Goal: Information Seeking & Learning: Learn about a topic

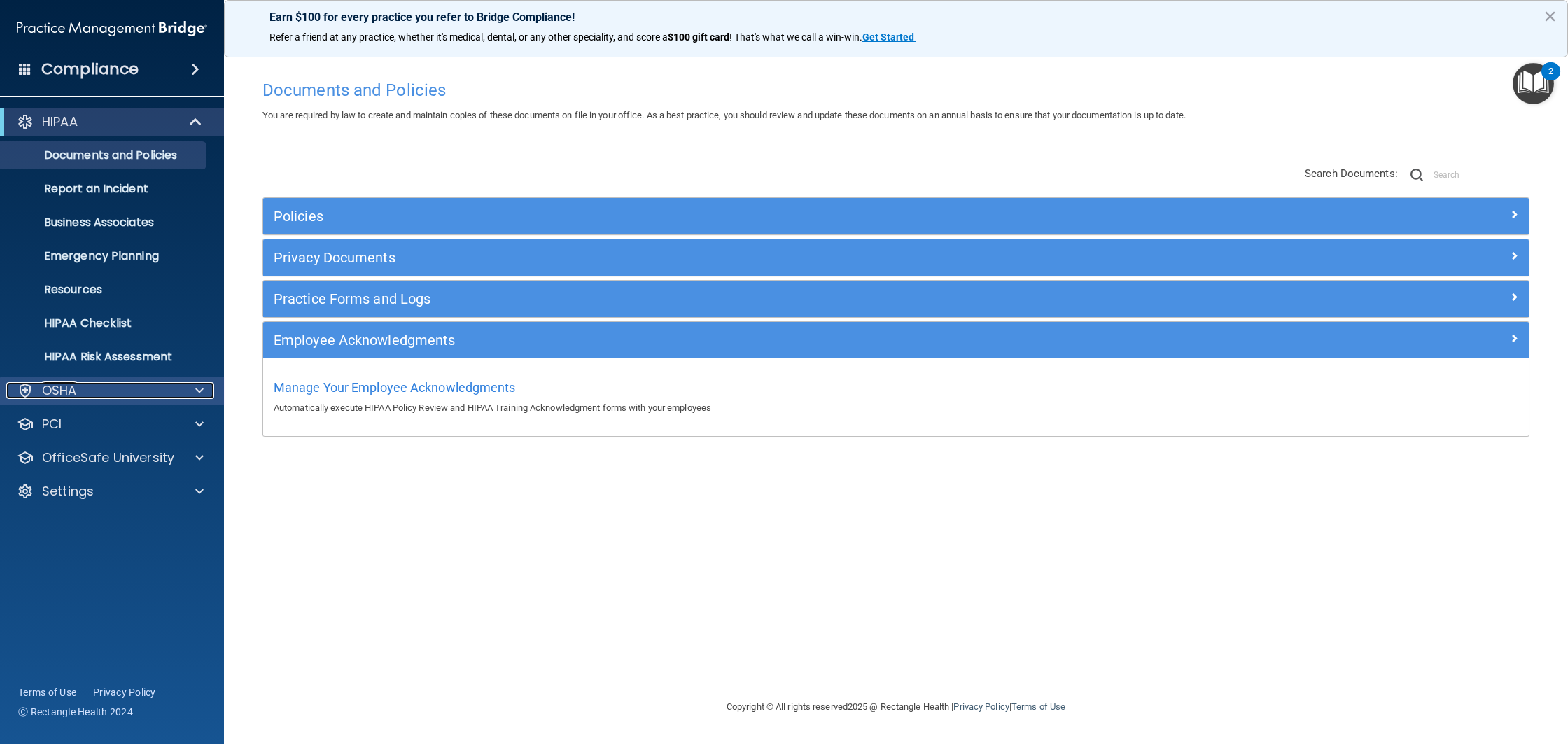
click at [176, 398] on div "OSHA" at bounding box center [93, 390] width 173 height 17
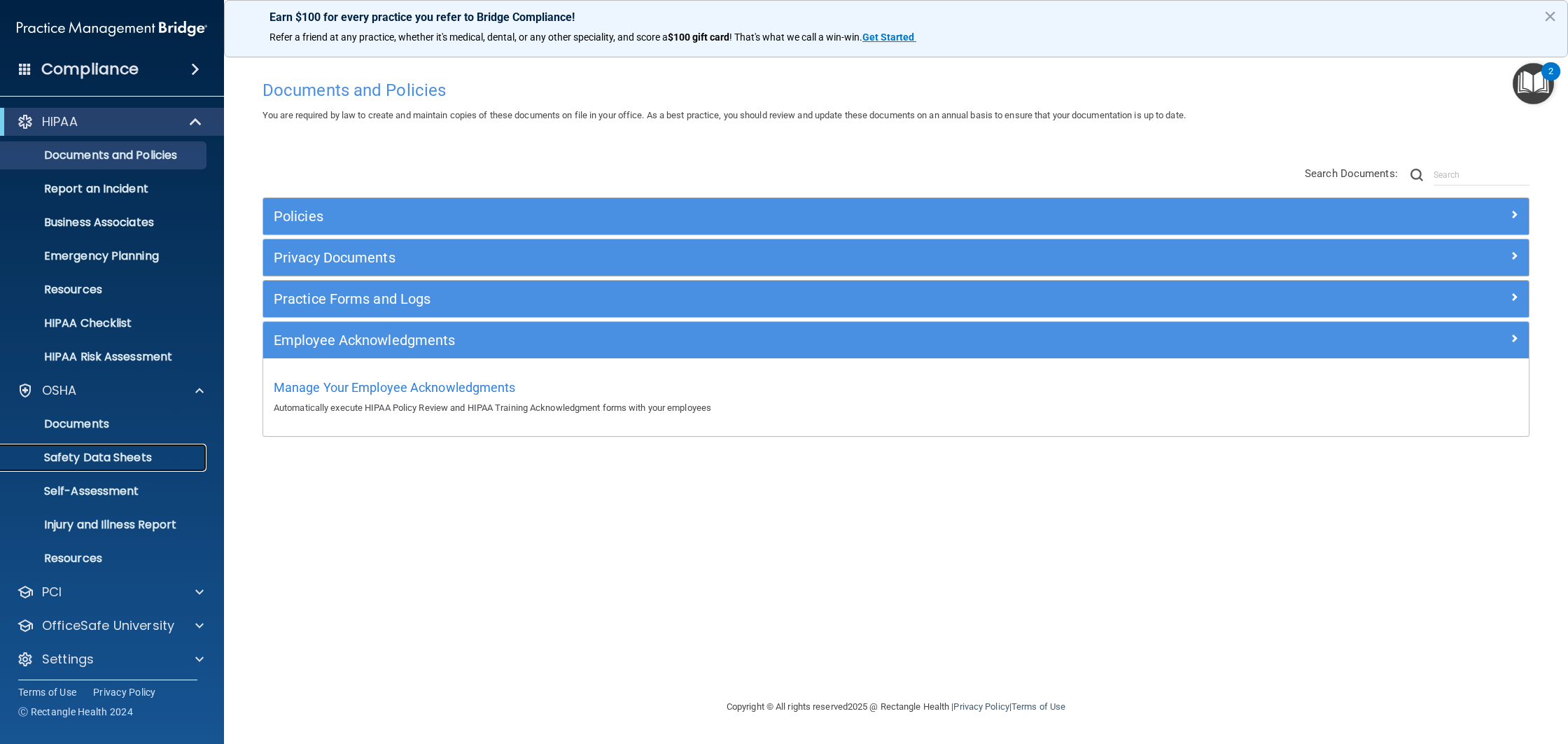
click at [148, 464] on p "Safety Data Sheets" at bounding box center [104, 458] width 191 height 14
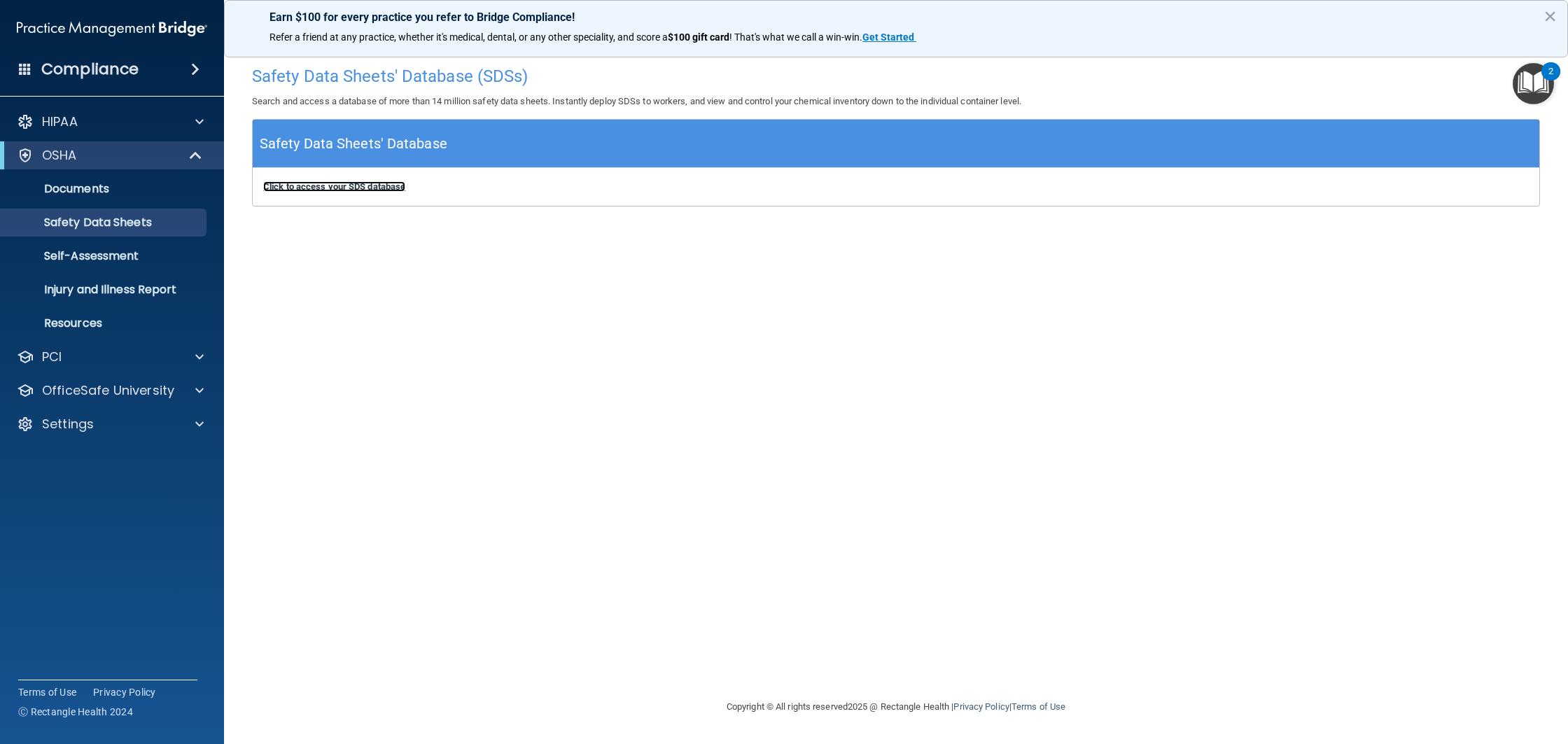
click at [346, 190] on b "Click to access your SDS database" at bounding box center [334, 186] width 142 height 11
click at [100, 115] on div "HIPAA" at bounding box center [93, 121] width 173 height 17
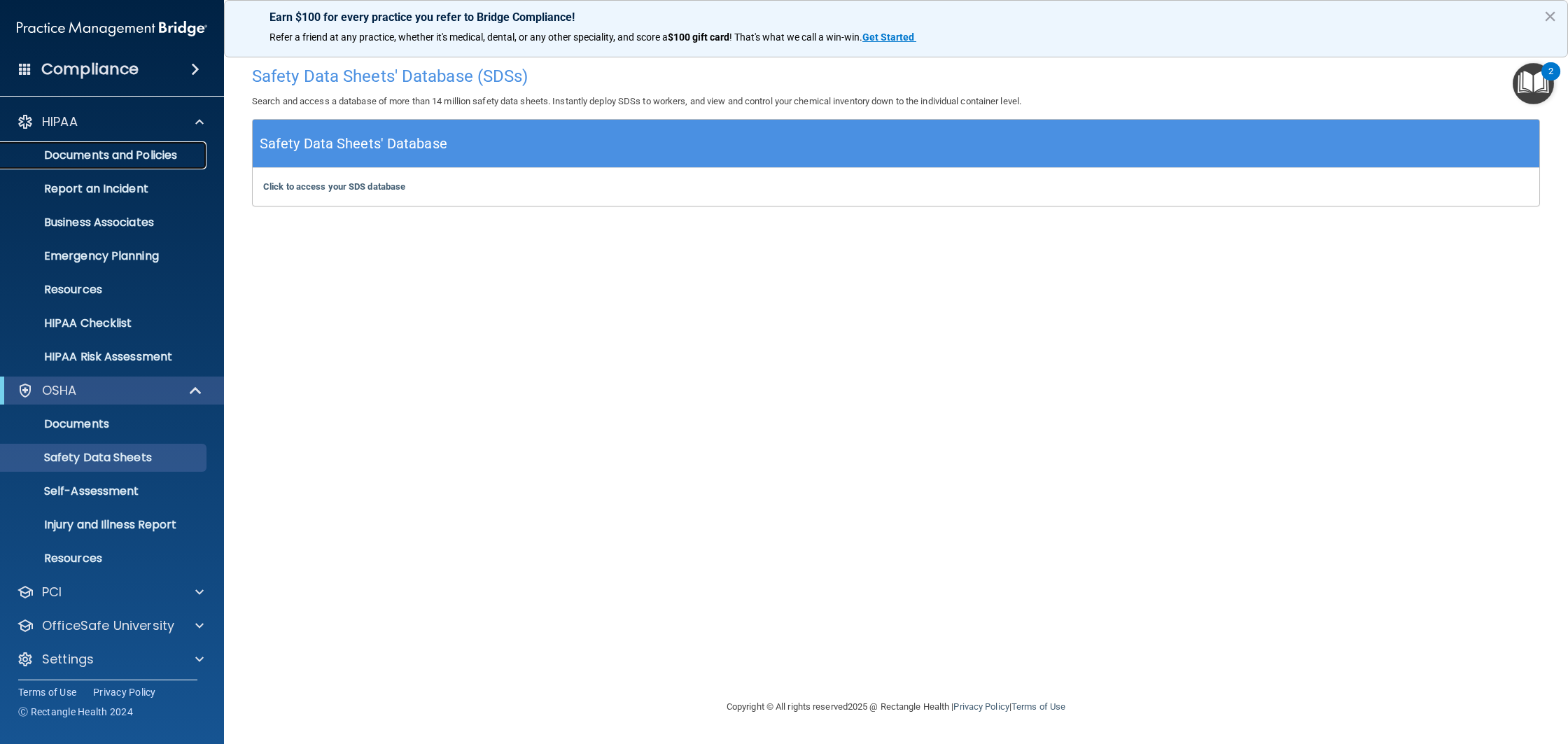
click at [133, 160] on p "Documents and Policies" at bounding box center [104, 155] width 191 height 14
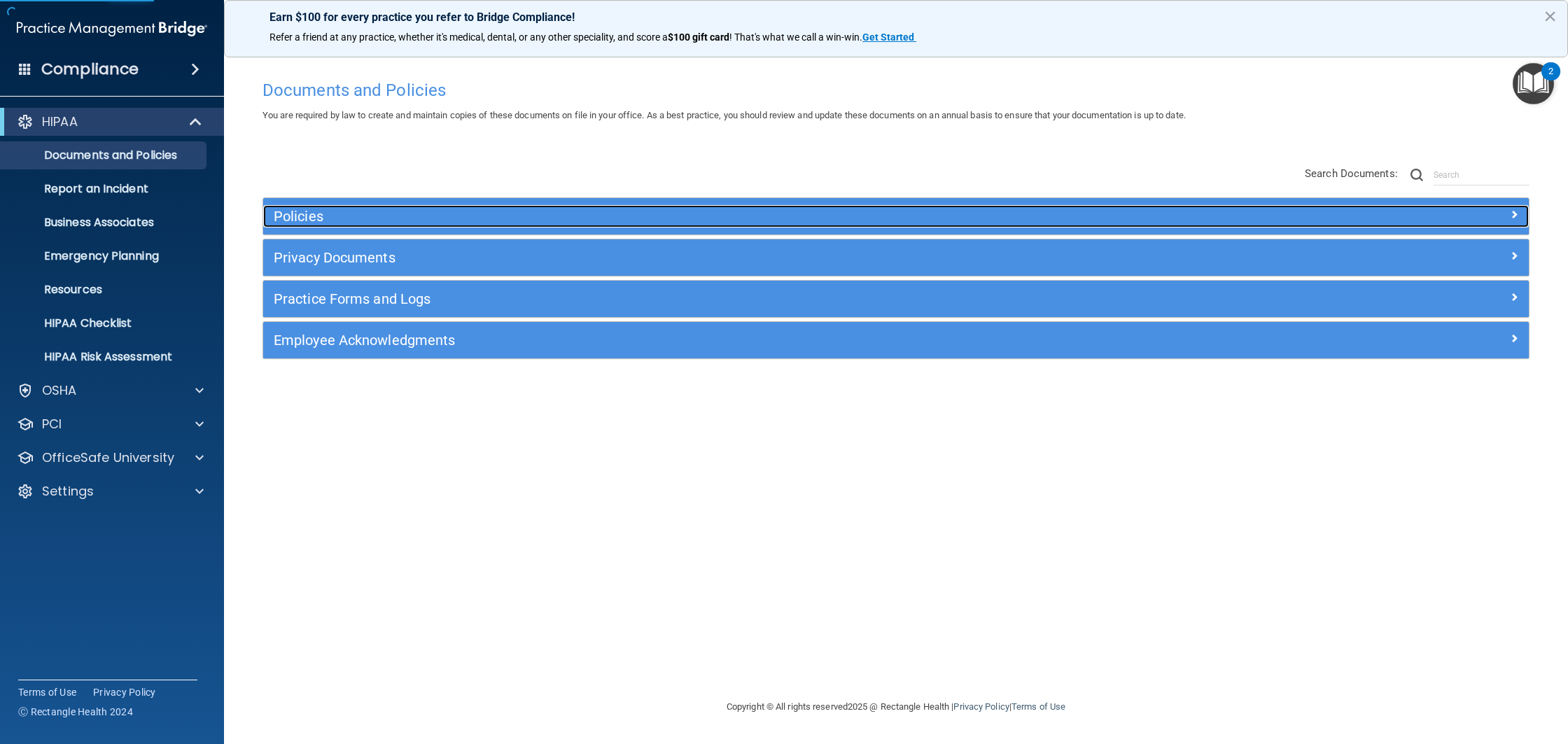
click at [302, 211] on h5 "Policies" at bounding box center [737, 216] width 928 height 15
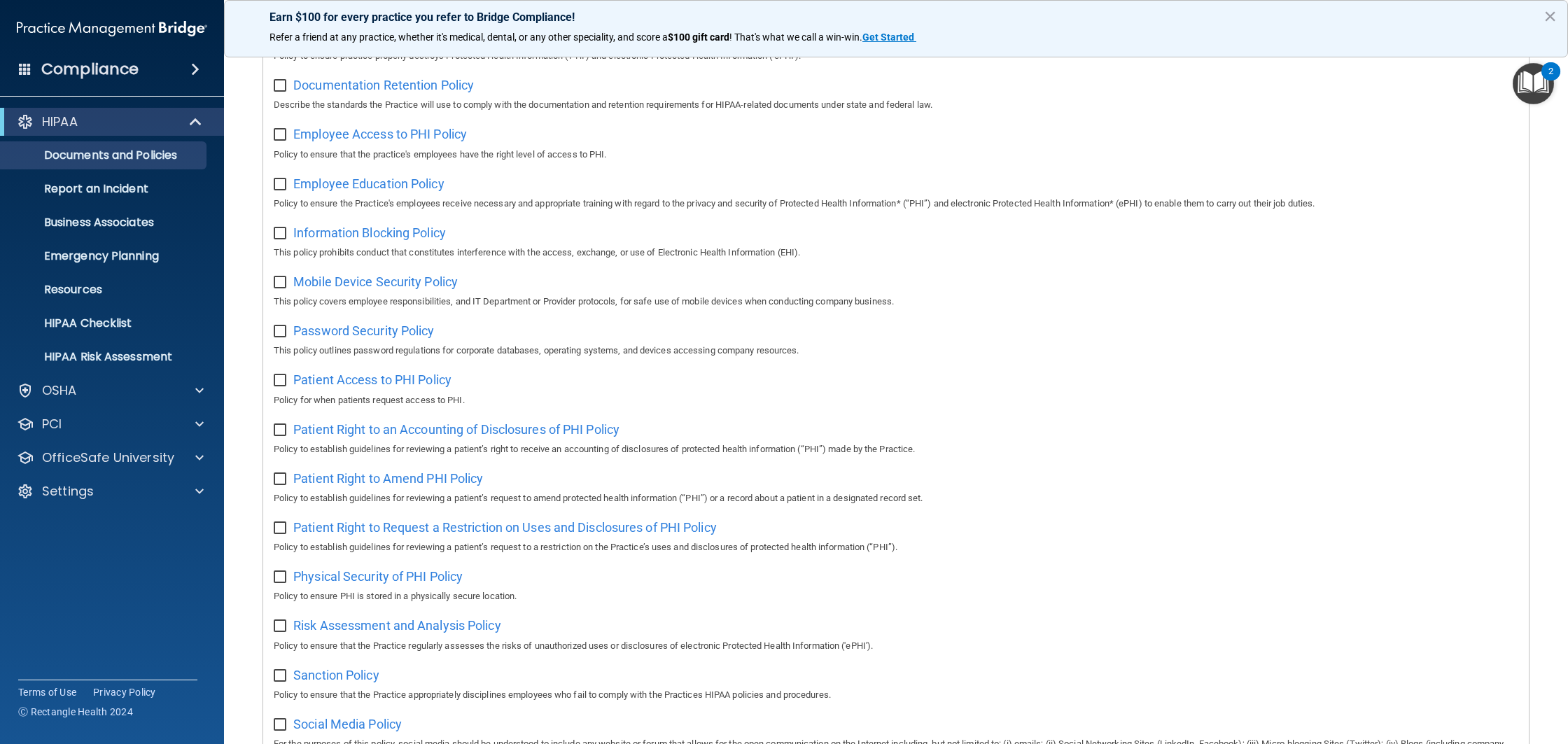
scroll to position [352, 0]
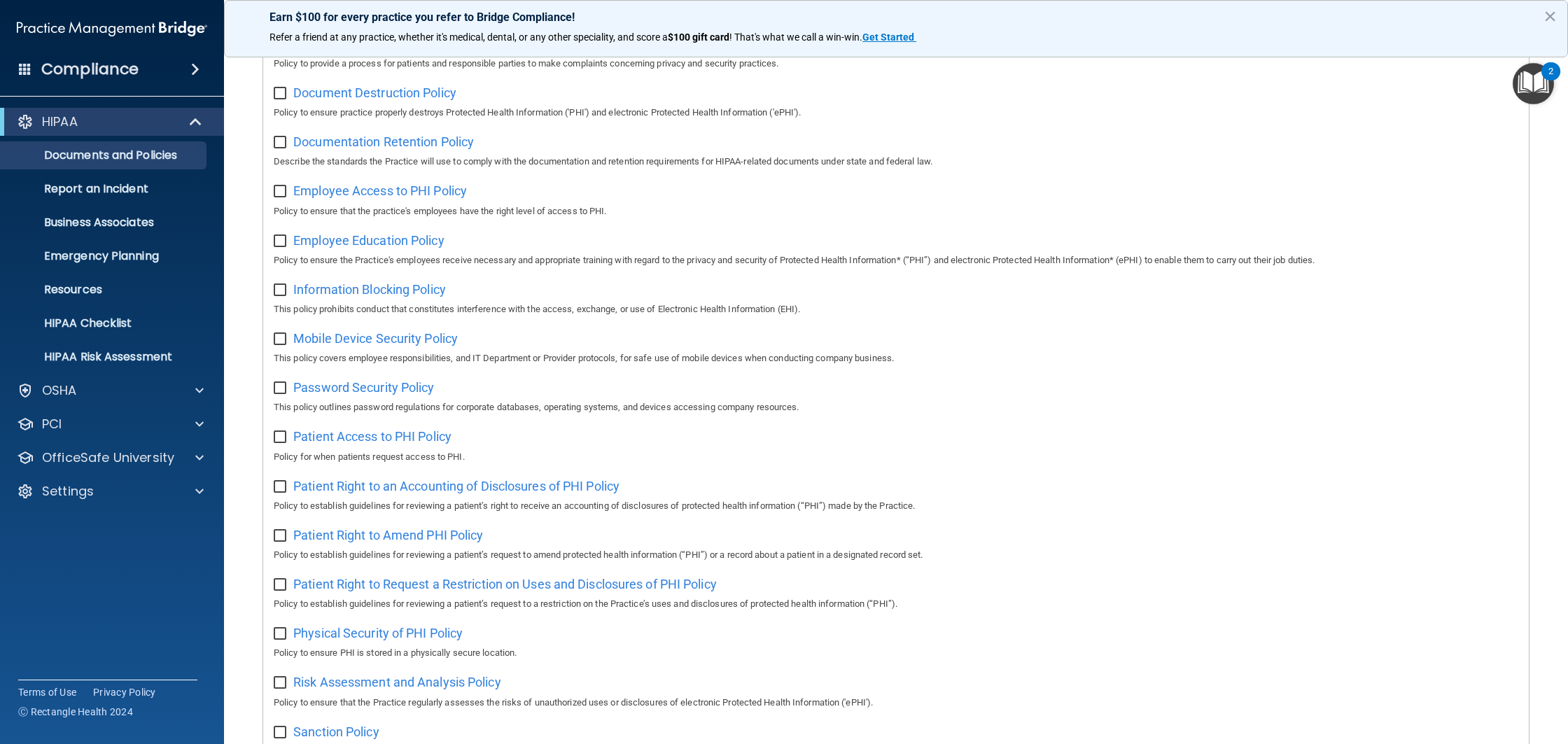
click at [282, 92] on input "checkbox" at bounding box center [281, 93] width 16 height 11
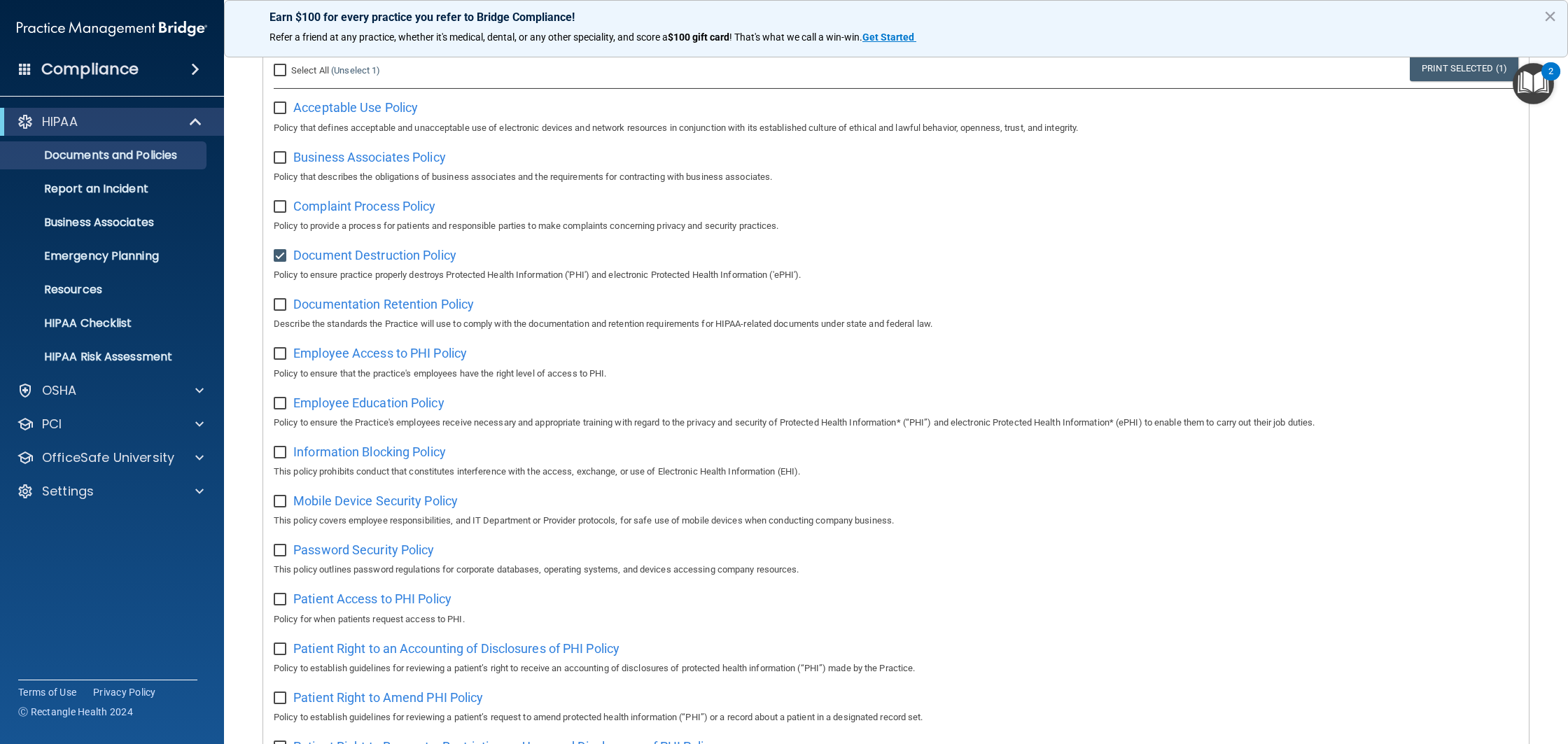
scroll to position [70, 0]
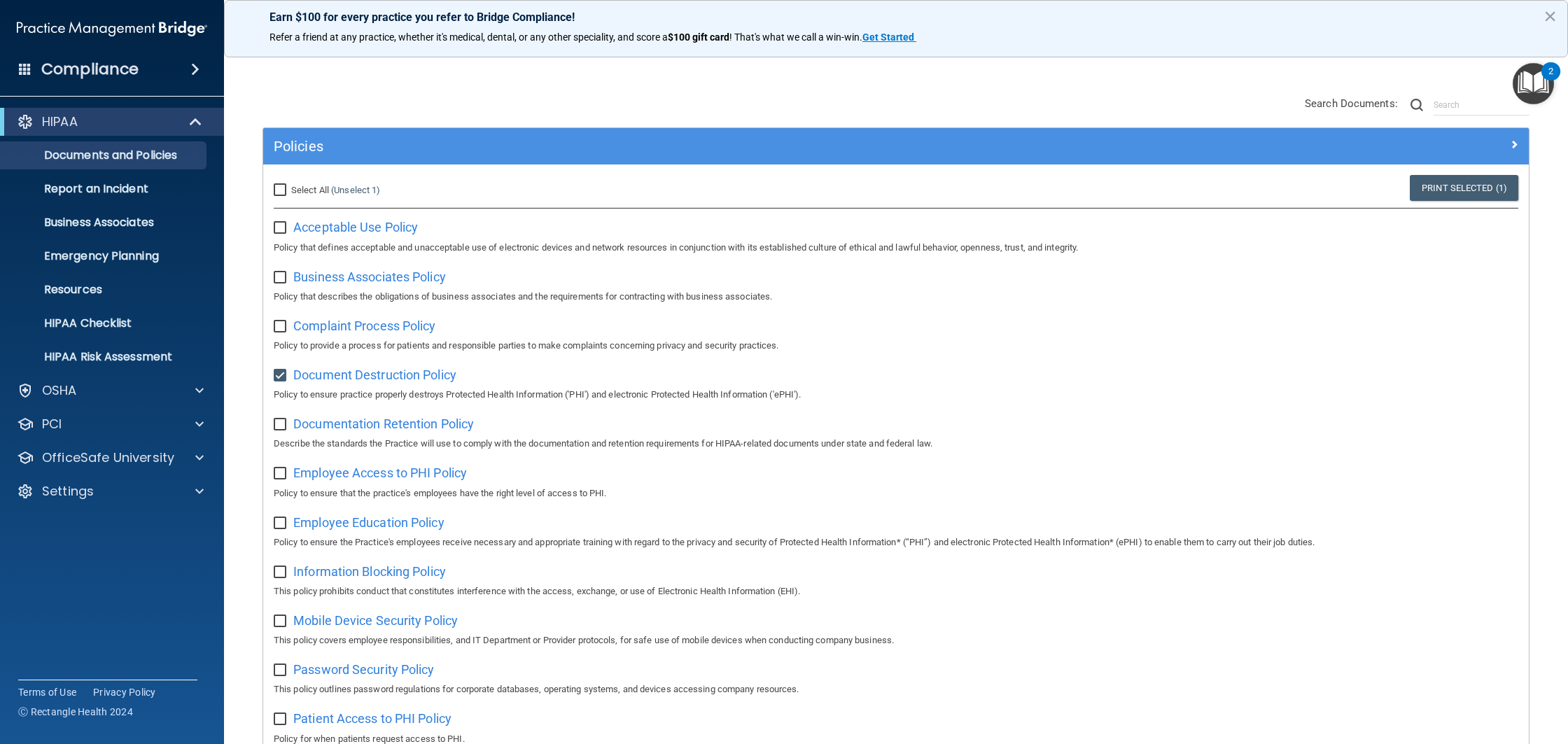
click at [279, 380] on input "checkbox" at bounding box center [281, 375] width 16 height 11
checkbox input "false"
click at [281, 225] on input "checkbox" at bounding box center [281, 228] width 16 height 11
checkbox input "true"
click at [353, 227] on span "Acceptable Use Policy" at bounding box center [355, 227] width 124 height 14
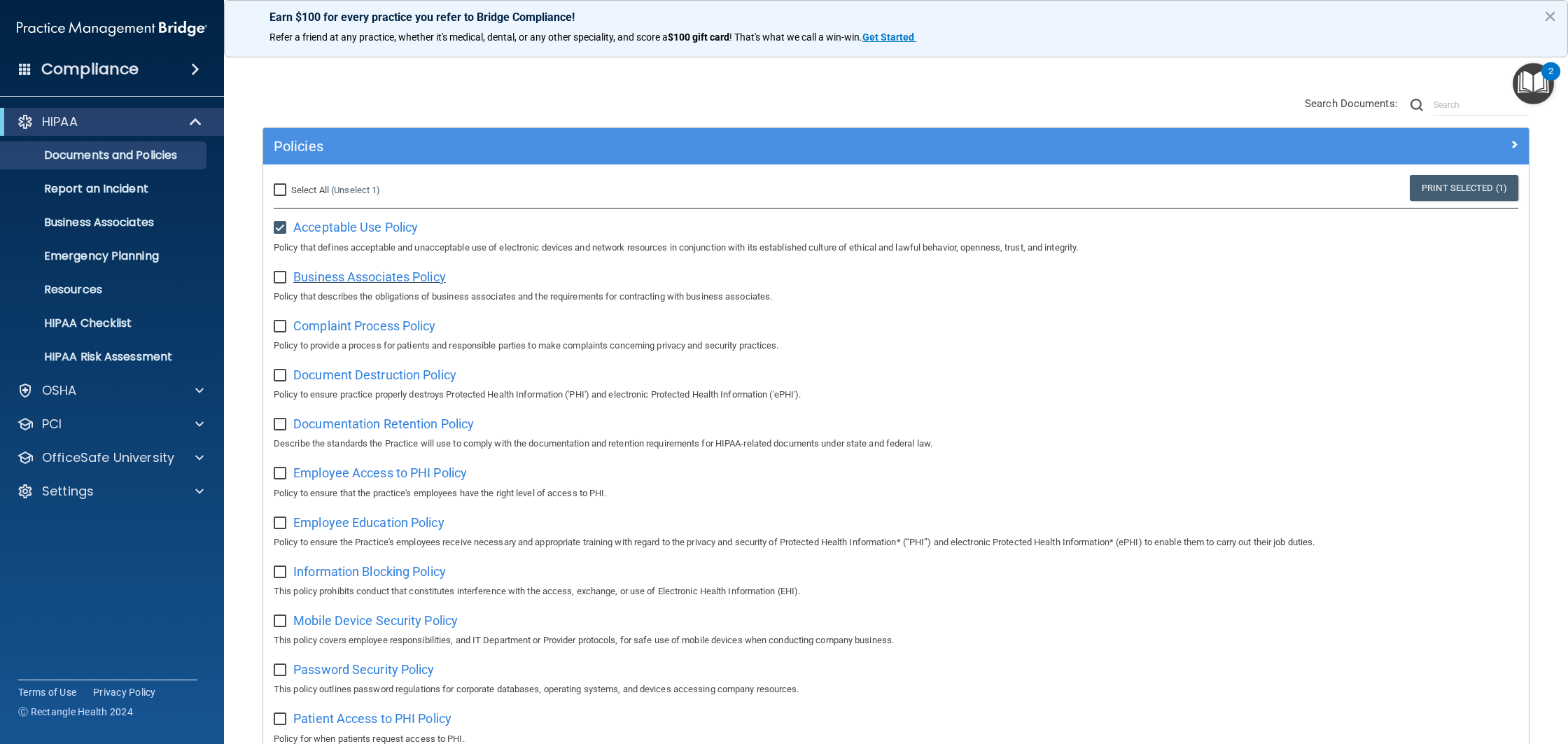
click at [366, 280] on span "Business Associates Policy" at bounding box center [369, 276] width 152 height 14
click at [275, 273] on input "checkbox" at bounding box center [281, 277] width 16 height 11
checkbox input "true"
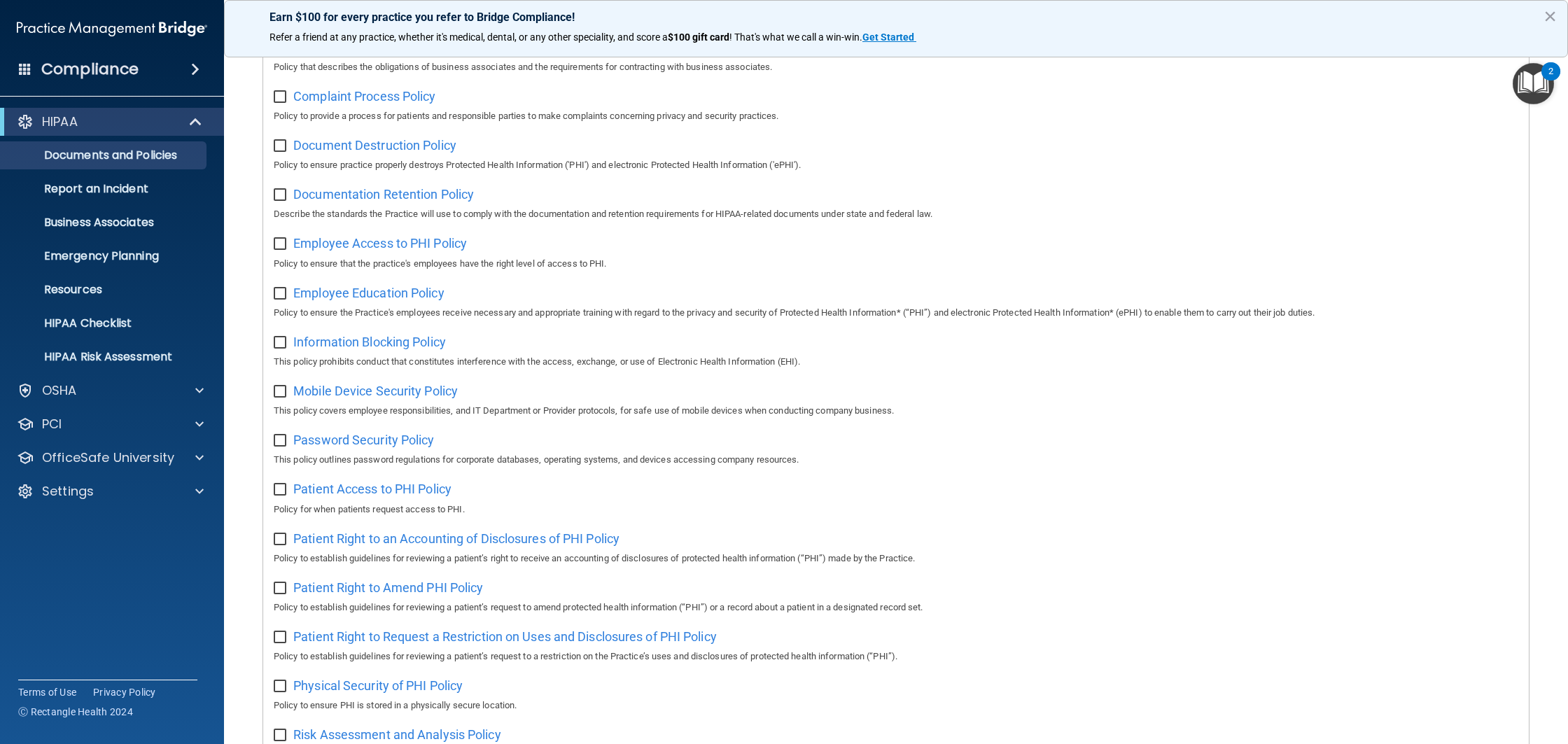
scroll to position [300, 0]
click at [426, 490] on span "Patient Access to PHI Policy" at bounding box center [372, 488] width 158 height 14
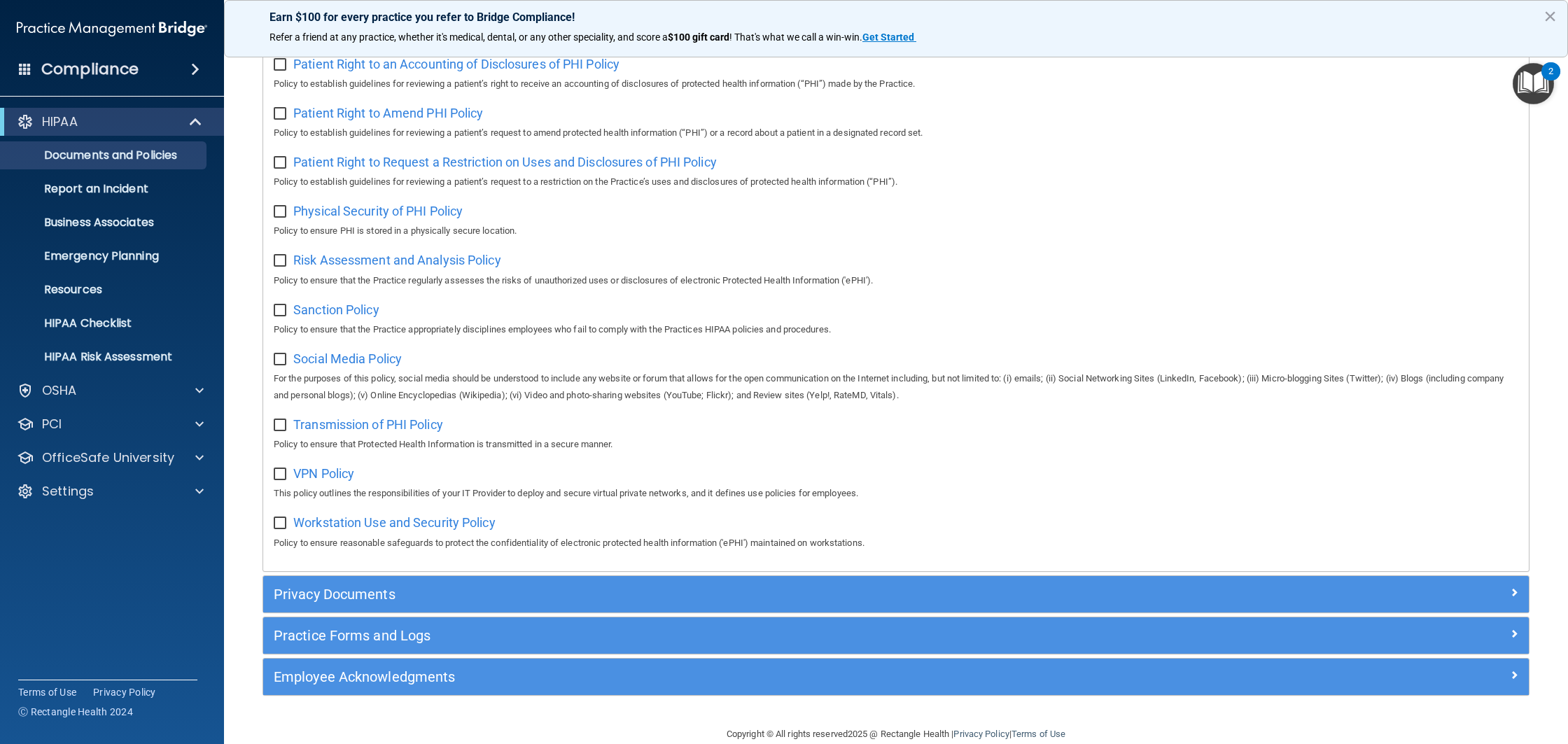
scroll to position [775, 0]
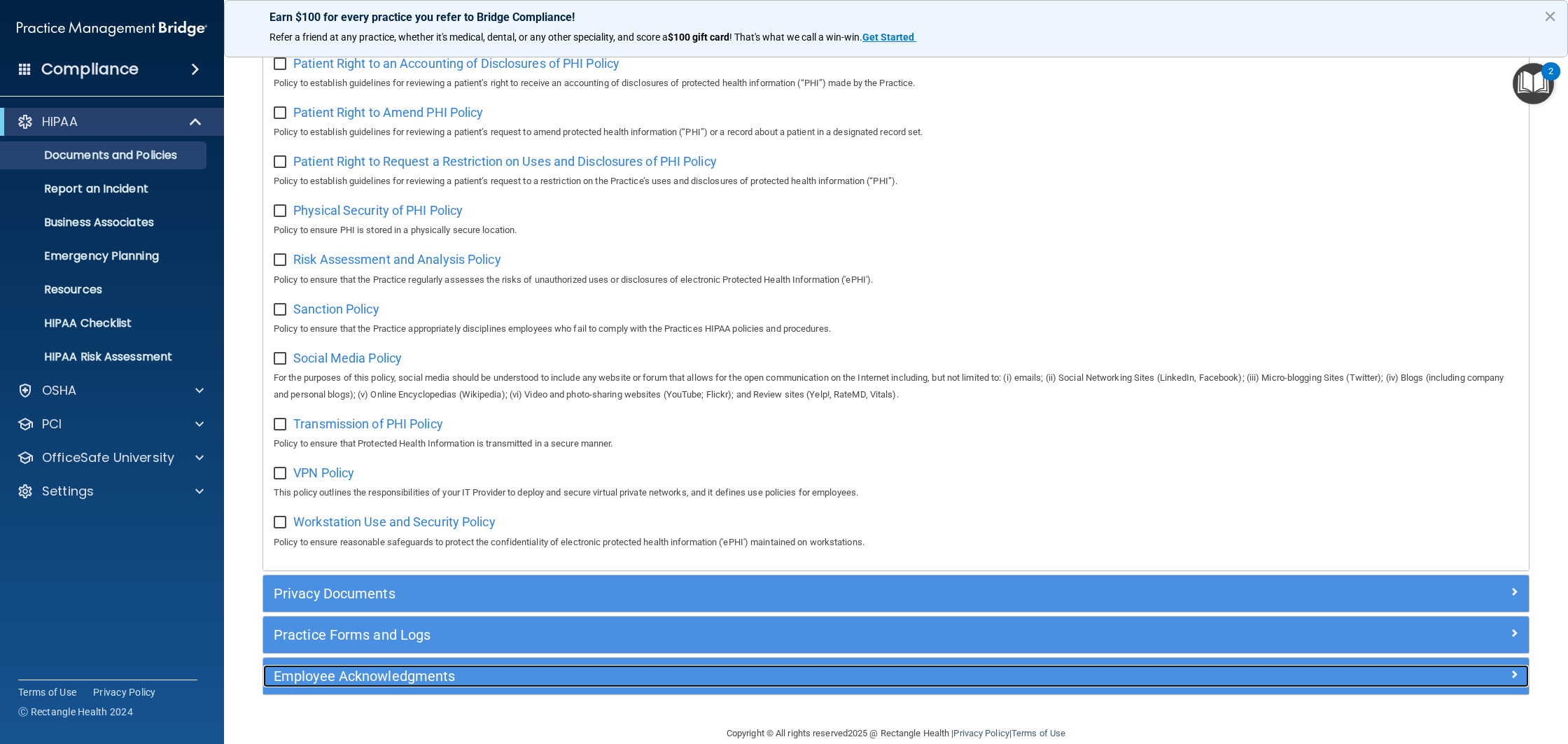
click at [392, 681] on h5 "Employee Acknowledgments" at bounding box center [737, 676] width 928 height 15
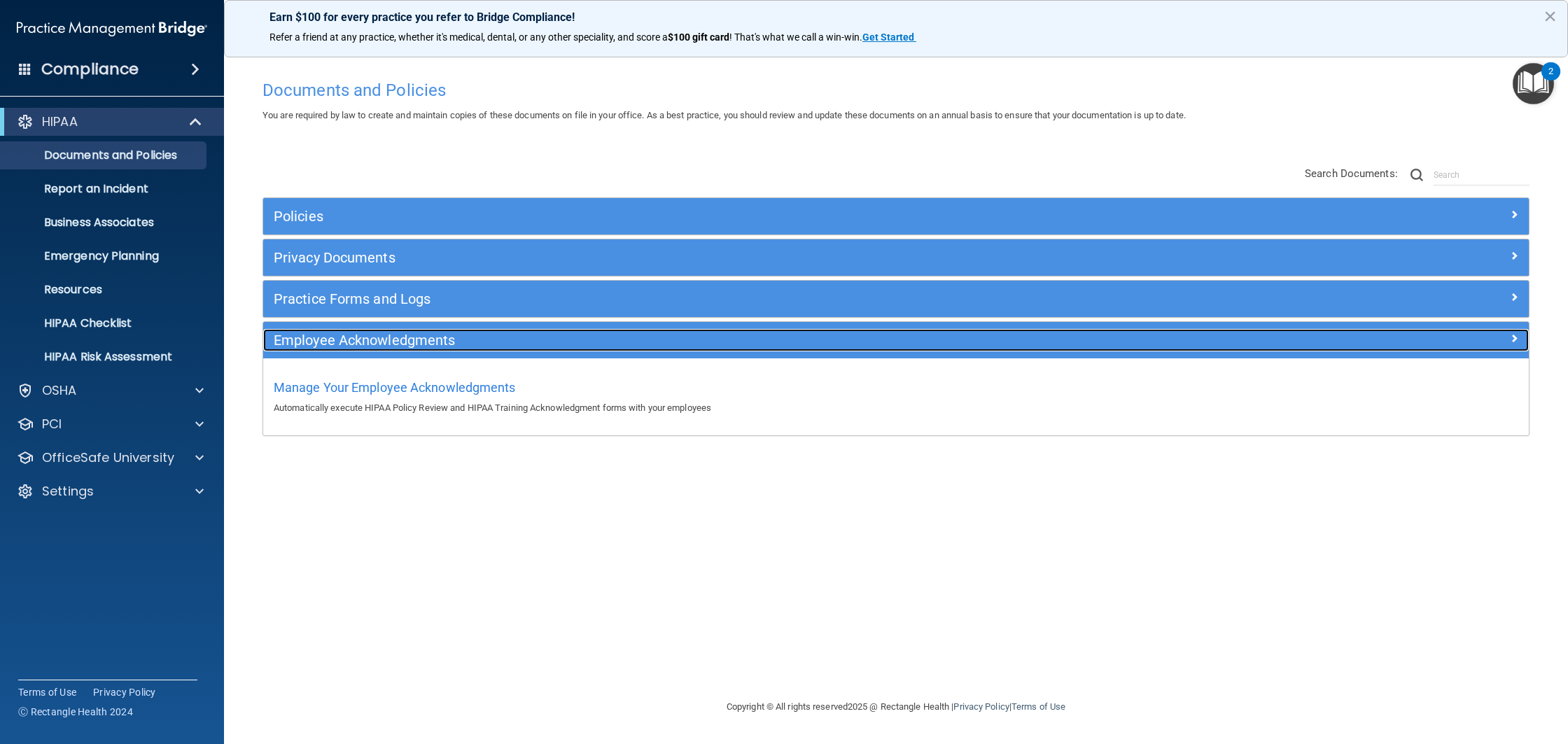
scroll to position [0, 0]
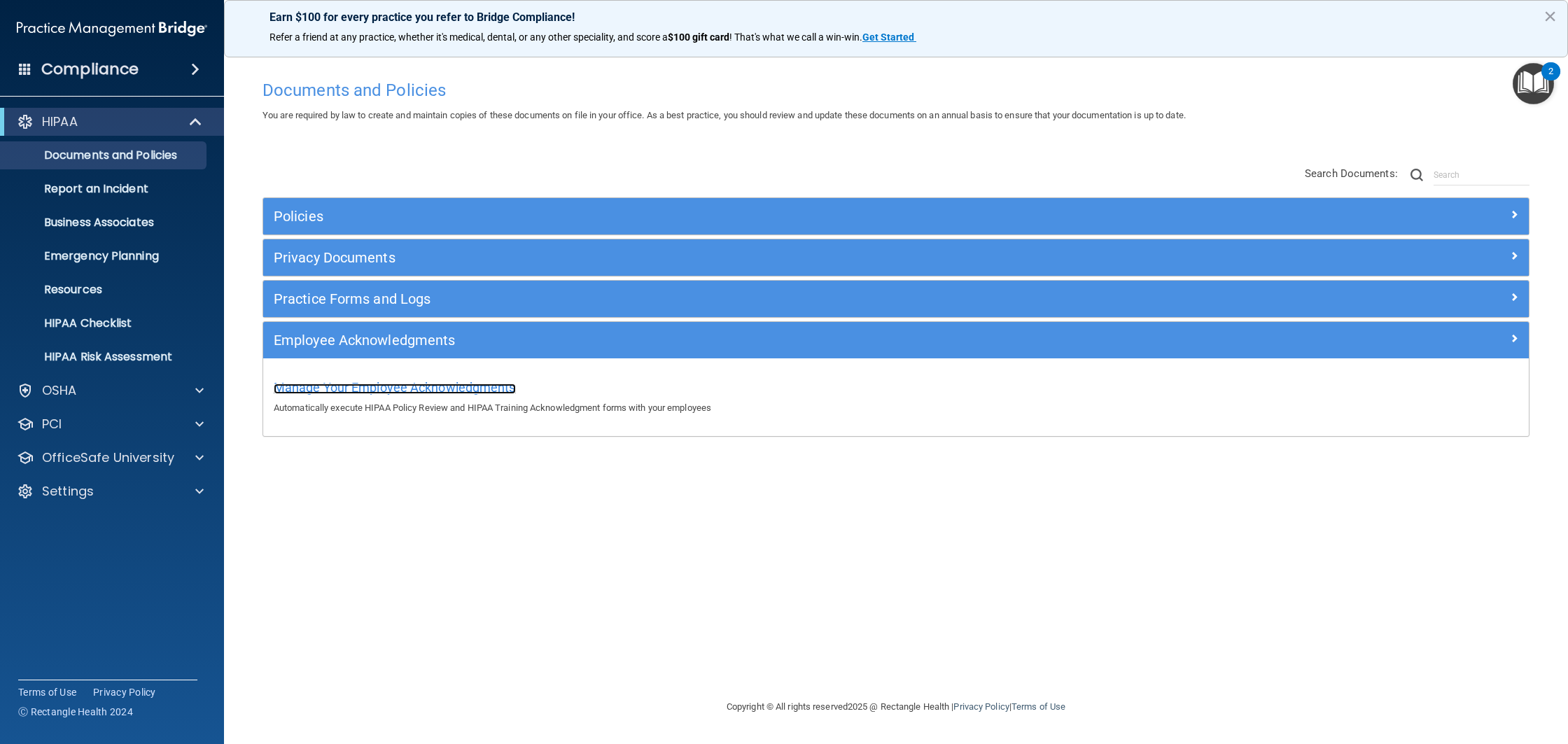
click at [443, 384] on span "Manage Your Employee Acknowledgments" at bounding box center [394, 387] width 242 height 14
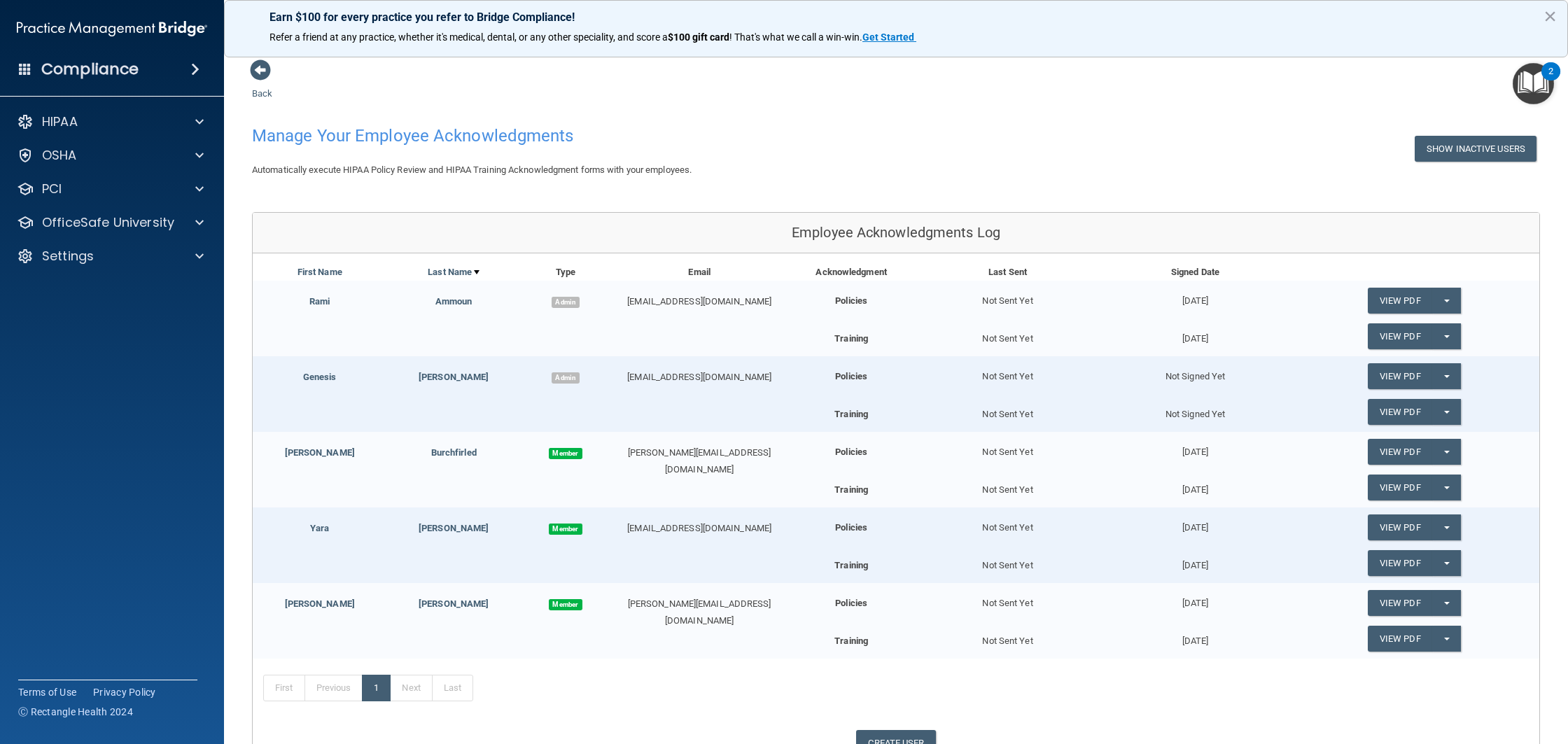
scroll to position [3, 0]
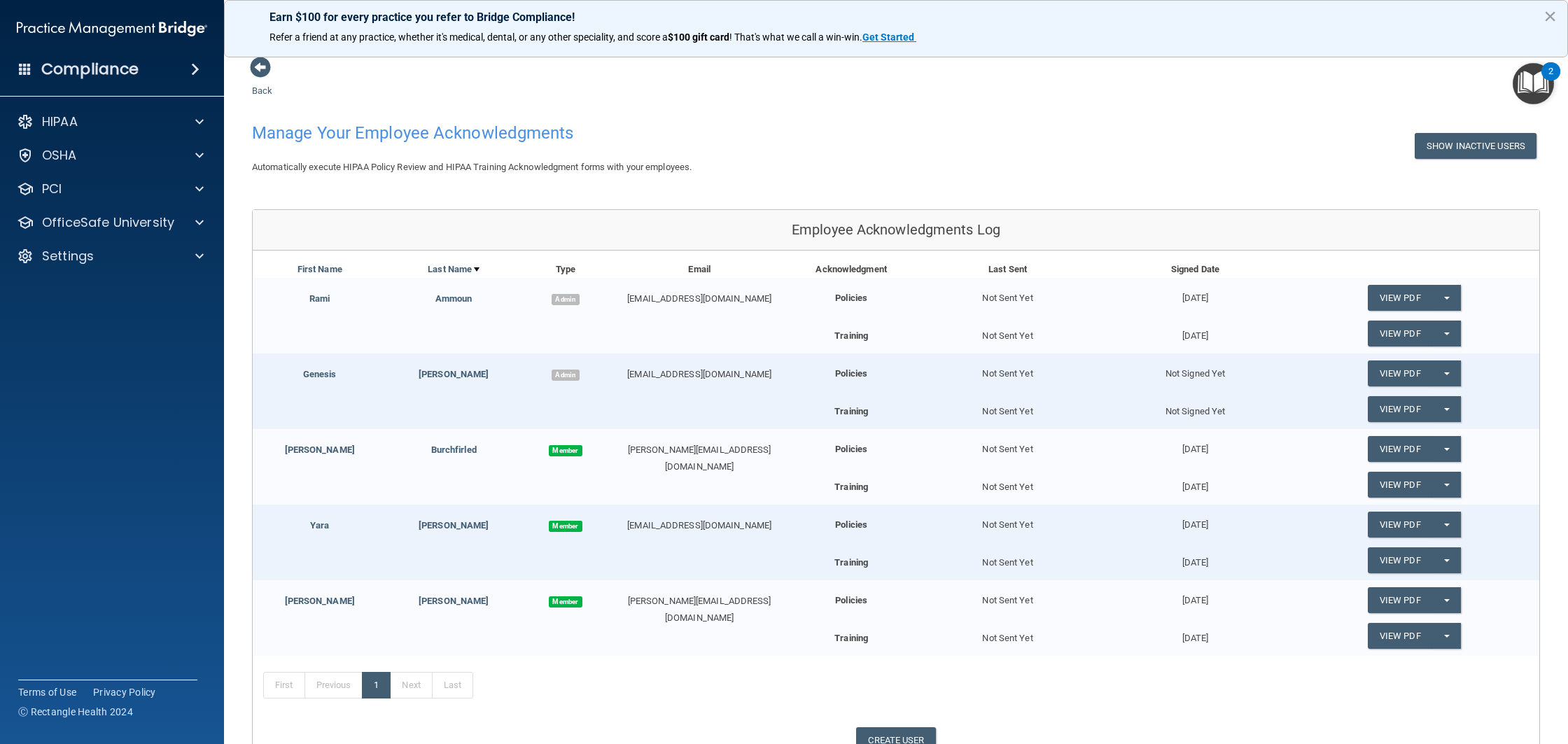
click at [1171, 373] on div "Not Signed Yet" at bounding box center [1196, 368] width 188 height 29
click at [1444, 372] on button "Split button!" at bounding box center [1447, 373] width 29 height 26
click at [1441, 401] on button "Split button!" at bounding box center [1447, 409] width 29 height 26
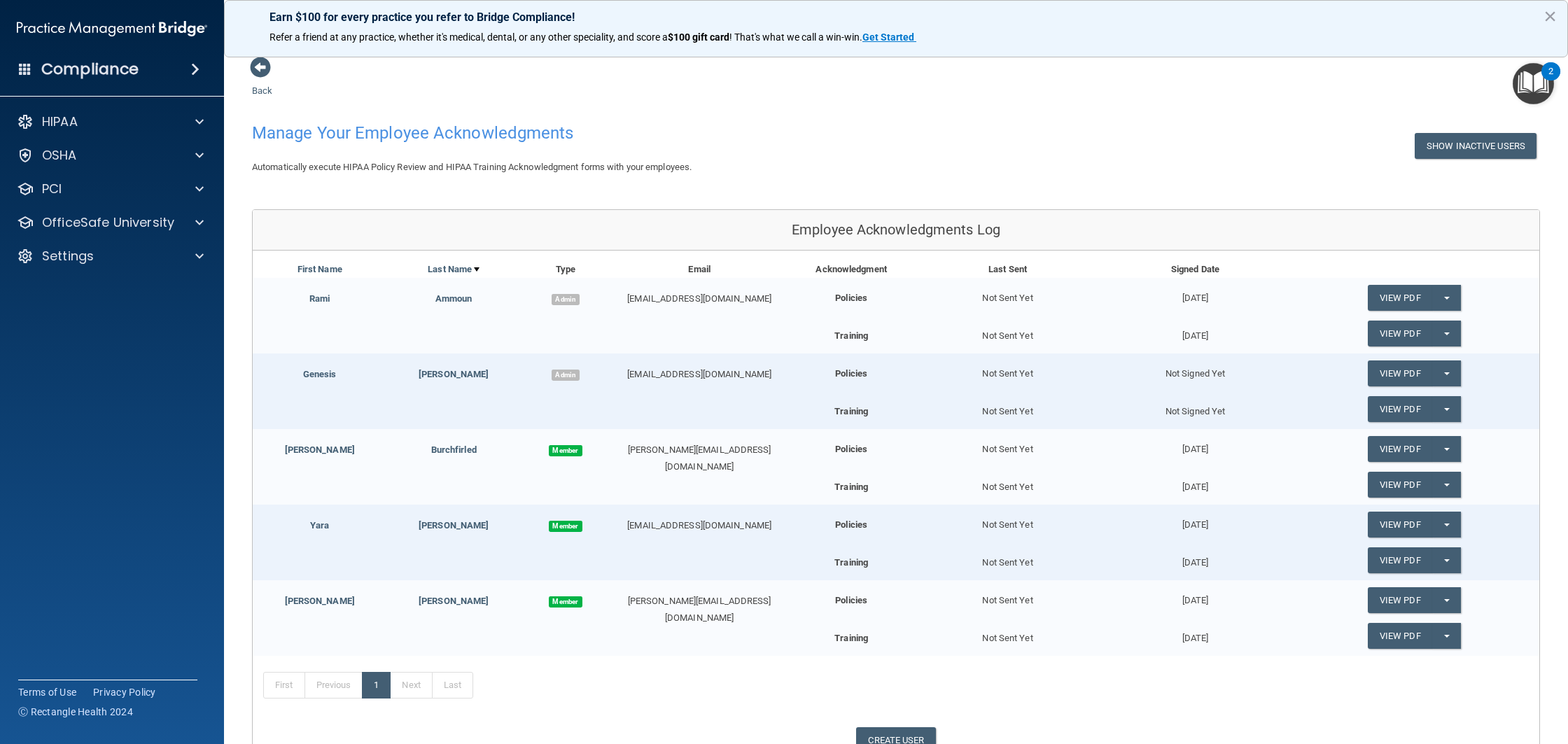
click at [1196, 376] on div "Not Signed Yet" at bounding box center [1196, 368] width 188 height 29
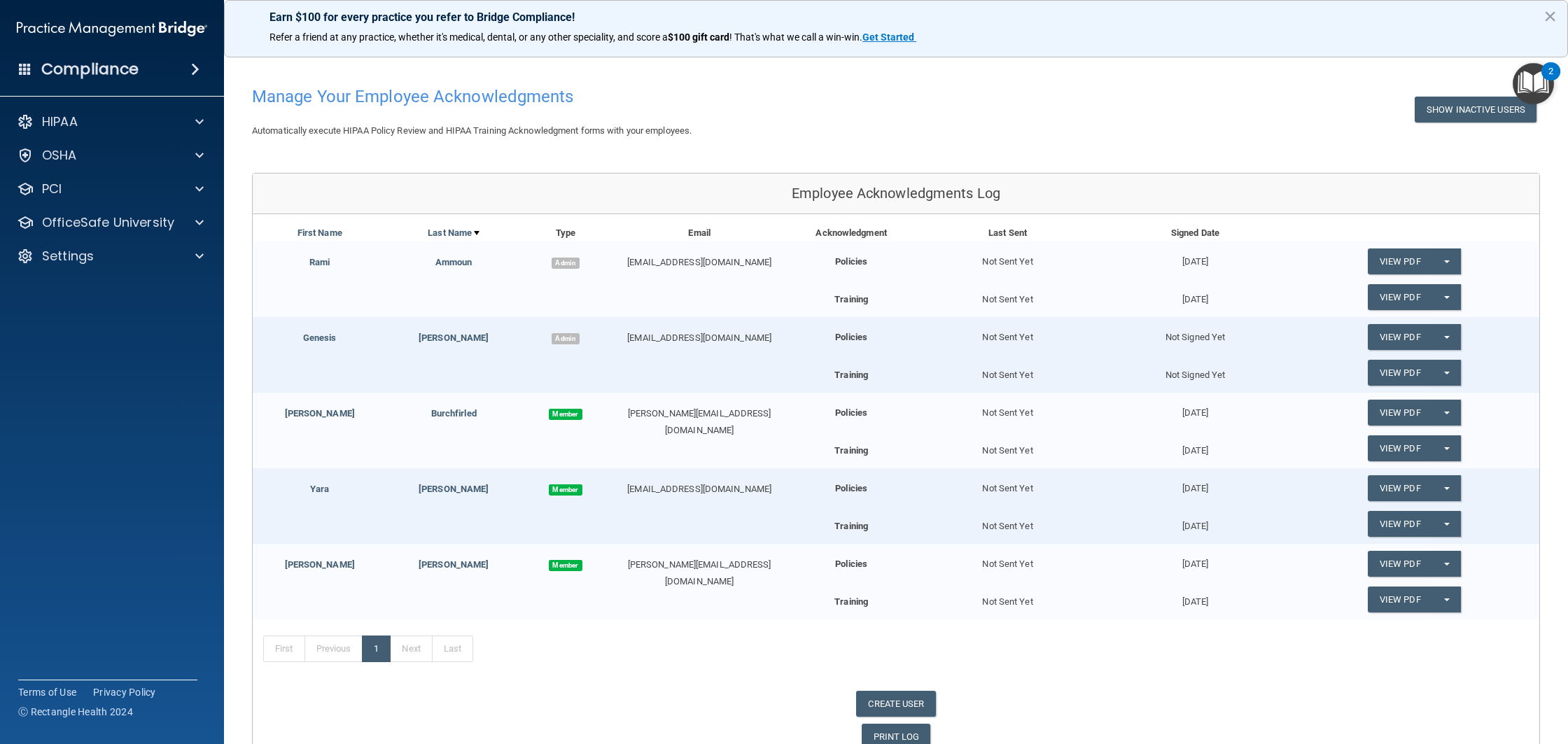
scroll to position [0, 0]
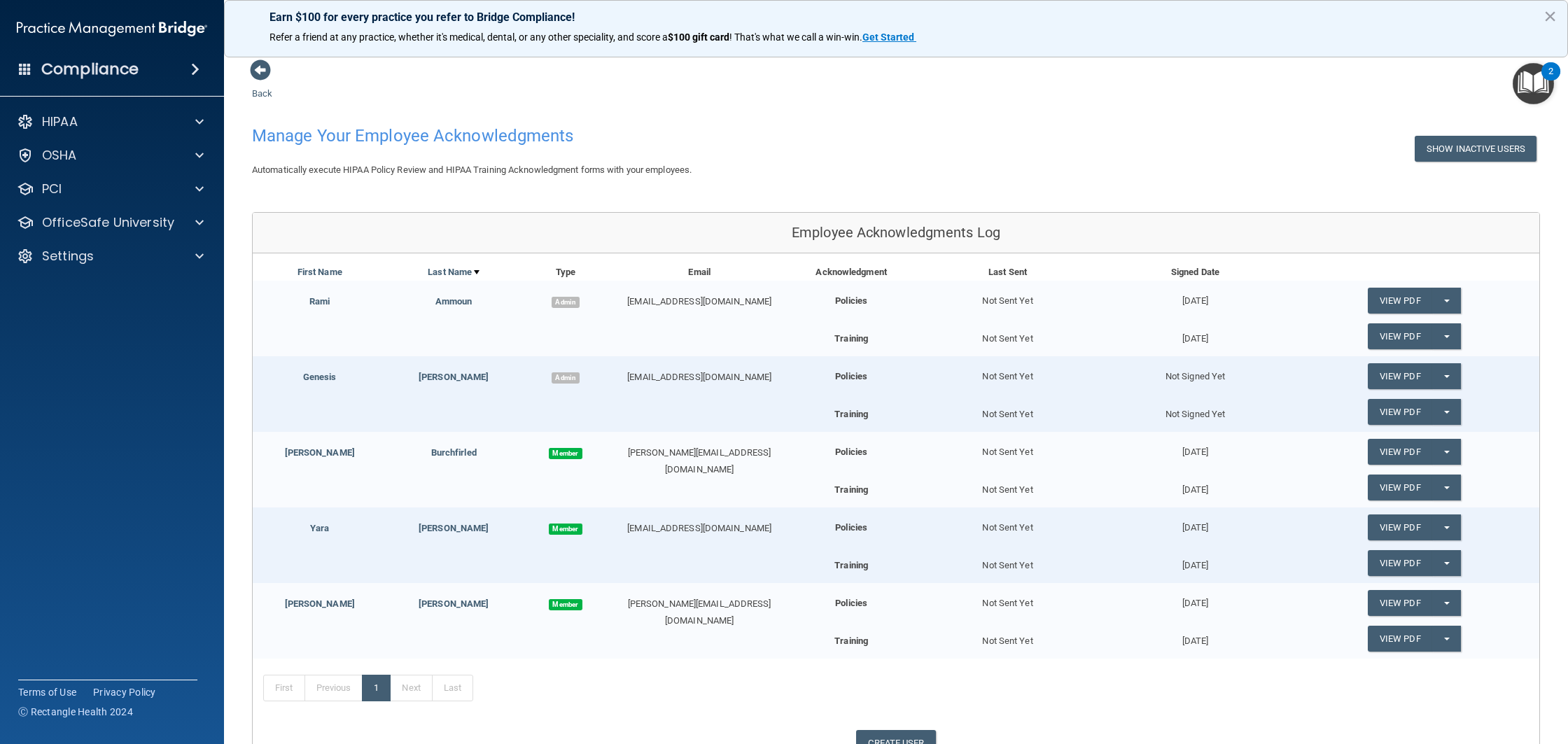
click at [161, 76] on div "Compliance" at bounding box center [112, 69] width 224 height 31
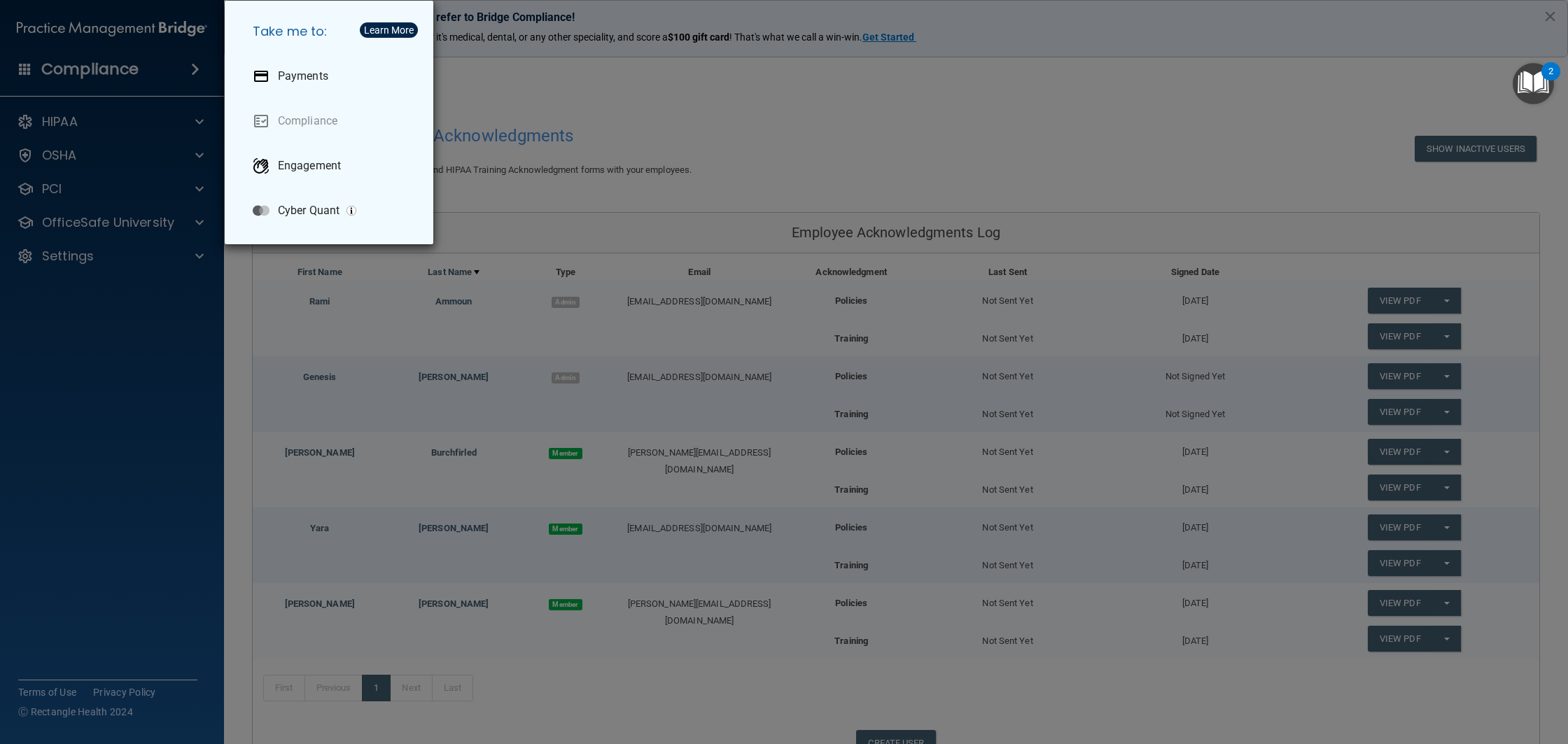
click at [123, 133] on div "Take me to: Payments Compliance Engagement Cyber Quant" at bounding box center [784, 372] width 1568 height 744
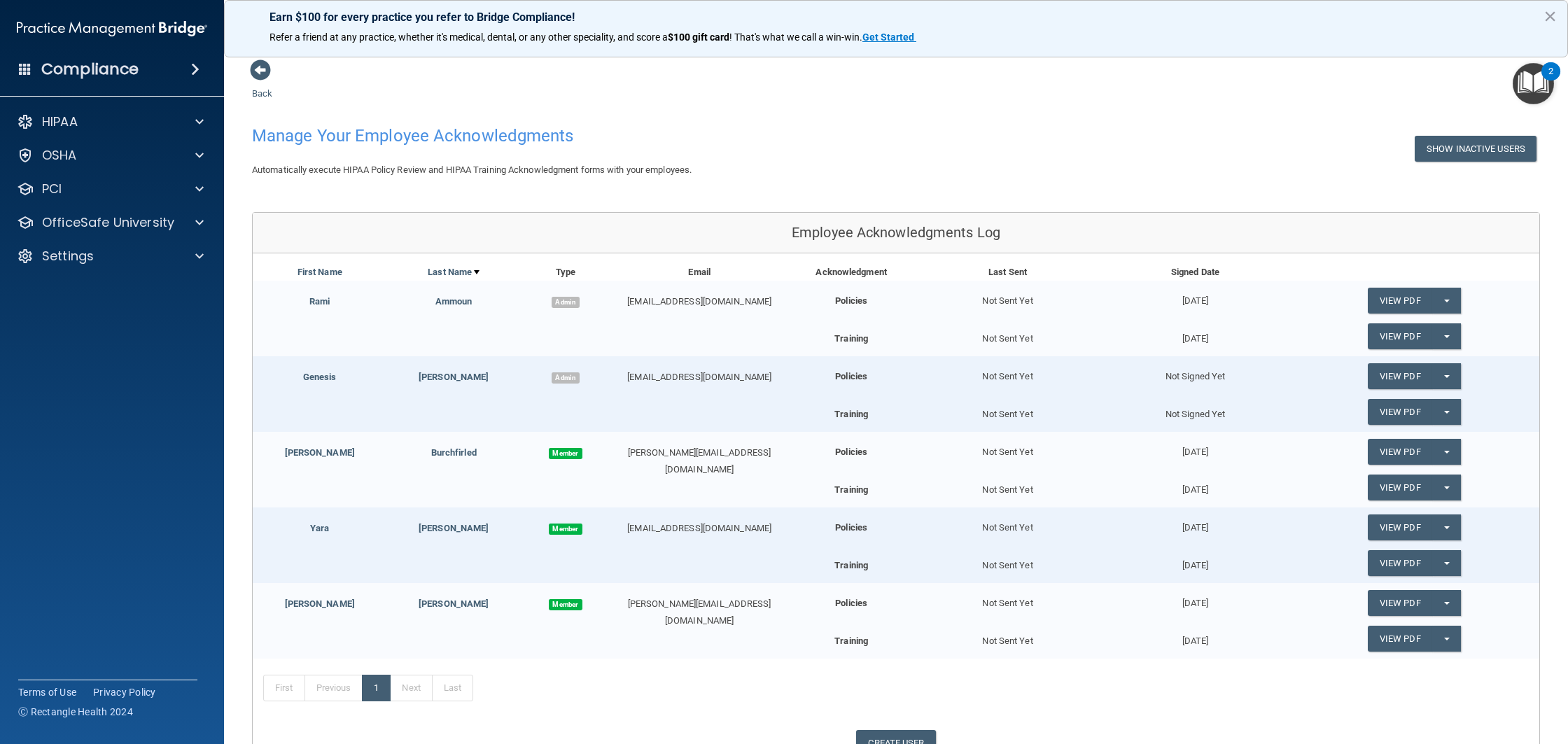
click at [33, 71] on div "Compliance" at bounding box center [112, 69] width 224 height 31
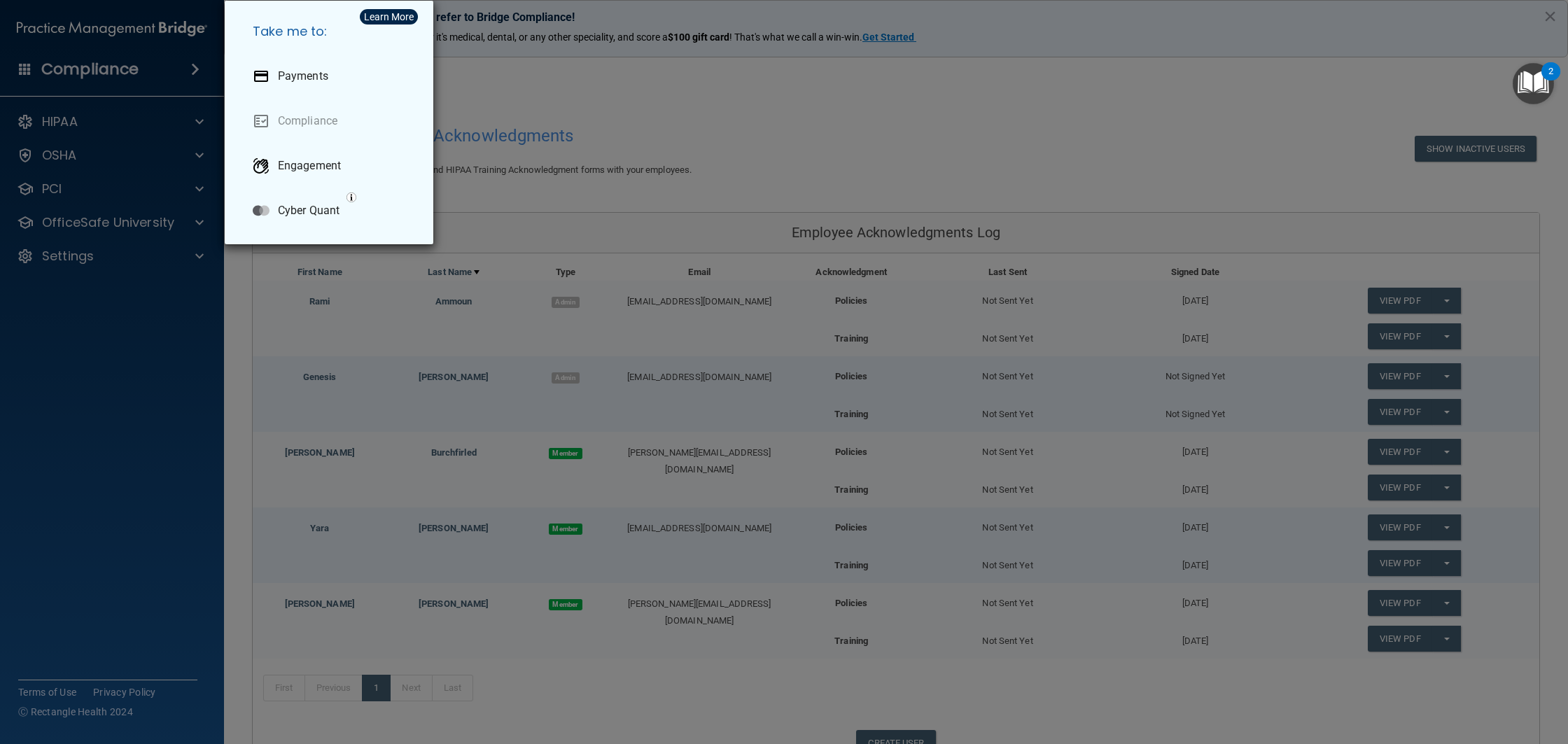
click at [33, 71] on div "Take me to: Payments Compliance Engagement Cyber Quant" at bounding box center [784, 372] width 1568 height 744
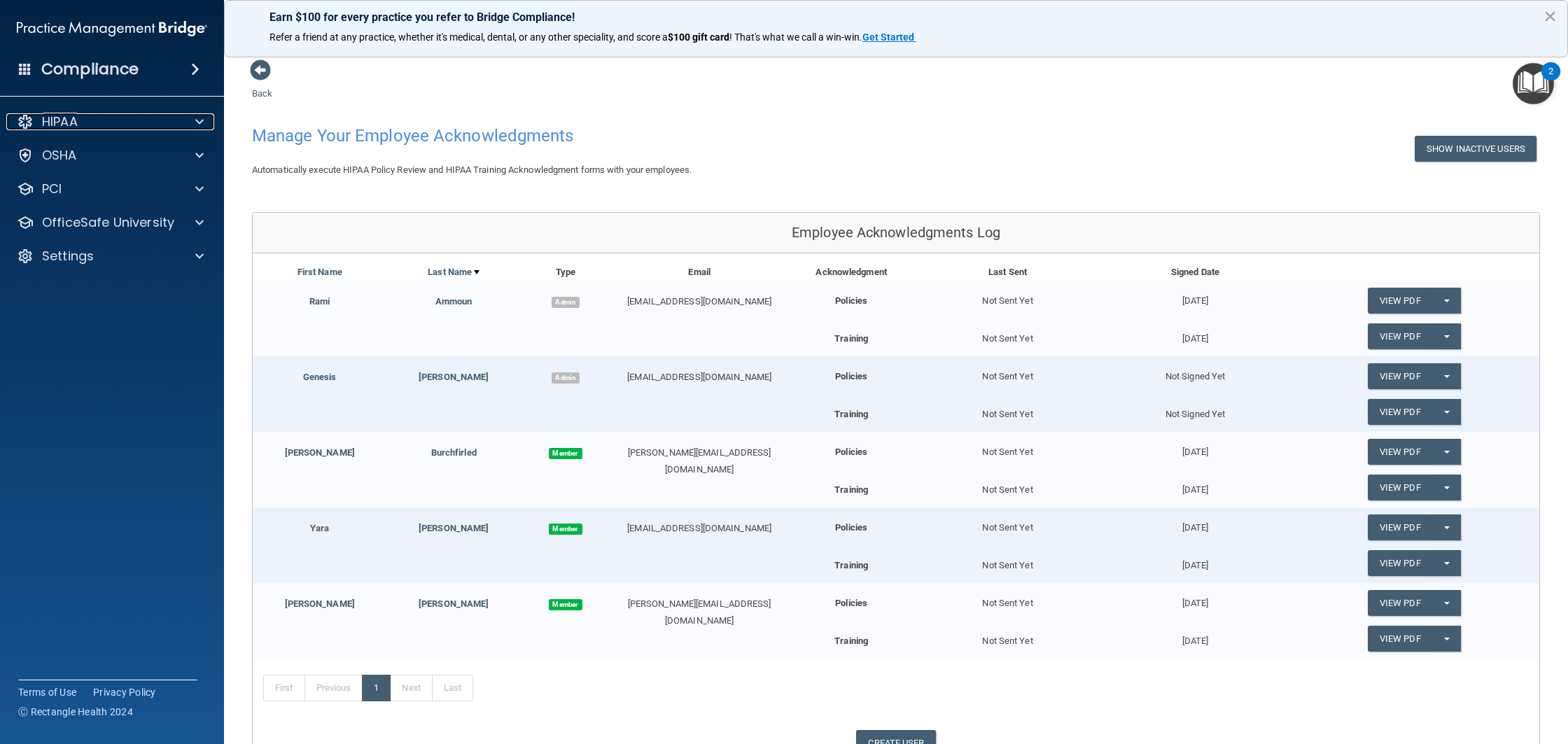
click at [55, 127] on p "HIPAA" at bounding box center [60, 121] width 35 height 17
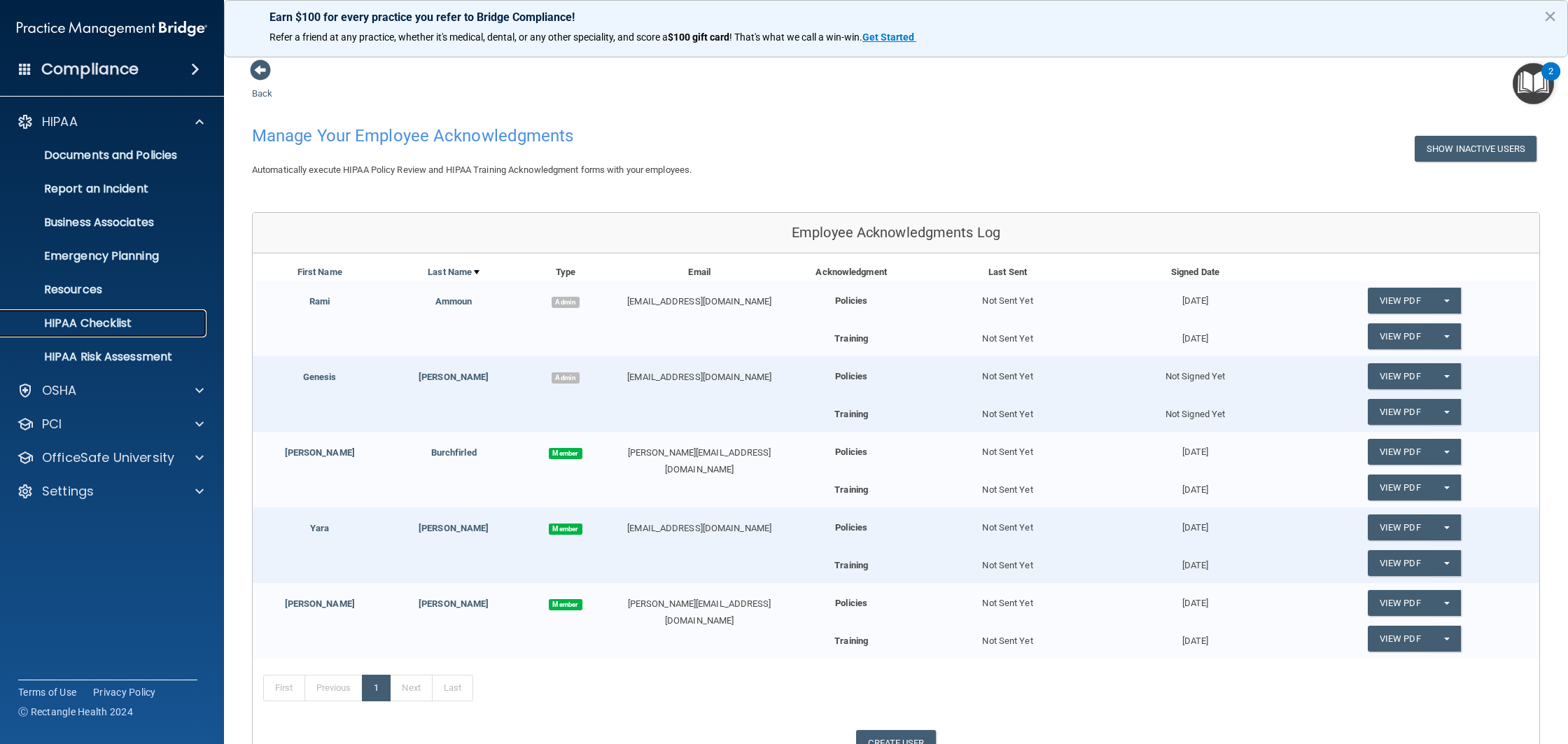
click at [124, 329] on p "HIPAA Checklist" at bounding box center [104, 323] width 191 height 14
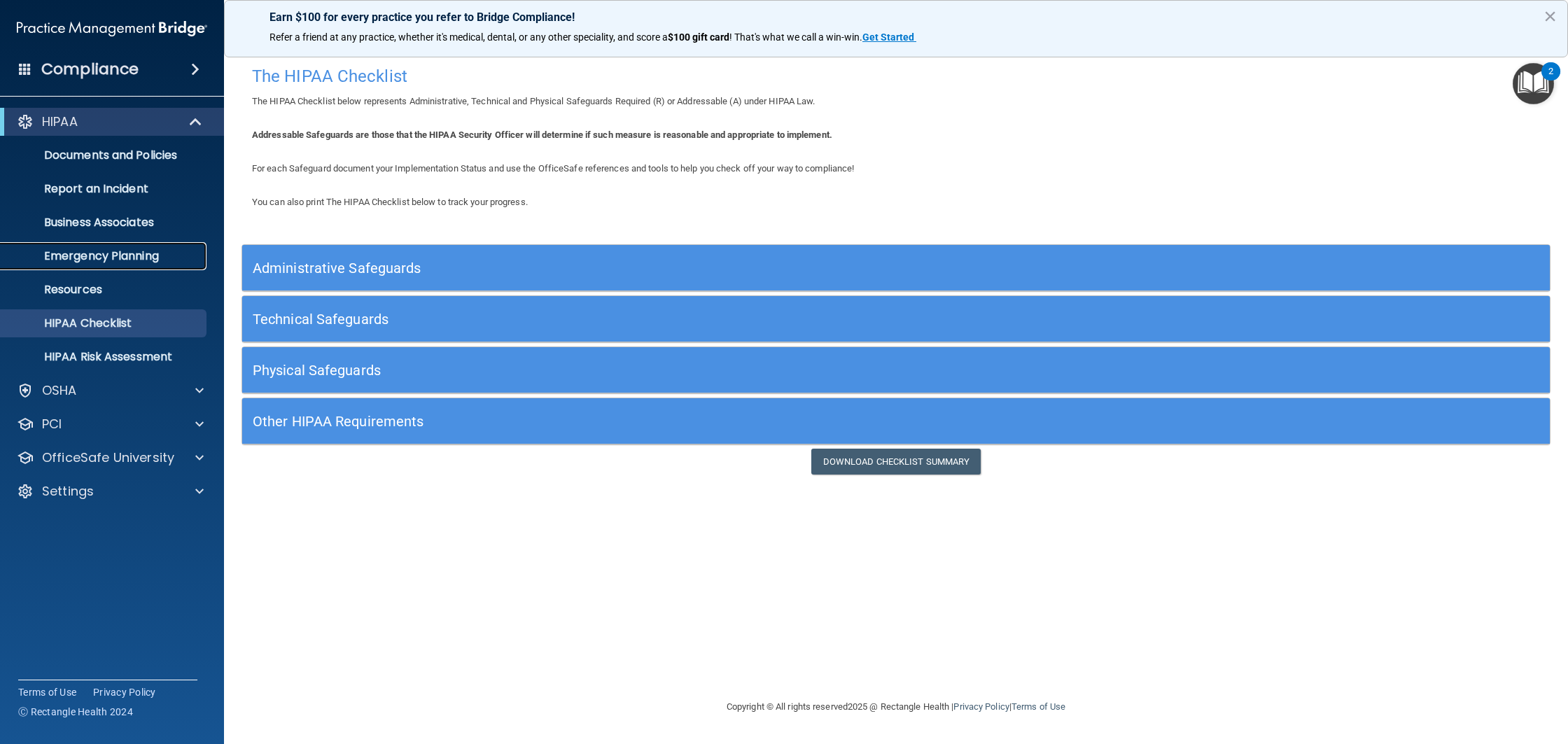
click at [88, 259] on p "Emergency Planning" at bounding box center [104, 256] width 191 height 14
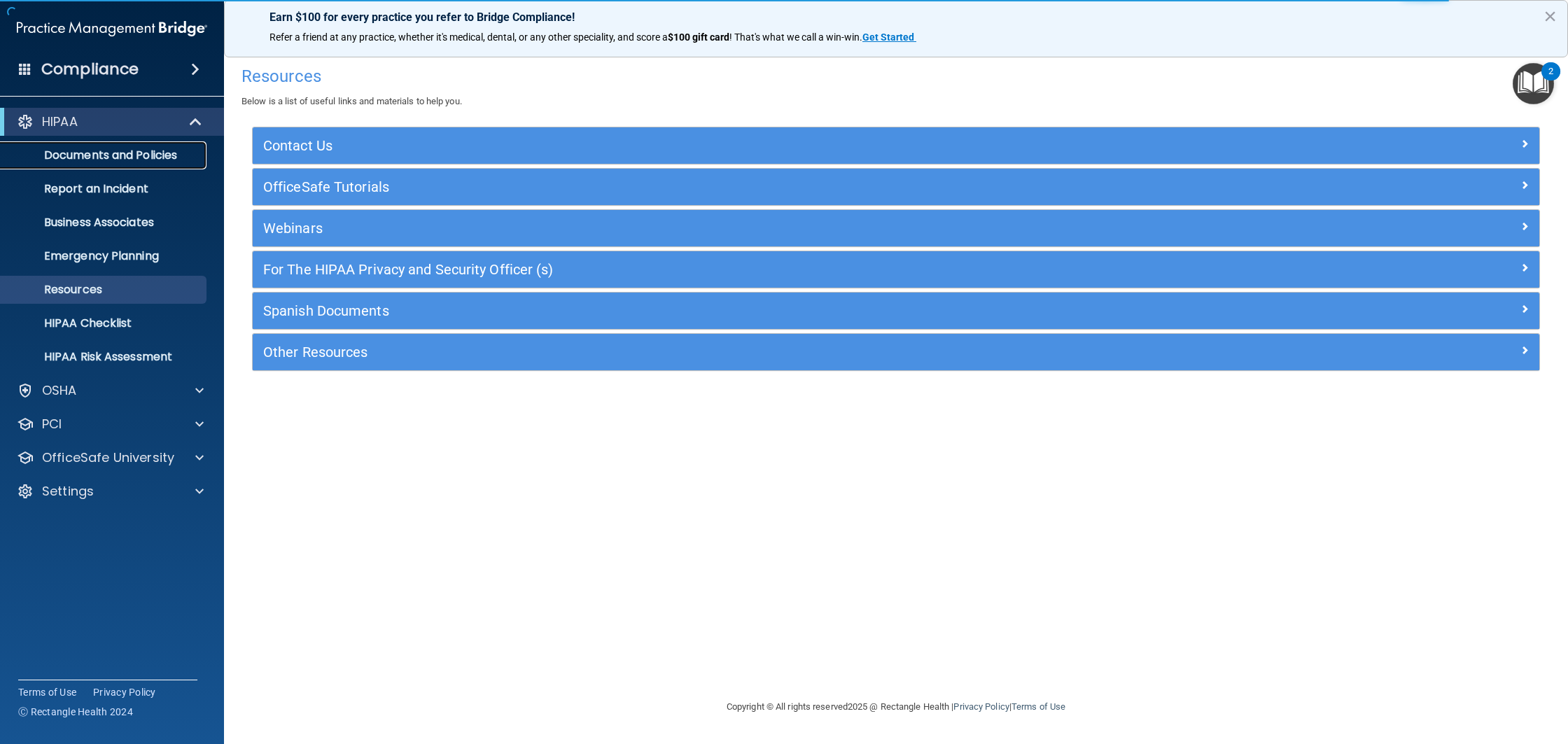
click at [161, 162] on p "Documents and Policies" at bounding box center [104, 155] width 191 height 14
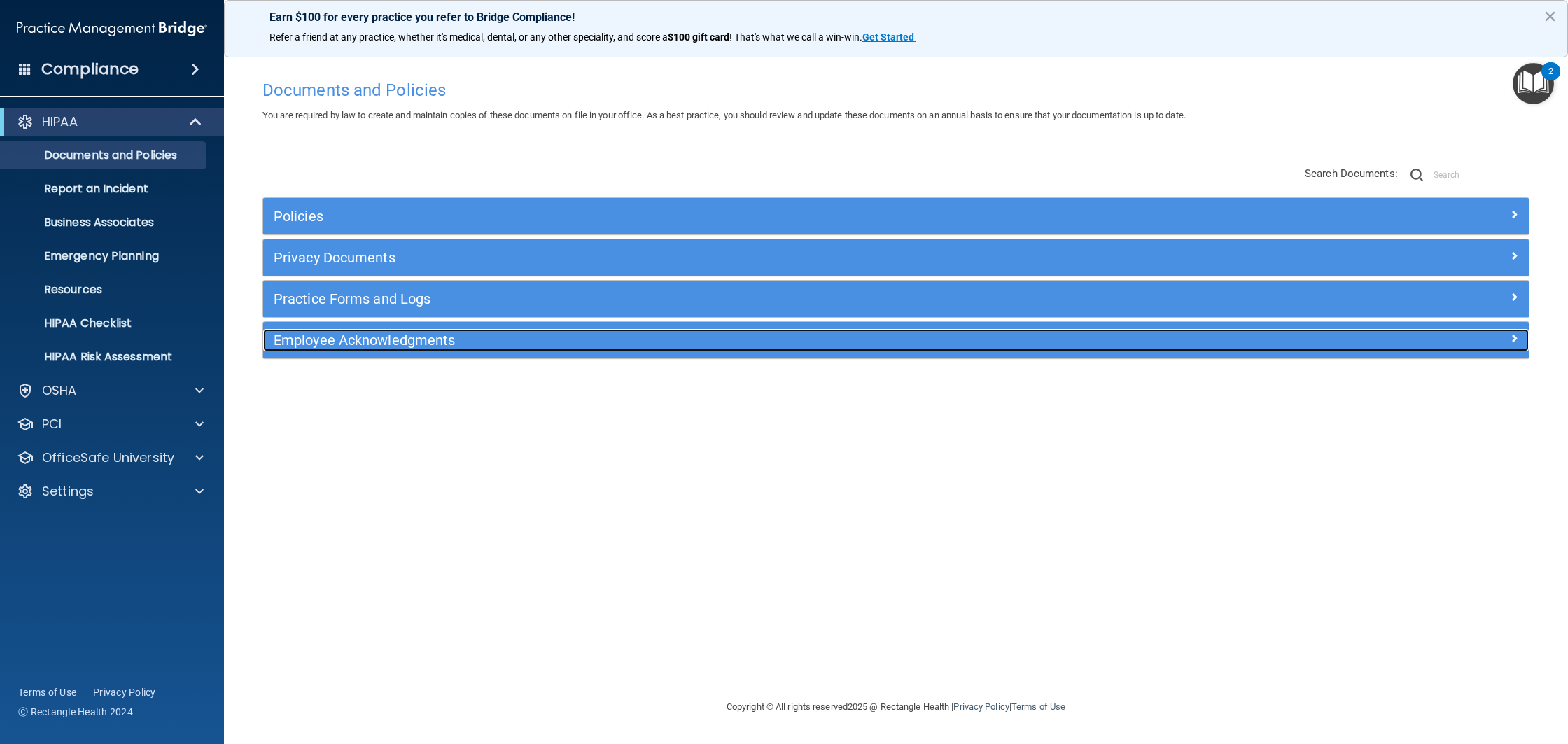
click at [371, 334] on h5 "Employee Acknowledgments" at bounding box center [737, 340] width 928 height 15
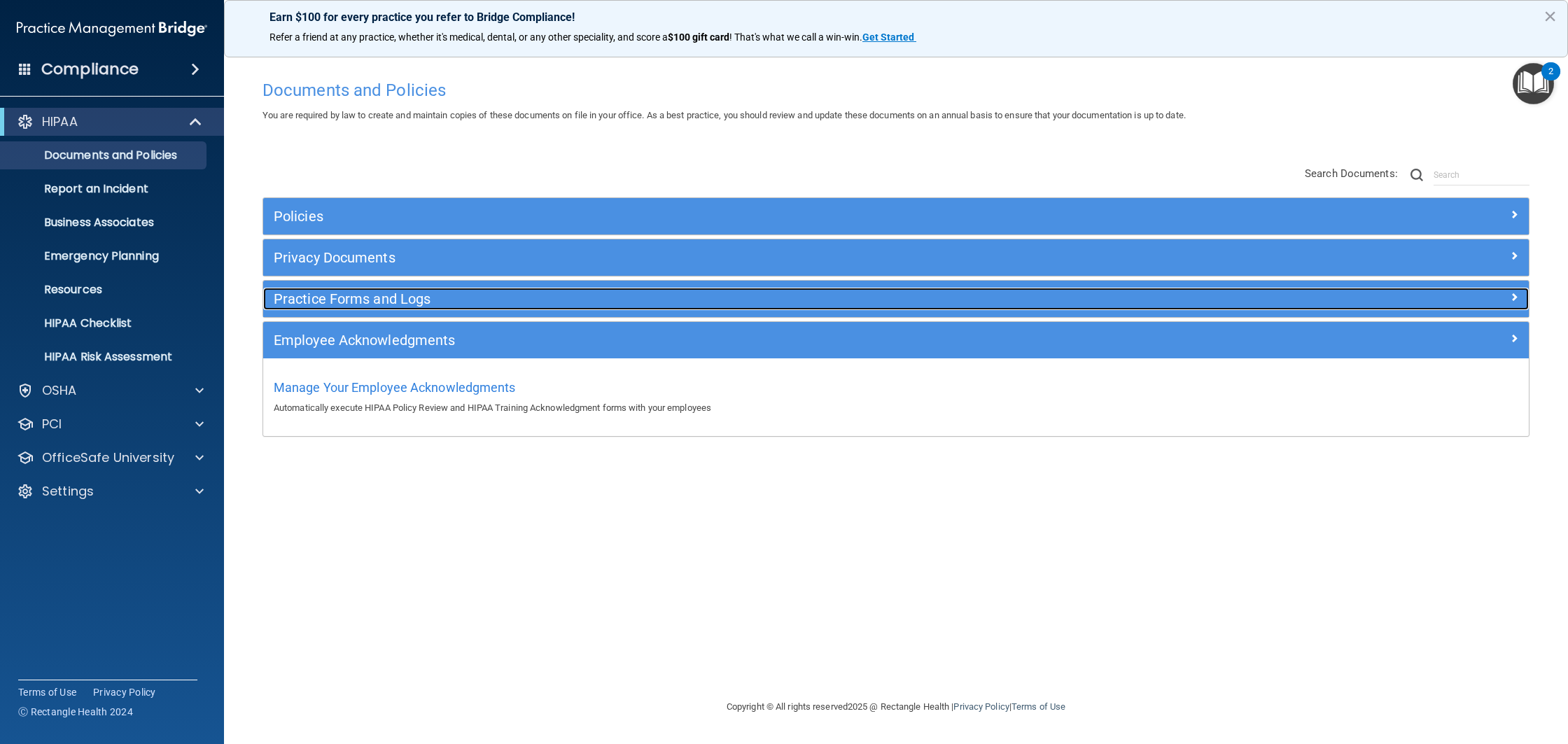
click at [382, 308] on div "Practice Forms and Logs" at bounding box center [737, 299] width 949 height 23
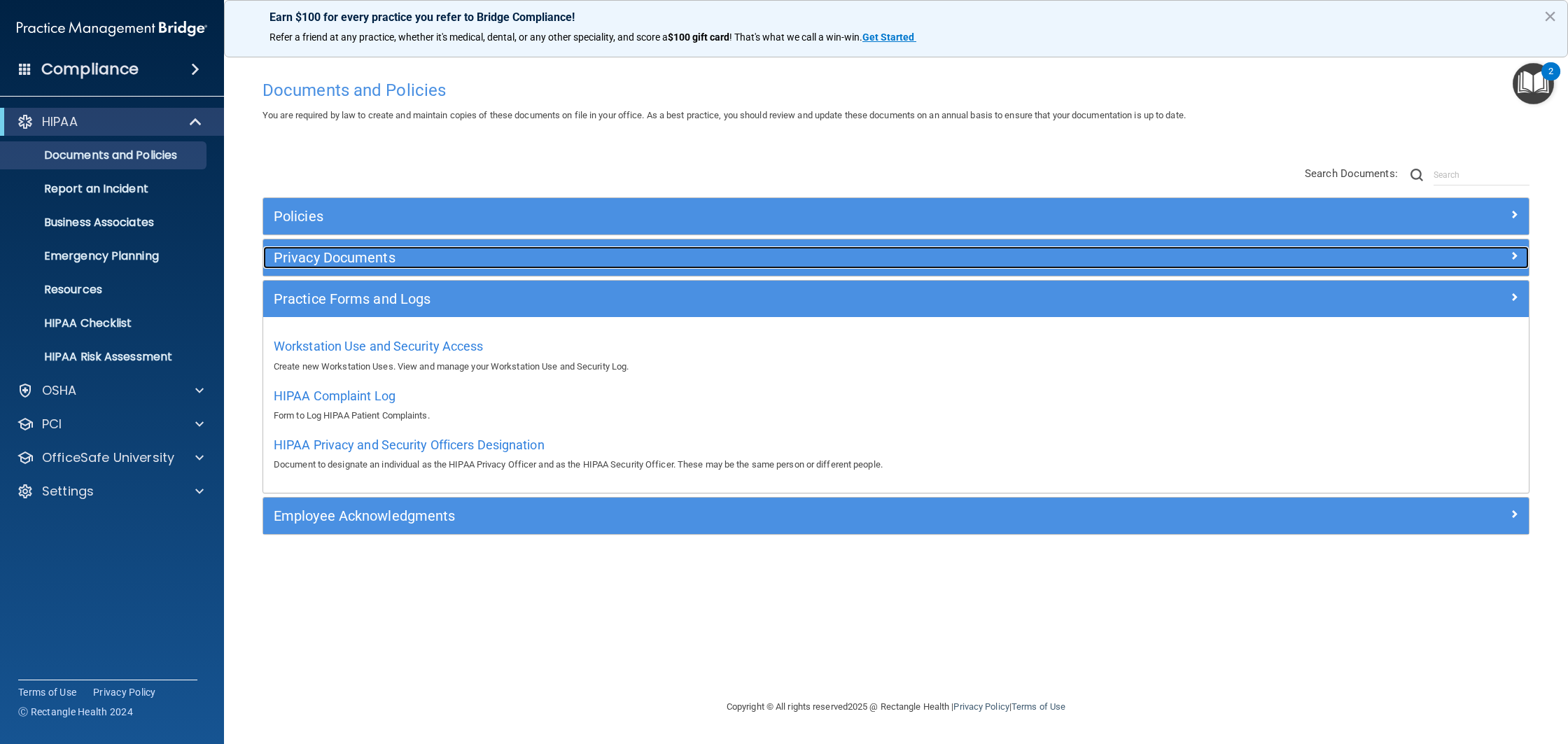
click at [357, 256] on h5 "Privacy Documents" at bounding box center [737, 257] width 928 height 15
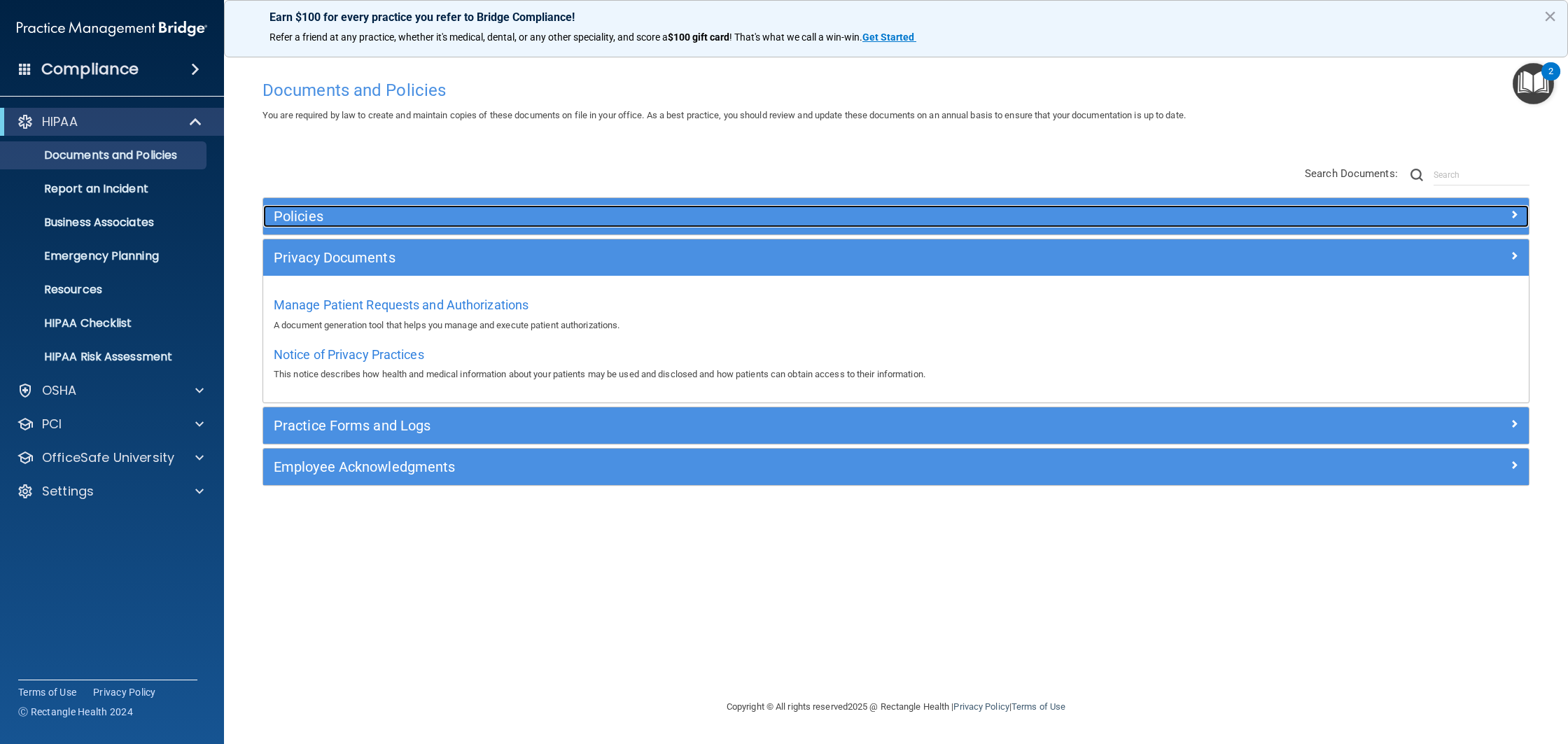
click at [311, 222] on h5 "Policies" at bounding box center [737, 216] width 928 height 15
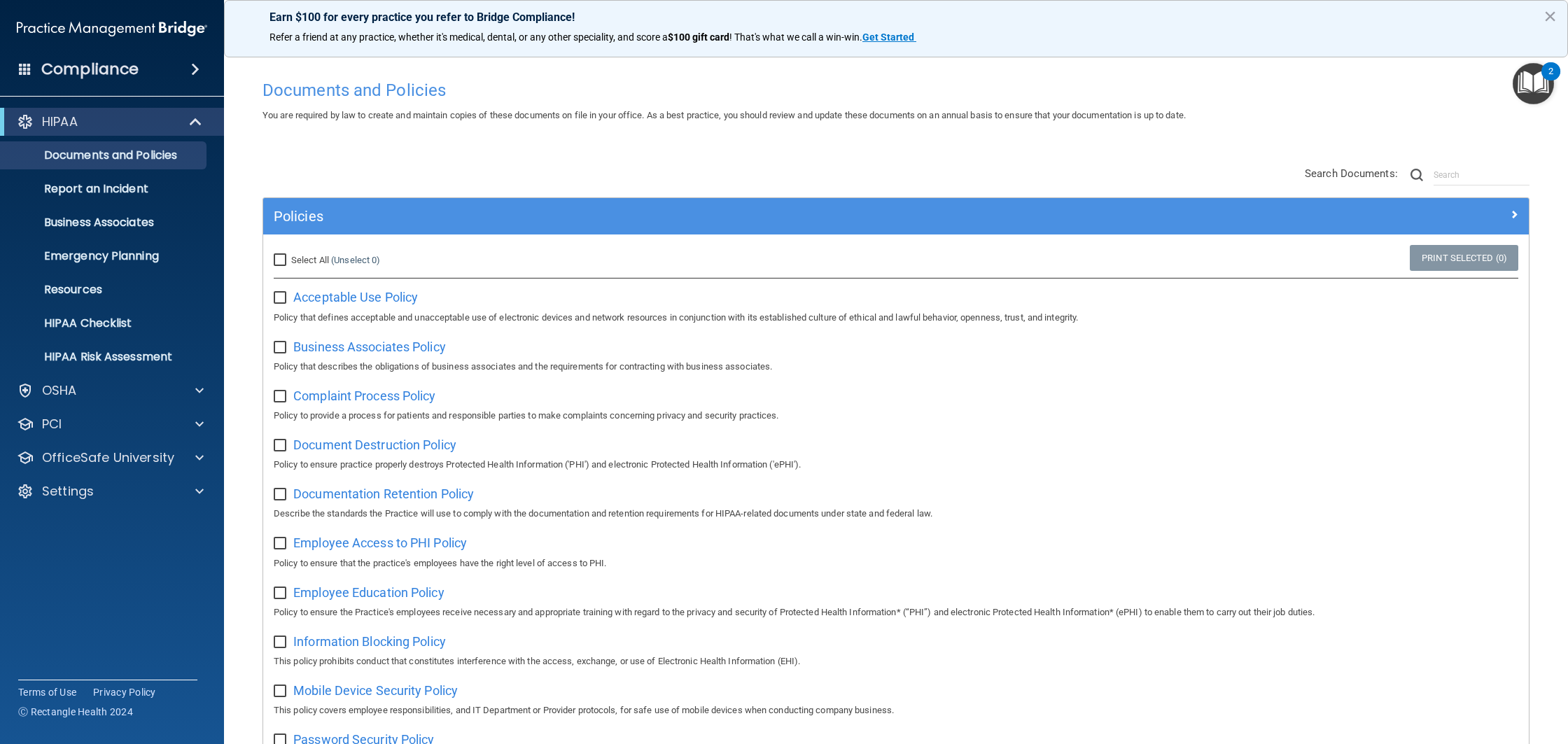
click at [286, 259] on input "Select All (Unselect 0) Unselect All" at bounding box center [281, 260] width 16 height 11
checkbox input "true"
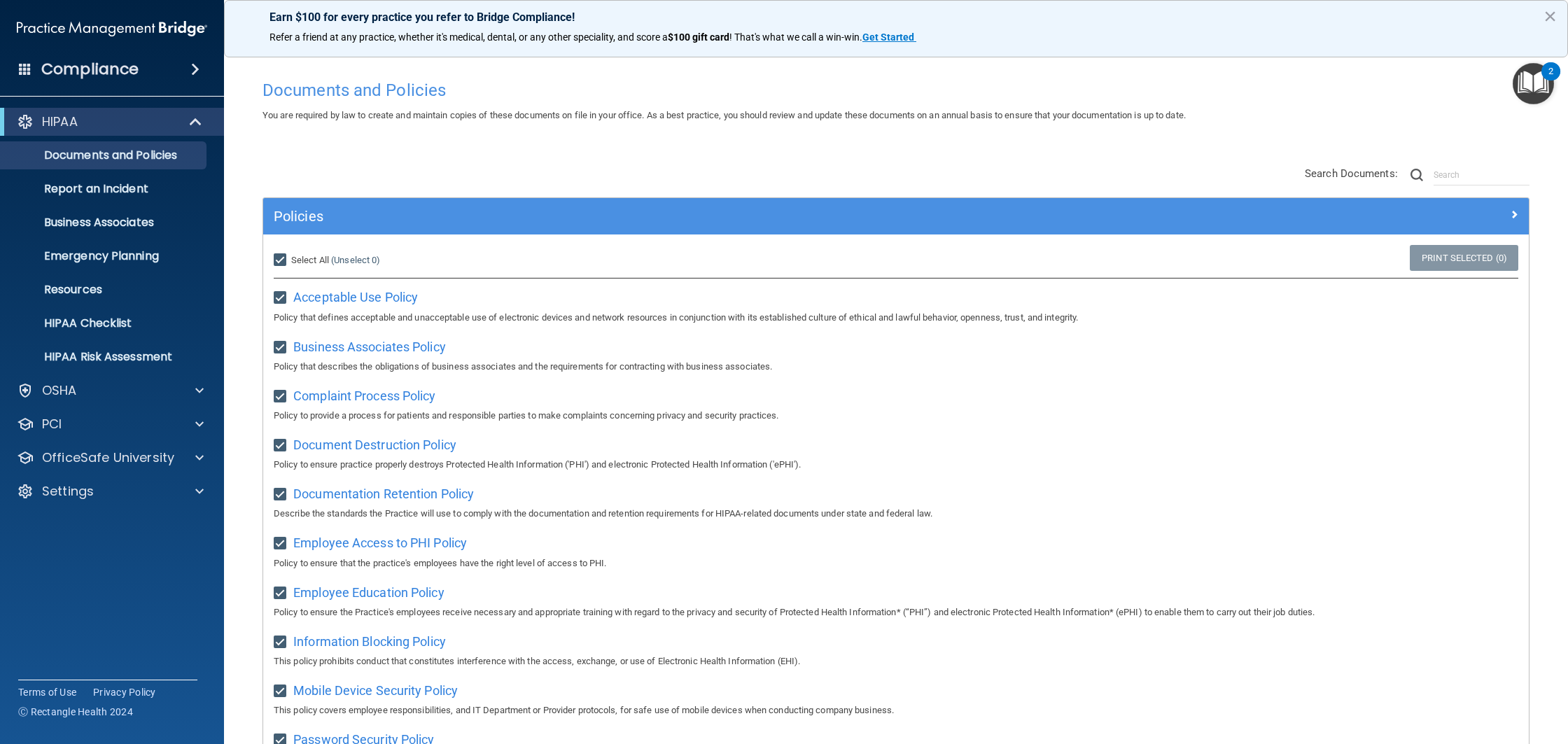
checkbox input "true"
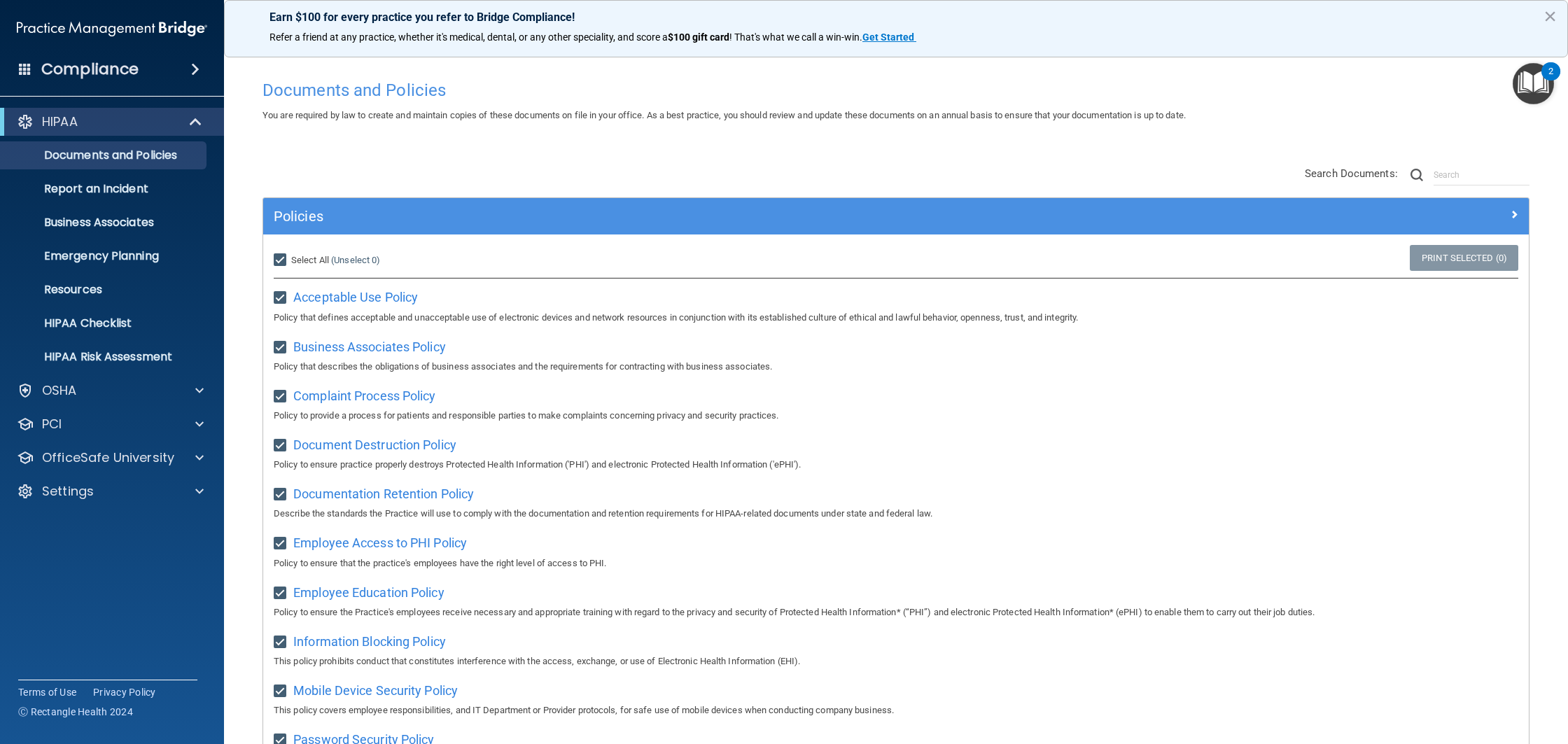
checkbox input "true"
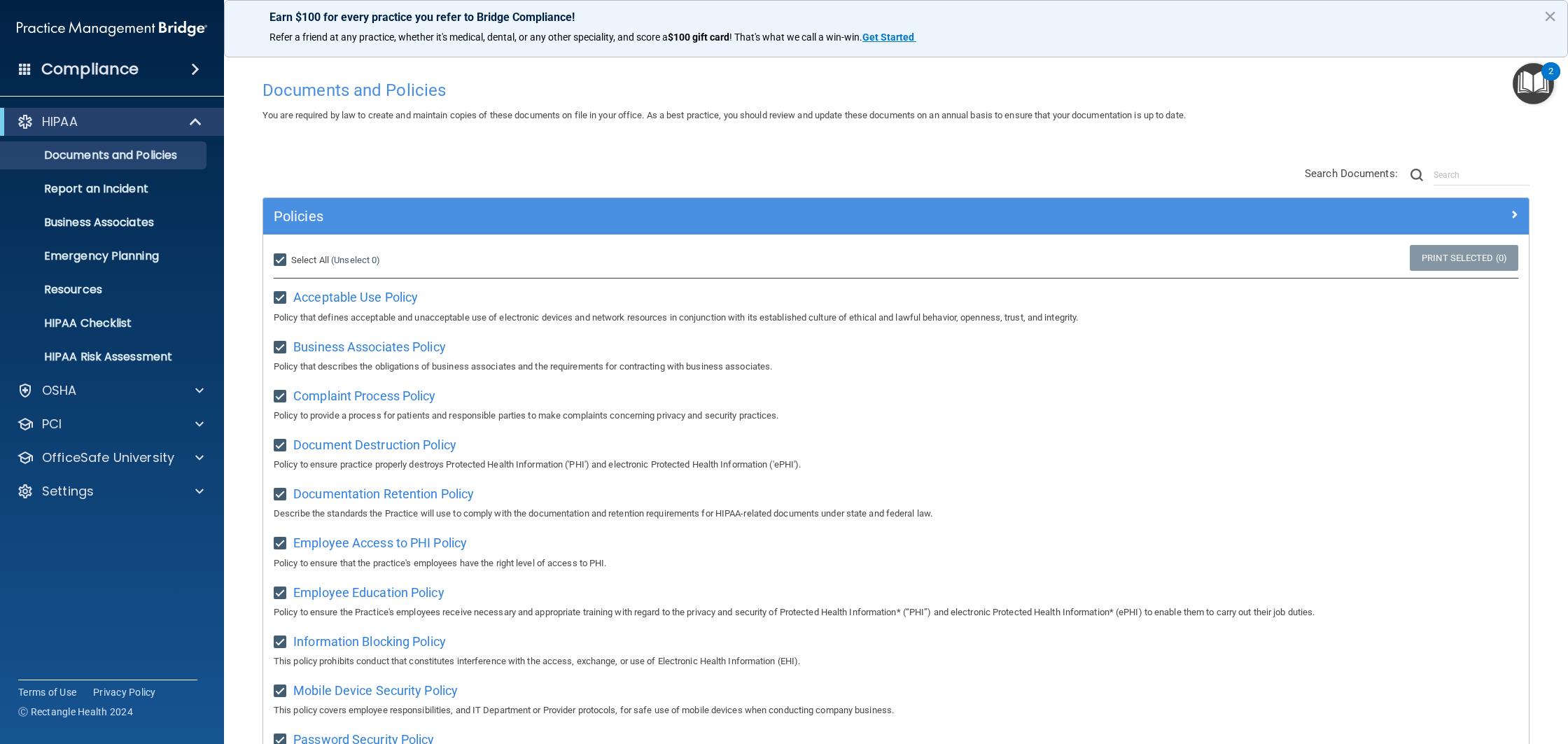
checkbox input "true"
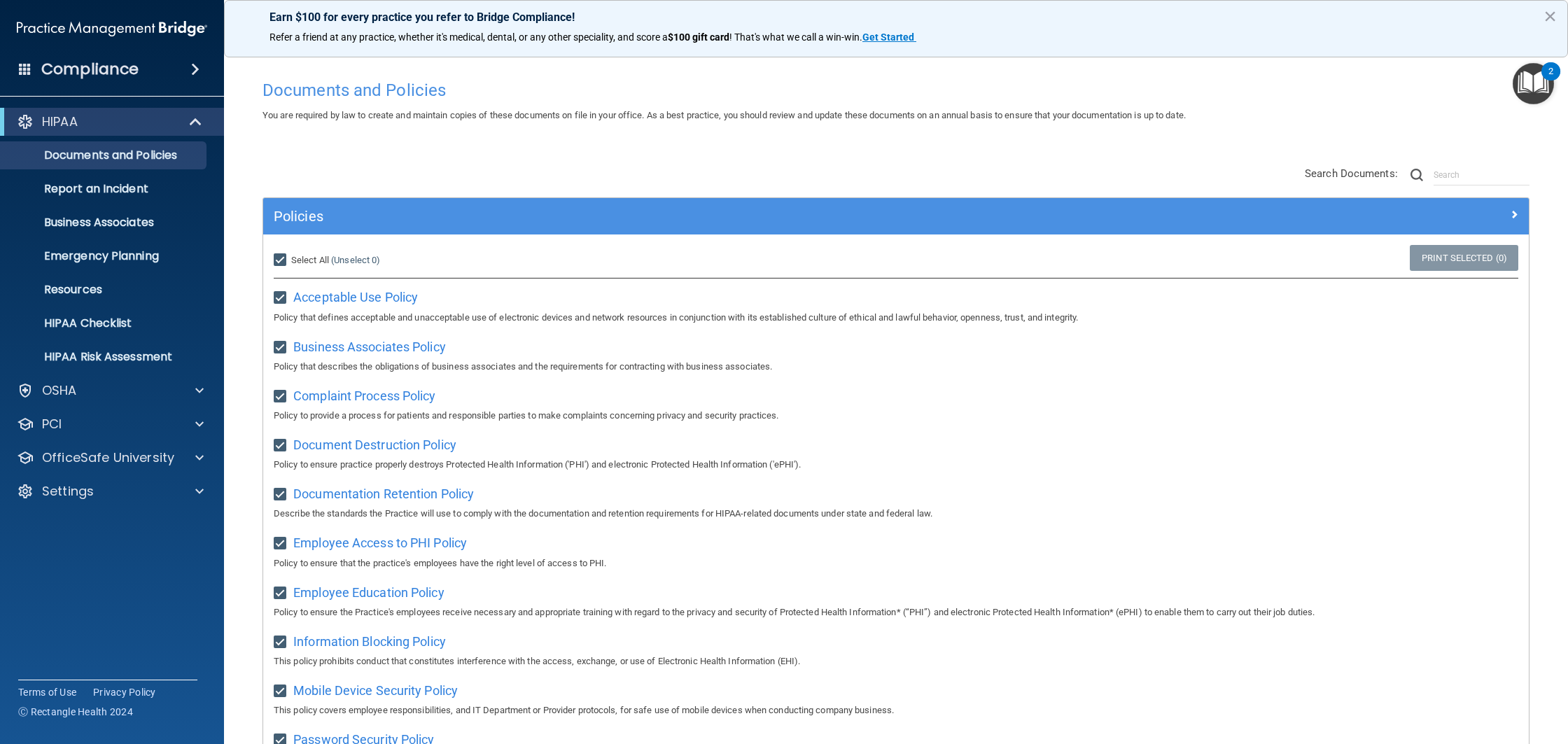
checkbox input "true"
click at [1549, 78] on div "2" at bounding box center [1551, 81] width 5 height 18
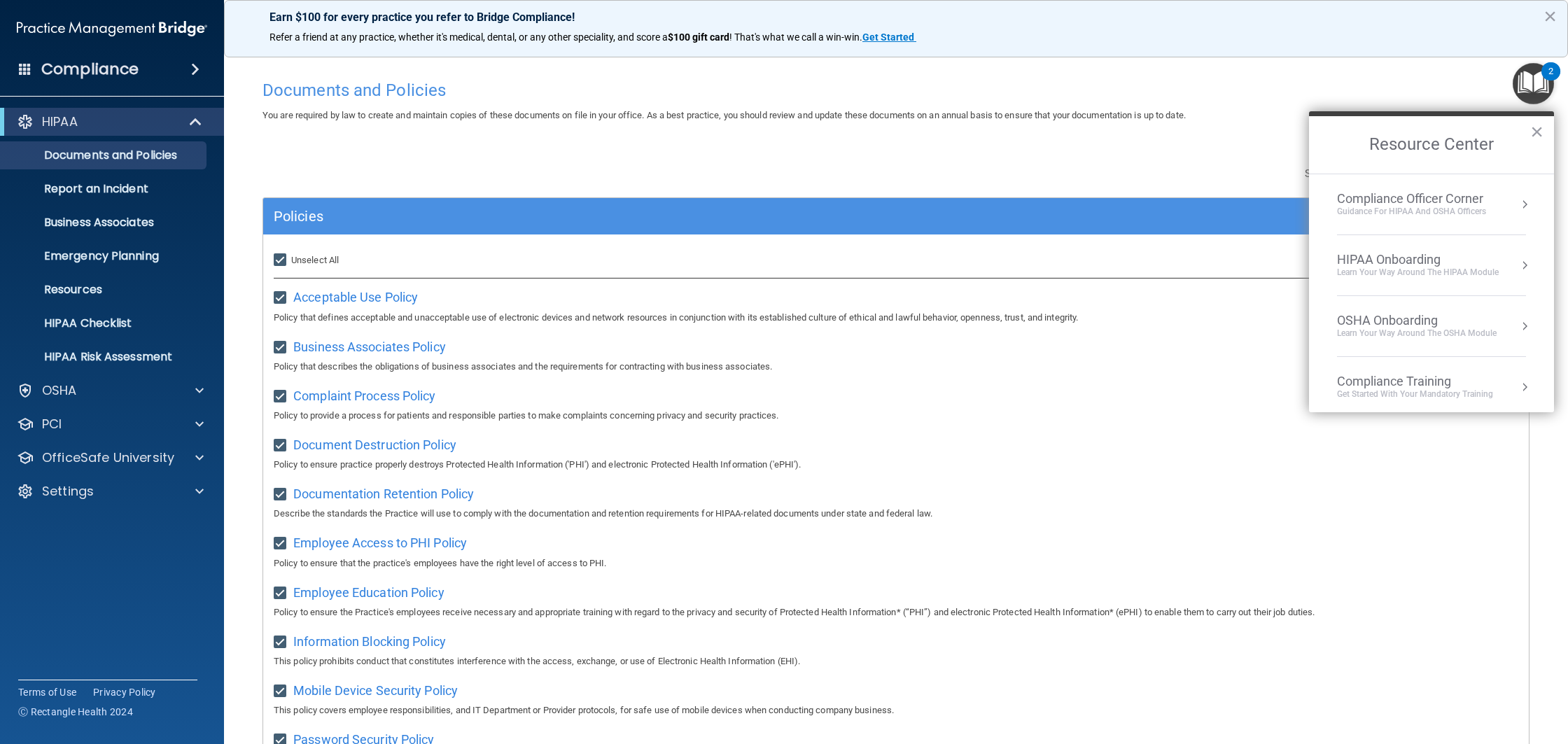
click at [1442, 216] on div "Guidance for HIPAA and OSHA Officers" at bounding box center [1411, 212] width 149 height 12
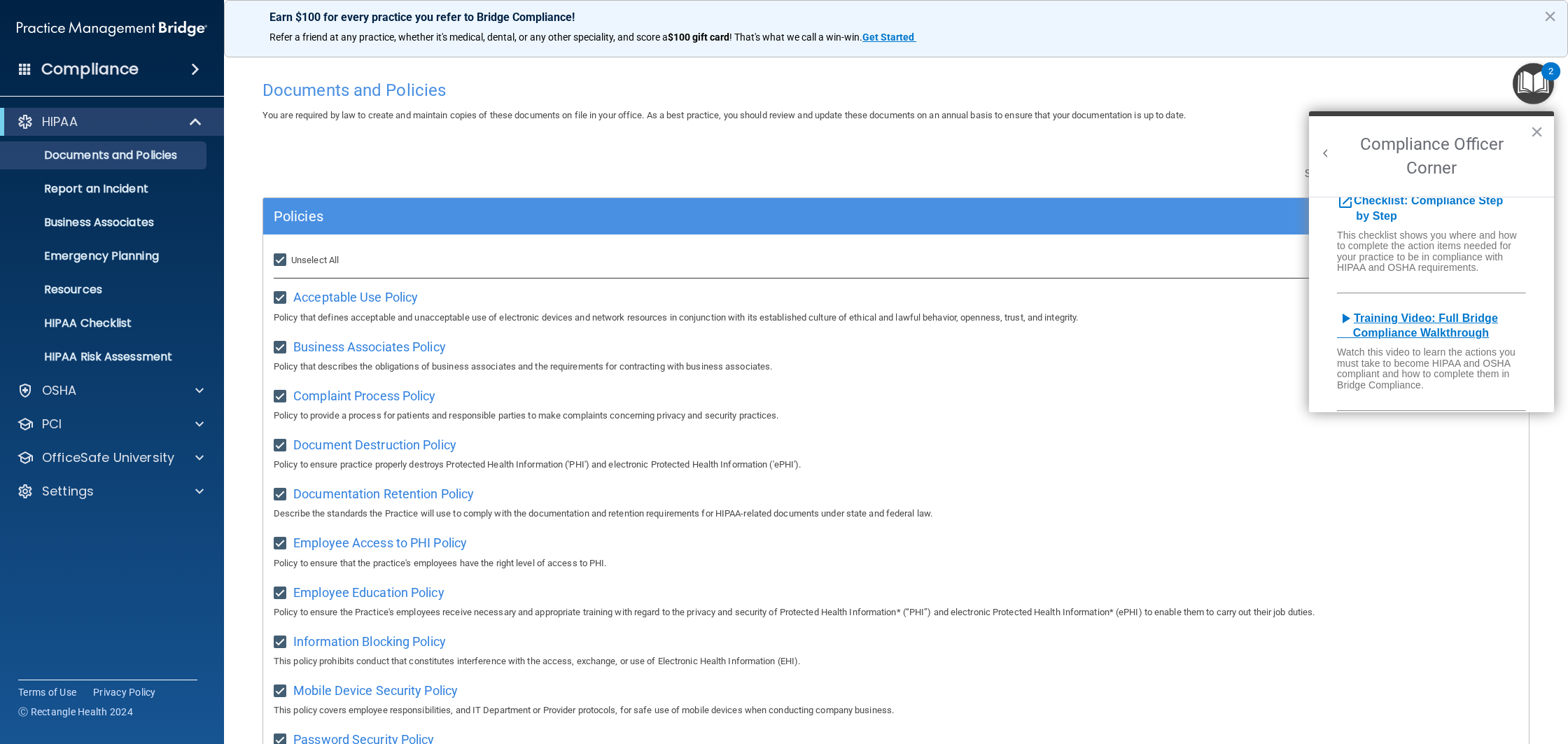
scroll to position [31, 0]
click at [1473, 330] on b "Training Video: Full Bridge Compliance Walkthrough" at bounding box center [1417, 326] width 161 height 27
click at [87, 81] on div "Compliance" at bounding box center [112, 69] width 224 height 31
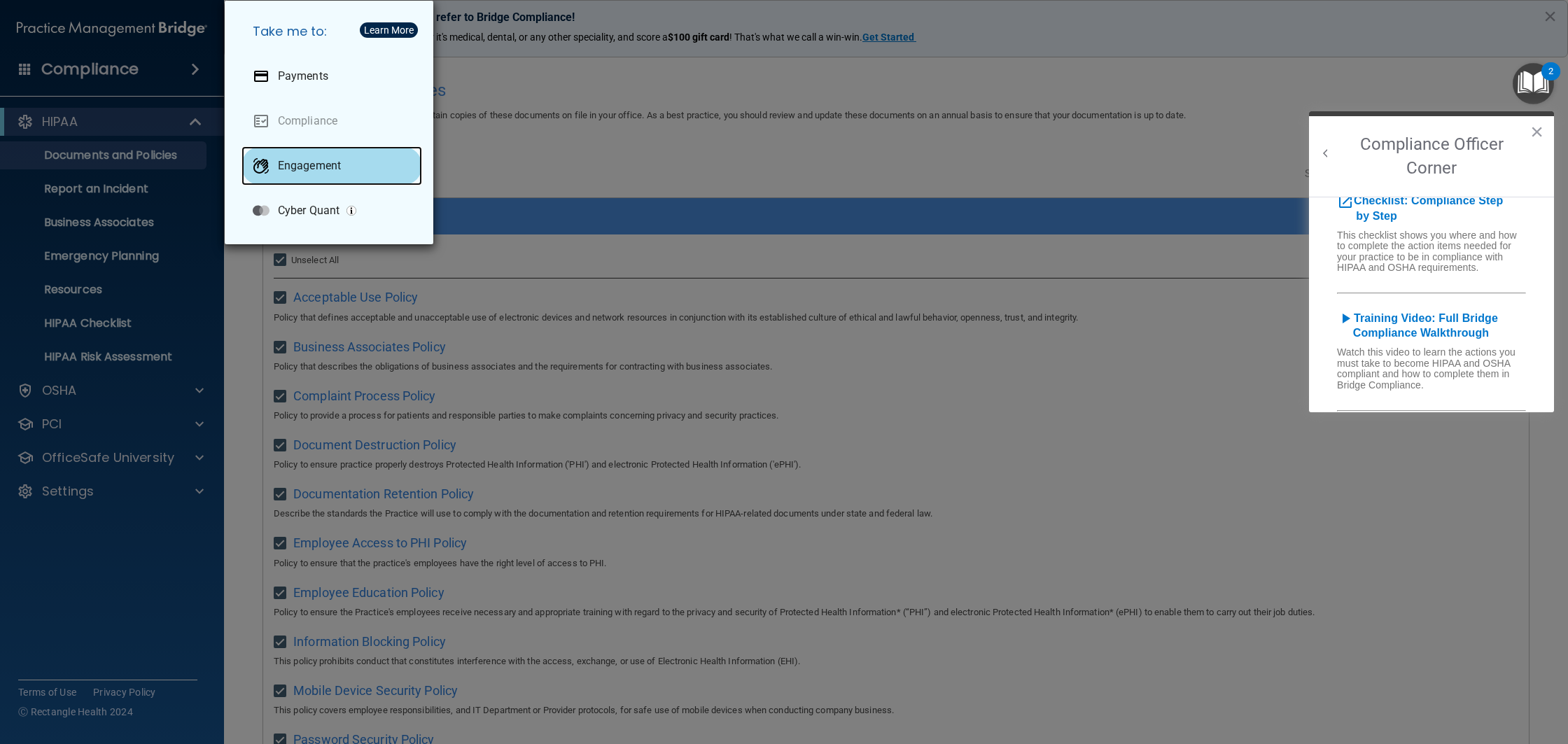
click at [319, 174] on div "Engagement" at bounding box center [332, 166] width 181 height 39
click at [488, 96] on div "Take me to: Payments Compliance Engagement Cyber Quant" at bounding box center [784, 372] width 1568 height 744
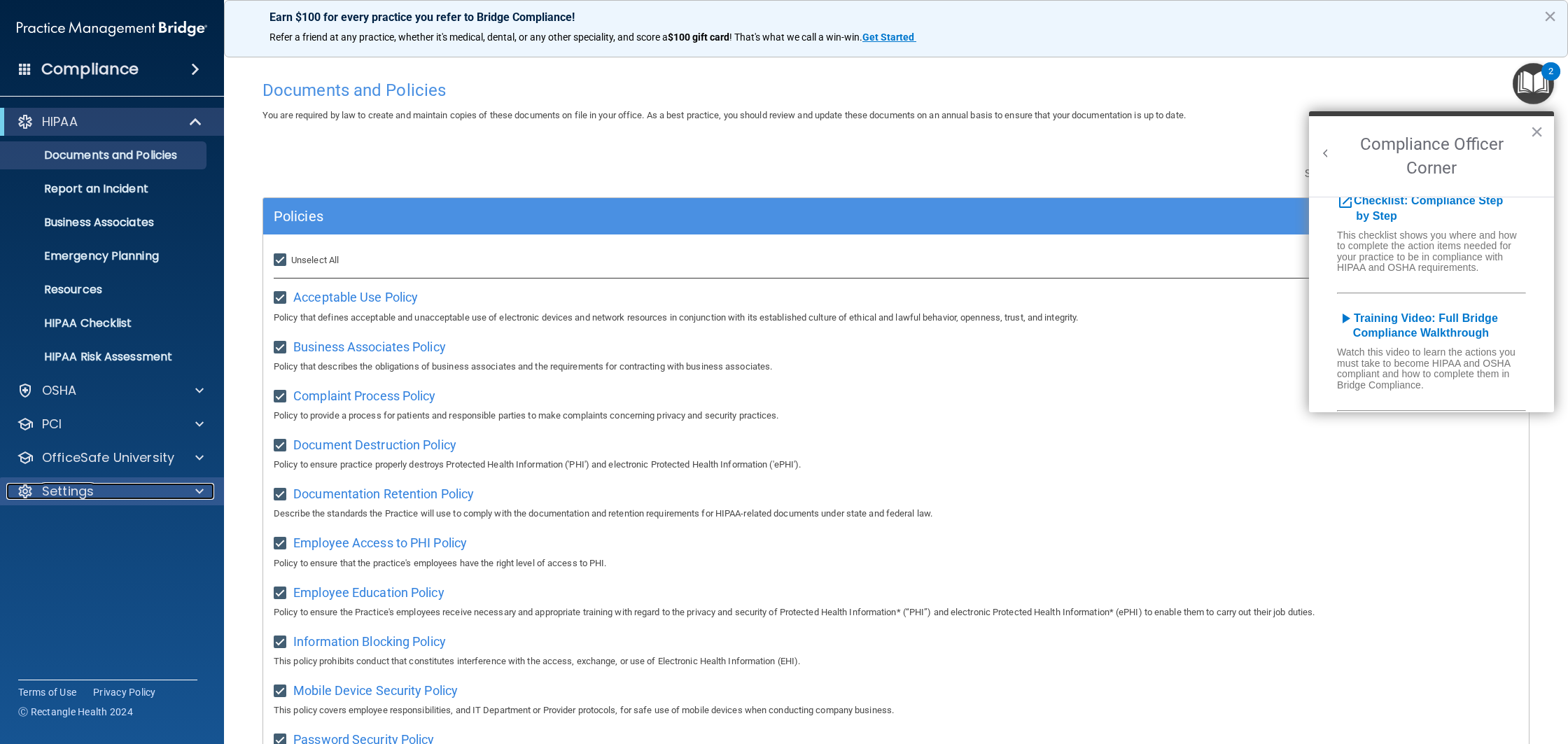
click at [87, 498] on p "Settings" at bounding box center [68, 491] width 52 height 17
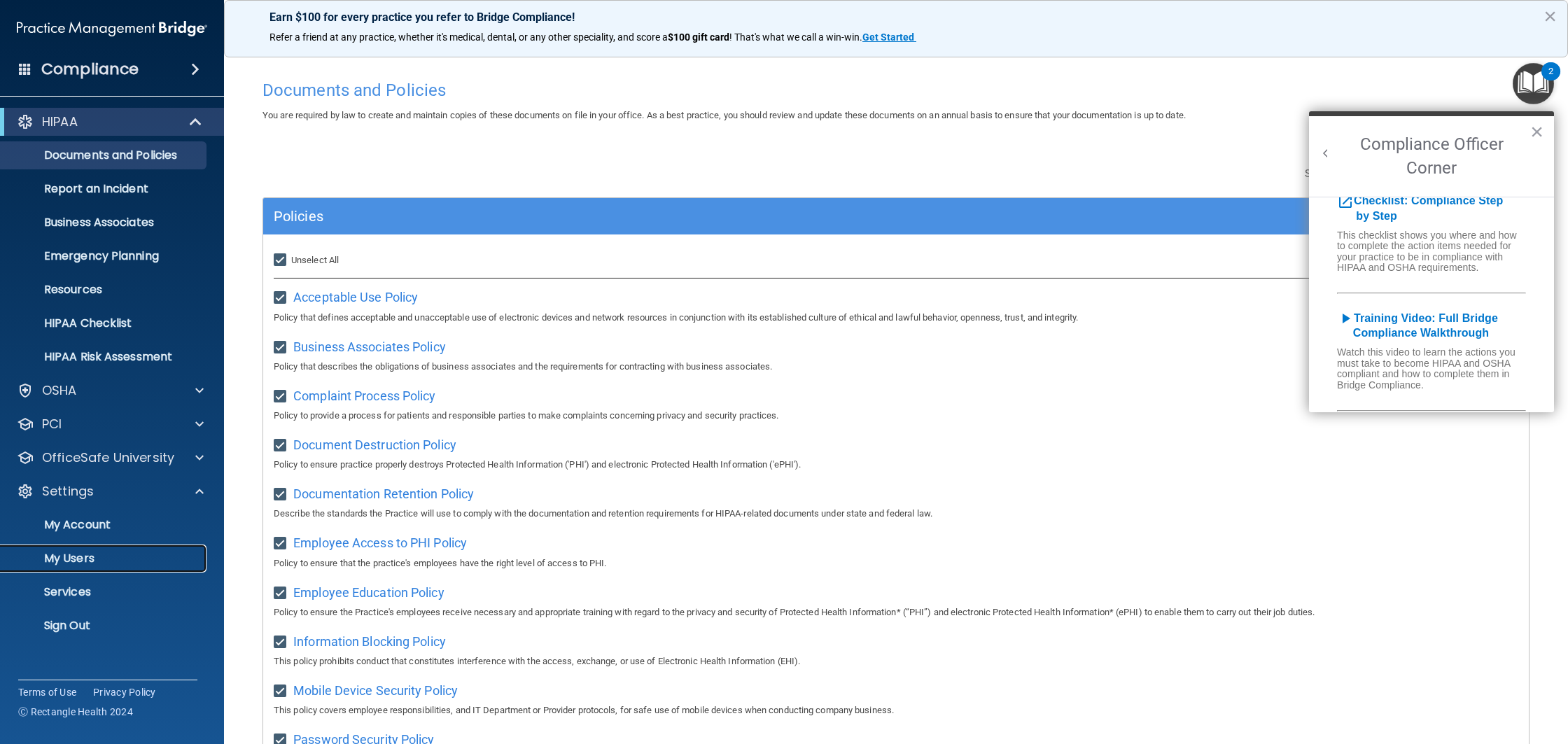
click at [112, 563] on p "My Users" at bounding box center [104, 559] width 191 height 14
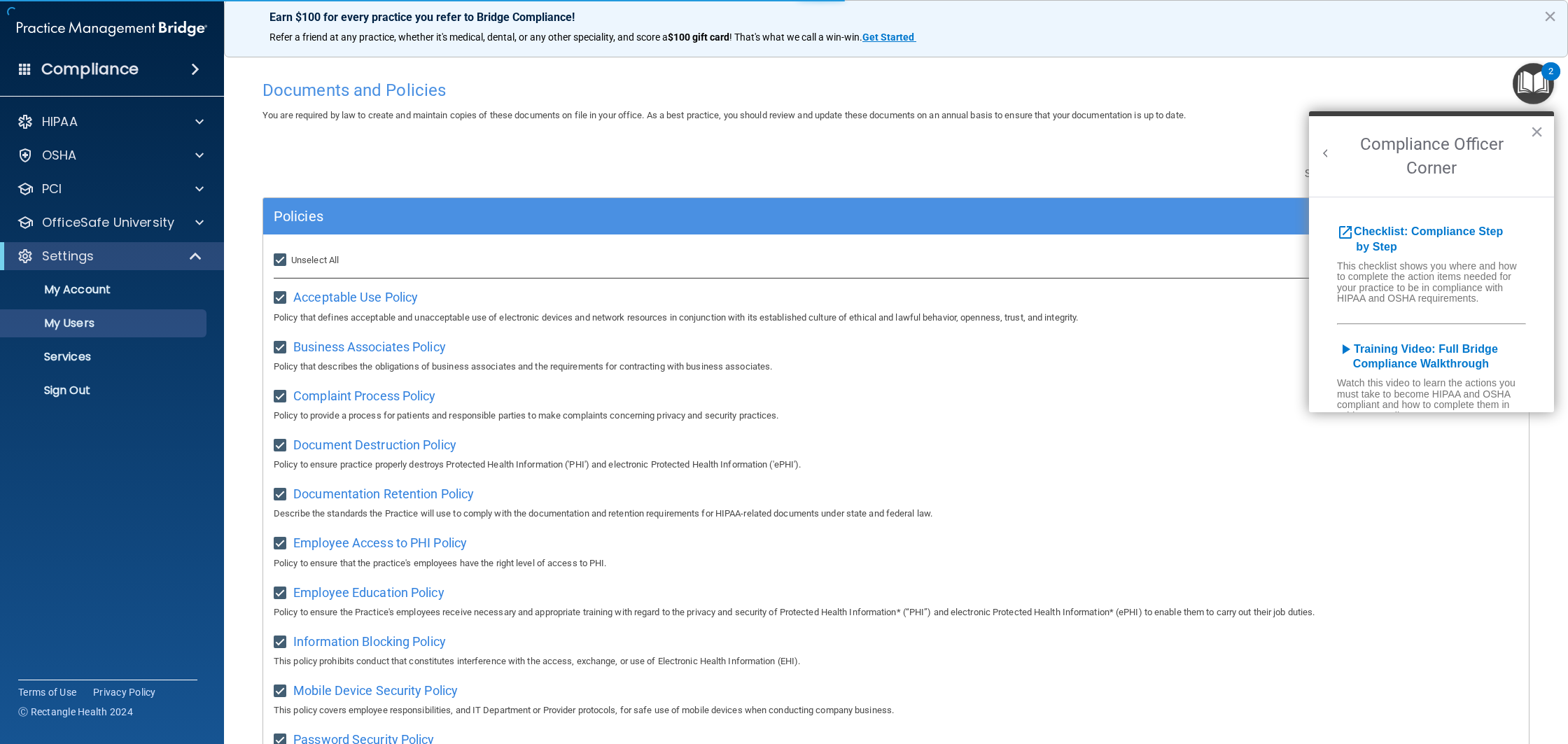
select select "20"
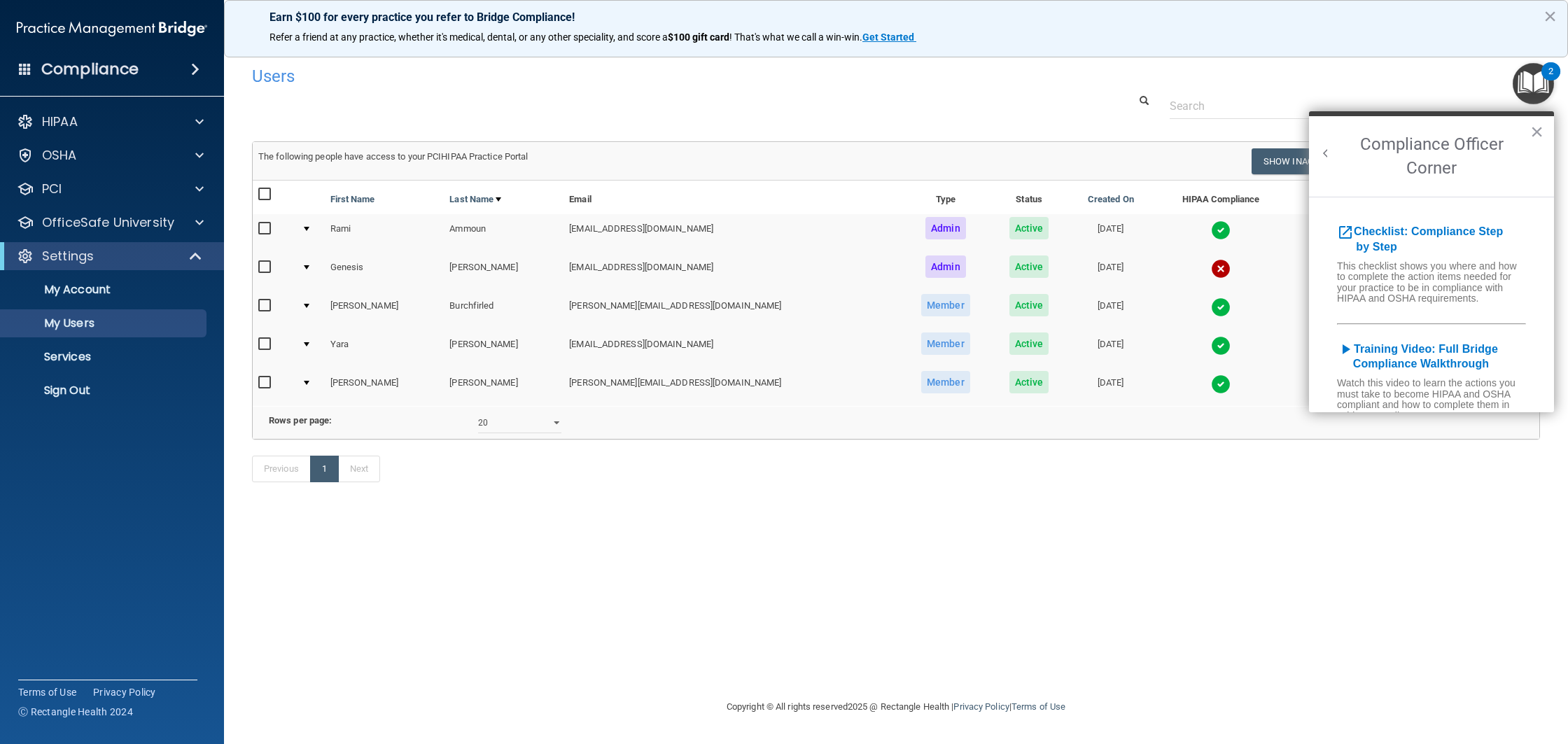
click at [1211, 268] on img at bounding box center [1220, 269] width 20 height 20
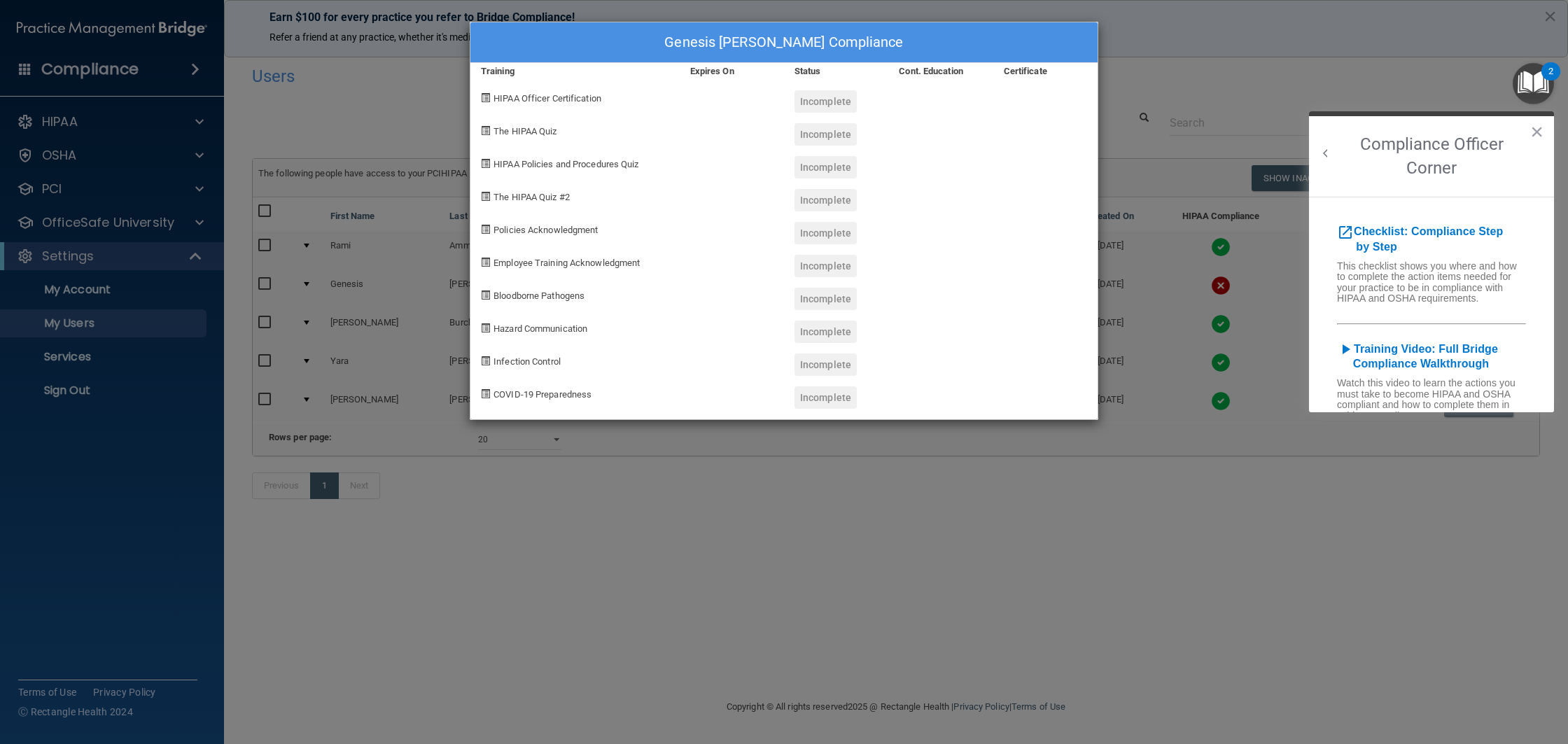
click at [483, 100] on span at bounding box center [485, 97] width 9 height 9
click at [1539, 135] on button "×" at bounding box center [1537, 132] width 14 height 23
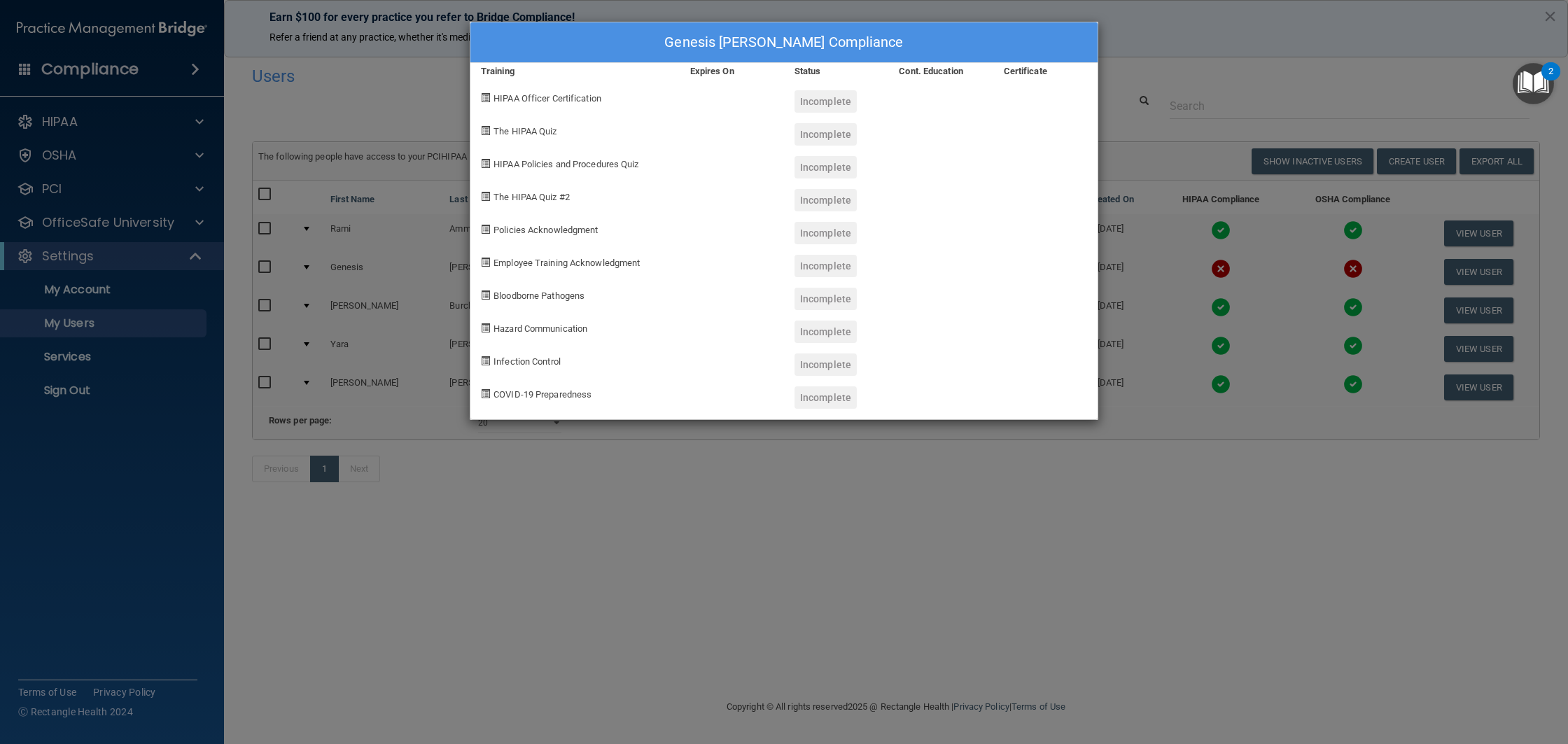
click at [1166, 53] on div "Genesis Arevalo's Compliance Training Expires On Status Cont. Education Certifi…" at bounding box center [784, 372] width 1568 height 744
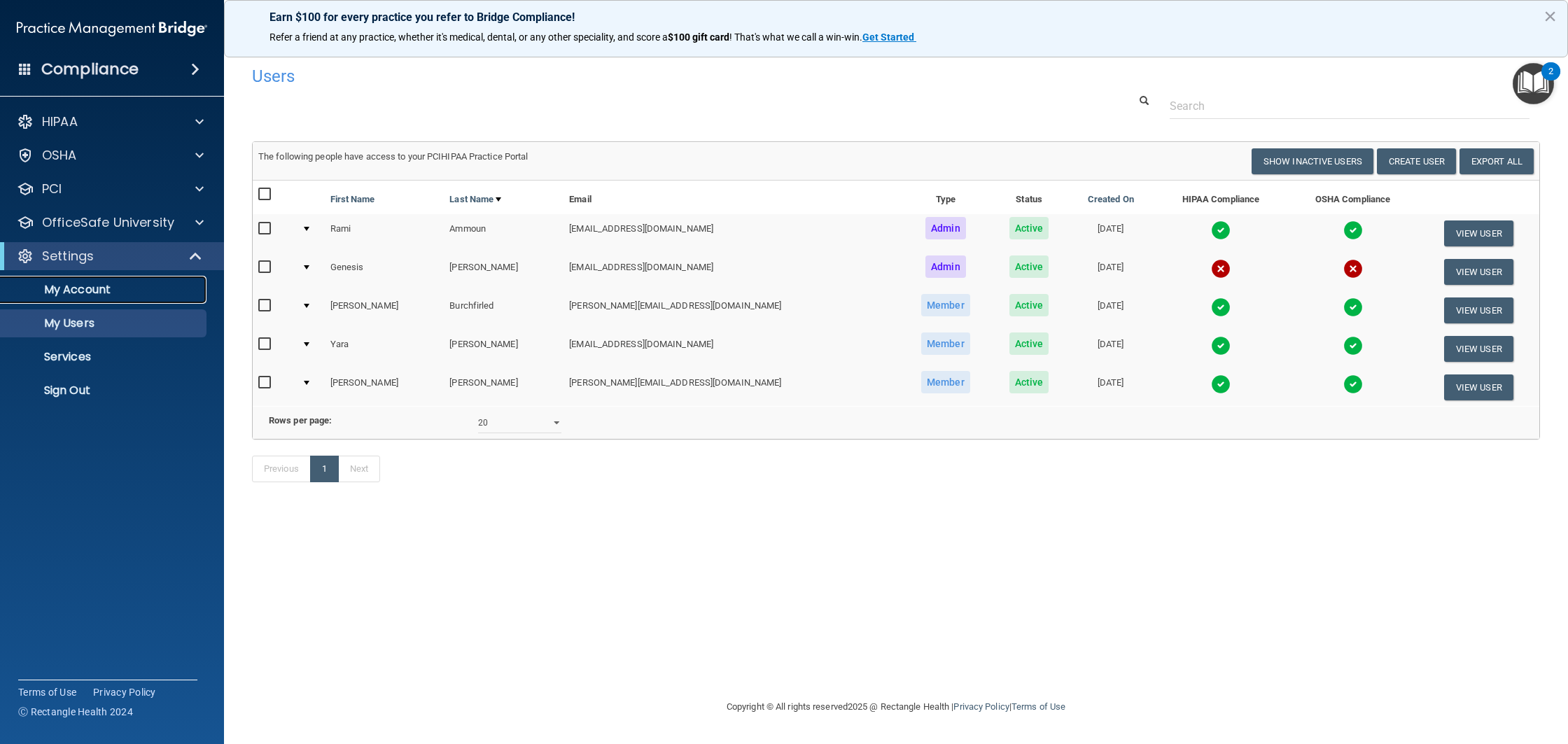
click at [137, 297] on link "My Account" at bounding box center [96, 289] width 220 height 28
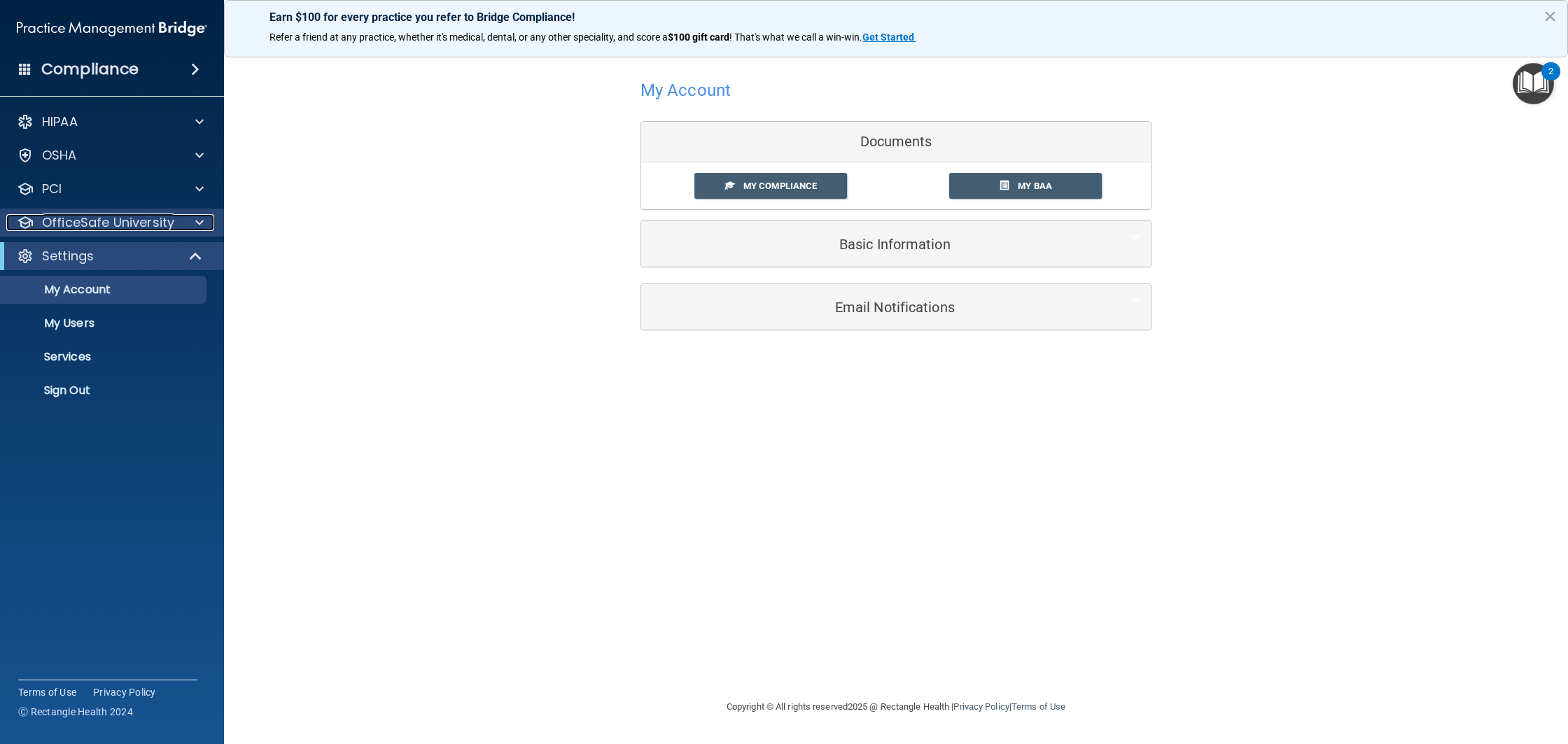
click at [112, 228] on p "OfficeSafe University" at bounding box center [108, 222] width 132 height 17
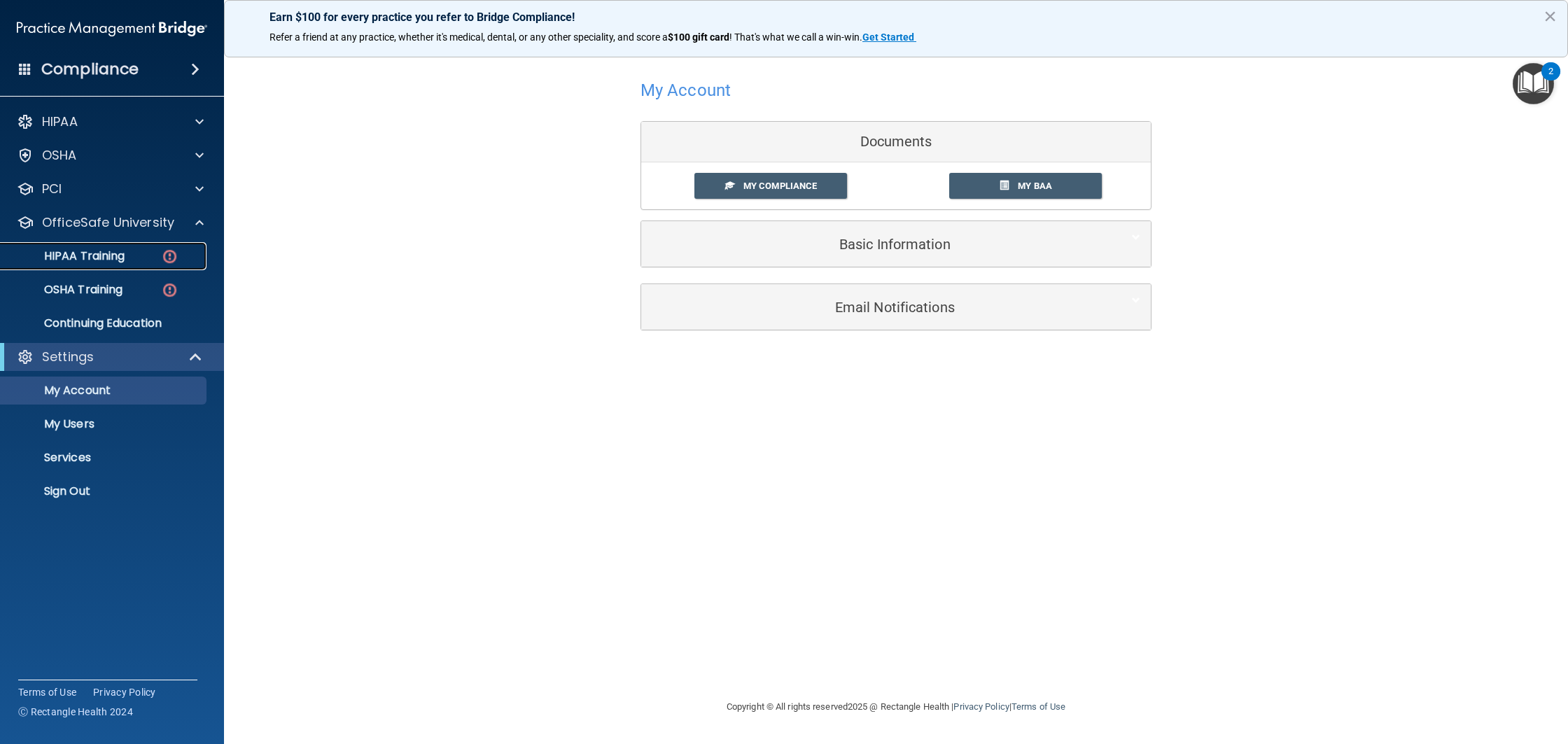
click at [132, 259] on div "HIPAA Training" at bounding box center [104, 256] width 191 height 14
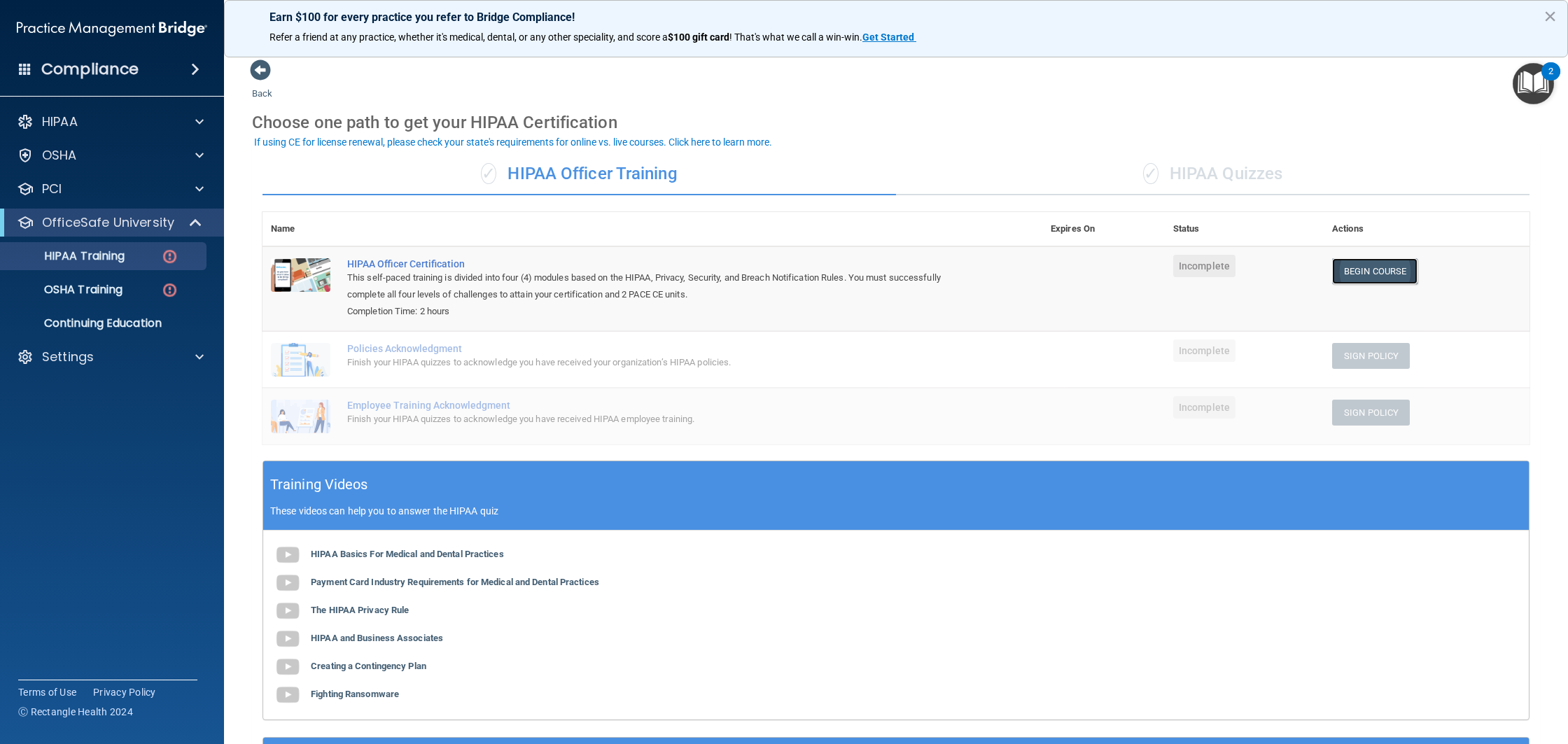
click at [1366, 272] on link "Begin Course" at bounding box center [1374, 271] width 85 height 26
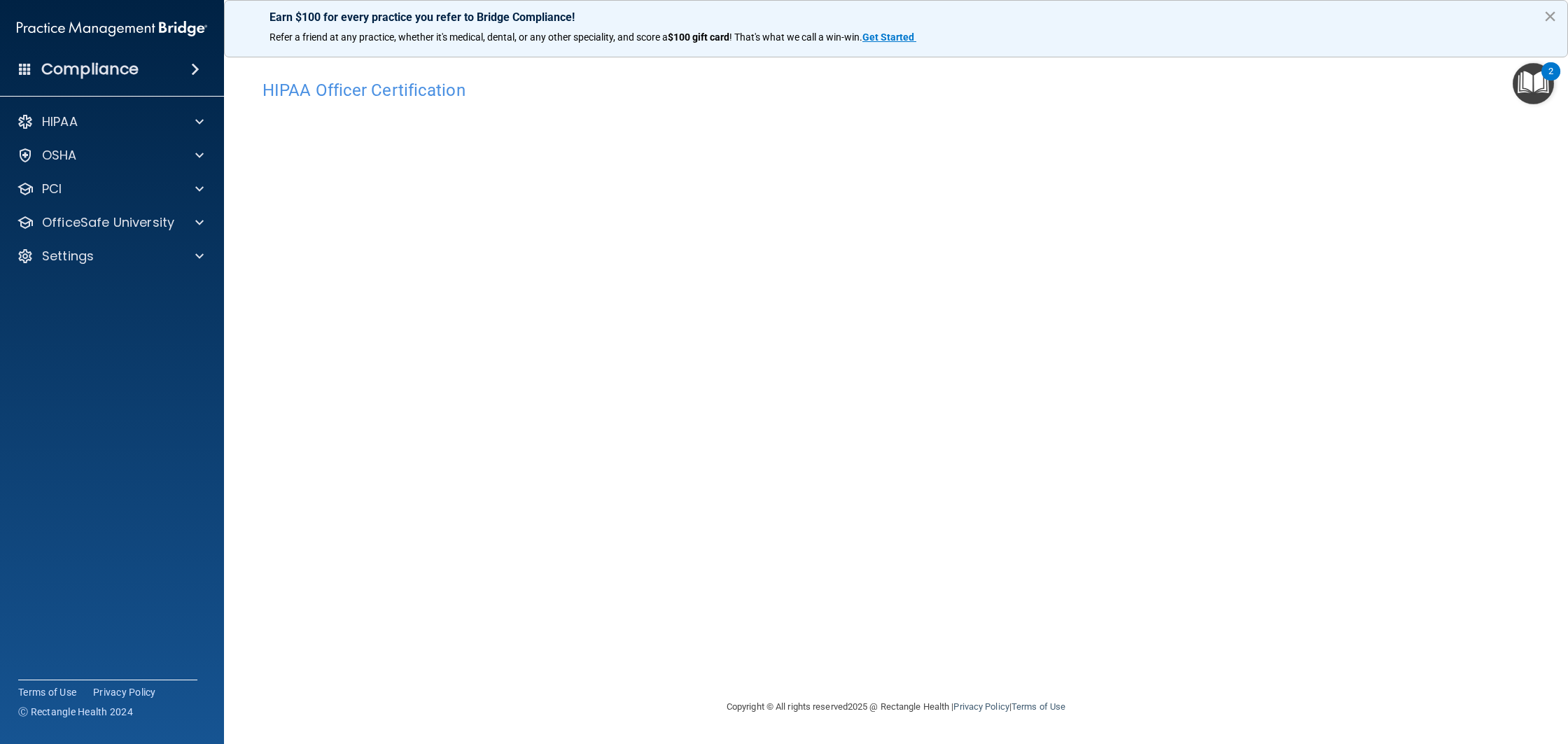
click at [1547, 20] on button "×" at bounding box center [1550, 16] width 14 height 23
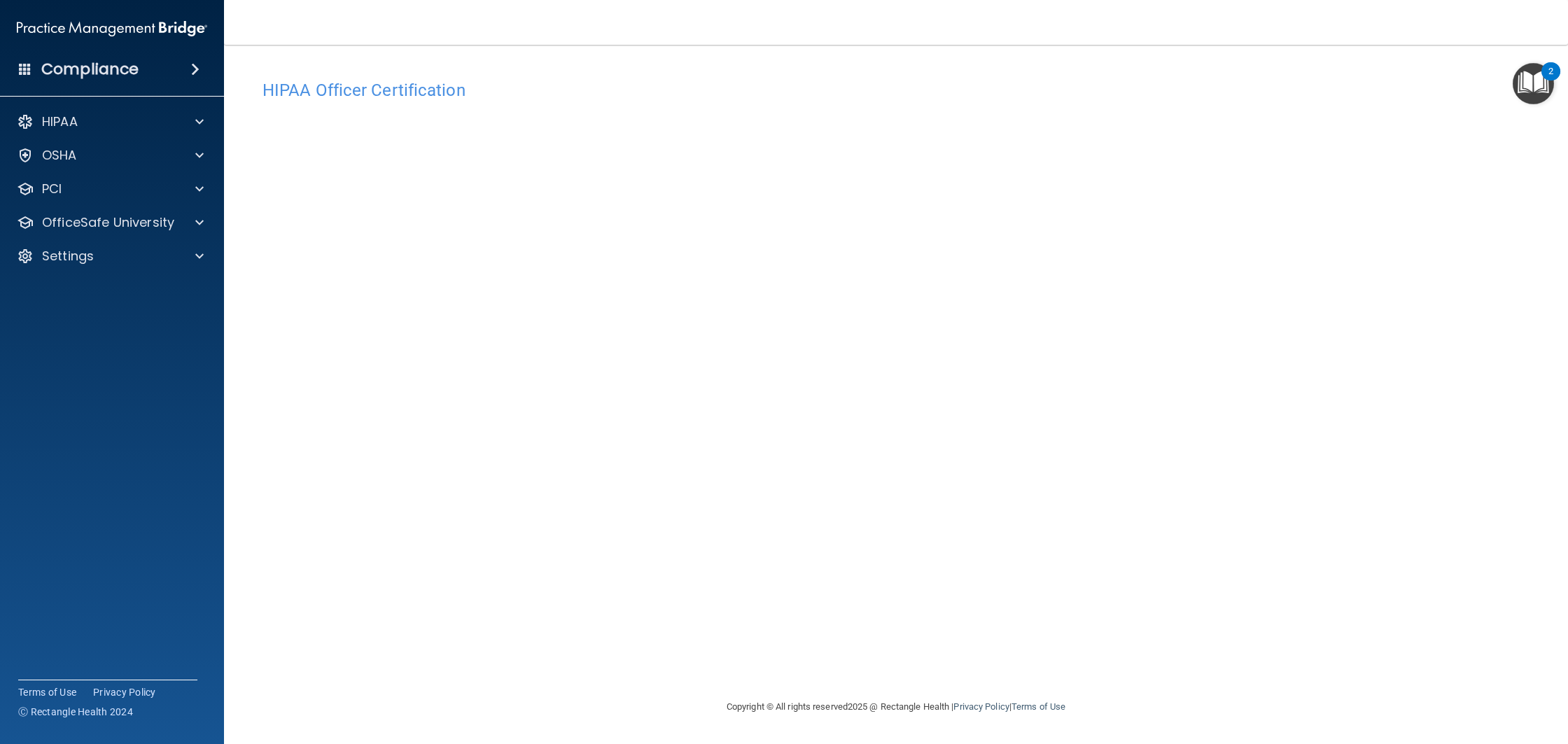
click at [84, 136] on div "HIPAA Documents and Policies Report an Incident Business Associates Emergency P…" at bounding box center [112, 192] width 225 height 179
click at [87, 130] on div "HIPAA" at bounding box center [93, 121] width 173 height 17
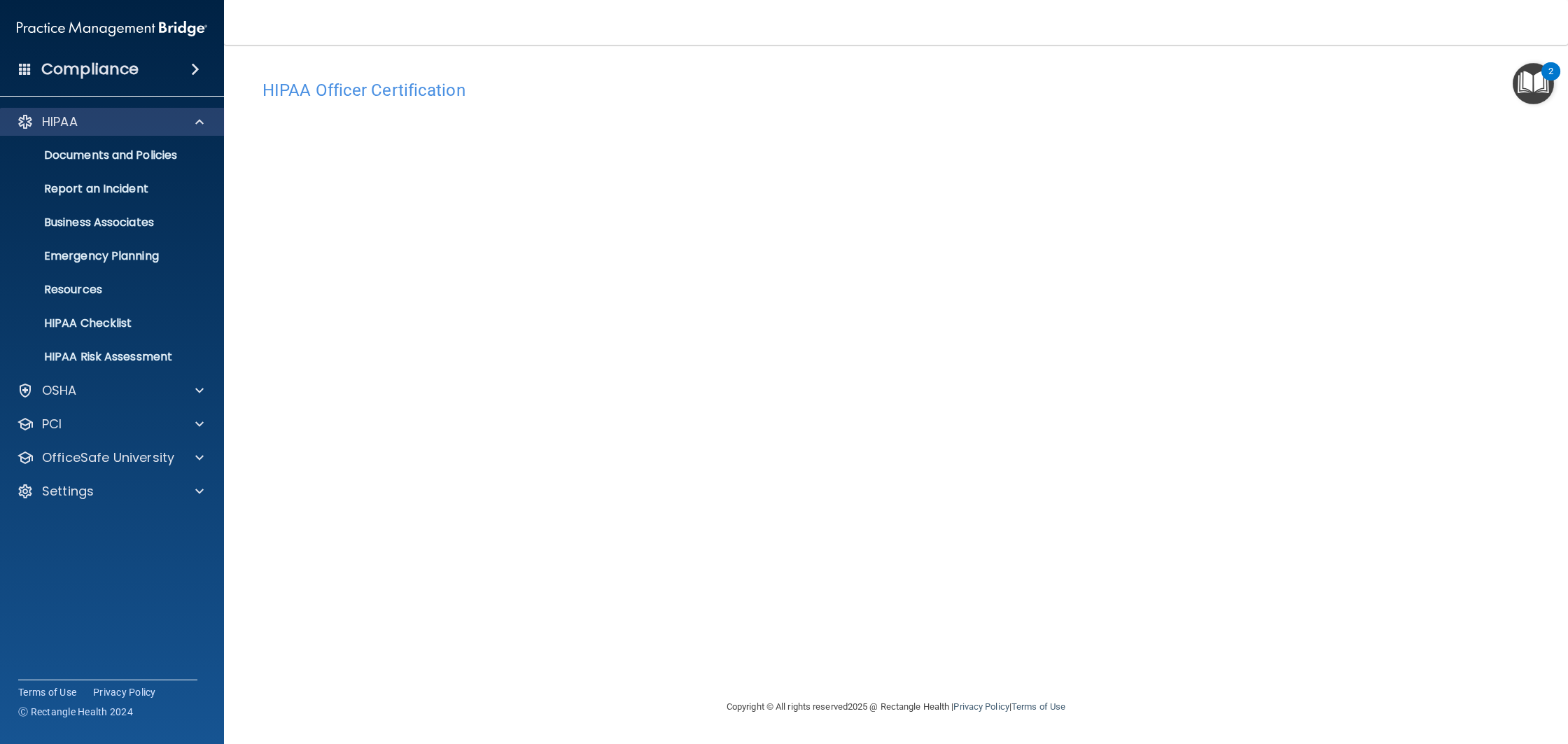
click at [98, 133] on div "HIPAA" at bounding box center [112, 121] width 225 height 28
click at [203, 129] on span at bounding box center [199, 121] width 8 height 17
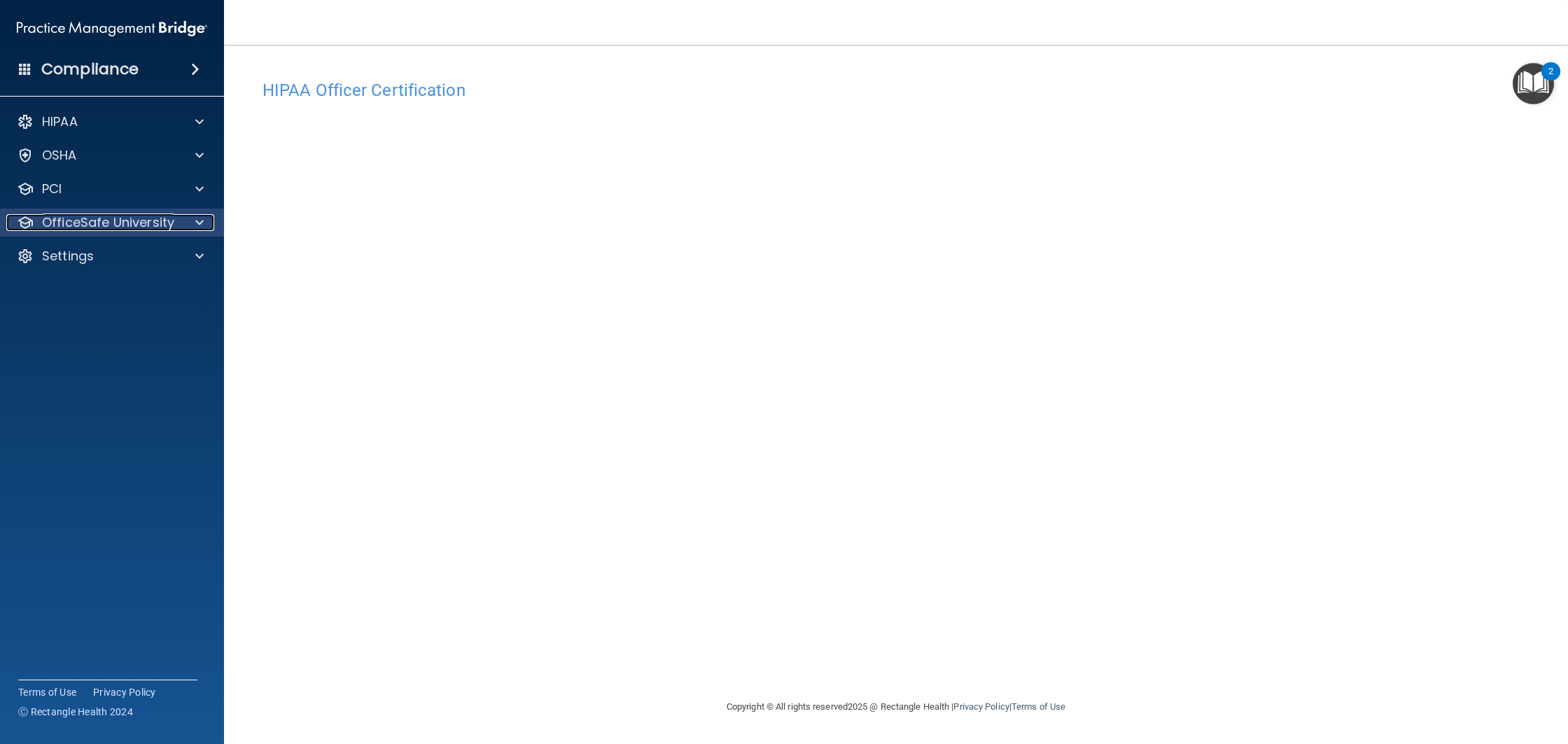
click at [172, 222] on p "OfficeSafe University" at bounding box center [108, 222] width 132 height 17
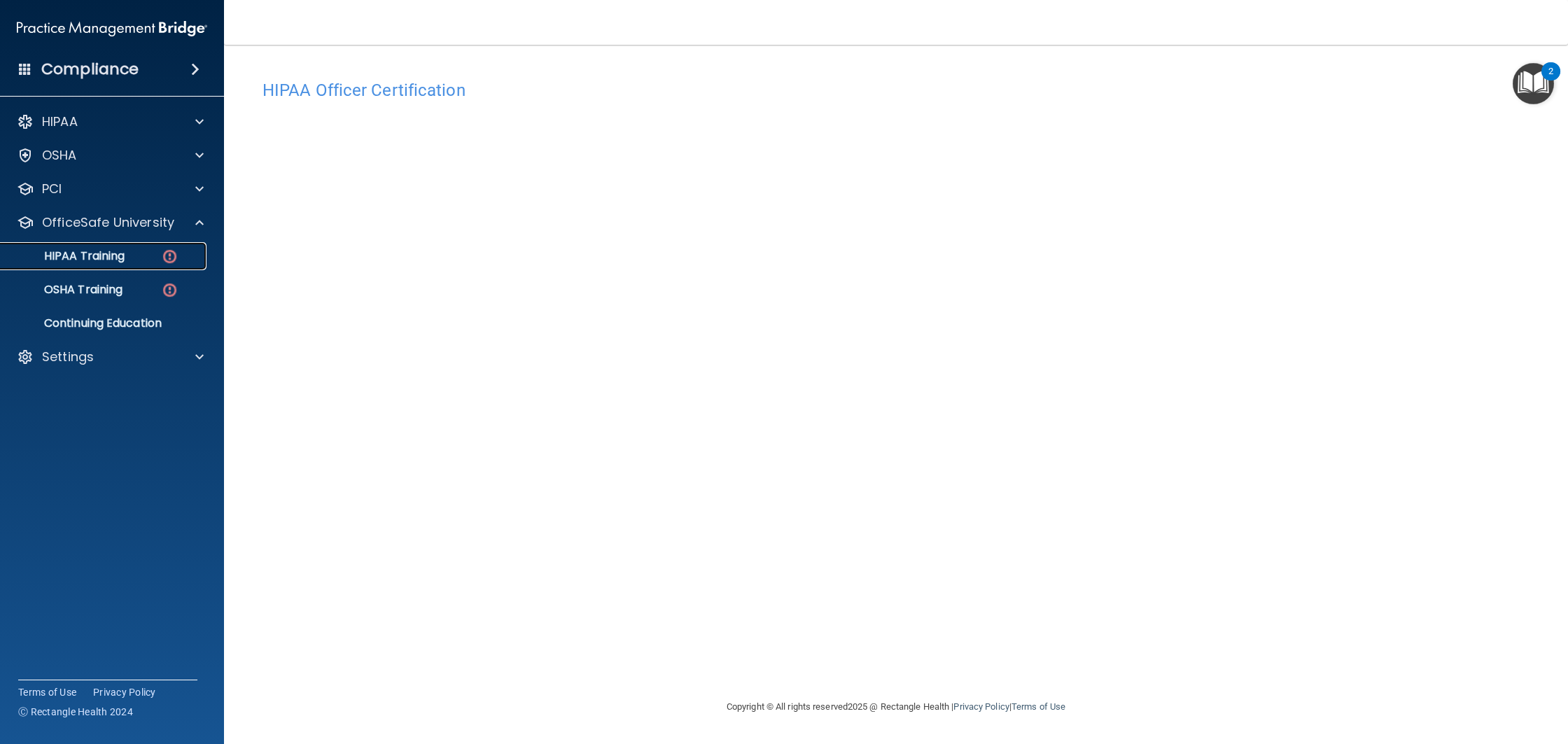
click at [148, 260] on div "HIPAA Training" at bounding box center [104, 256] width 191 height 14
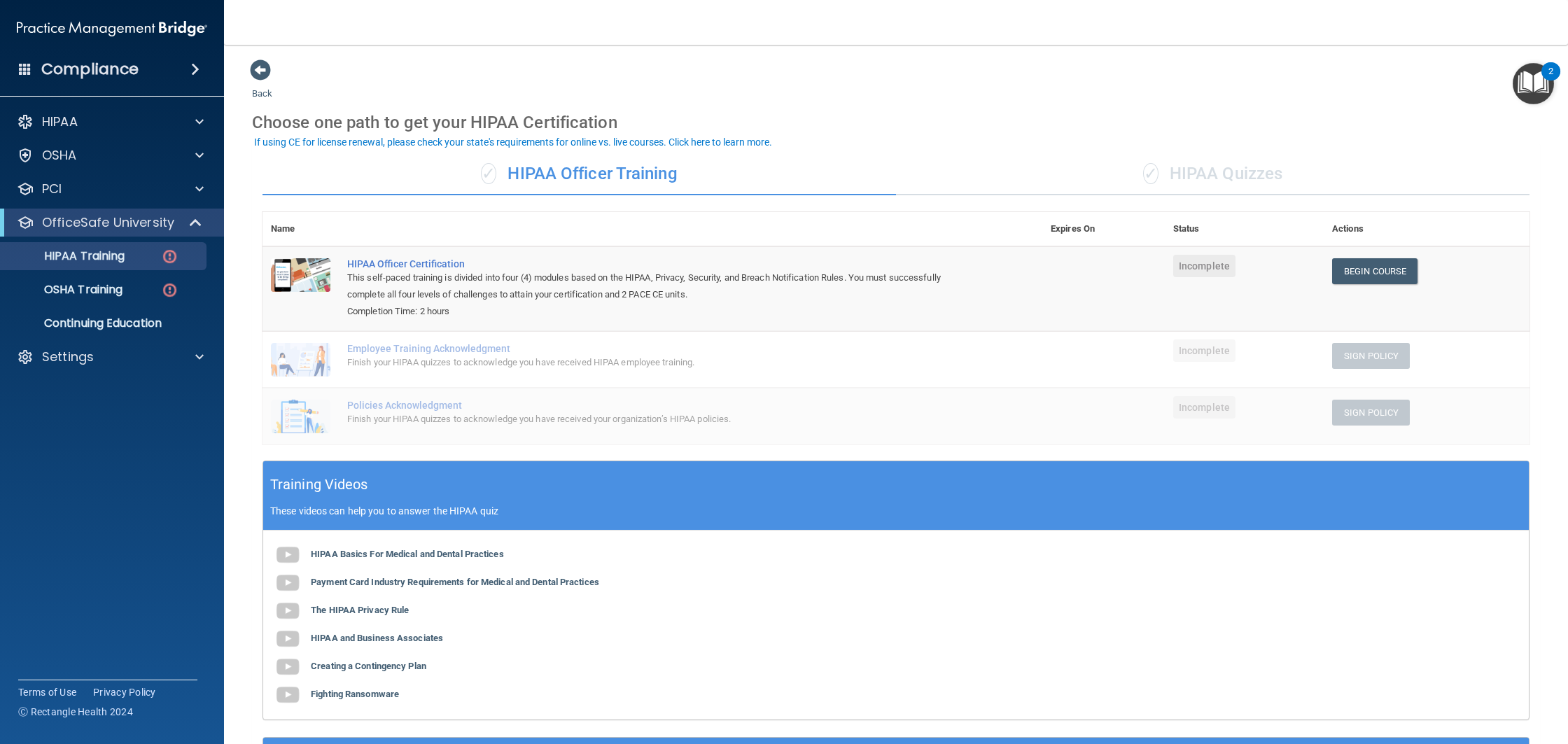
click at [1205, 171] on div "✓ HIPAA Quizzes" at bounding box center [1213, 174] width 633 height 42
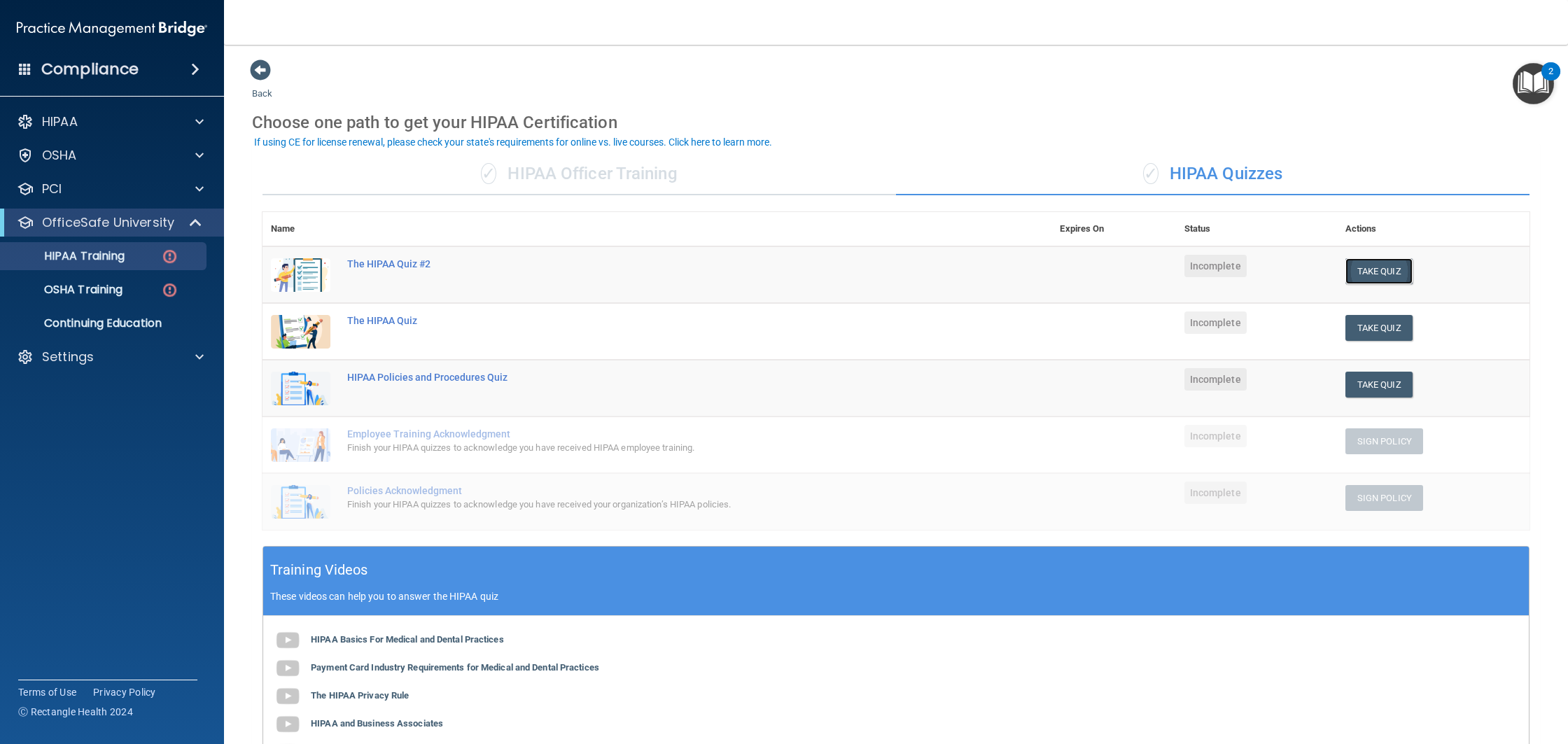
click at [1375, 276] on button "Take Quiz" at bounding box center [1379, 271] width 67 height 26
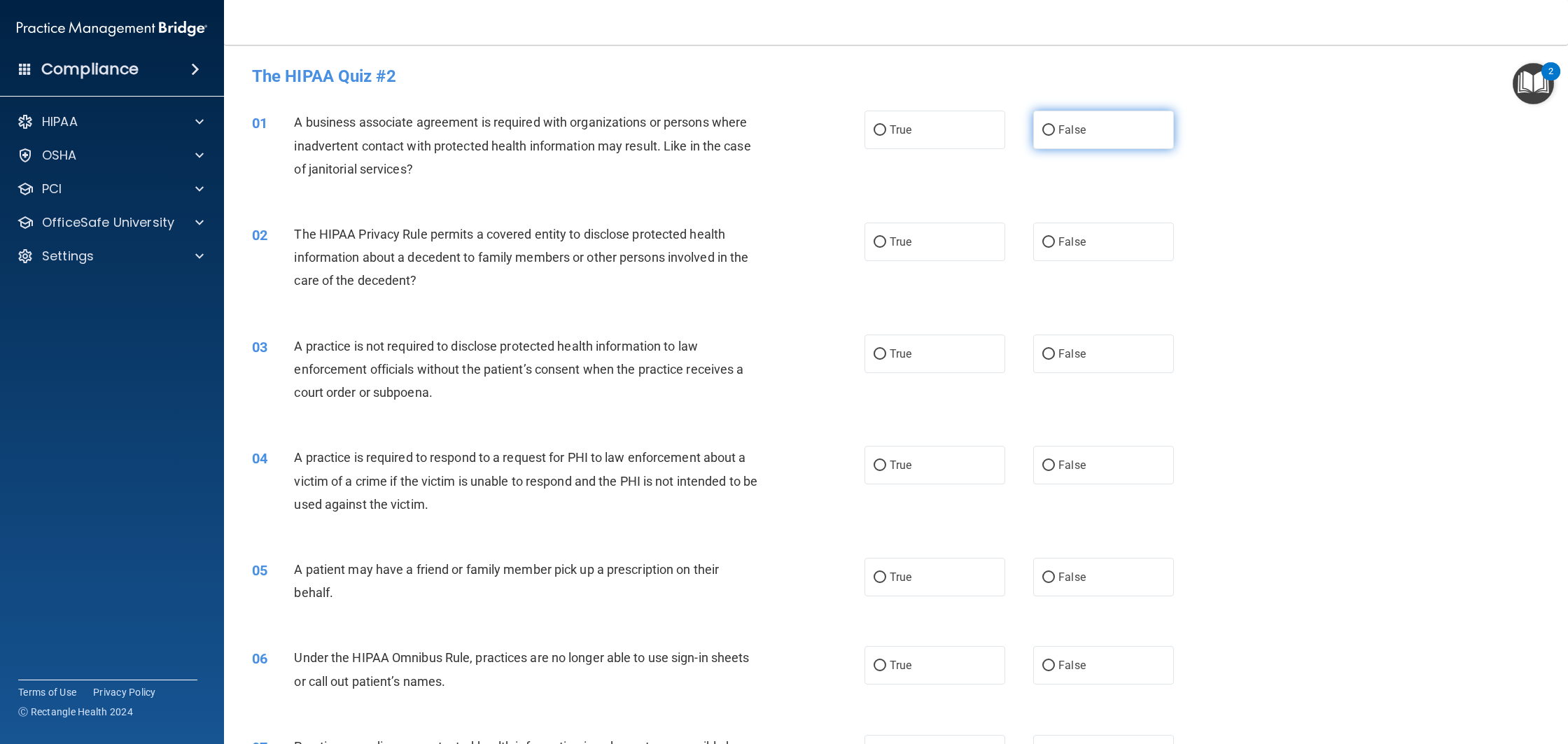
click at [1070, 133] on span "False" at bounding box center [1072, 130] width 27 height 14
click at [1055, 133] on input "False" at bounding box center [1049, 130] width 13 height 11
radio input "true"
click at [943, 242] on label "True" at bounding box center [935, 241] width 141 height 38
click at [887, 242] on input "True" at bounding box center [880, 243] width 13 height 11
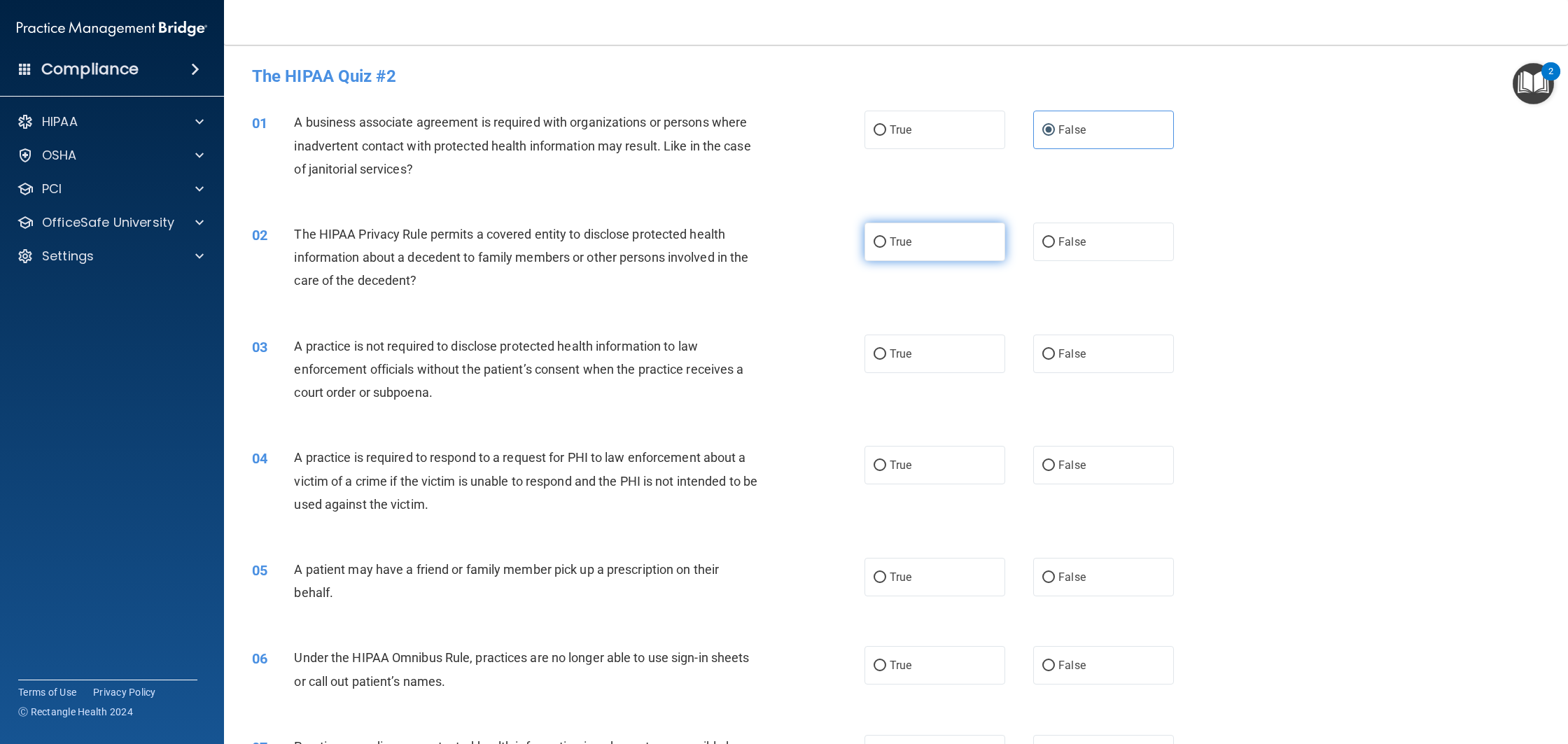
radio input "true"
click at [1035, 363] on label "False" at bounding box center [1104, 354] width 141 height 38
click at [1043, 360] on input "False" at bounding box center [1049, 354] width 13 height 11
radio input "true"
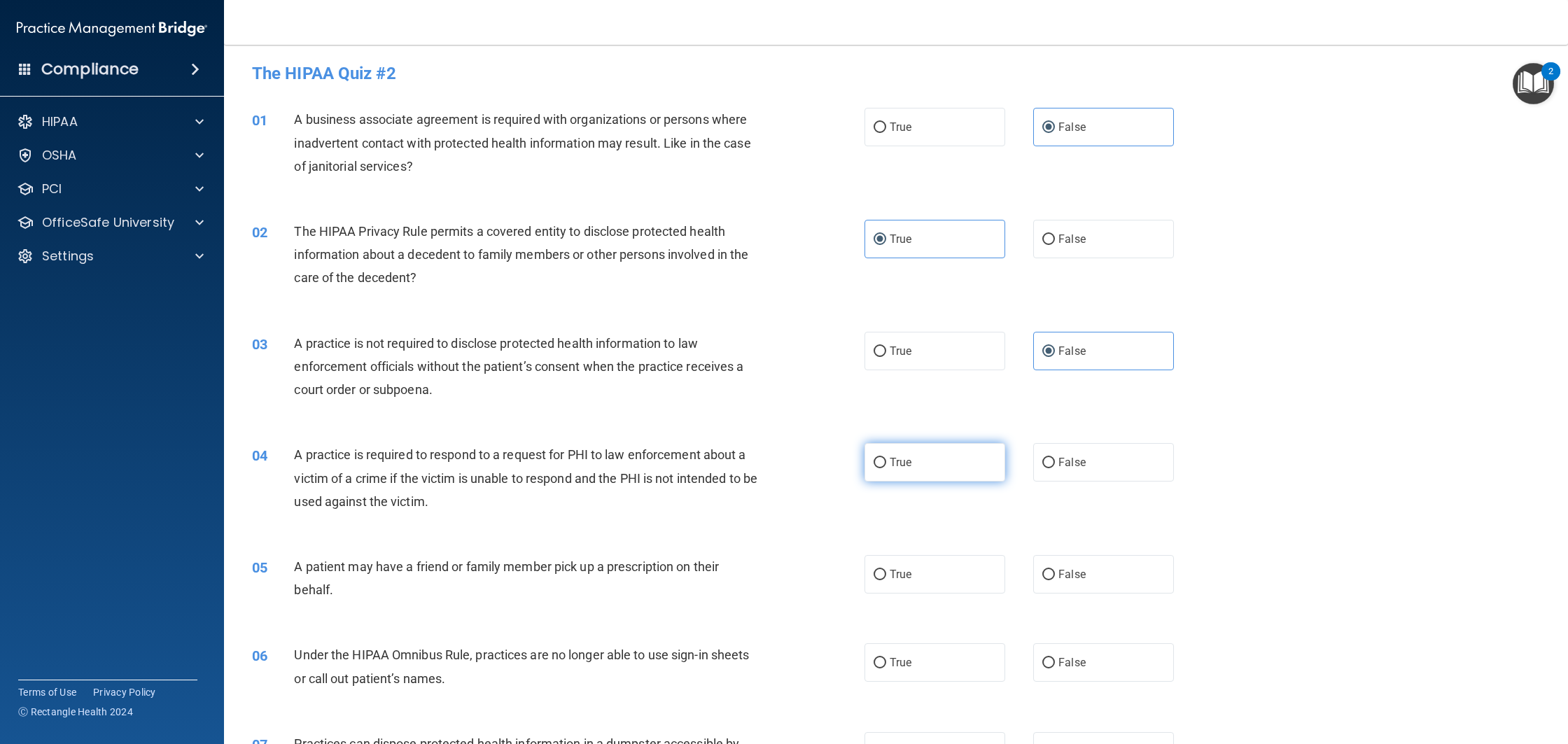
click at [974, 444] on label "True" at bounding box center [935, 462] width 141 height 38
click at [887, 458] on input "True" at bounding box center [880, 463] width 13 height 11
radio input "true"
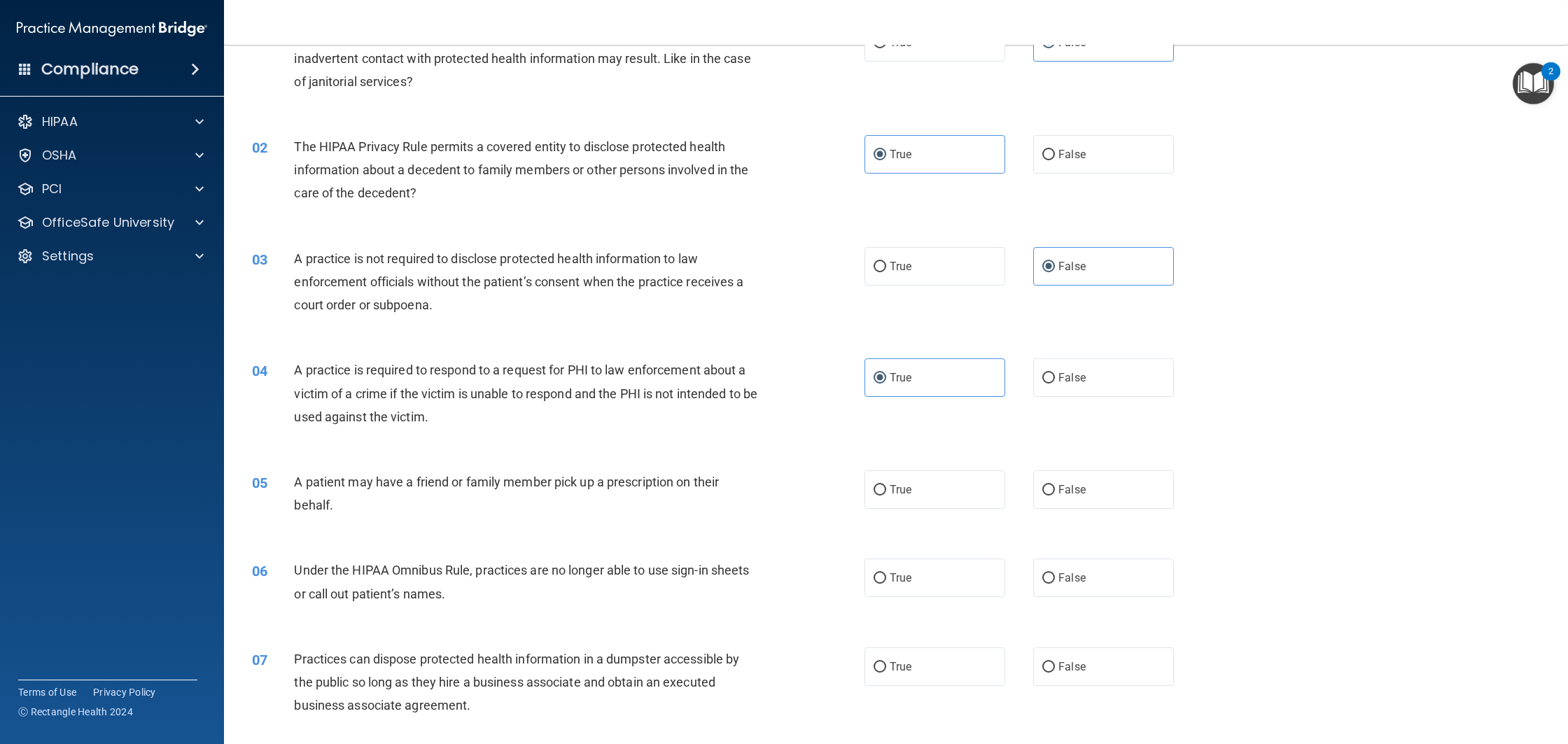
scroll to position [87, 0]
click at [1104, 491] on label "False" at bounding box center [1104, 490] width 141 height 38
click at [1055, 491] on input "False" at bounding box center [1049, 491] width 13 height 11
radio input "true"
click at [931, 492] on label "True" at bounding box center [935, 490] width 141 height 38
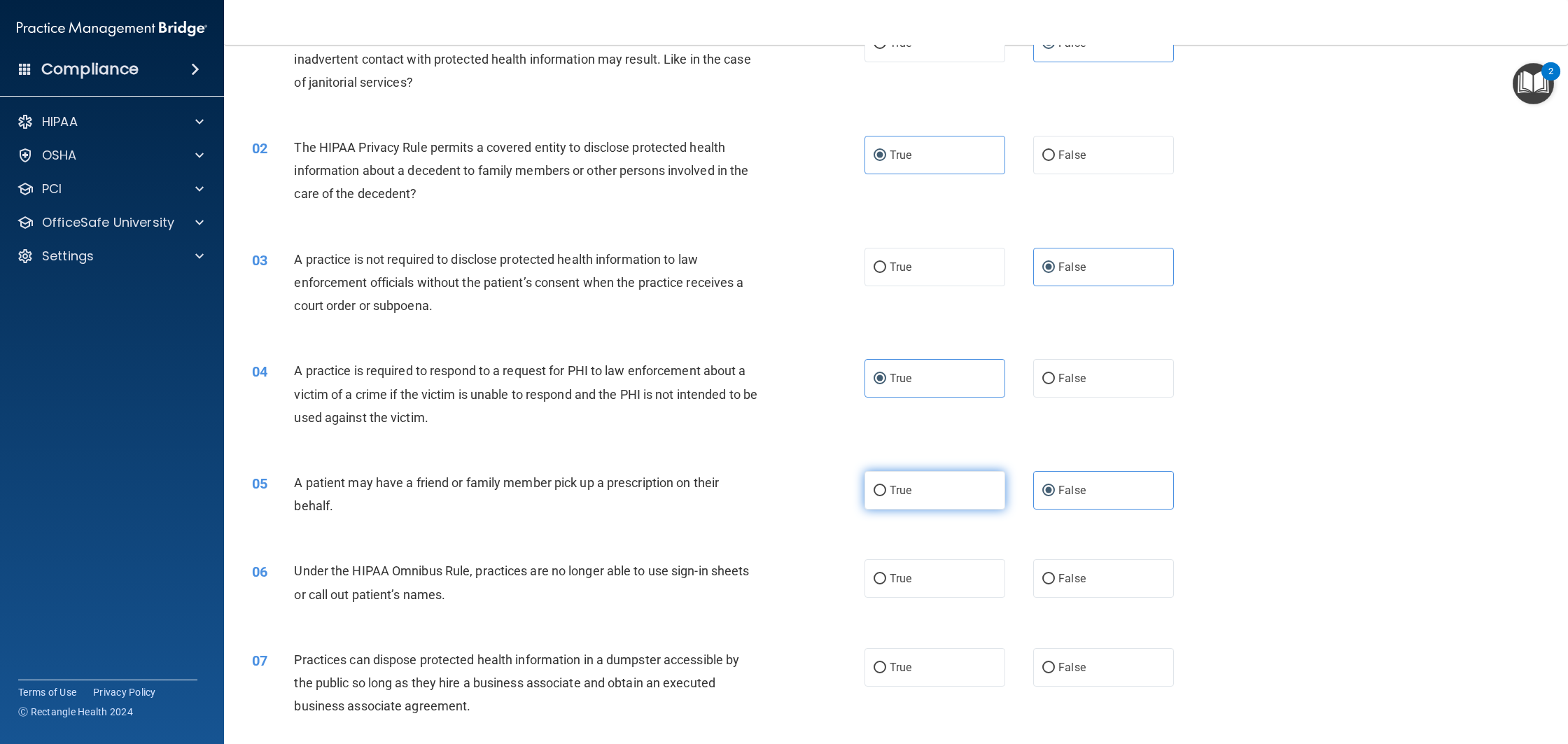
click at [887, 492] on input "True" at bounding box center [880, 491] width 13 height 11
radio input "true"
radio input "false"
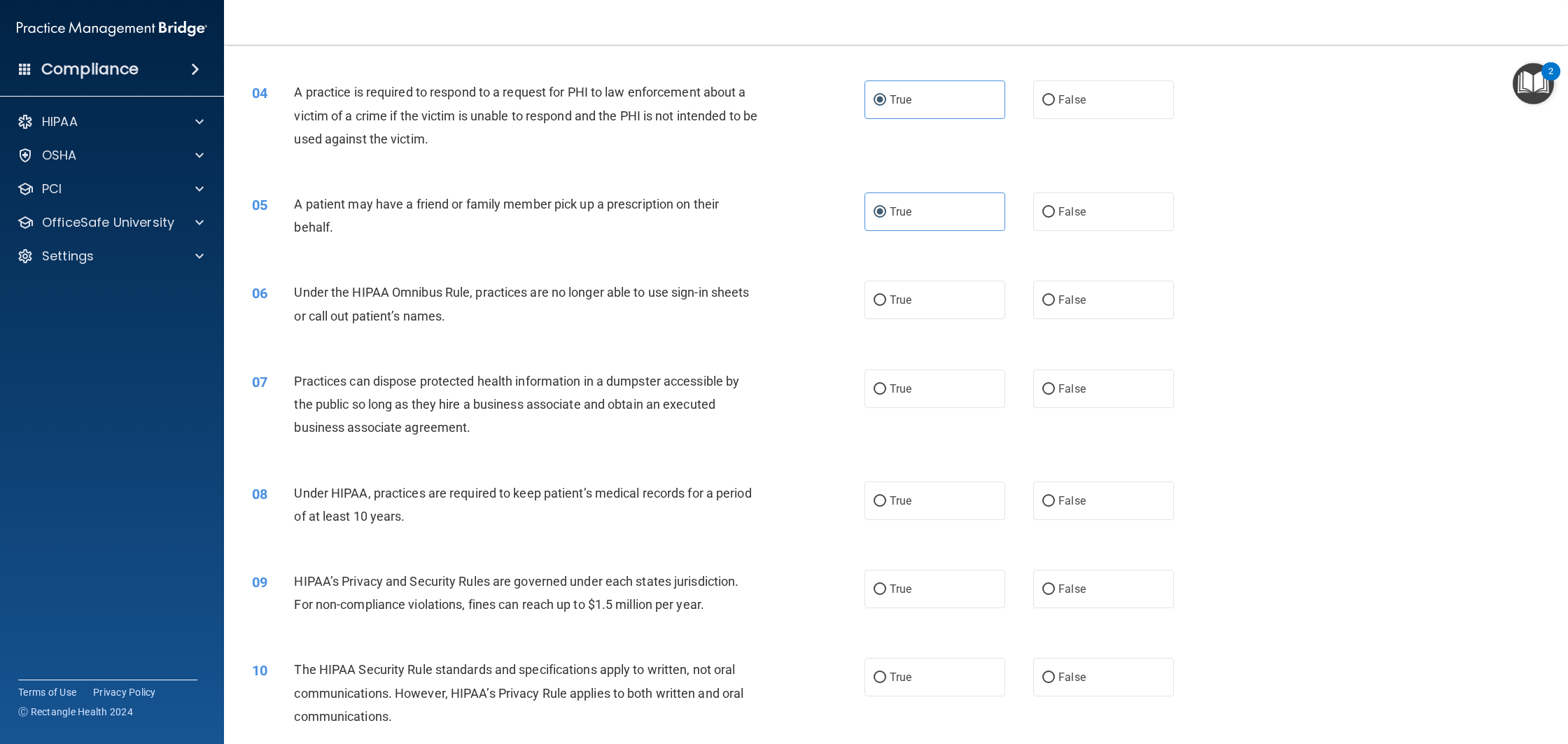
scroll to position [417, 0]
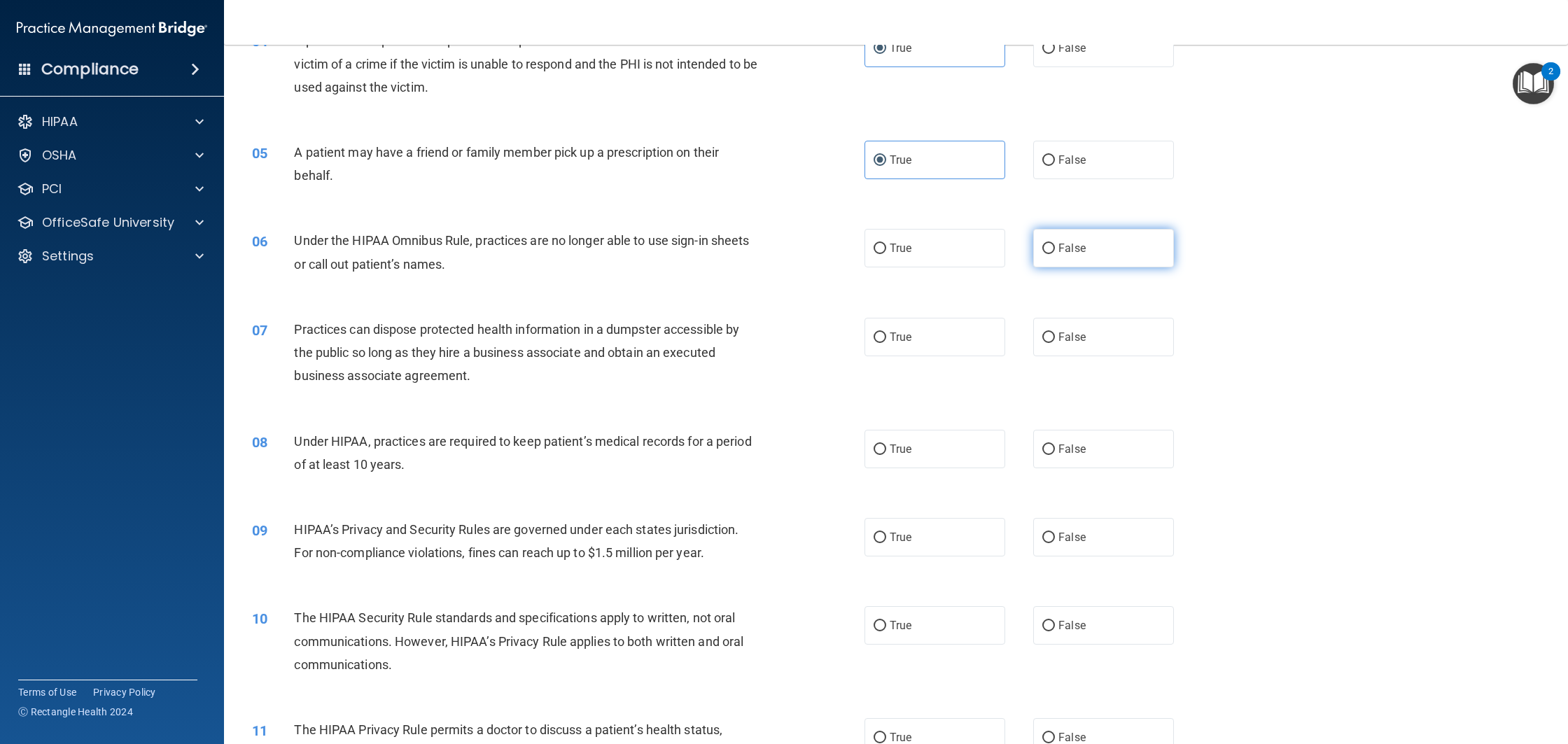
click at [1092, 250] on label "False" at bounding box center [1104, 248] width 141 height 38
click at [1055, 250] on input "False" at bounding box center [1049, 249] width 13 height 11
radio input "true"
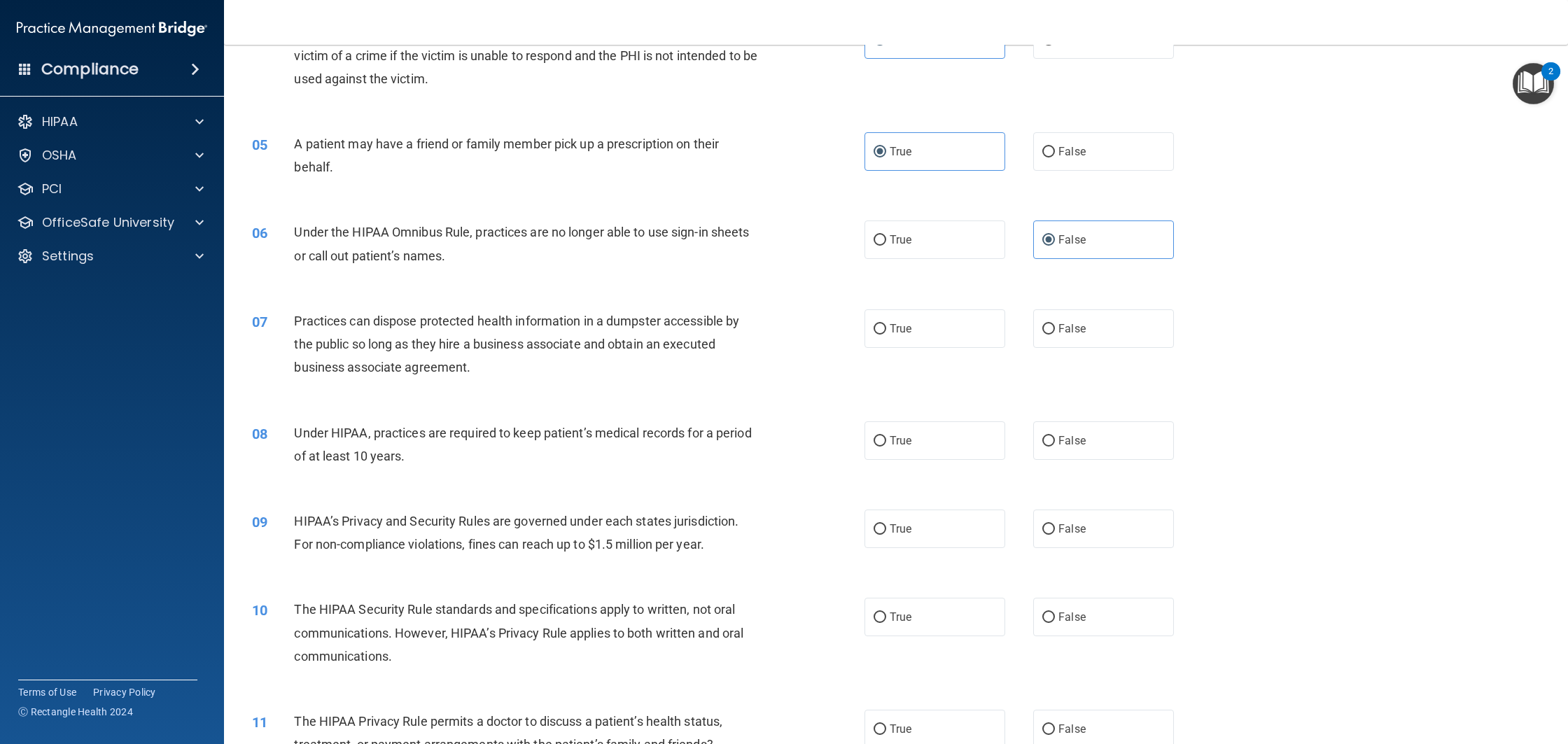
scroll to position [428, 0]
click at [1048, 328] on input "False" at bounding box center [1049, 326] width 13 height 11
radio input "true"
click at [1086, 439] on label "False" at bounding box center [1104, 437] width 141 height 38
click at [1055, 439] on input "False" at bounding box center [1049, 439] width 13 height 11
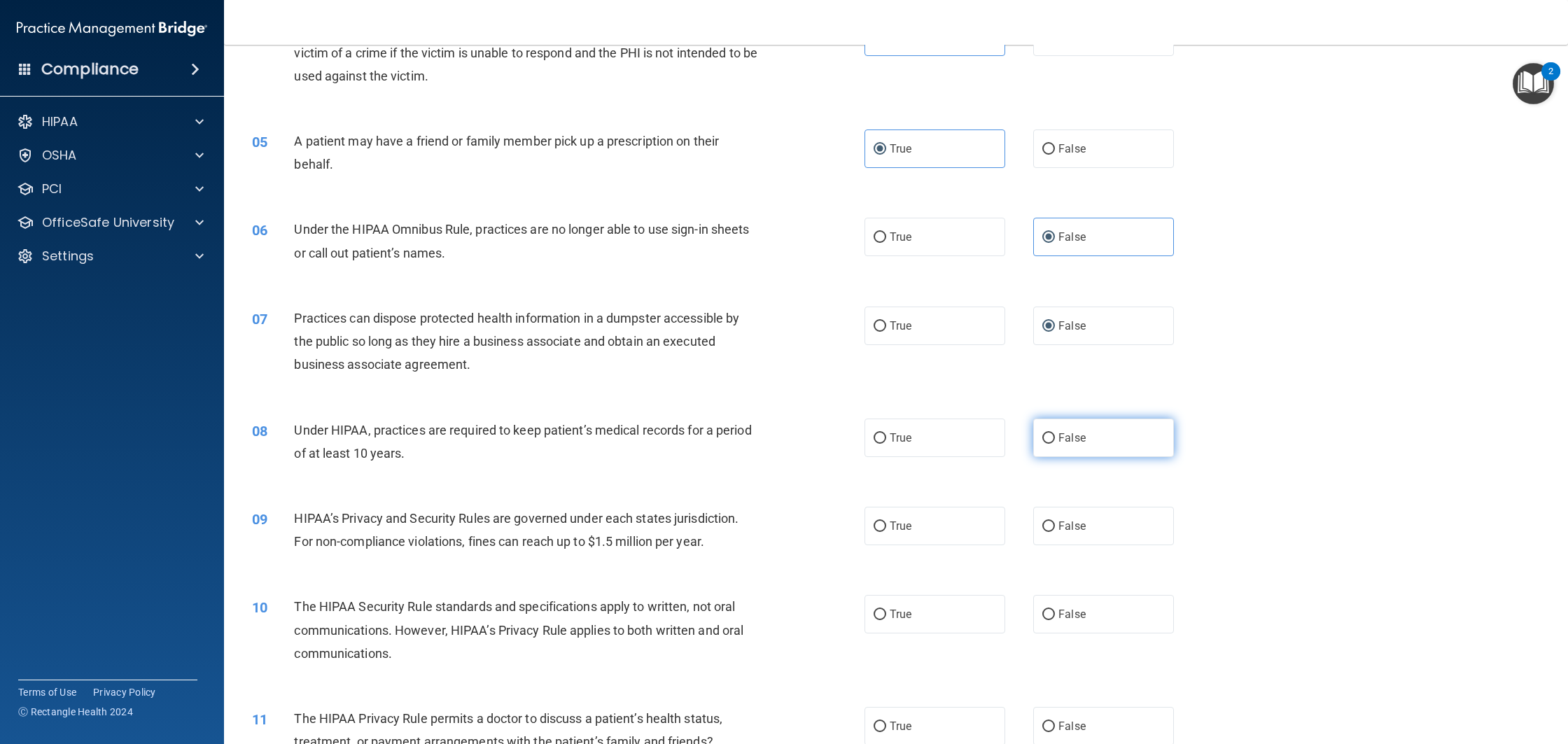
radio input "true"
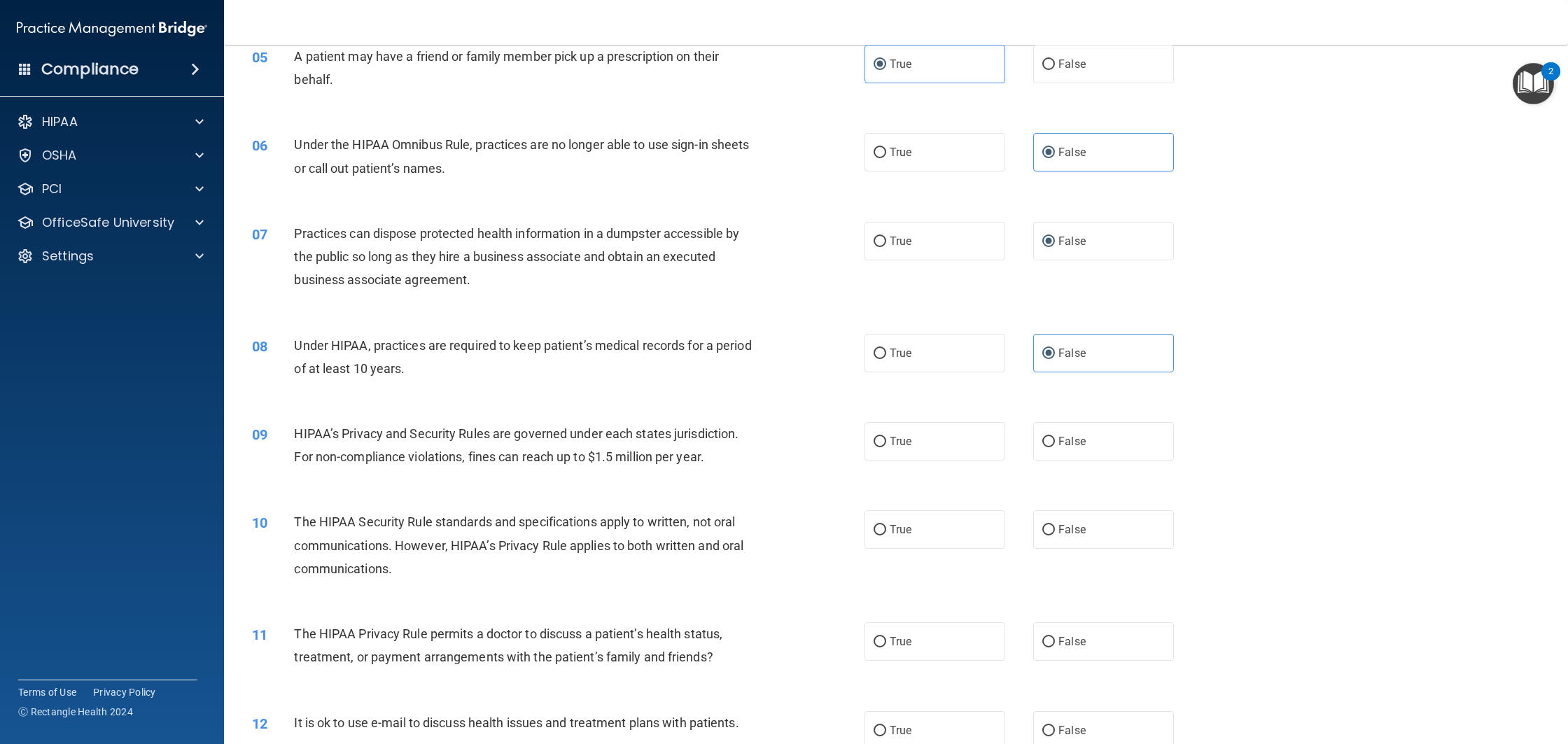
scroll to position [693, 0]
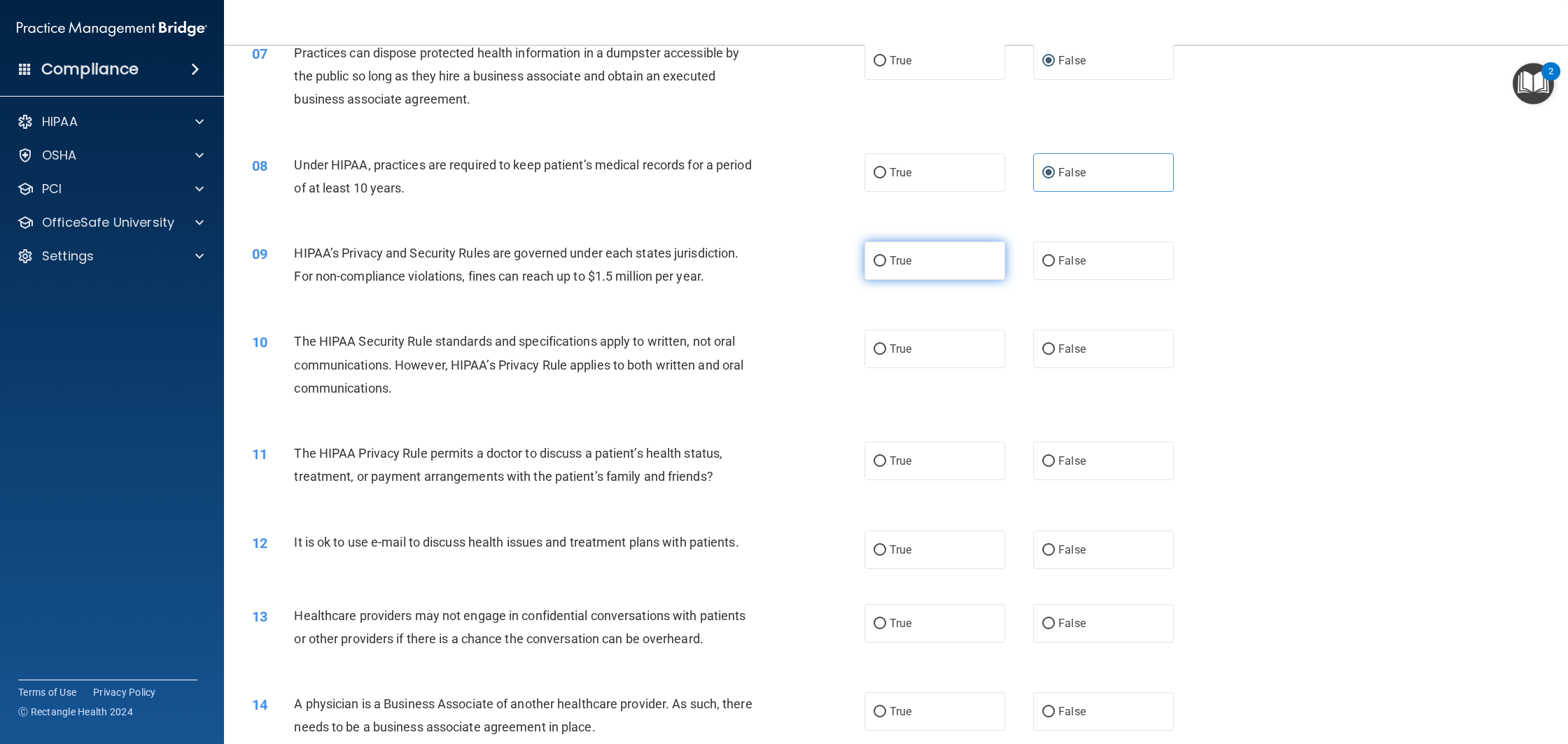
click at [956, 270] on label "True" at bounding box center [935, 260] width 141 height 38
click at [887, 267] on input "True" at bounding box center [880, 262] width 13 height 11
radio input "true"
click at [1080, 360] on label "False" at bounding box center [1104, 346] width 141 height 38
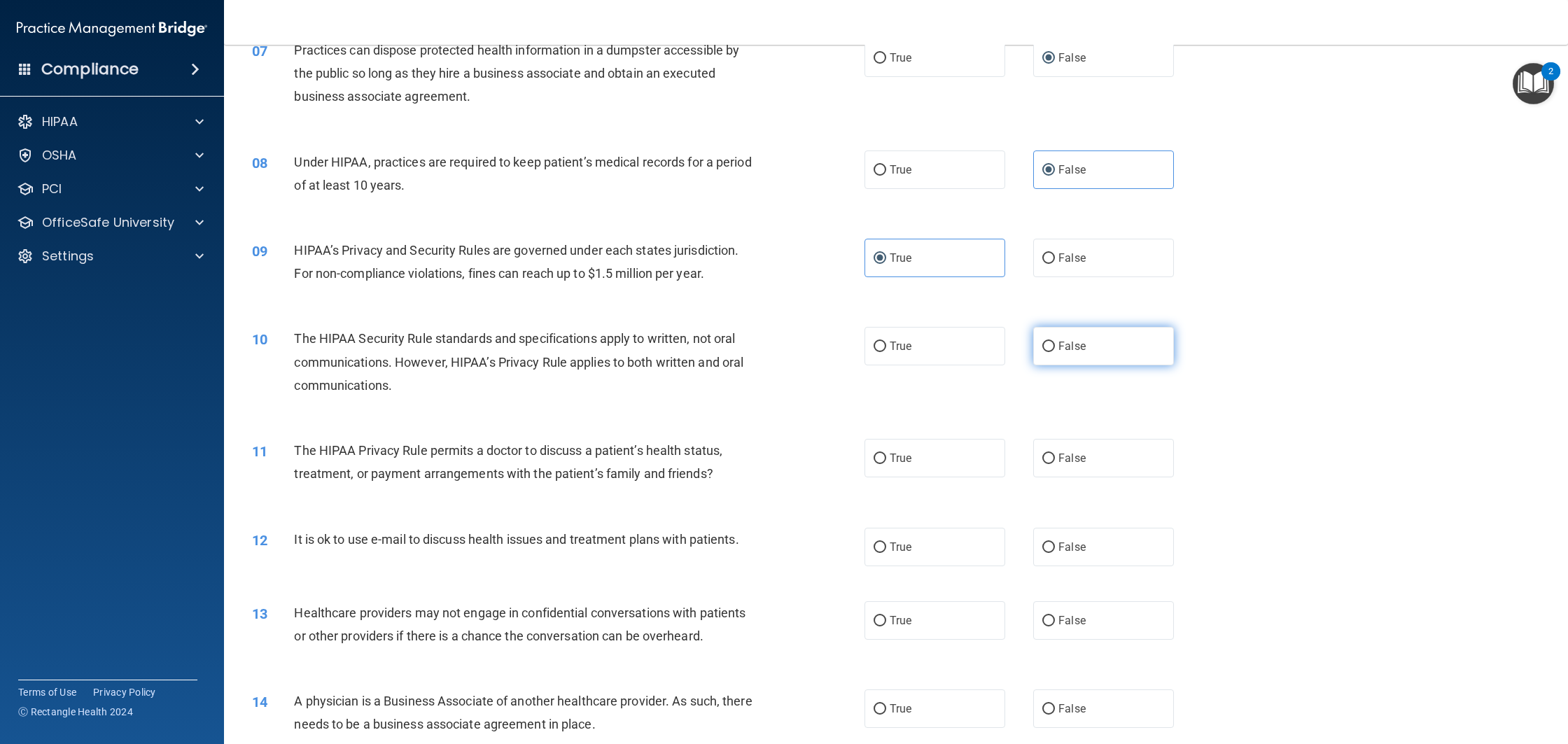
click at [1055, 352] on input "False" at bounding box center [1049, 347] width 13 height 11
radio input "true"
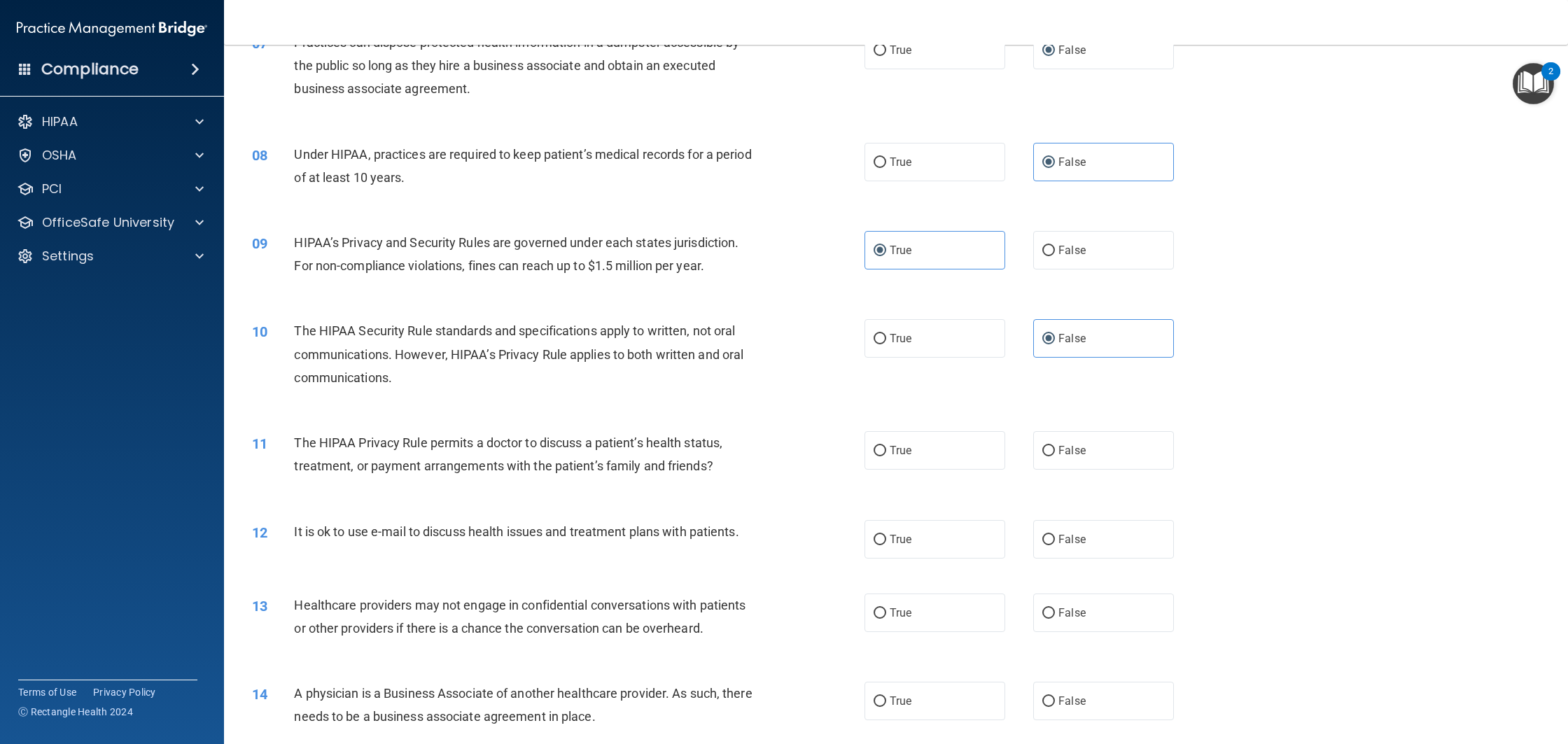
scroll to position [705, 0]
click at [1063, 455] on span "False" at bounding box center [1072, 450] width 27 height 14
click at [1055, 455] on input "False" at bounding box center [1049, 451] width 13 height 11
radio input "true"
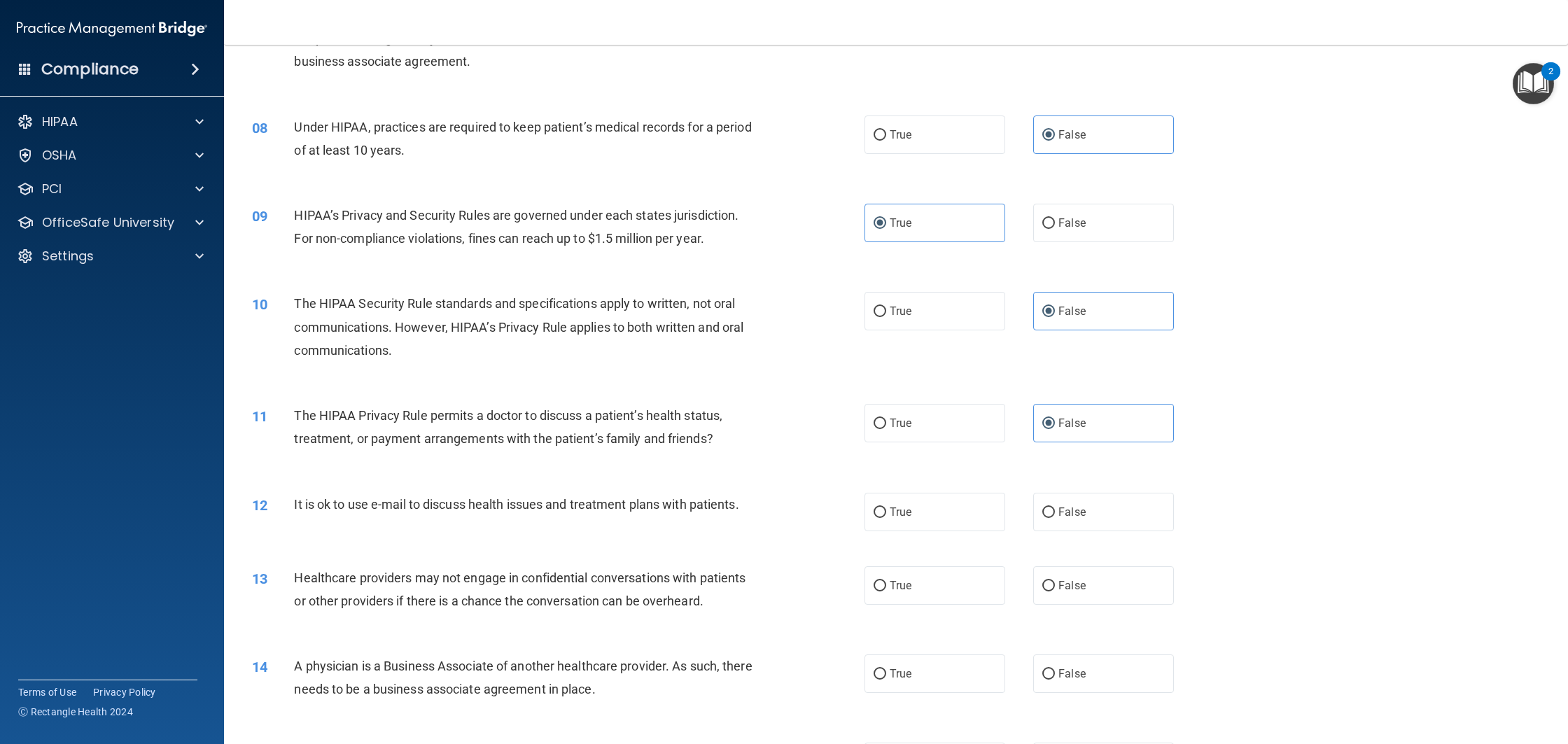
scroll to position [733, 0]
click at [924, 524] on label "True" at bounding box center [935, 510] width 141 height 38
click at [887, 516] on input "True" at bounding box center [880, 511] width 13 height 11
radio input "true"
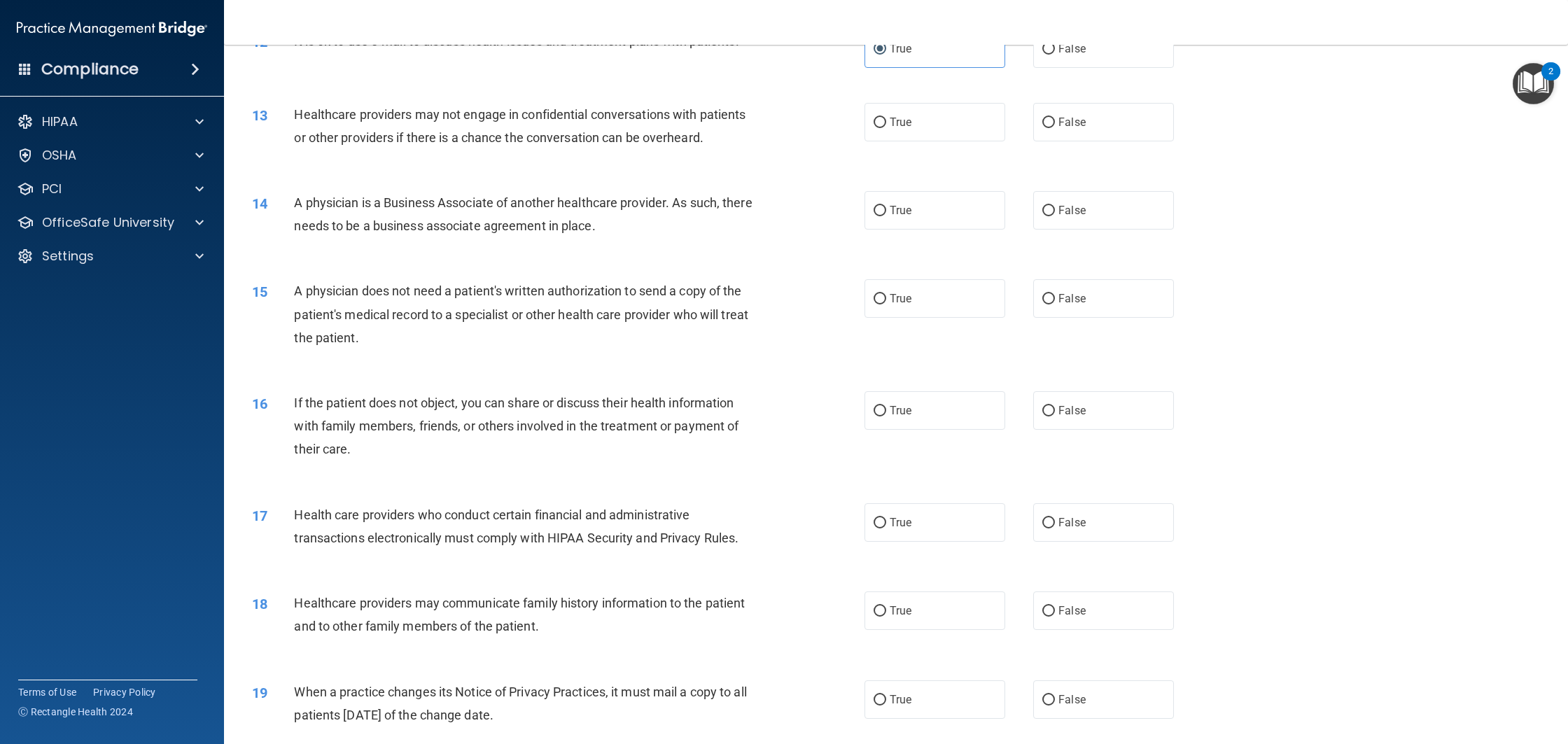
scroll to position [1196, 0]
click at [1100, 126] on label "False" at bounding box center [1104, 121] width 141 height 38
click at [1055, 126] on input "False" at bounding box center [1049, 122] width 13 height 11
radio input "true"
click at [1084, 210] on label "False" at bounding box center [1104, 210] width 141 height 38
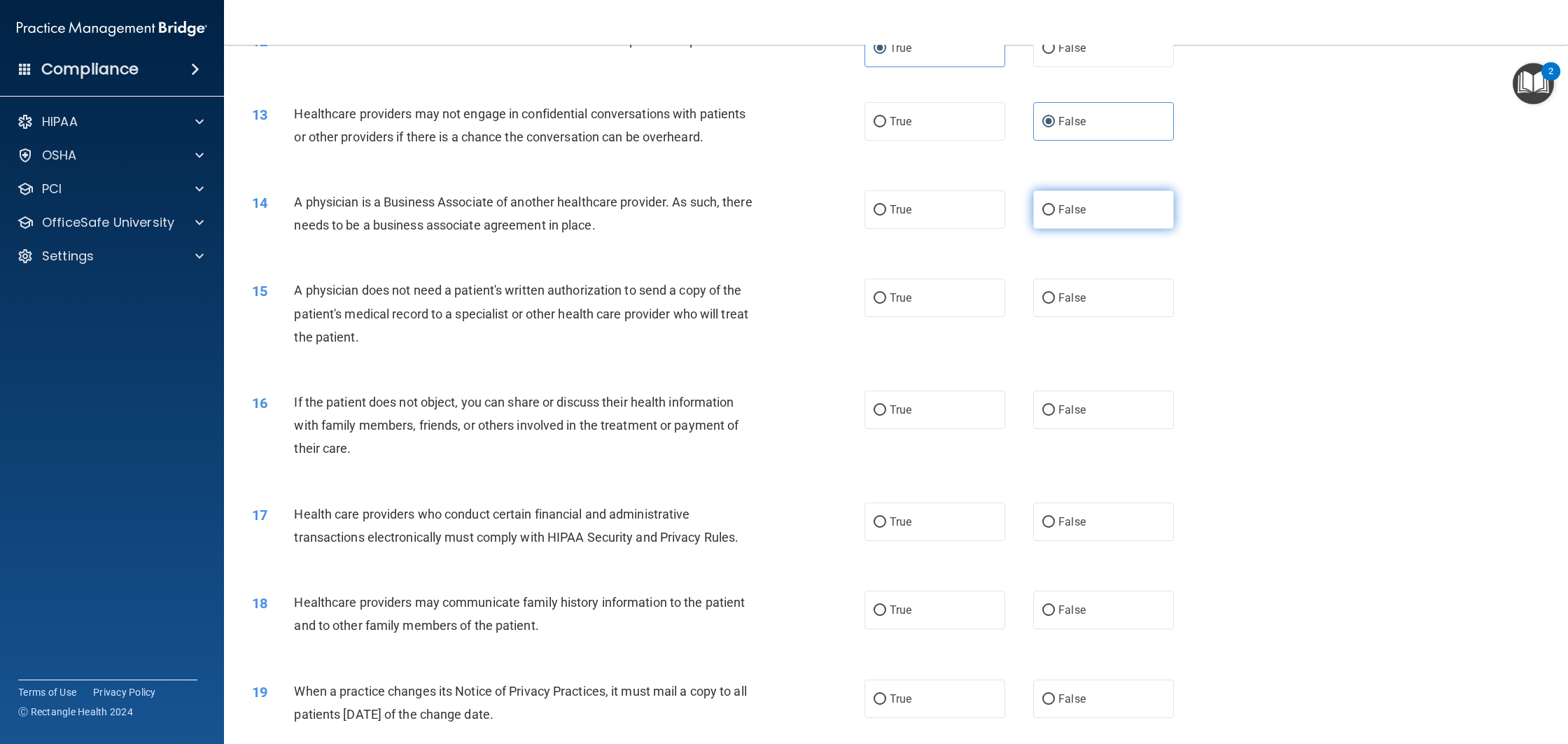
click at [1055, 210] on input "False" at bounding box center [1049, 210] width 13 height 11
radio input "true"
click at [941, 296] on label "True" at bounding box center [935, 298] width 141 height 38
click at [887, 296] on input "True" at bounding box center [880, 299] width 13 height 11
radio input "true"
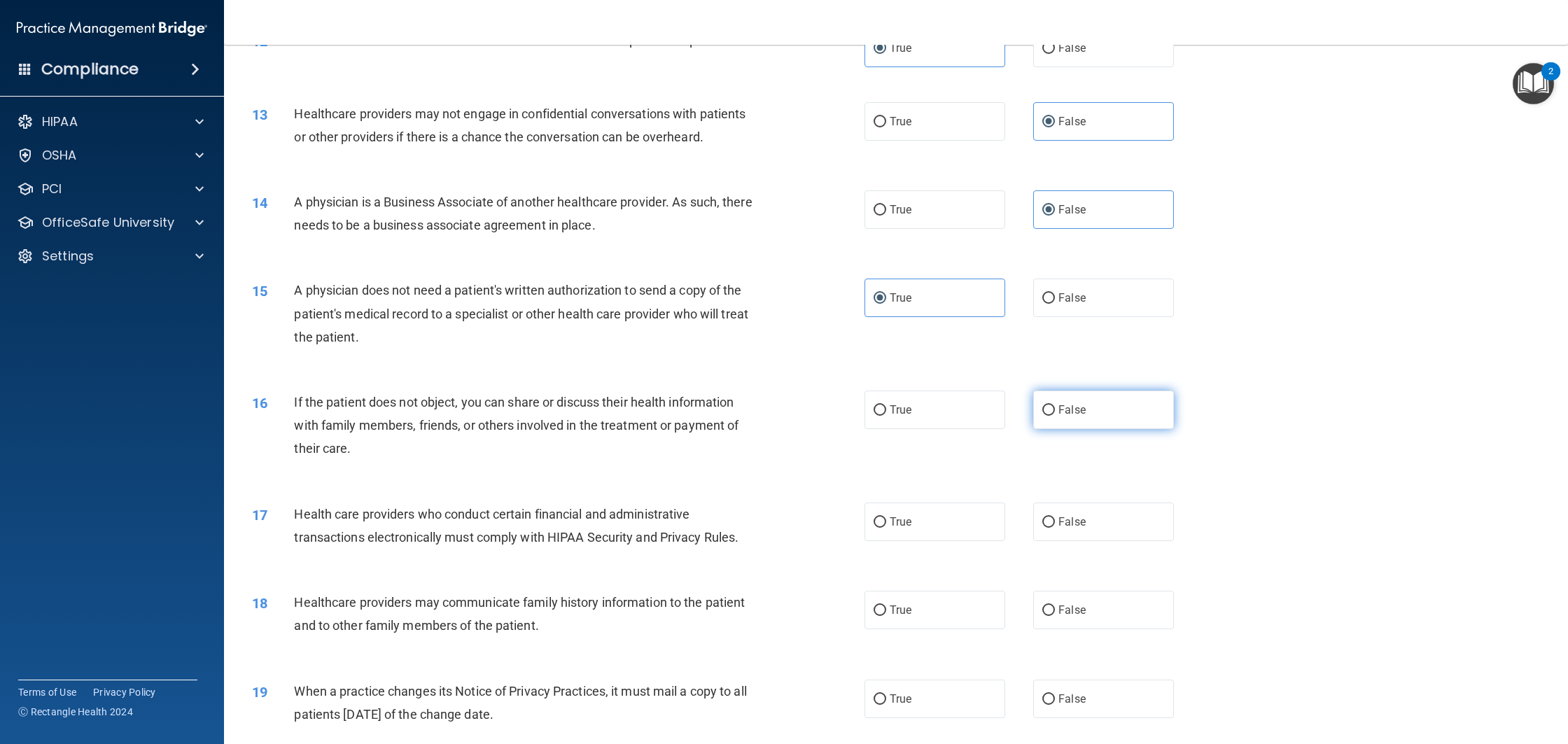
click at [1043, 415] on input "False" at bounding box center [1049, 411] width 13 height 11
radio input "true"
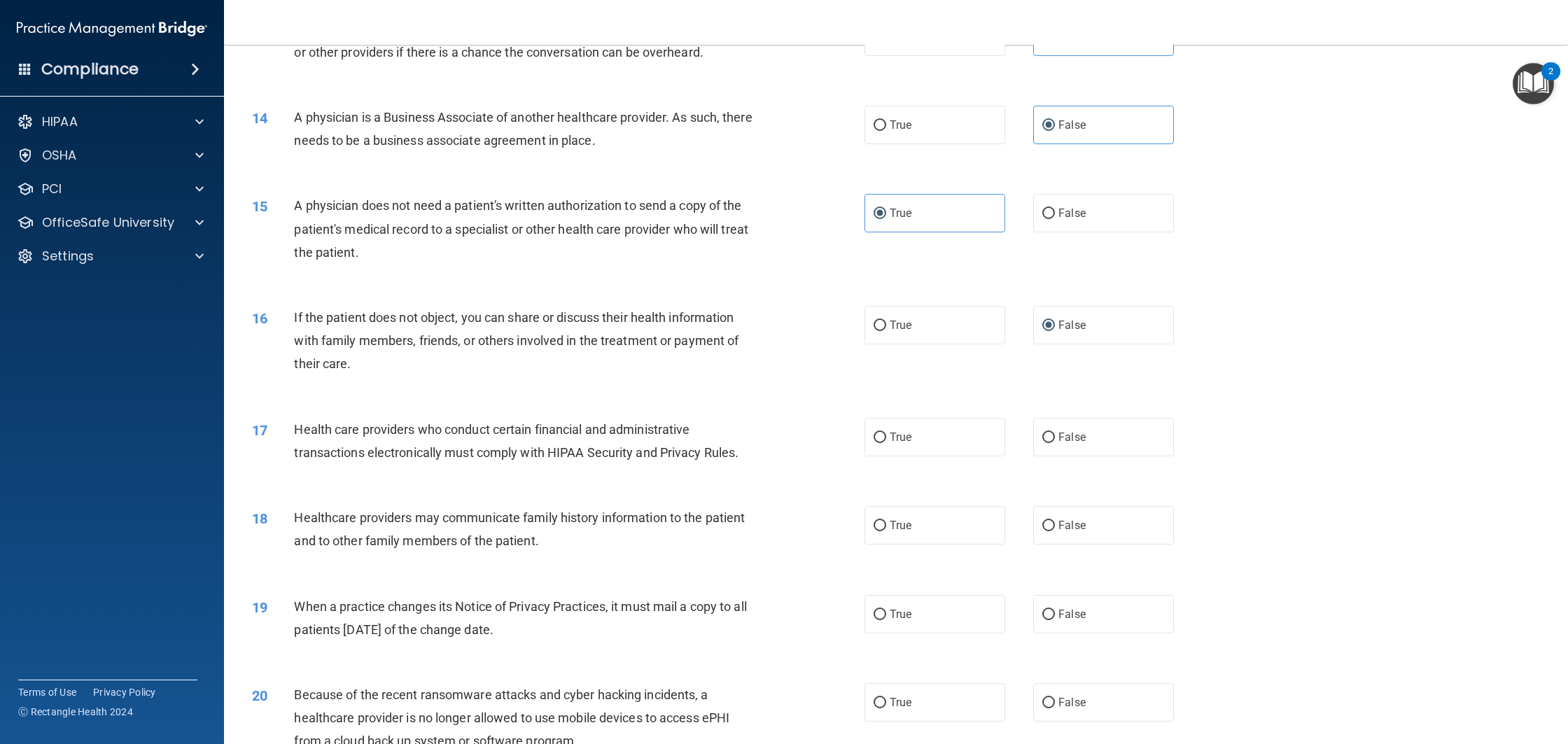
scroll to position [1281, 0]
click at [929, 441] on label "True" at bounding box center [935, 436] width 141 height 38
click at [887, 441] on input "True" at bounding box center [880, 437] width 13 height 11
radio input "true"
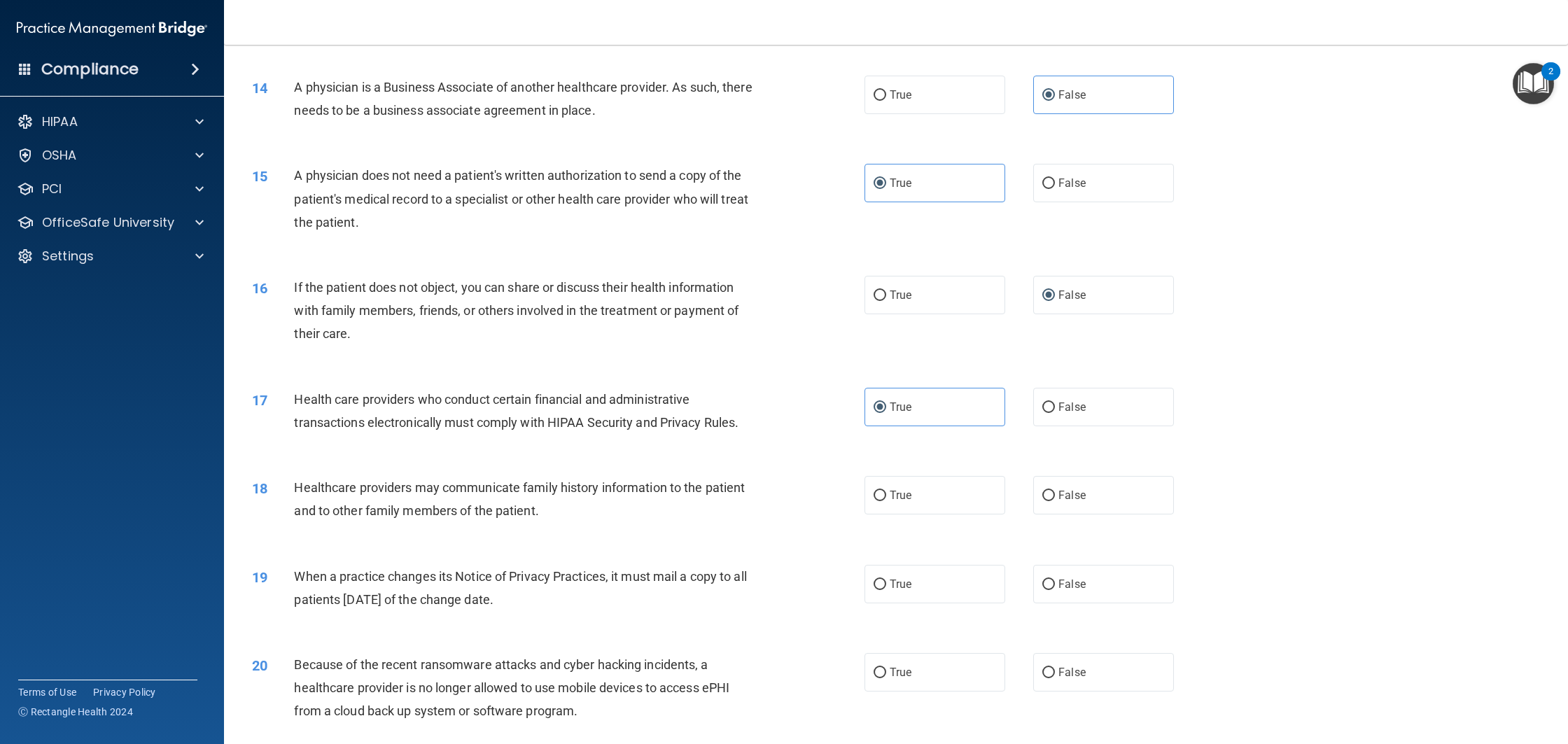
scroll to position [1382, 0]
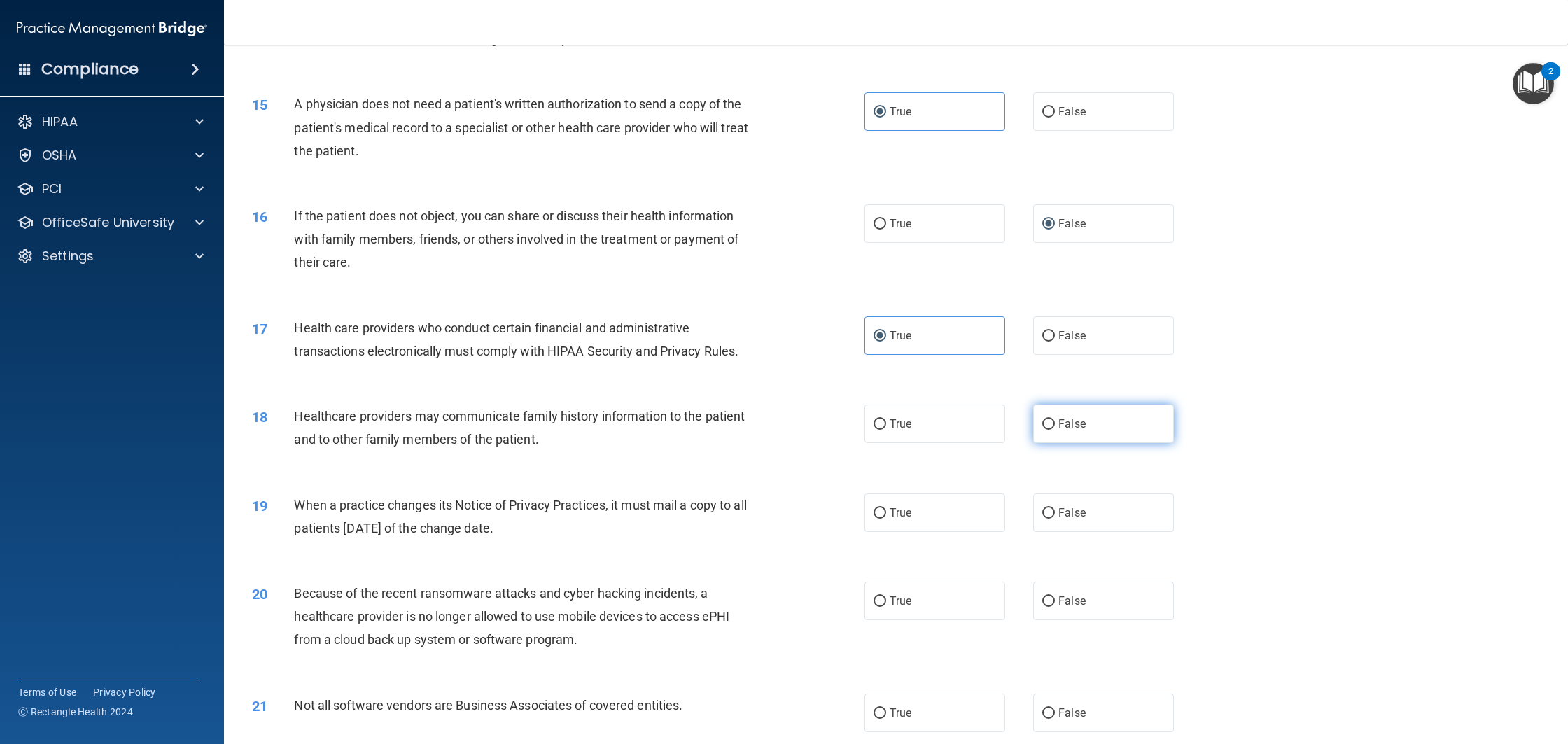
click at [1036, 438] on label "False" at bounding box center [1104, 424] width 141 height 38
click at [1043, 430] on input "False" at bounding box center [1049, 424] width 13 height 11
radio input "true"
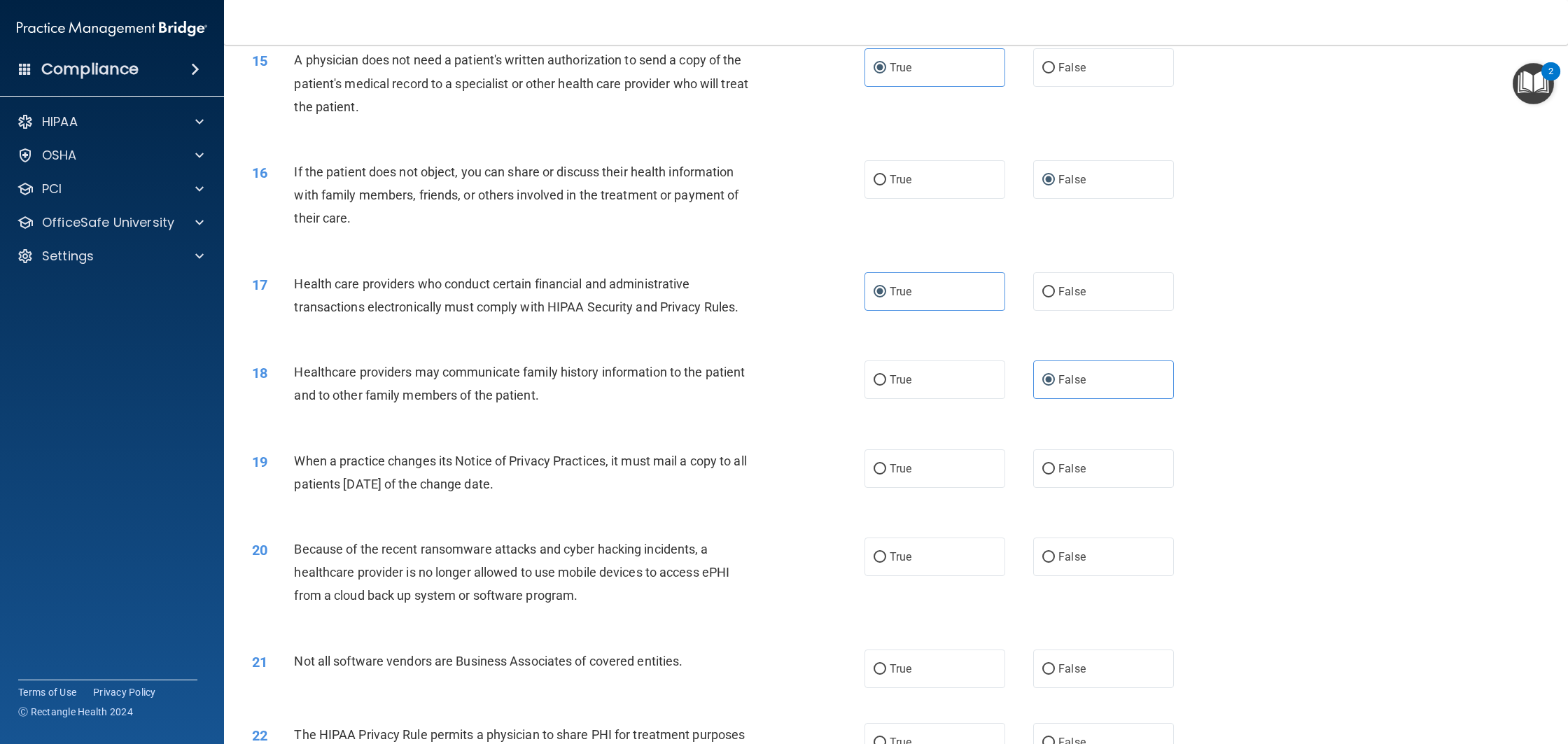
scroll to position [1426, 0]
click at [952, 481] on label "True" at bounding box center [935, 467] width 141 height 38
click at [887, 474] on input "True" at bounding box center [880, 469] width 13 height 11
radio input "true"
click at [1101, 485] on label "False" at bounding box center [1104, 467] width 141 height 38
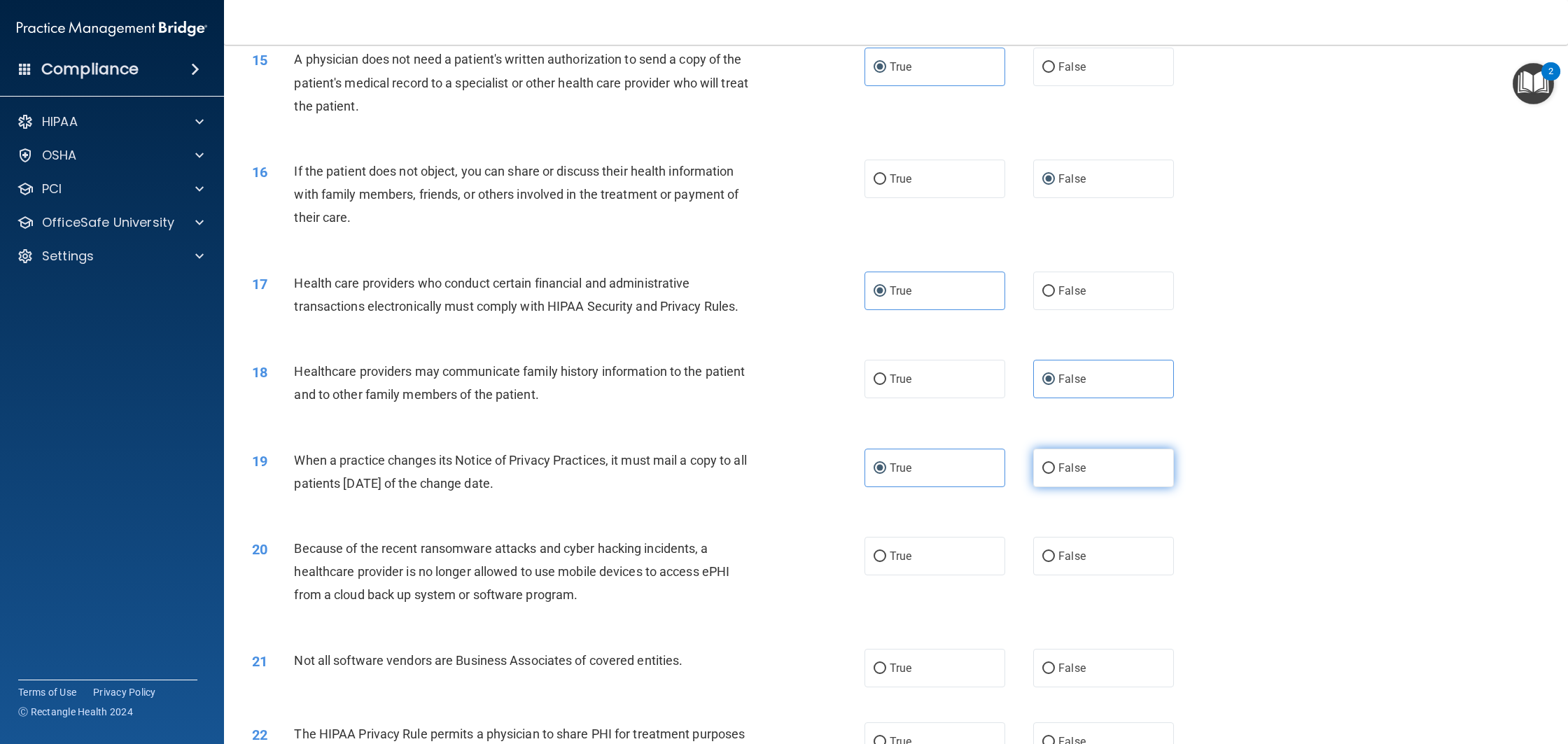
click at [1055, 474] on input "False" at bounding box center [1049, 469] width 13 height 11
radio input "true"
radio input "false"
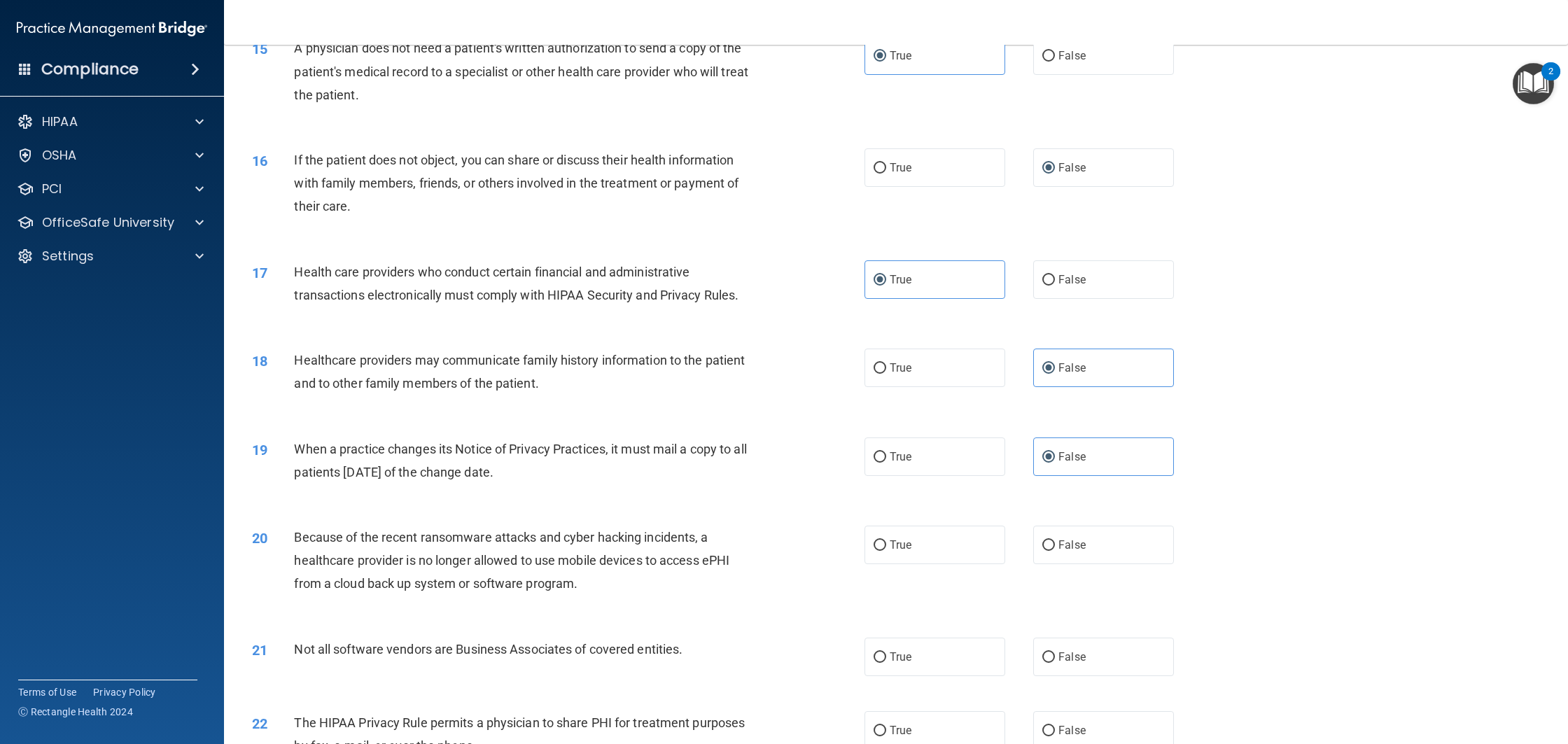
scroll to position [1438, 0]
click at [1114, 549] on label "False" at bounding box center [1104, 543] width 141 height 38
click at [1055, 549] on input "False" at bounding box center [1049, 545] width 13 height 11
radio input "true"
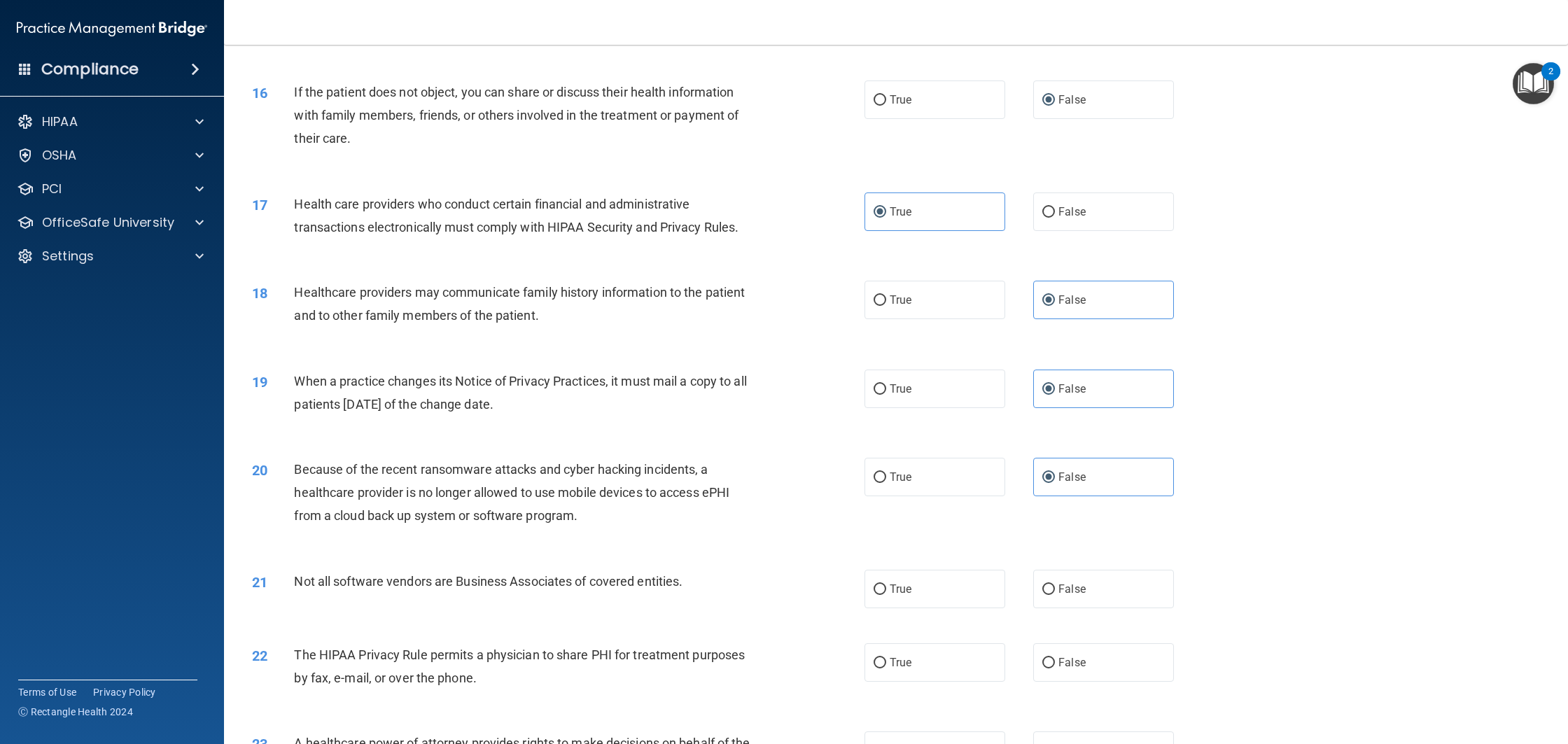
scroll to position [1521, 0]
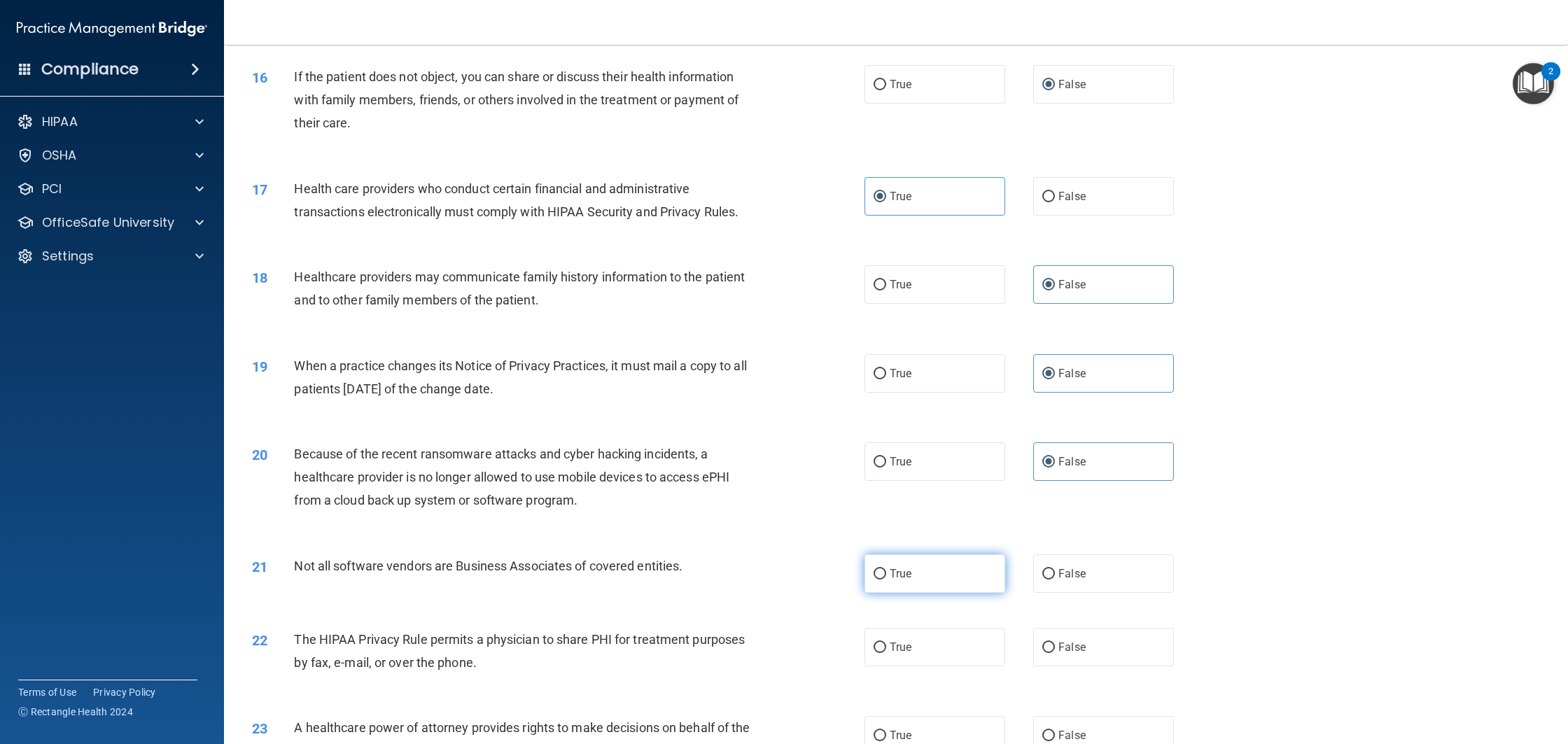
click at [919, 582] on label "True" at bounding box center [935, 573] width 141 height 38
click at [887, 580] on input "True" at bounding box center [880, 574] width 13 height 11
radio input "true"
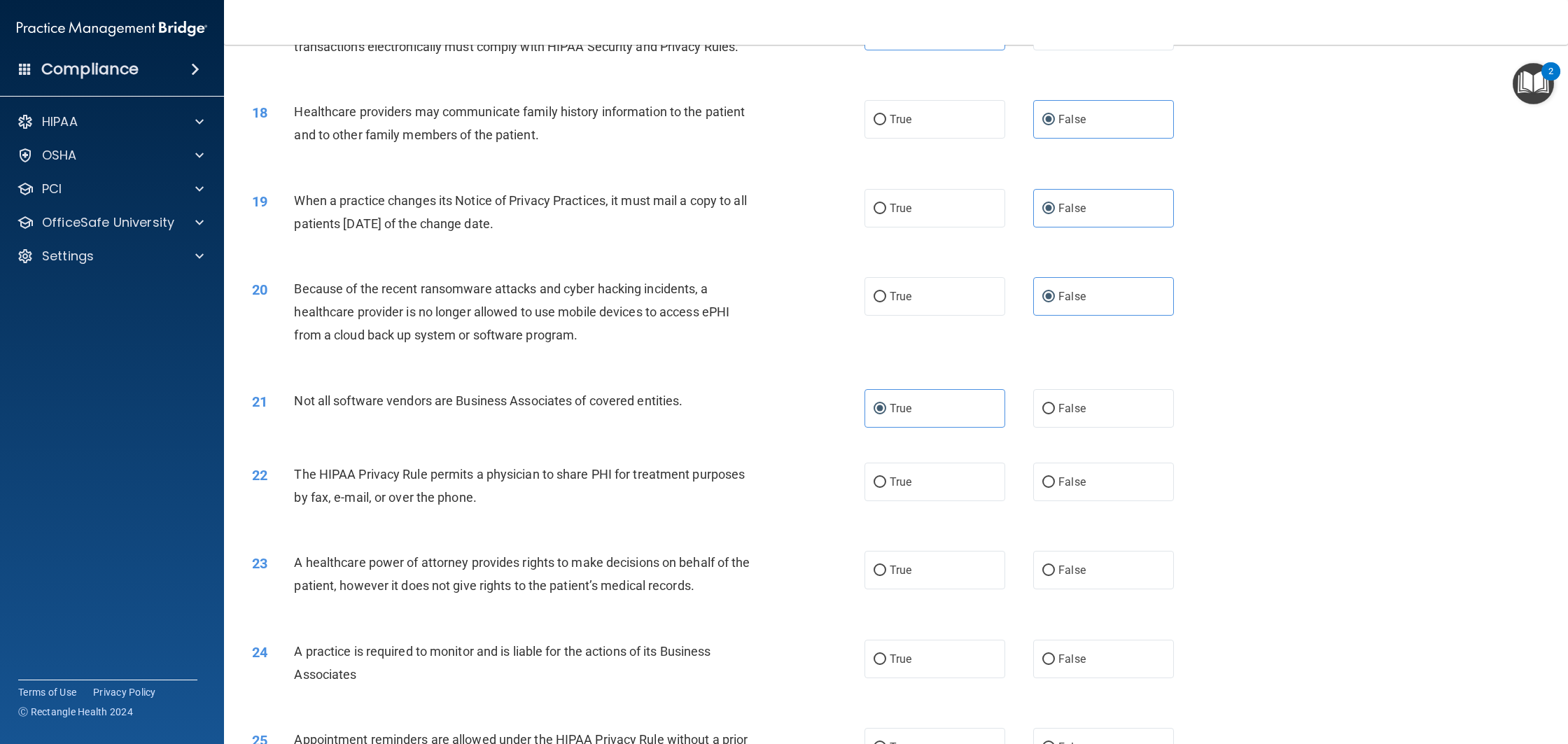
scroll to position [1787, 0]
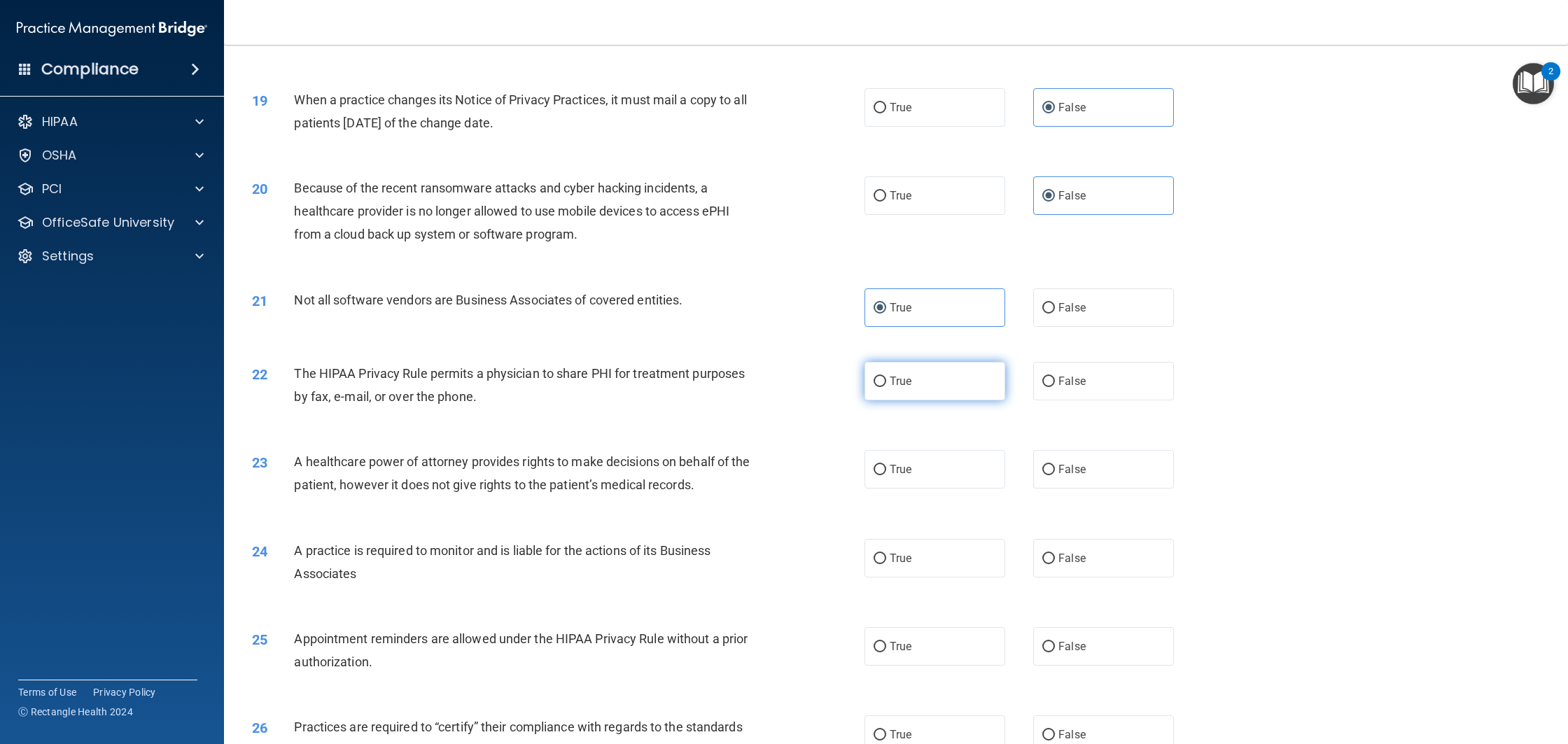
click at [942, 381] on label "True" at bounding box center [935, 381] width 141 height 38
click at [887, 381] on input "True" at bounding box center [880, 382] width 13 height 11
radio input "true"
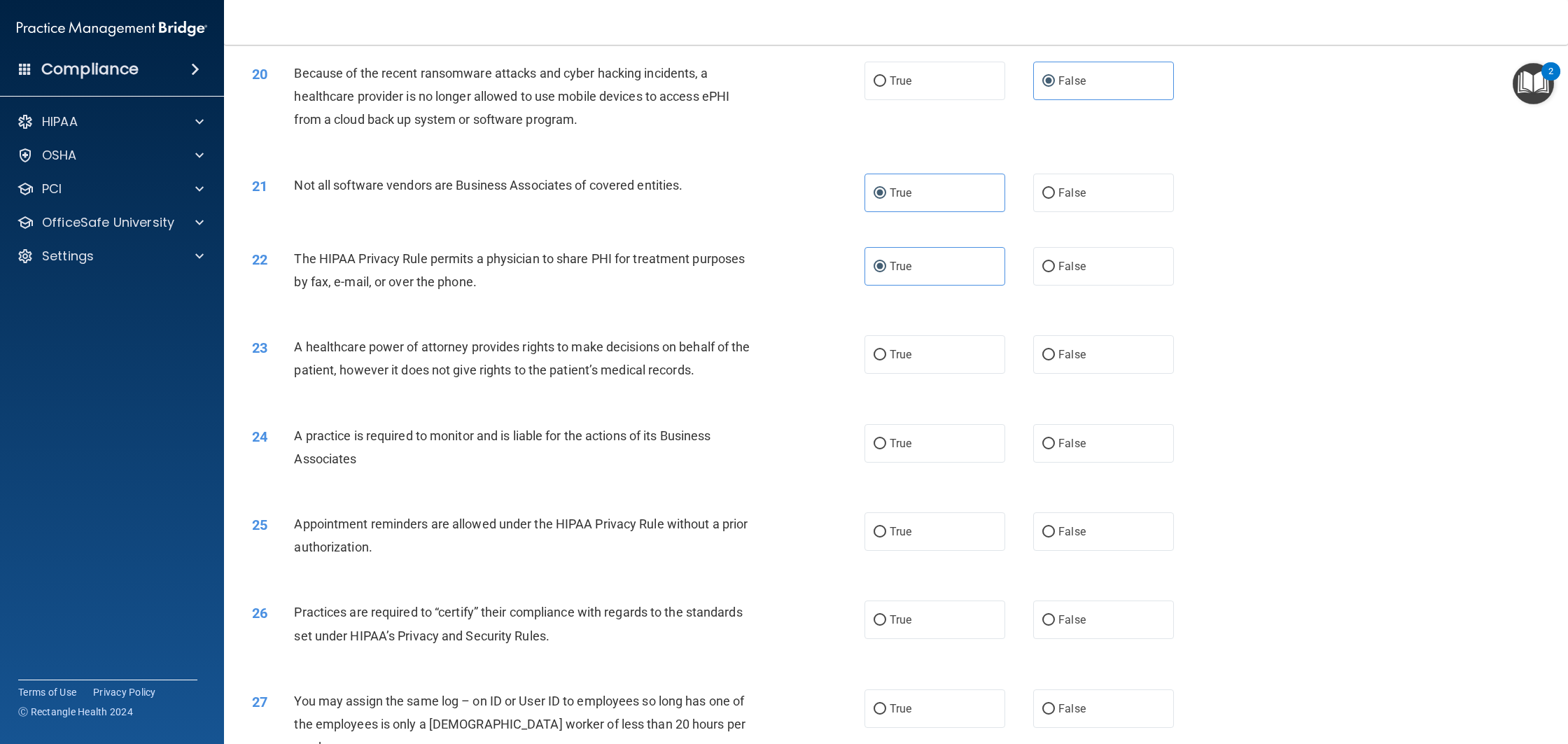
scroll to position [1927, 0]
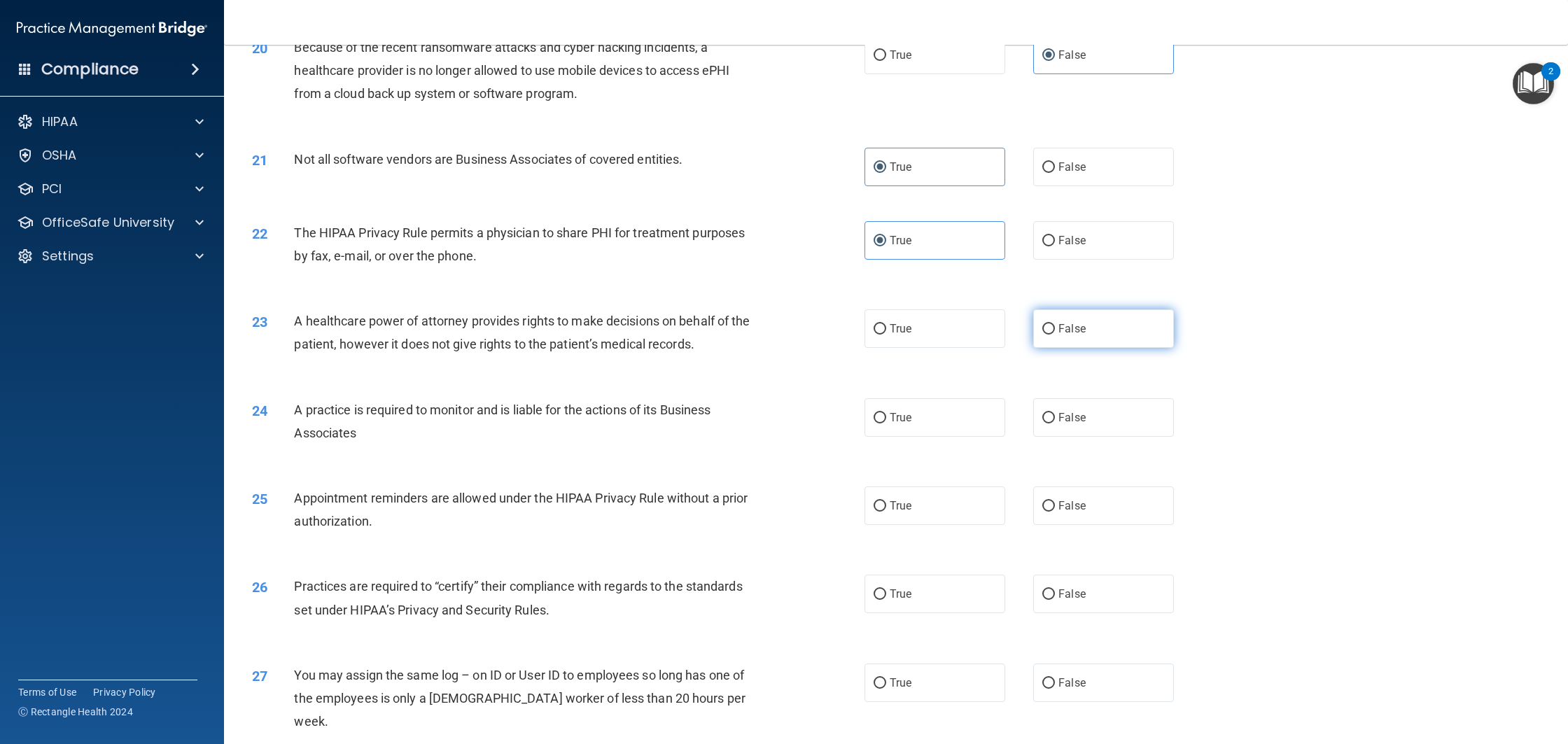
click at [1045, 341] on label "False" at bounding box center [1104, 328] width 141 height 38
click at [1045, 335] on input "False" at bounding box center [1049, 329] width 13 height 11
radio input "true"
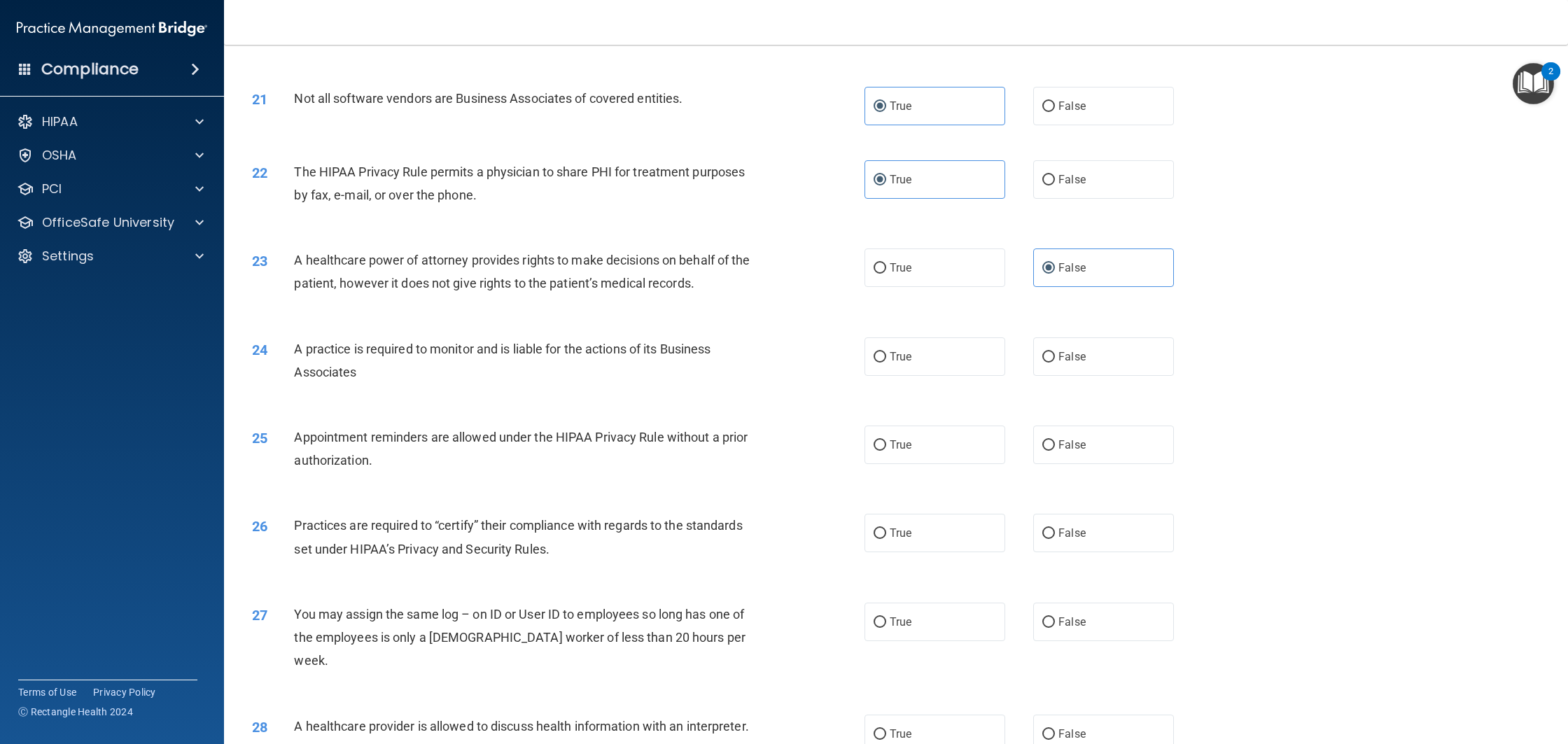
scroll to position [2160, 0]
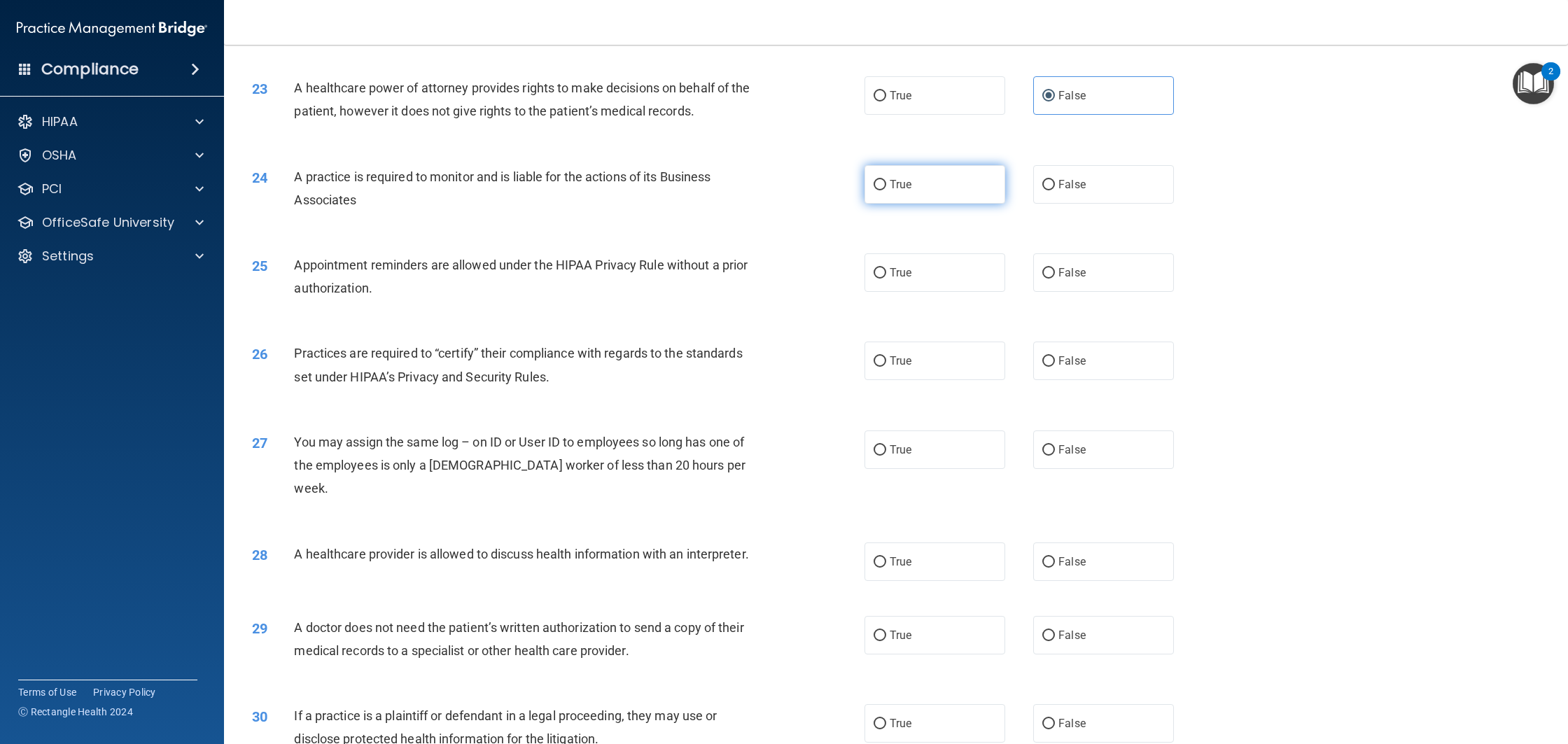
click at [954, 186] on label "True" at bounding box center [935, 184] width 141 height 38
click at [887, 186] on input "True" at bounding box center [880, 185] width 13 height 11
radio input "true"
click at [894, 273] on span "True" at bounding box center [900, 273] width 22 height 14
click at [887, 273] on input "True" at bounding box center [880, 274] width 13 height 11
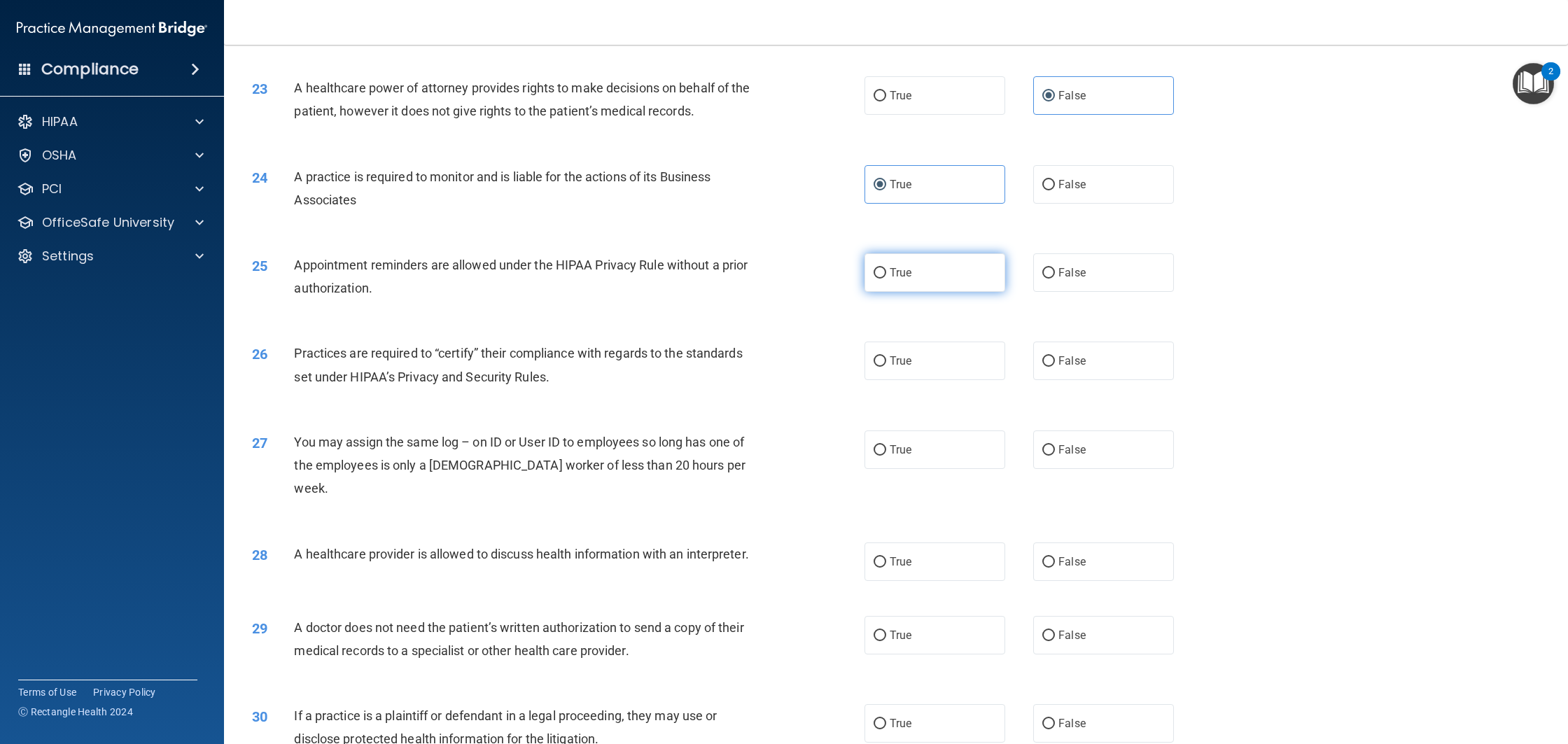
radio input "true"
click at [1104, 370] on label "False" at bounding box center [1104, 360] width 141 height 38
click at [1055, 367] on input "False" at bounding box center [1049, 362] width 13 height 11
radio input "true"
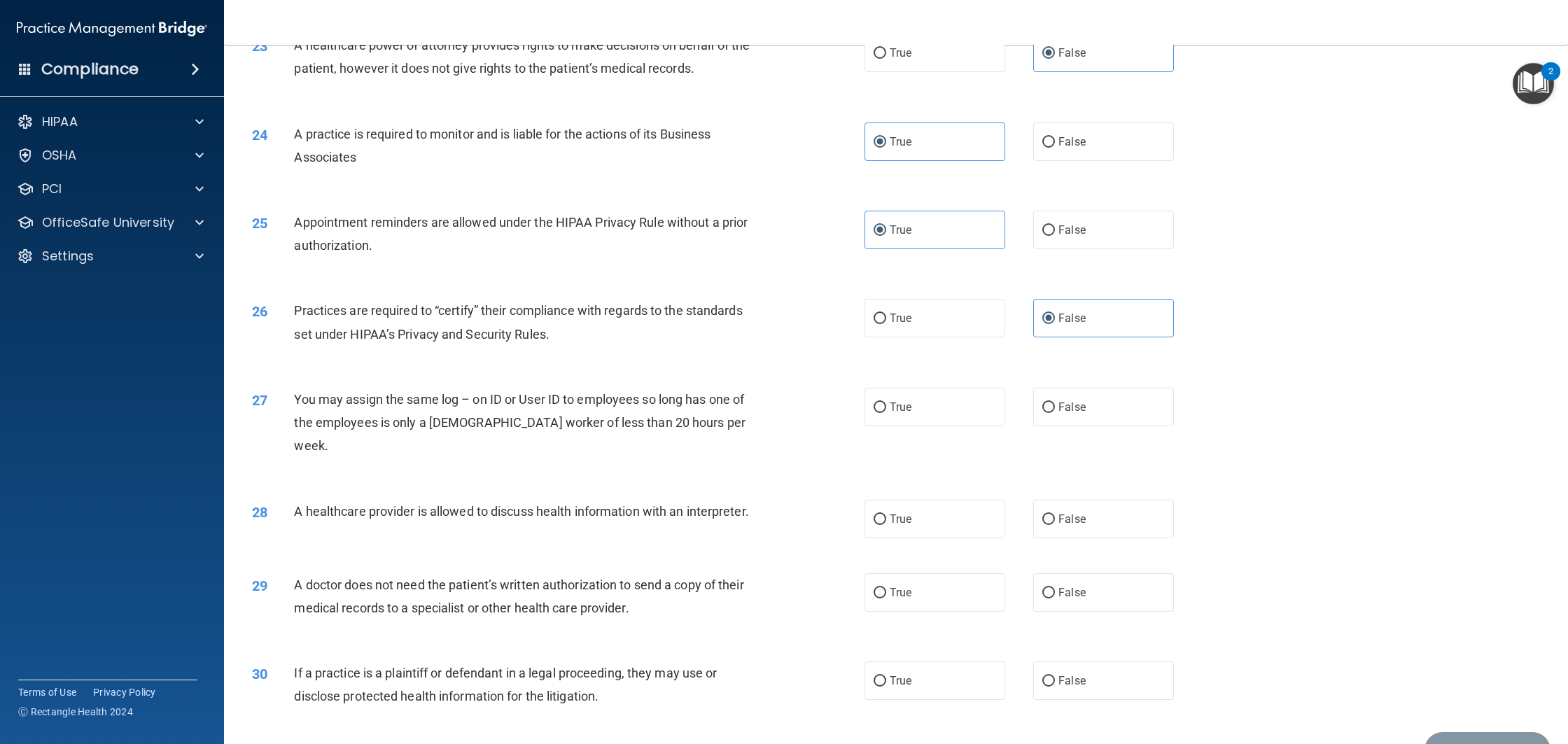
scroll to position [2260, 0]
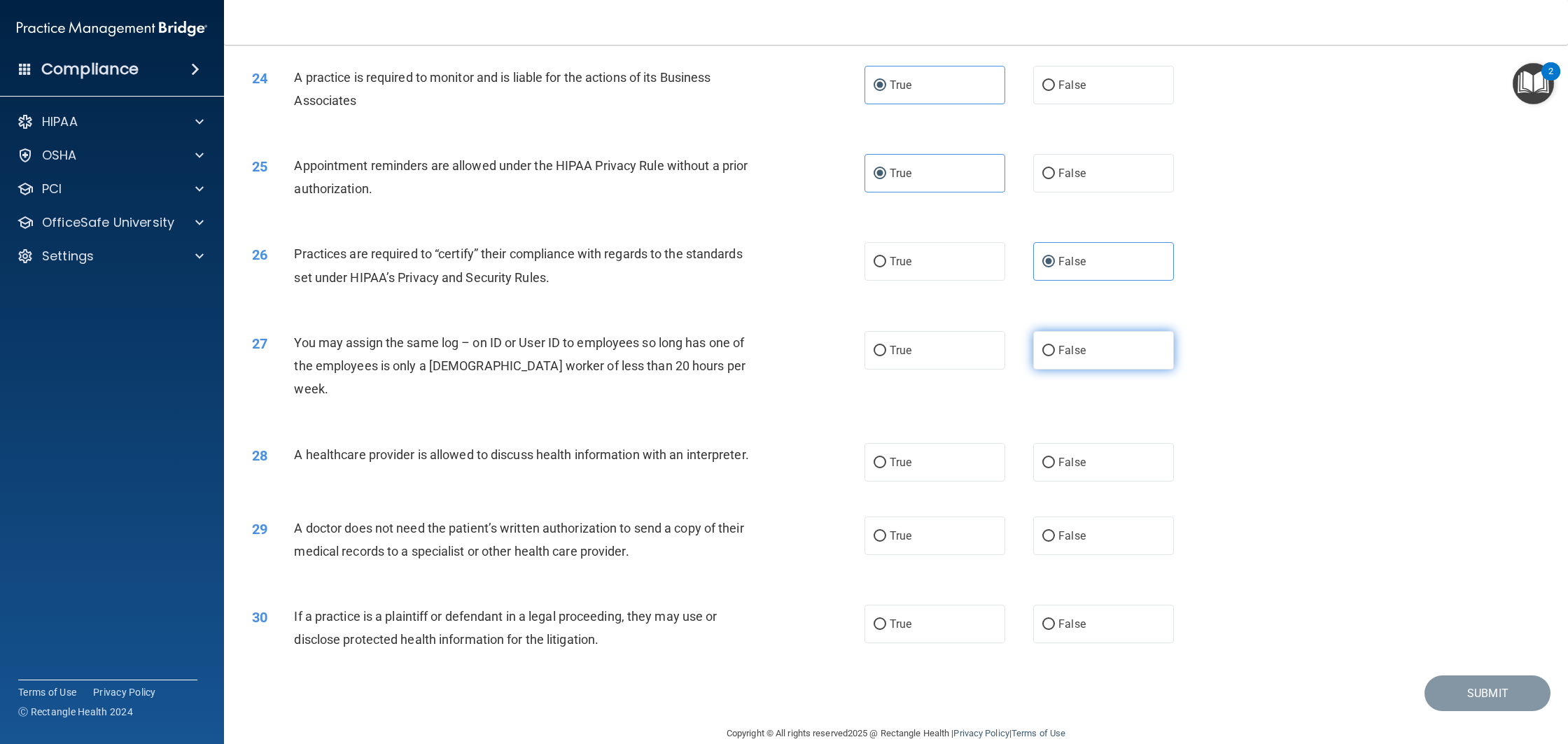
click at [1053, 361] on label "False" at bounding box center [1104, 350] width 141 height 38
click at [1053, 357] on input "False" at bounding box center [1049, 351] width 13 height 11
radio input "true"
click at [893, 455] on span "True" at bounding box center [900, 462] width 22 height 14
click at [887, 458] on input "True" at bounding box center [880, 463] width 13 height 11
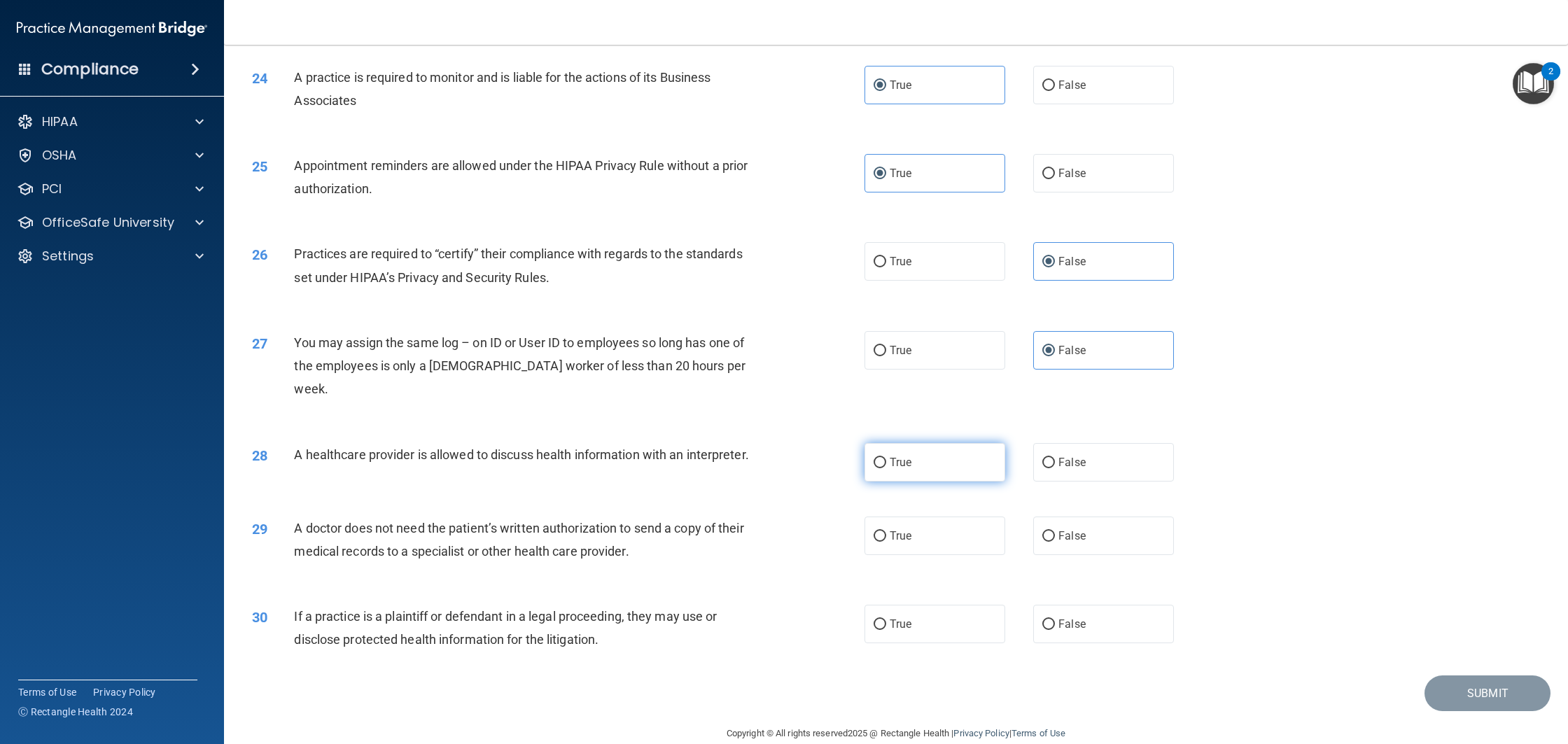
radio input "true"
click at [932, 520] on label "True" at bounding box center [935, 535] width 141 height 38
click at [887, 531] on input "True" at bounding box center [880, 537] width 13 height 11
radio input "true"
click at [896, 617] on span "True" at bounding box center [900, 624] width 22 height 14
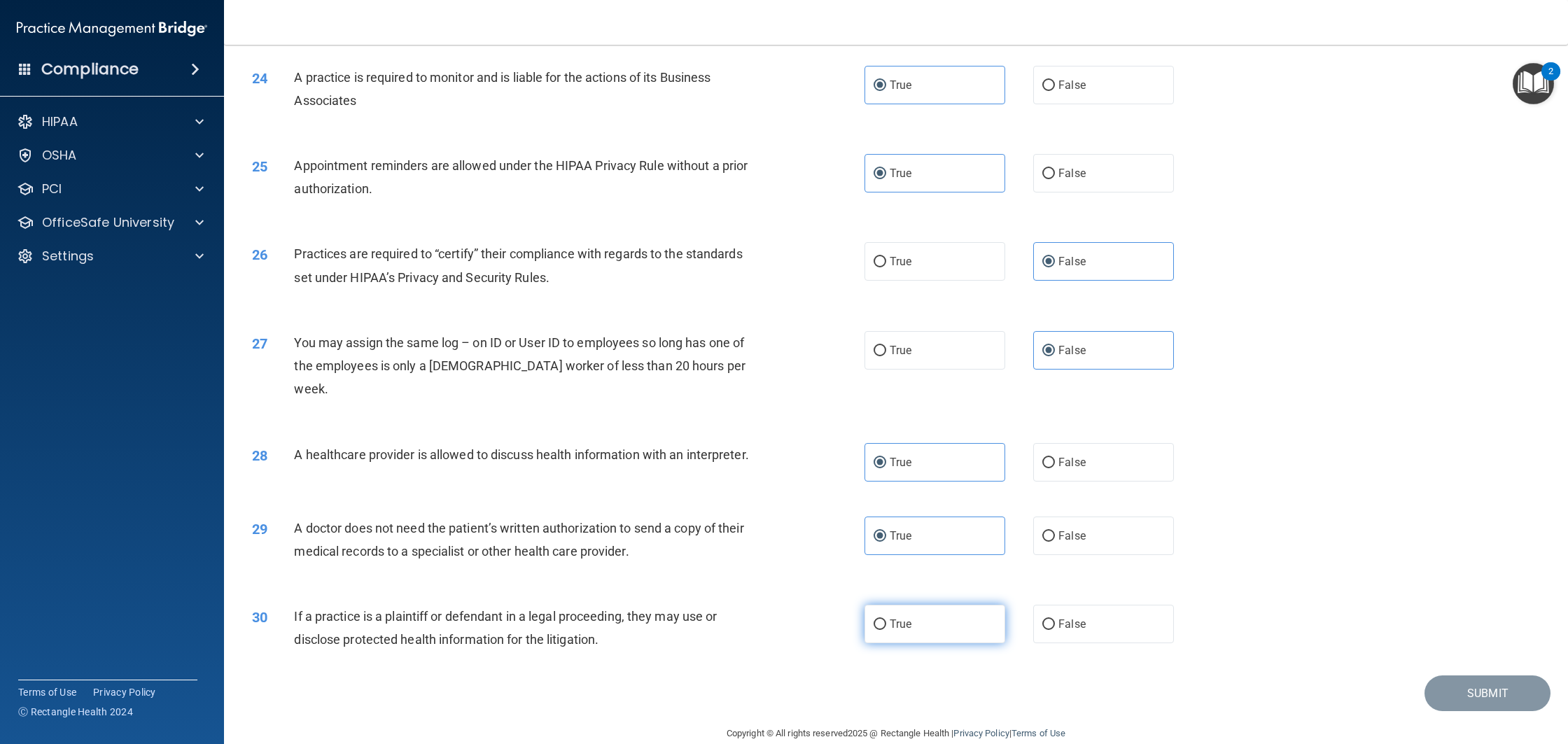
click at [887, 620] on input "True" at bounding box center [880, 625] width 13 height 11
radio input "true"
click at [1496, 675] on button "Submit" at bounding box center [1487, 693] width 126 height 35
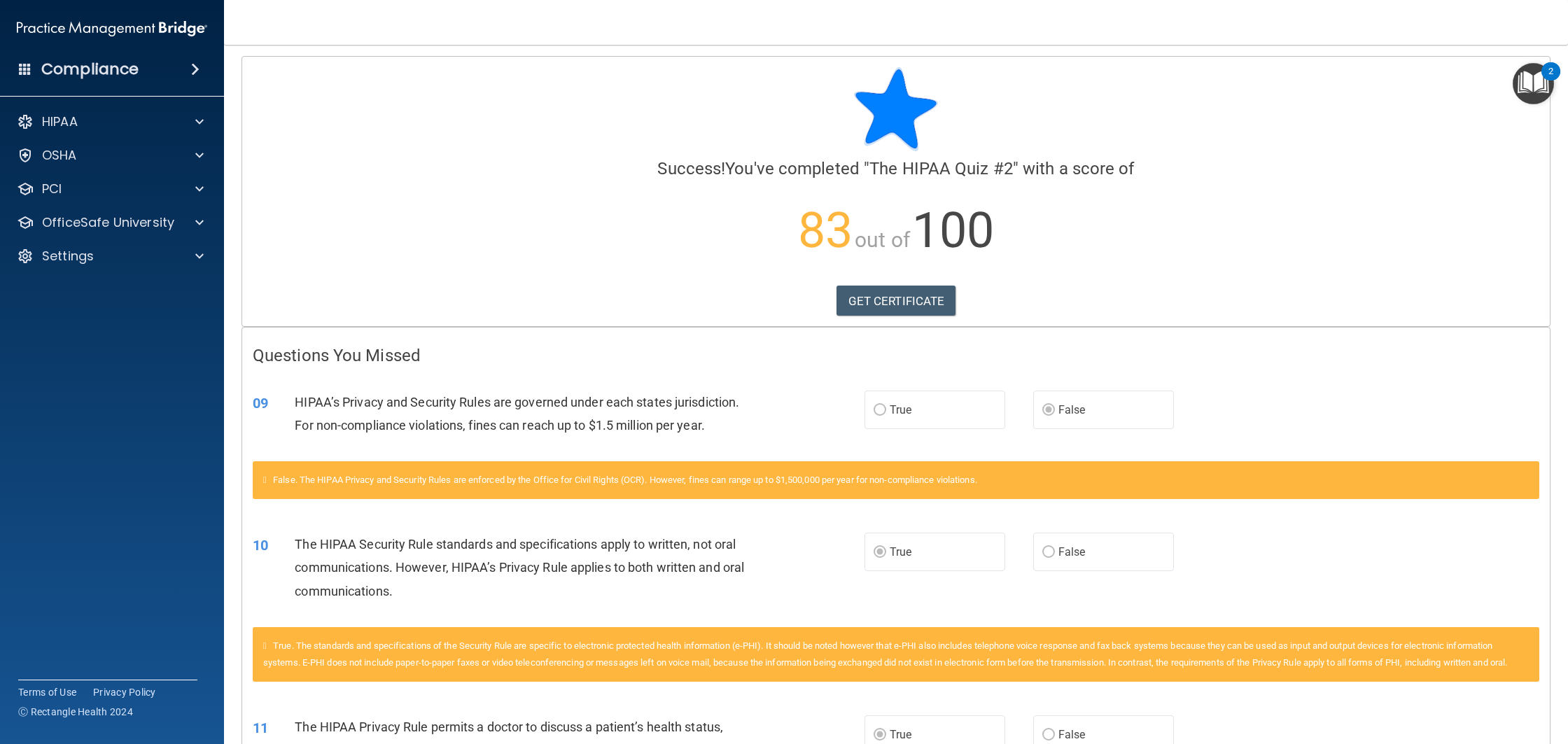
scroll to position [3, 0]
click at [906, 420] on label "True" at bounding box center [935, 409] width 141 height 38
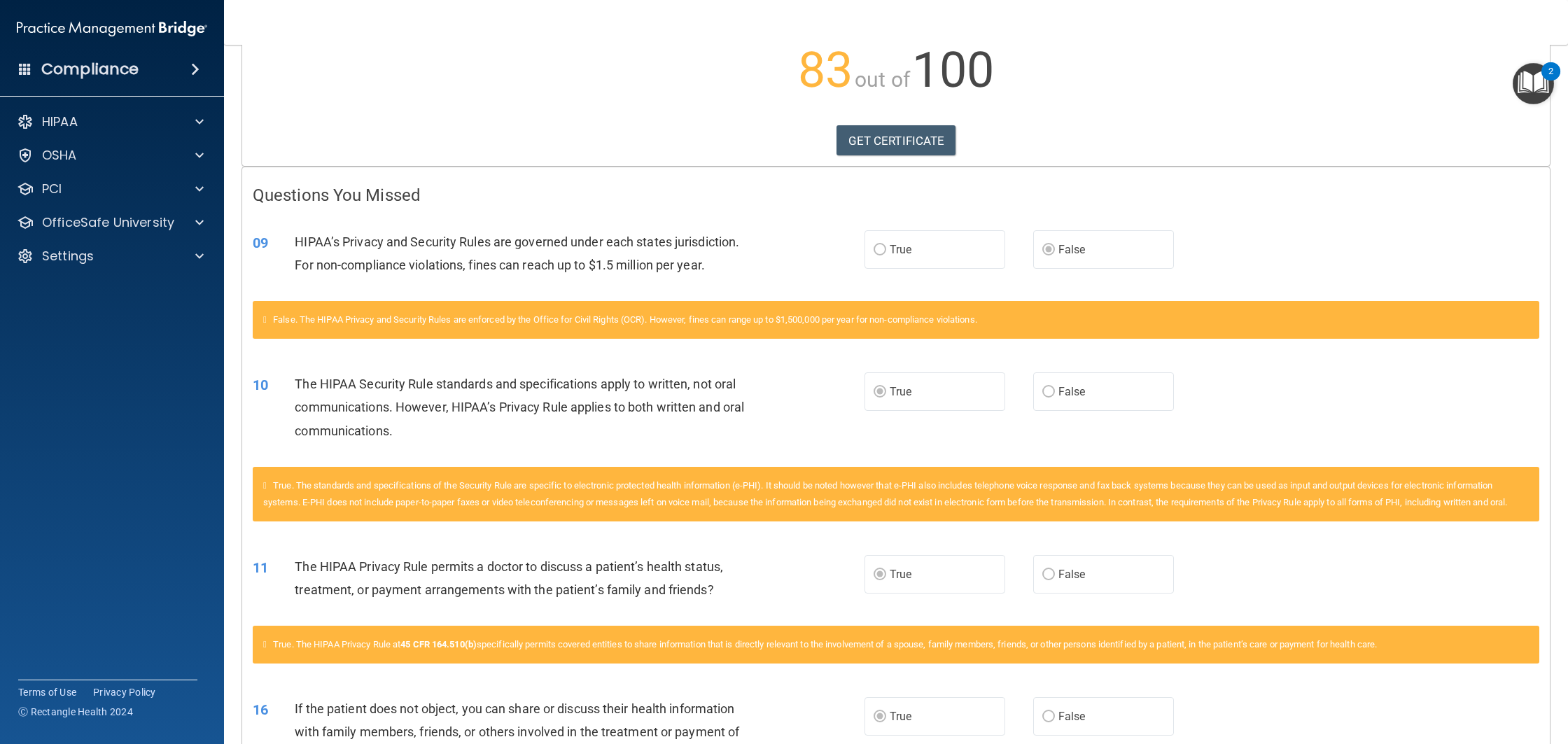
scroll to position [0, 0]
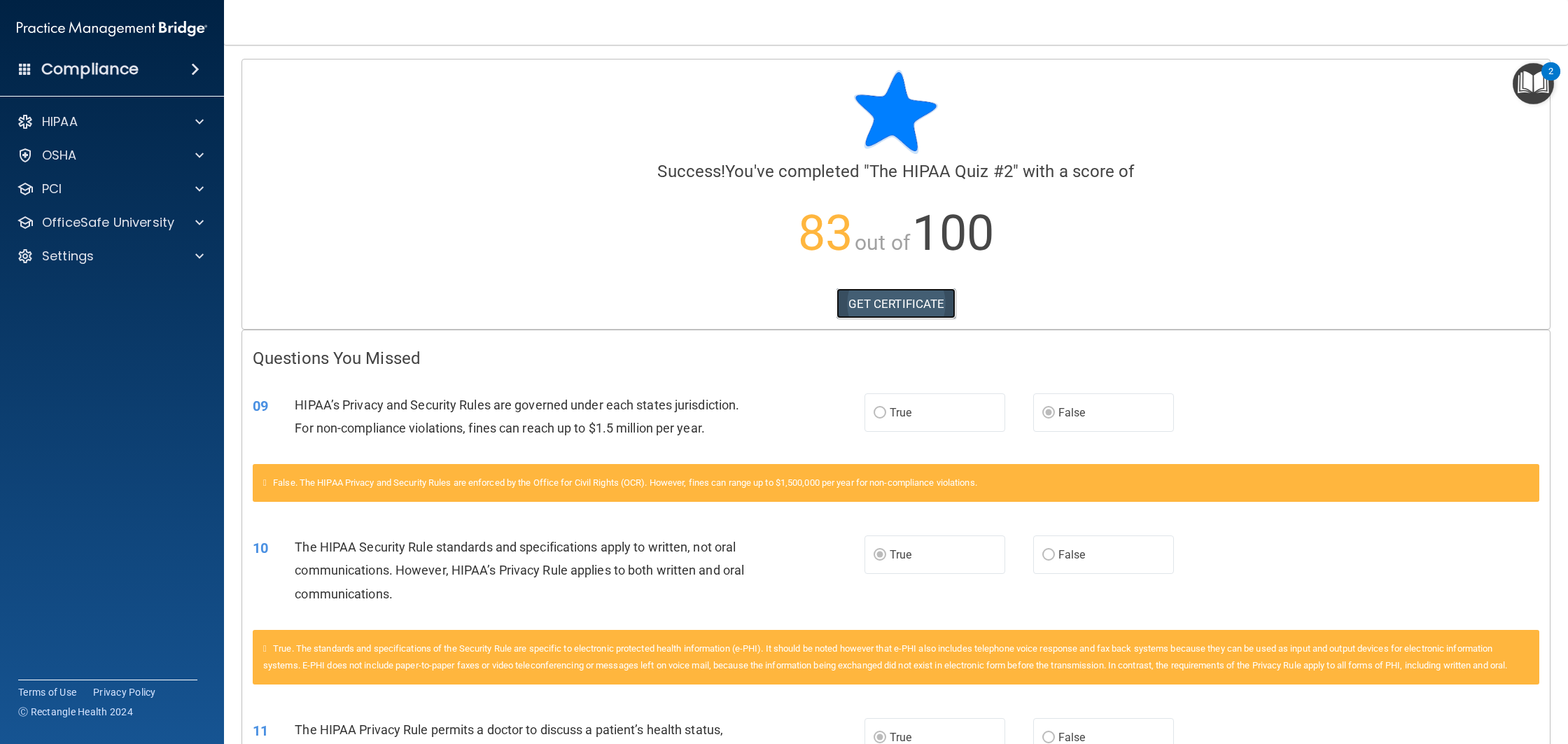
click at [905, 306] on link "GET CERTIFICATE" at bounding box center [896, 304] width 120 height 31
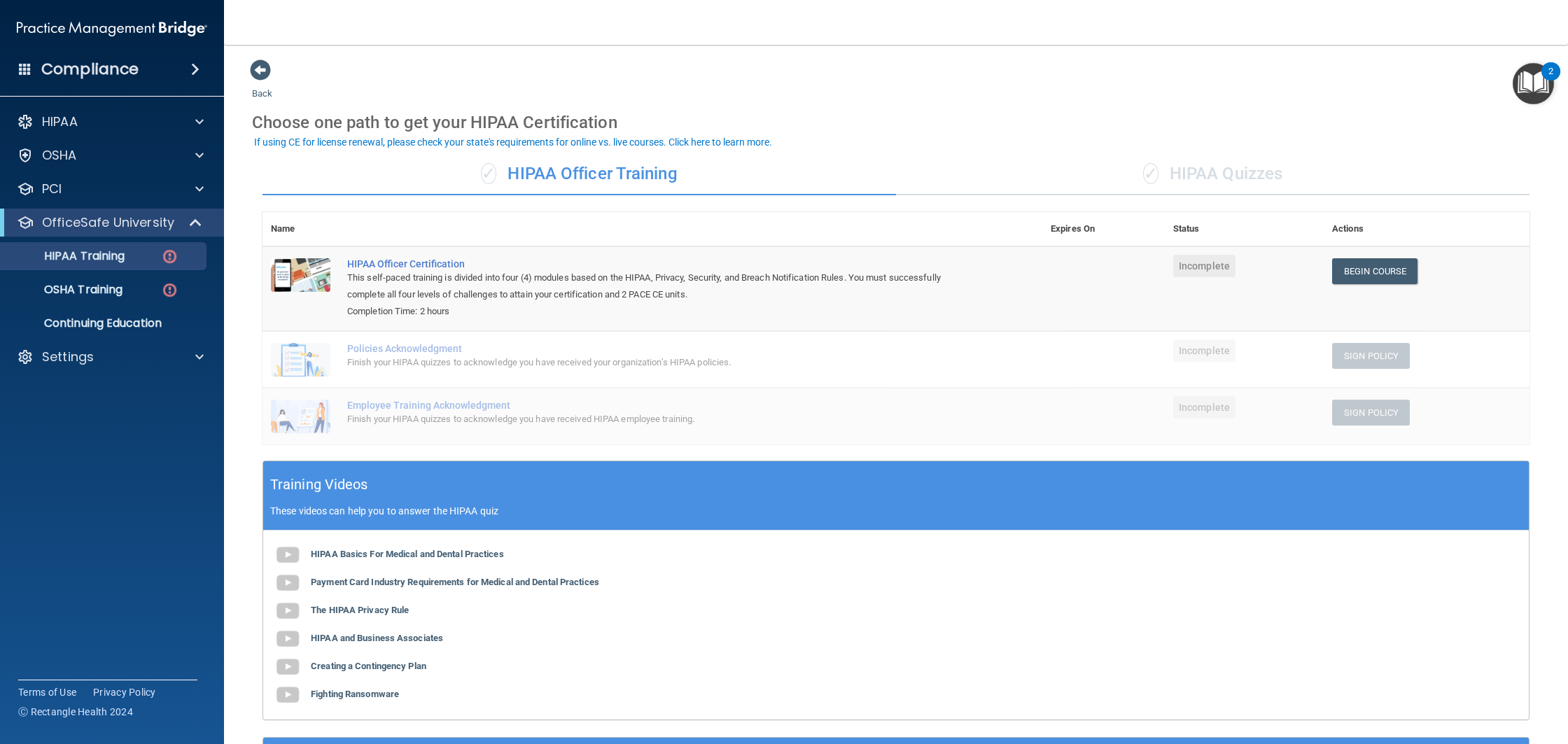
click at [1236, 185] on div "✓ HIPAA Quizzes" at bounding box center [1213, 174] width 633 height 42
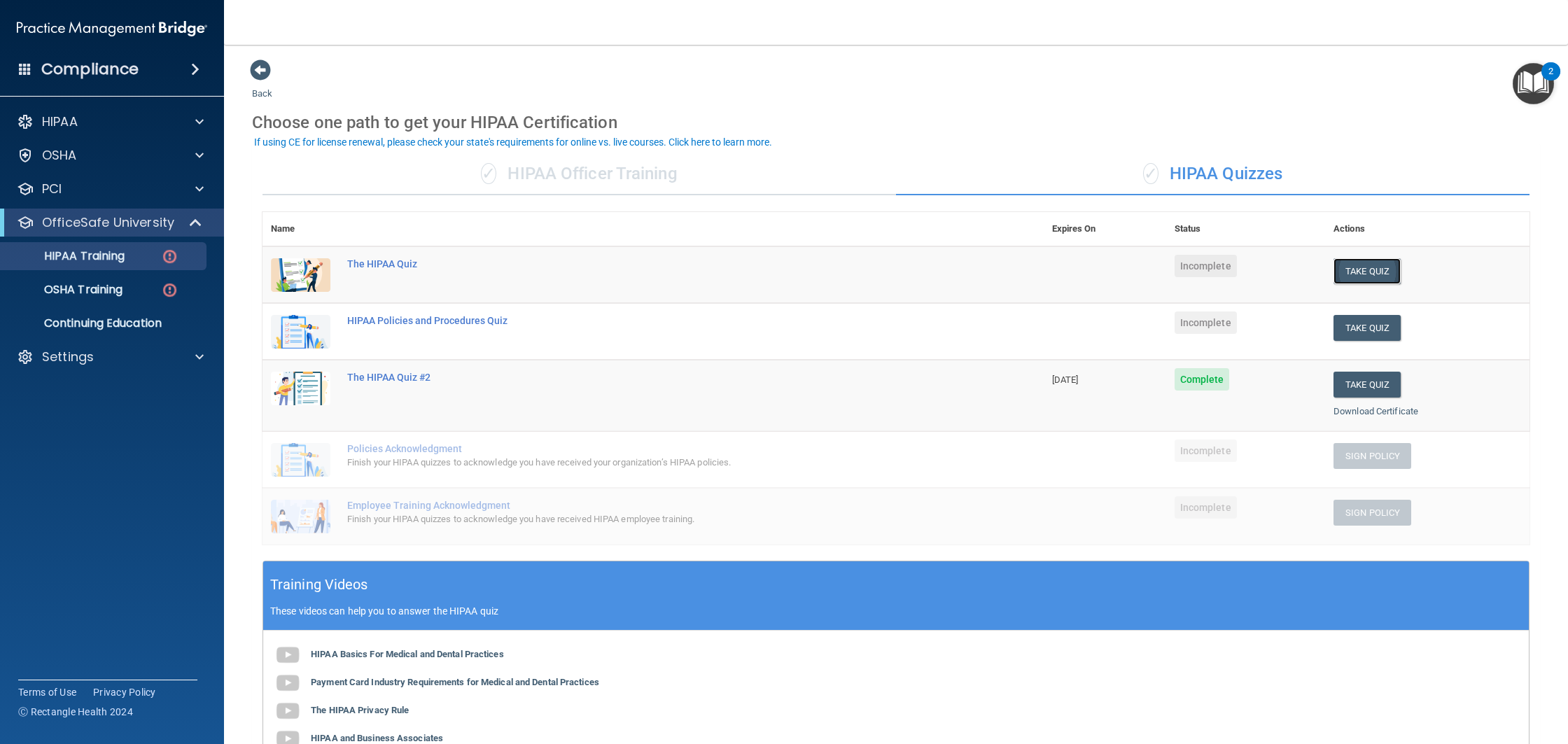
click at [1346, 278] on button "Take Quiz" at bounding box center [1367, 271] width 67 height 26
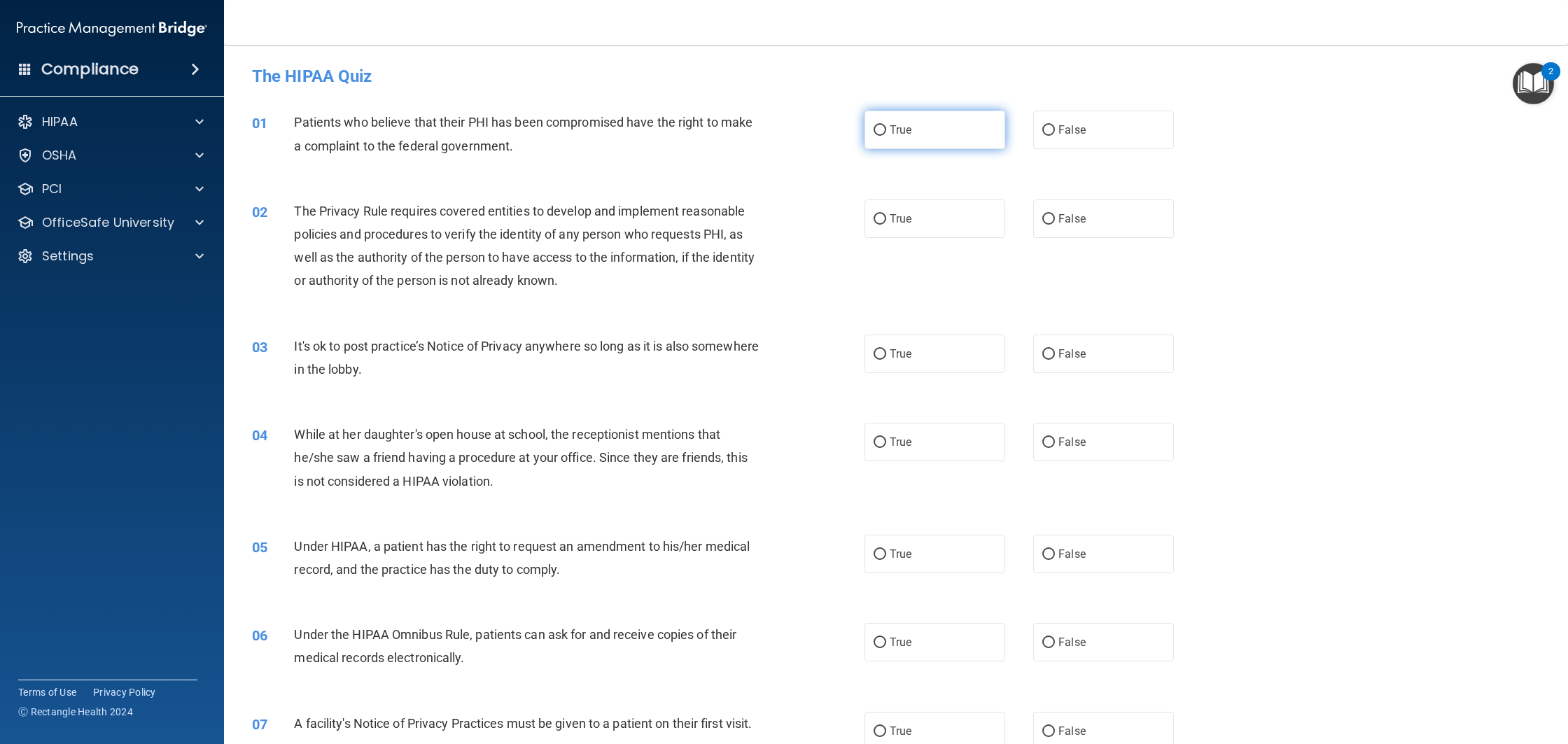
click at [958, 138] on label "True" at bounding box center [935, 130] width 141 height 38
click at [887, 136] on input "True" at bounding box center [880, 130] width 13 height 11
radio input "true"
click at [1110, 222] on label "False" at bounding box center [1104, 219] width 141 height 38
click at [1055, 222] on input "False" at bounding box center [1049, 219] width 13 height 11
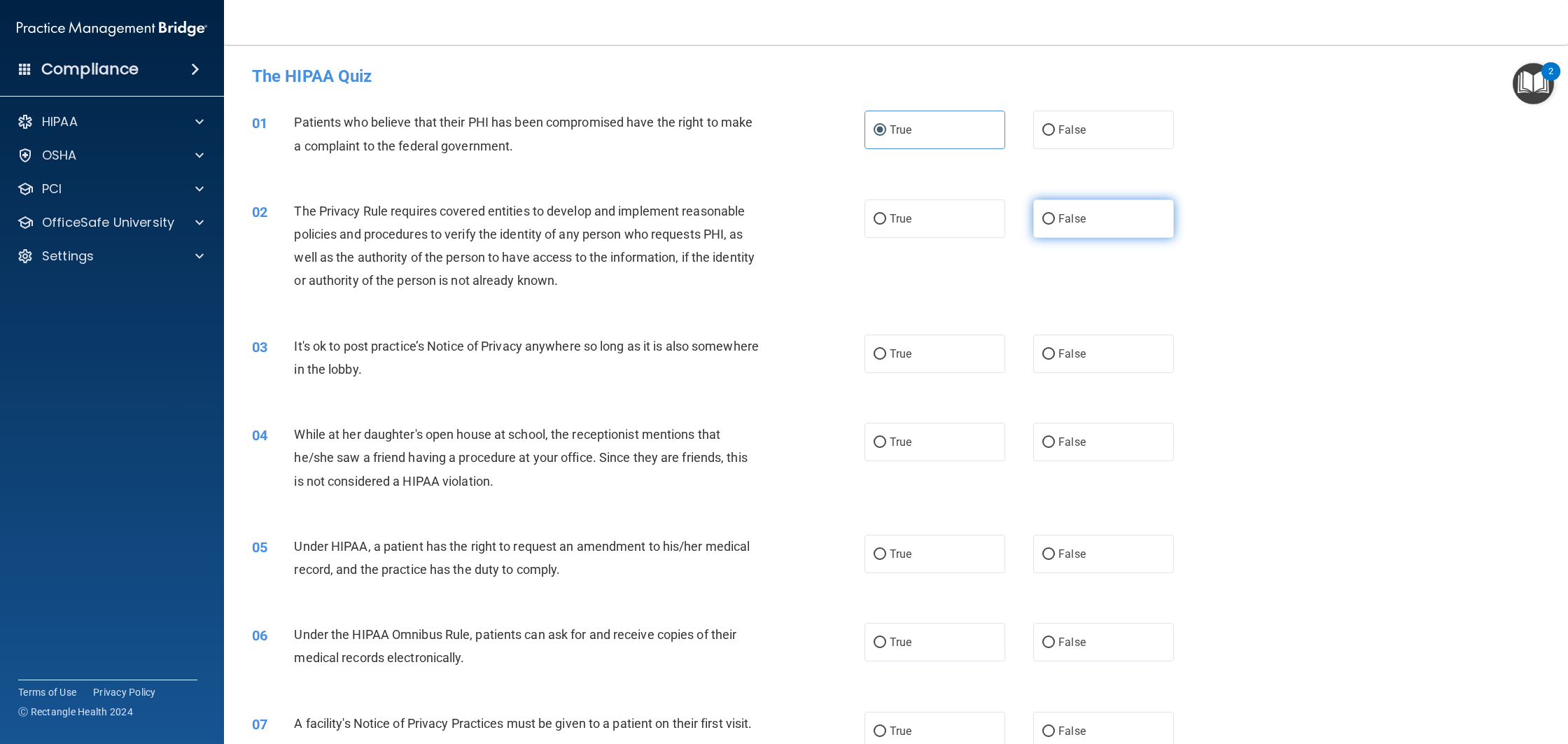
radio input "true"
click at [916, 358] on label "True" at bounding box center [935, 354] width 141 height 38
click at [887, 358] on input "True" at bounding box center [880, 354] width 13 height 11
radio input "true"
click at [1113, 445] on label "False" at bounding box center [1104, 442] width 141 height 38
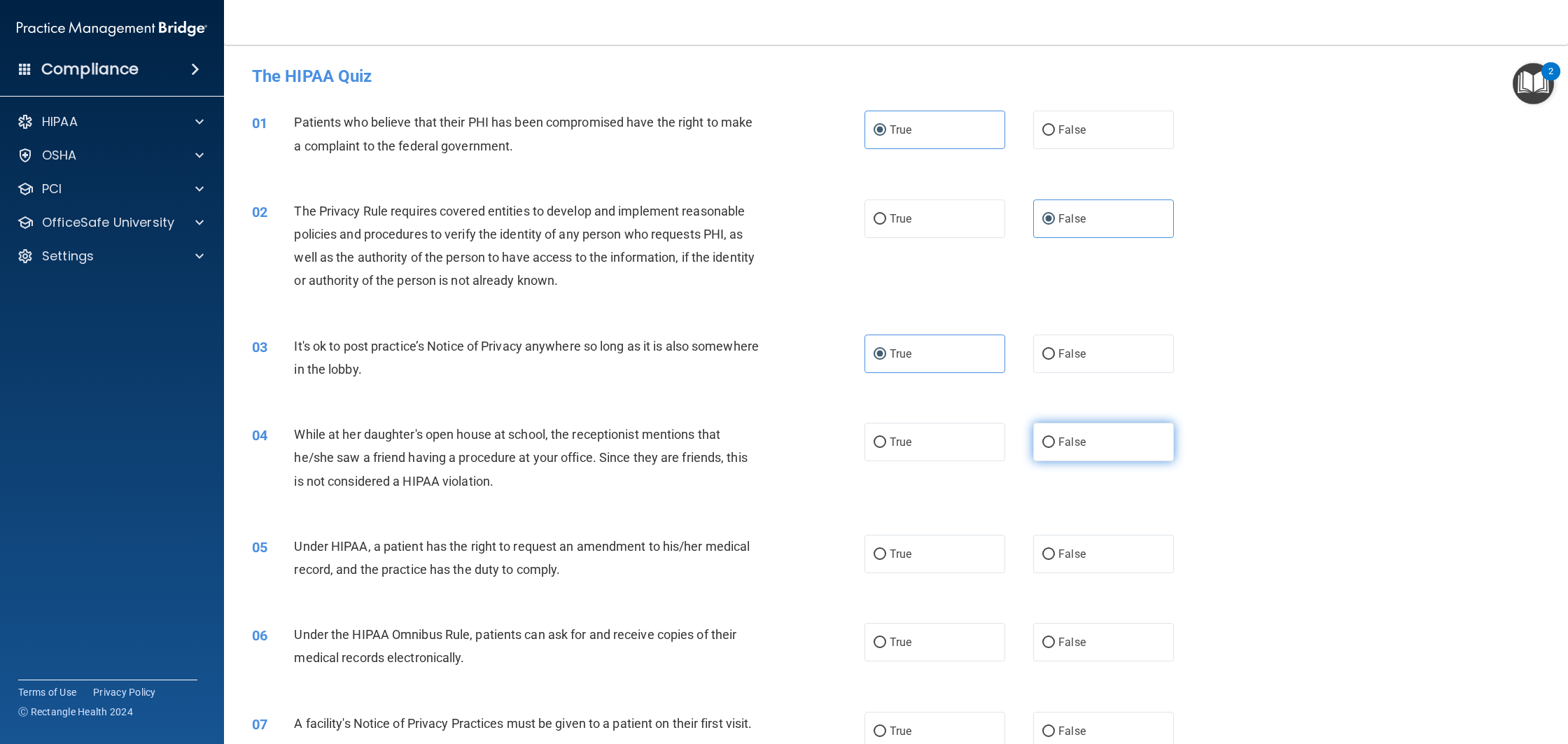
click at [1055, 445] on input "False" at bounding box center [1049, 442] width 13 height 11
radio input "true"
click at [890, 551] on span "True" at bounding box center [900, 554] width 22 height 14
click at [887, 551] on input "True" at bounding box center [880, 555] width 13 height 11
radio input "true"
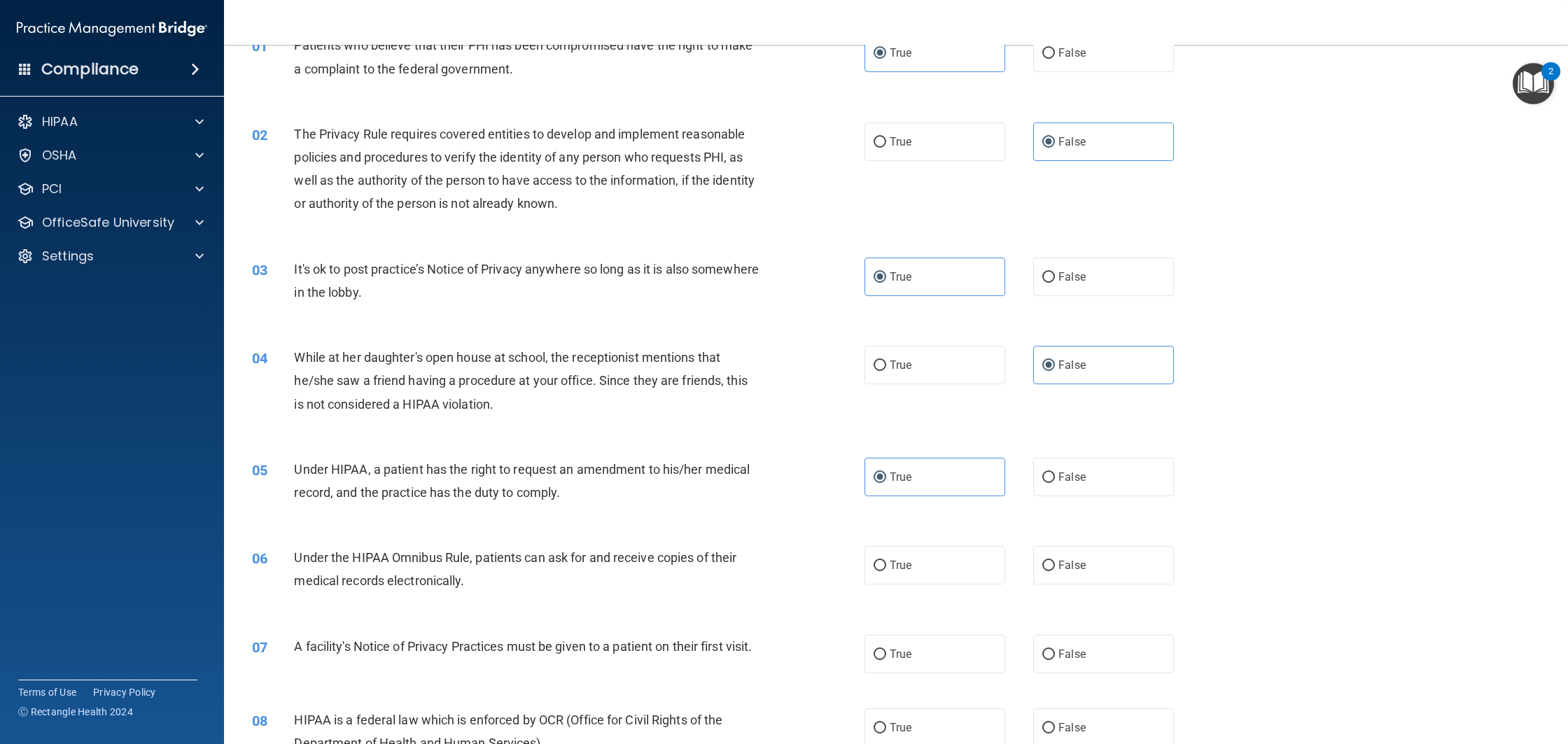
scroll to position [79, 0]
click at [929, 565] on label "True" at bounding box center [935, 562] width 141 height 38
click at [887, 565] on input "True" at bounding box center [880, 564] width 13 height 11
radio input "true"
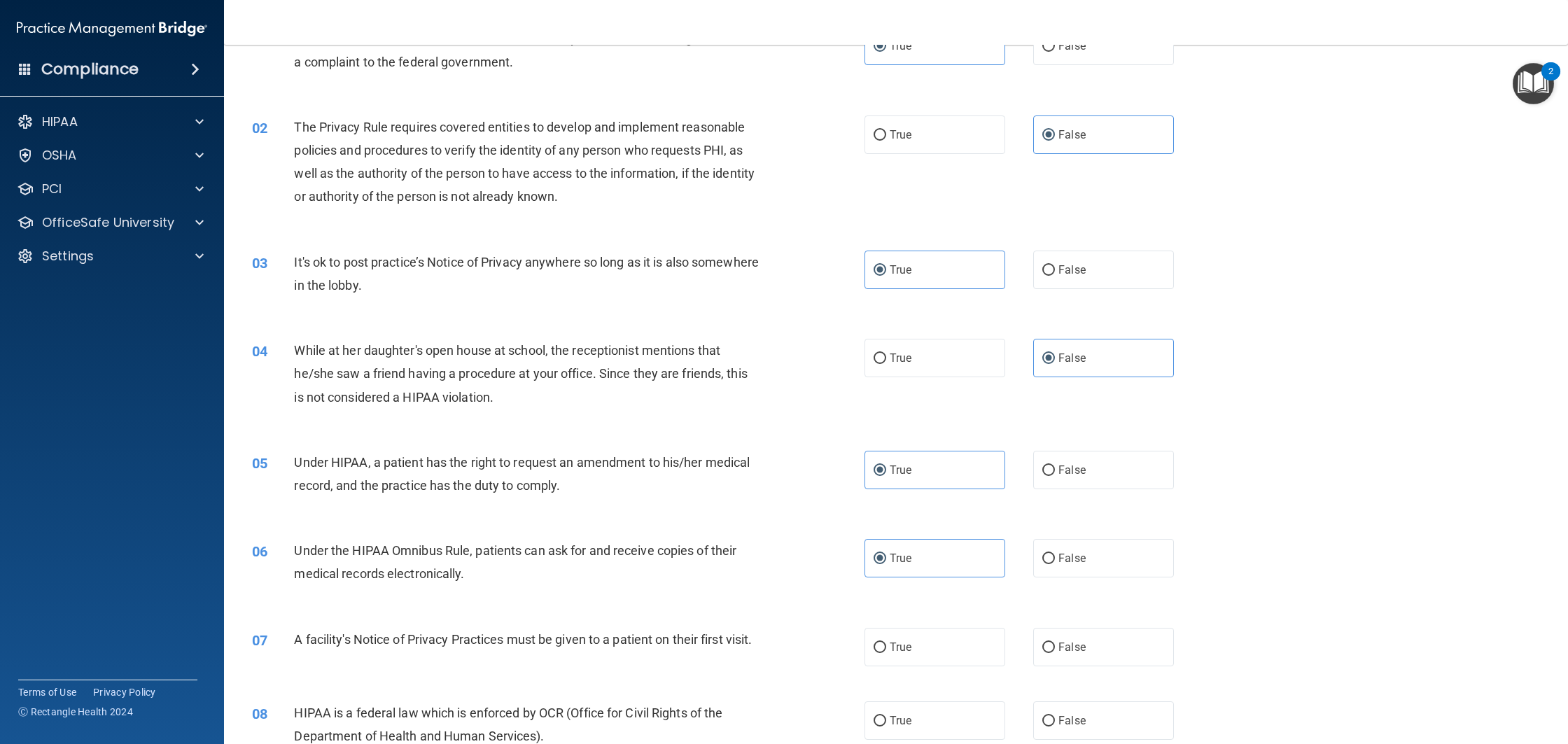
scroll to position [93, 0]
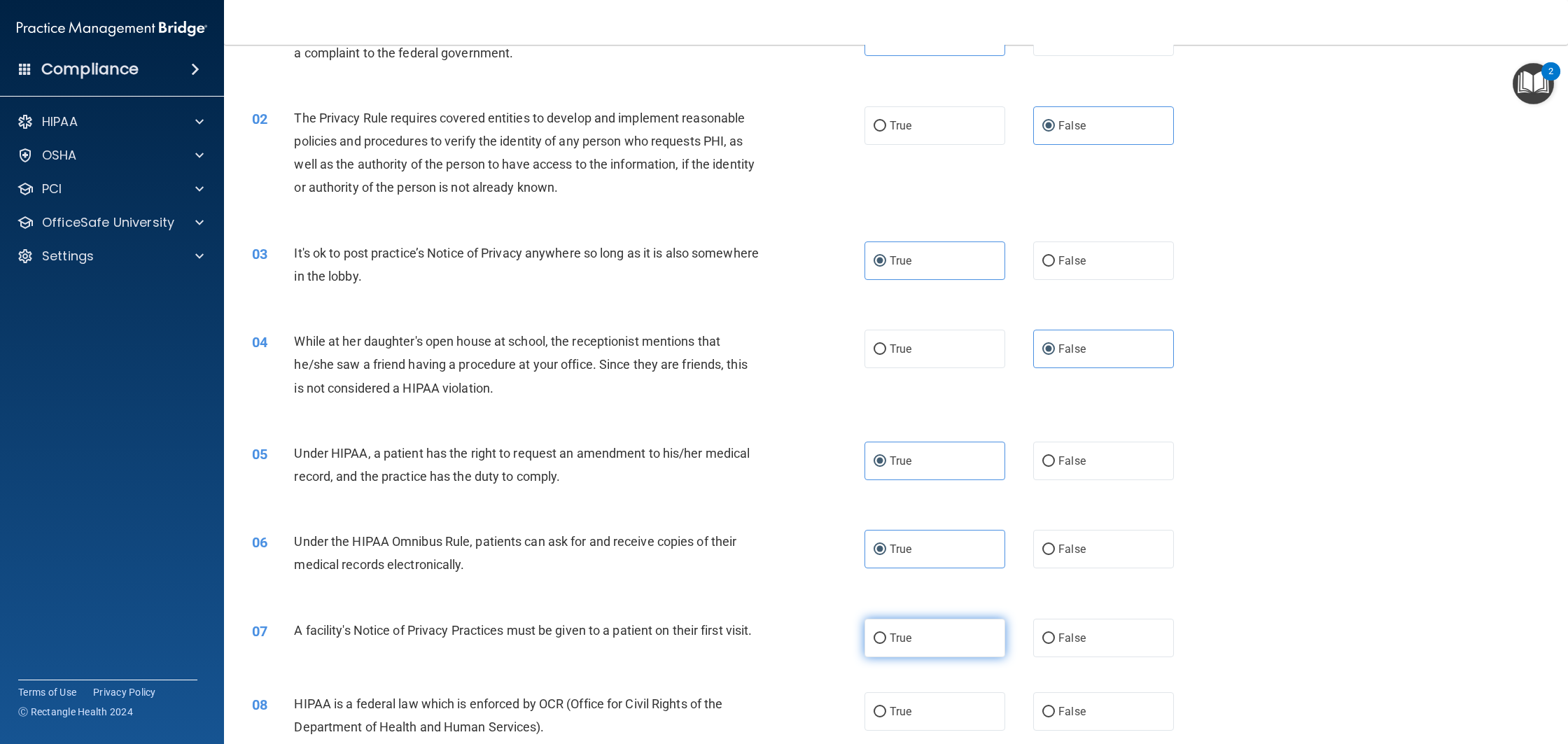
click at [912, 636] on label "True" at bounding box center [935, 638] width 141 height 38
click at [887, 636] on input "True" at bounding box center [880, 638] width 13 height 11
radio input "true"
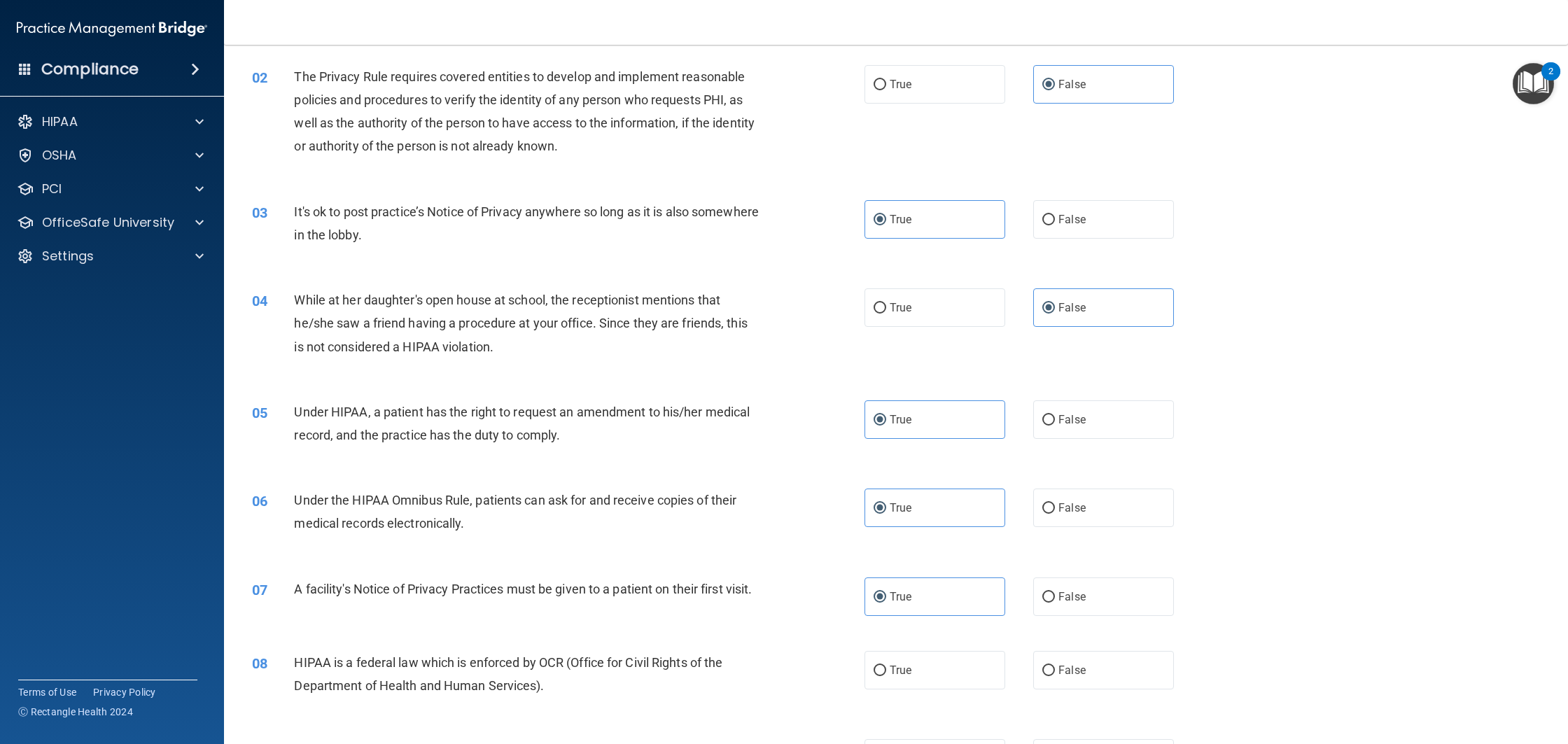
scroll to position [313, 0]
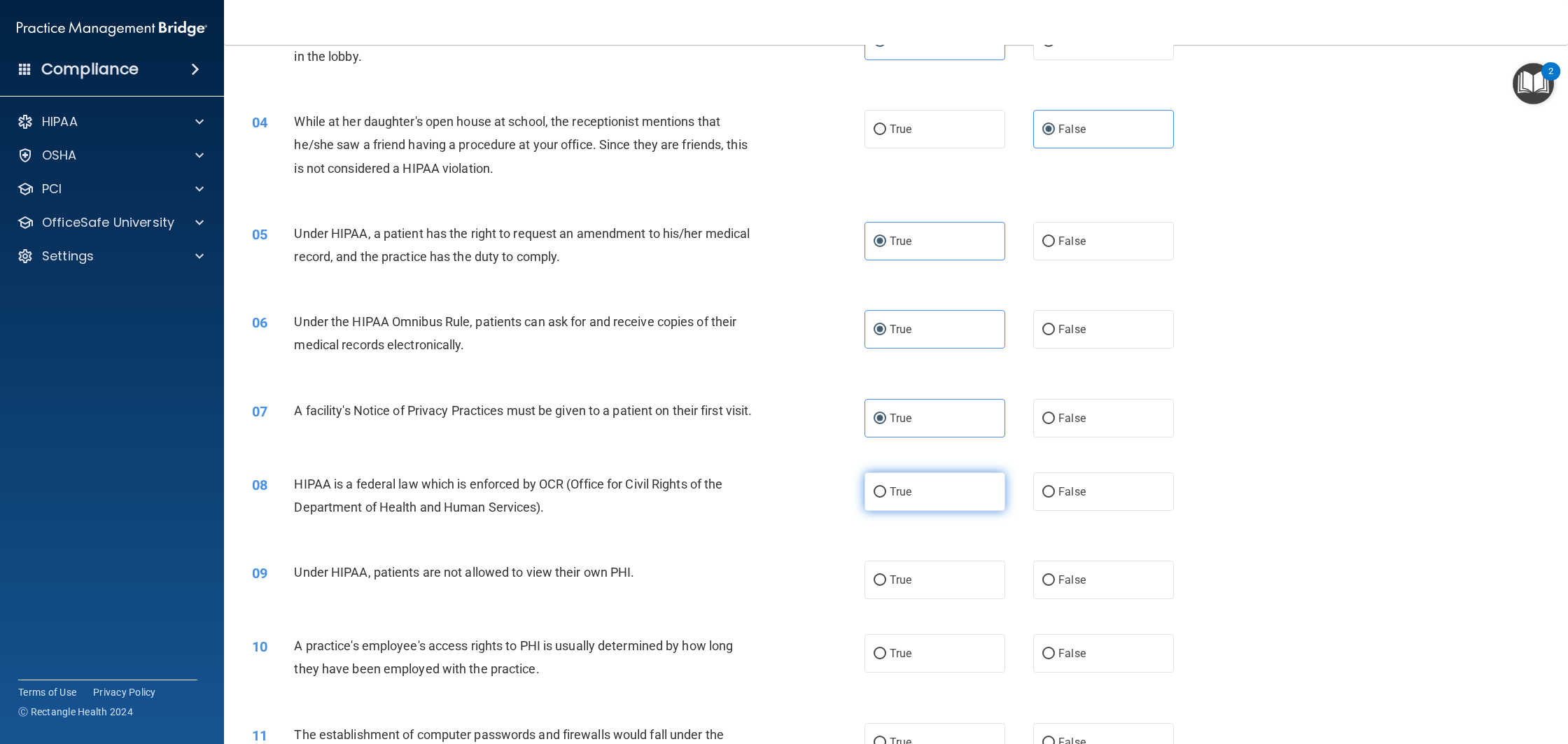
click at [918, 504] on label "True" at bounding box center [935, 491] width 141 height 38
click at [887, 498] on input "True" at bounding box center [880, 492] width 13 height 11
radio input "true"
click at [1069, 586] on span "False" at bounding box center [1072, 580] width 27 height 14
click at [1055, 586] on input "False" at bounding box center [1049, 580] width 13 height 11
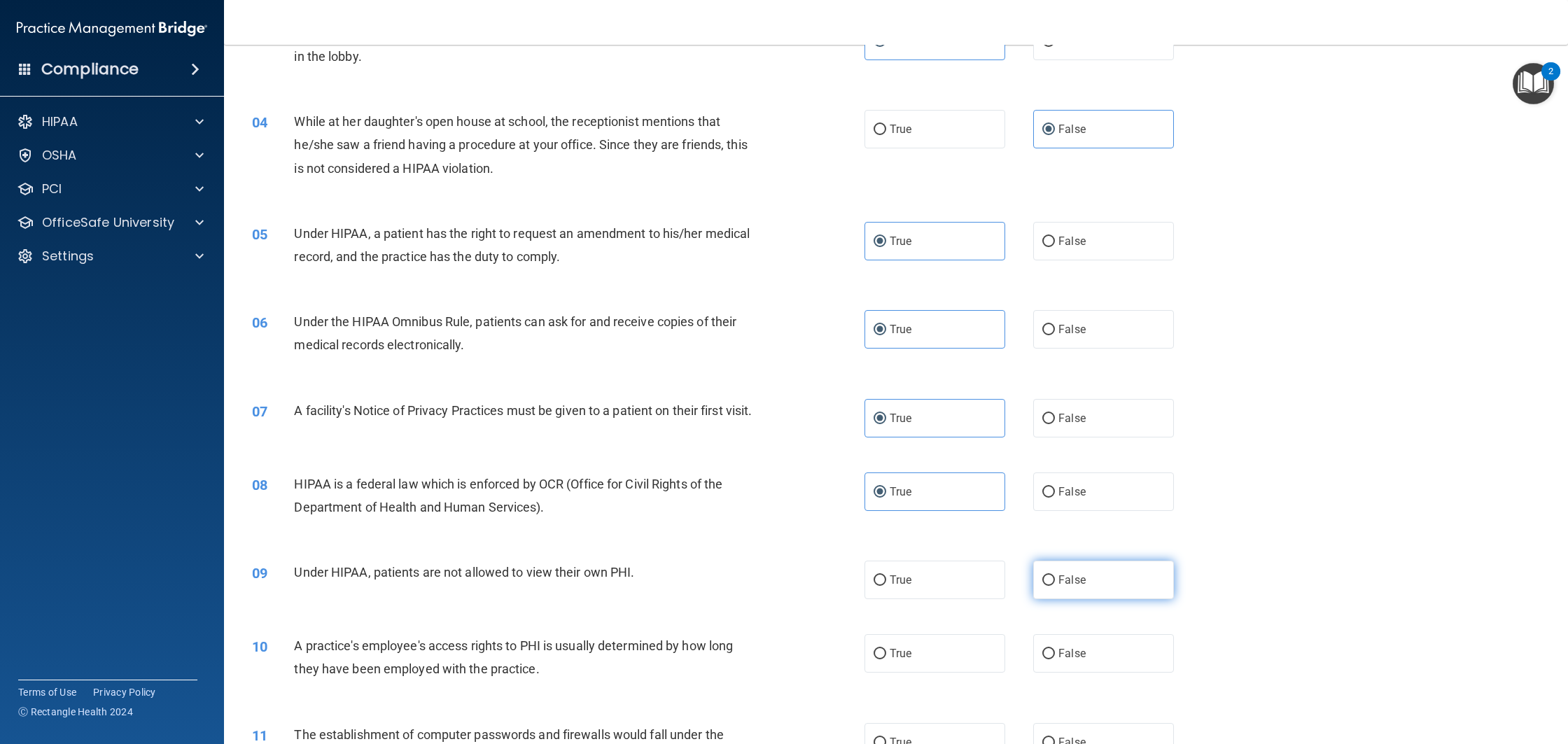
radio input "true"
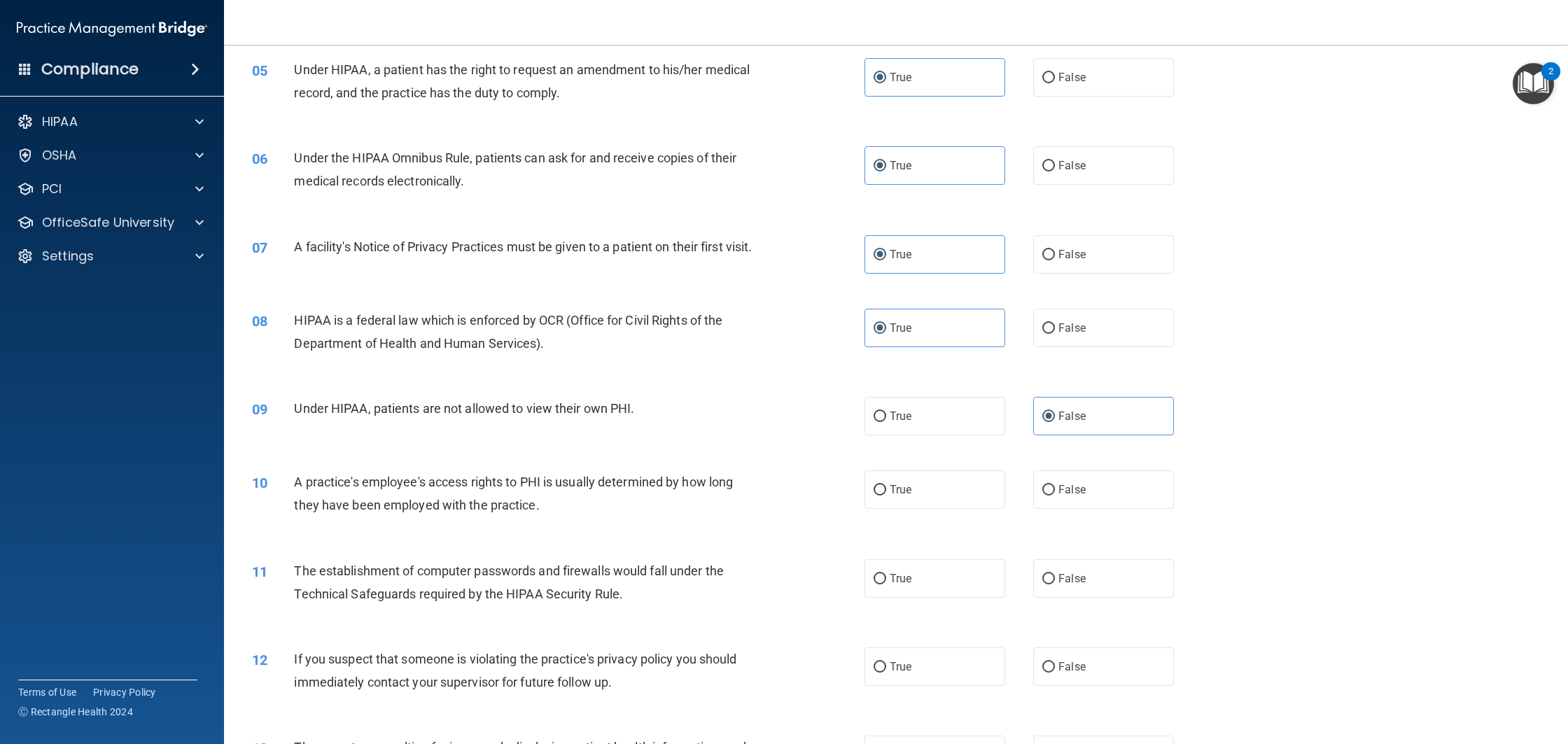
scroll to position [482, 0]
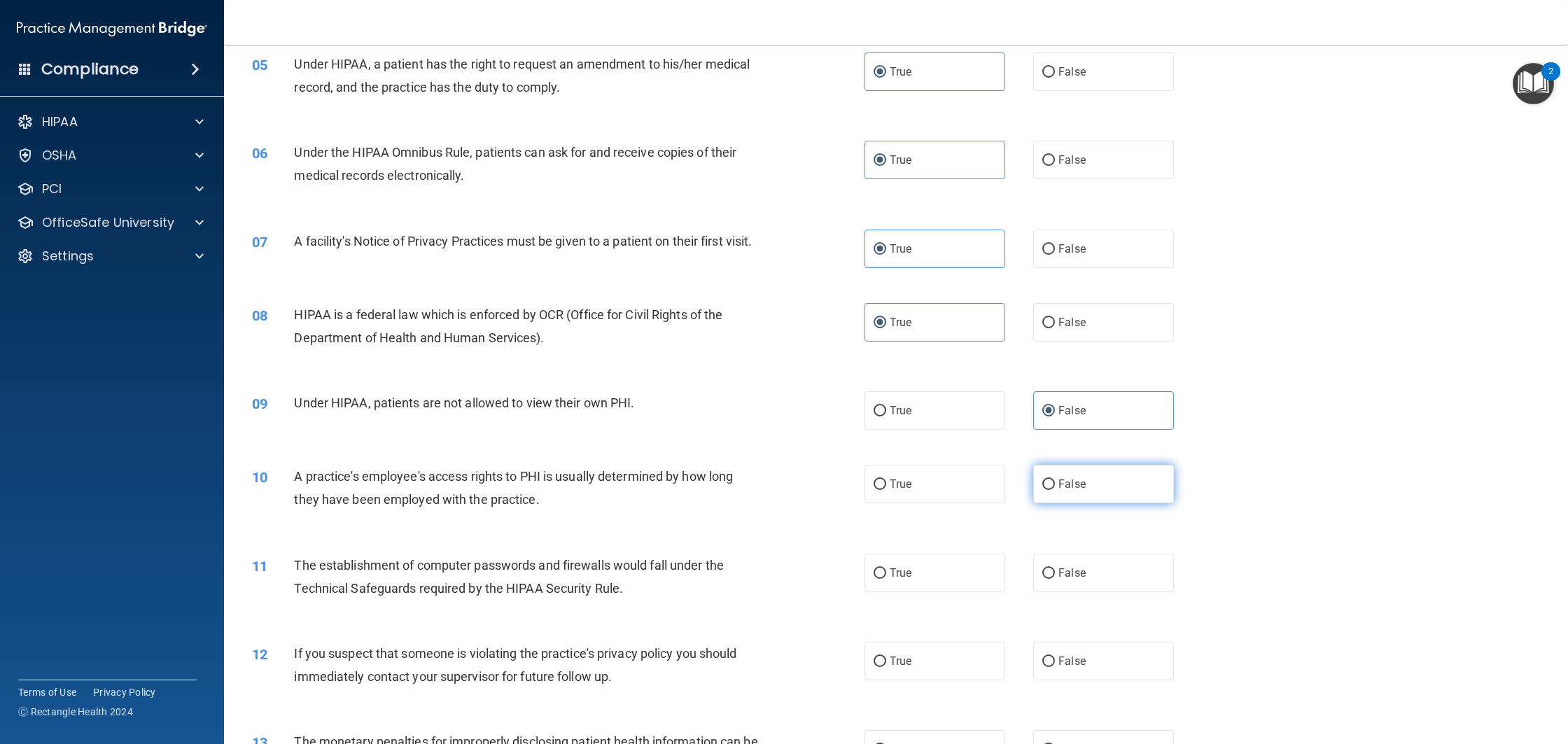
click at [1119, 503] on label "False" at bounding box center [1104, 484] width 141 height 38
click at [1055, 490] on input "False" at bounding box center [1049, 485] width 13 height 11
radio input "true"
click at [927, 584] on label "True" at bounding box center [935, 572] width 141 height 38
click at [887, 579] on input "True" at bounding box center [880, 574] width 13 height 11
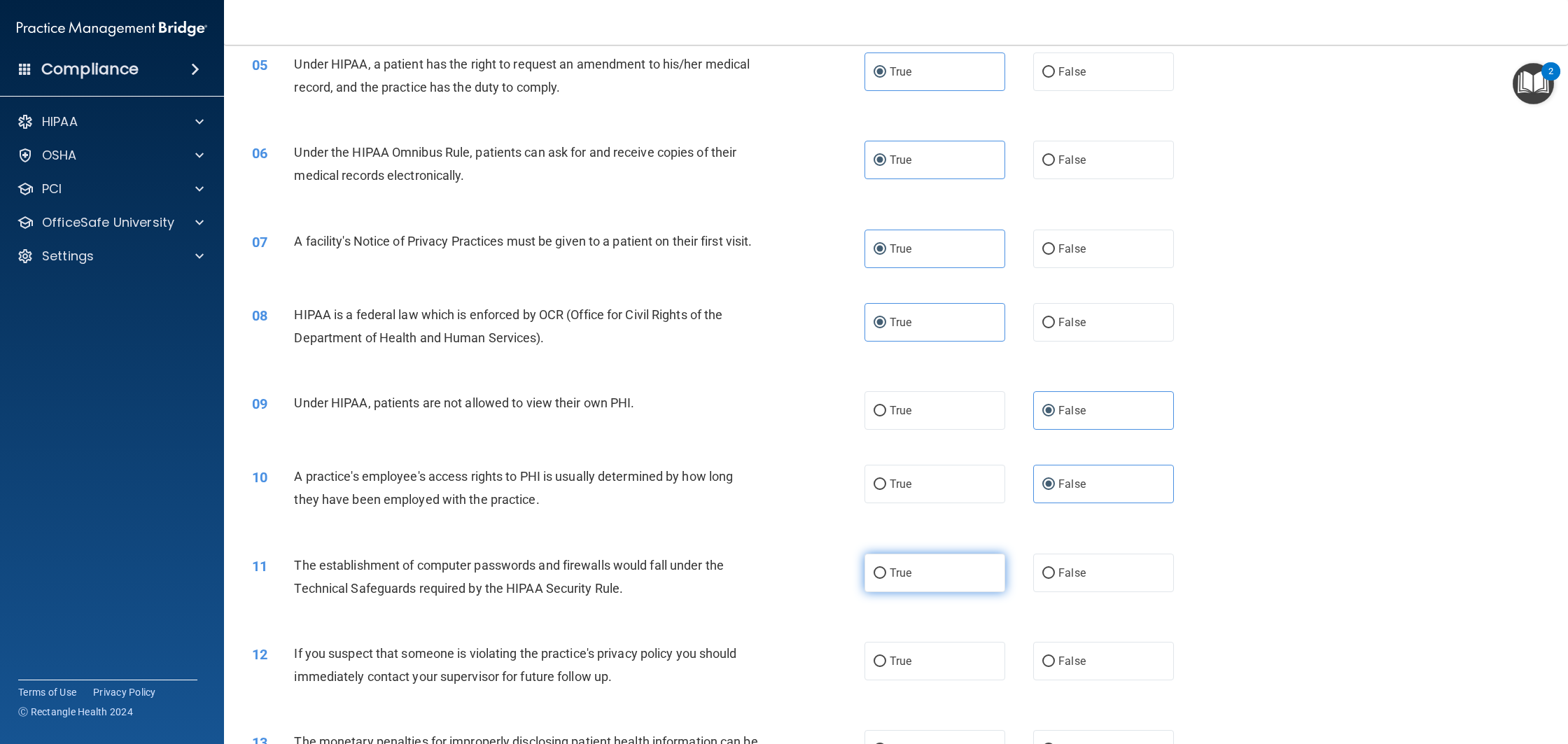
radio input "true"
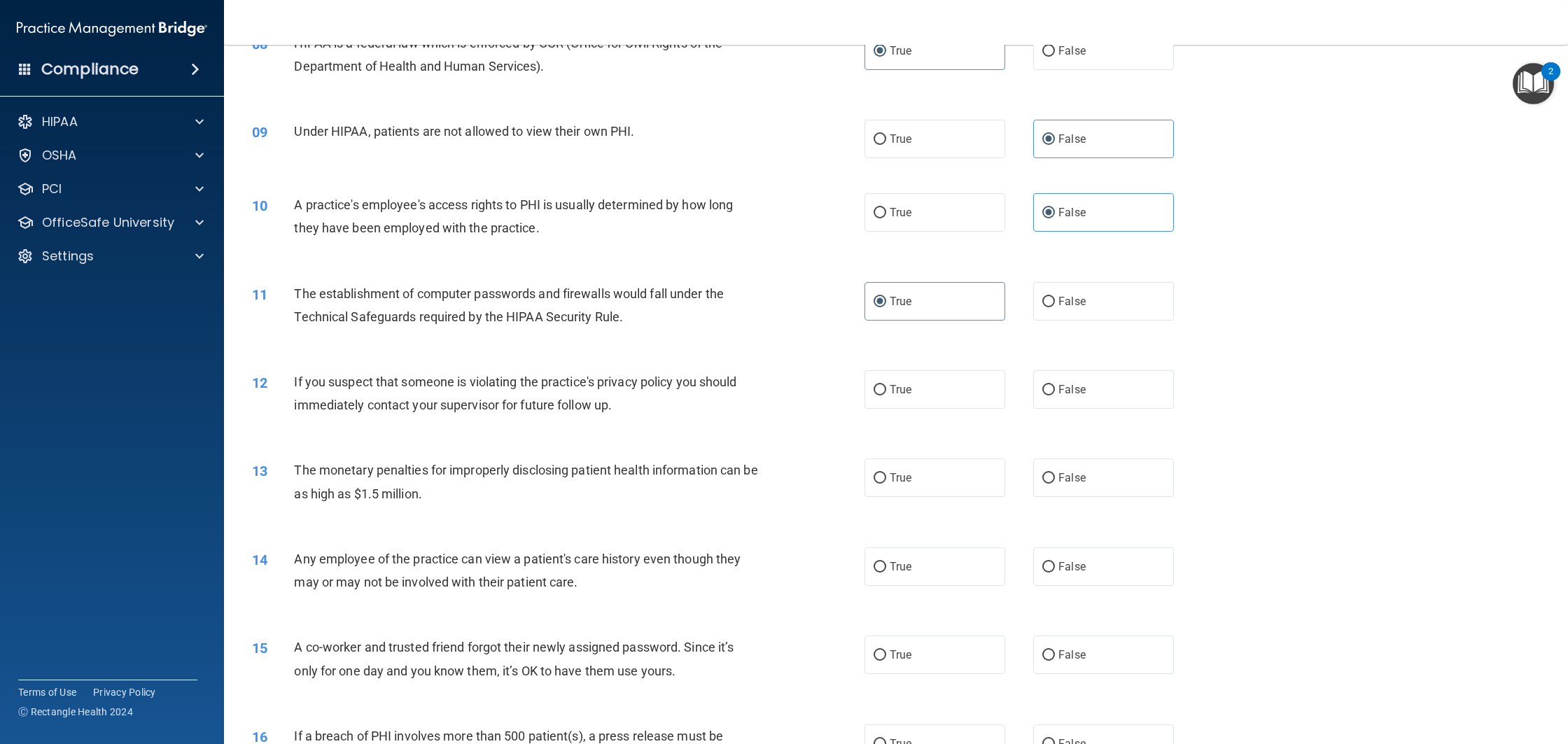
scroll to position [755, 0]
click at [934, 408] on label "True" at bounding box center [935, 388] width 141 height 38
click at [887, 395] on input "True" at bounding box center [880, 390] width 13 height 11
radio input "true"
click at [884, 496] on label "True" at bounding box center [935, 476] width 141 height 38
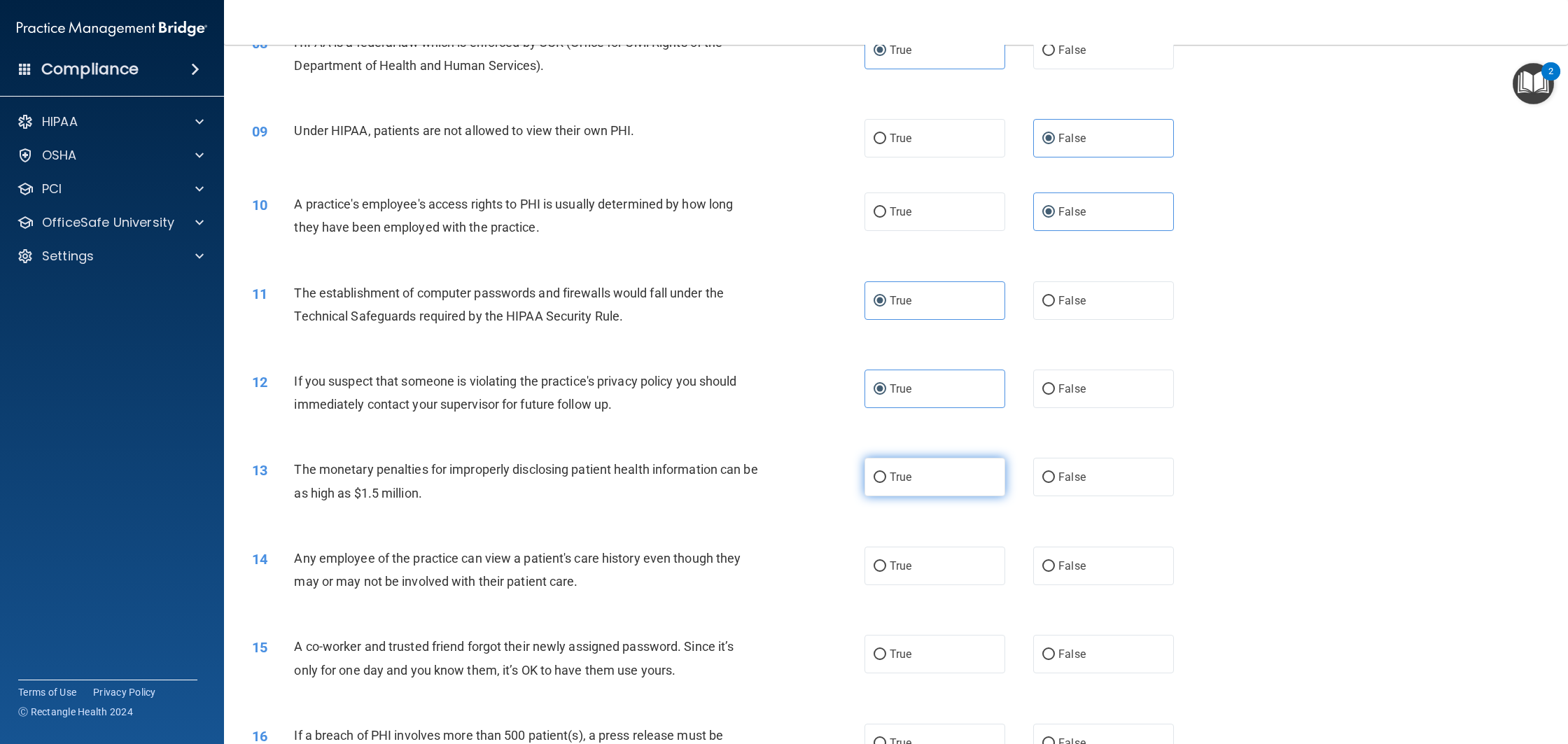
click at [884, 483] on input "True" at bounding box center [880, 478] width 13 height 11
radio input "true"
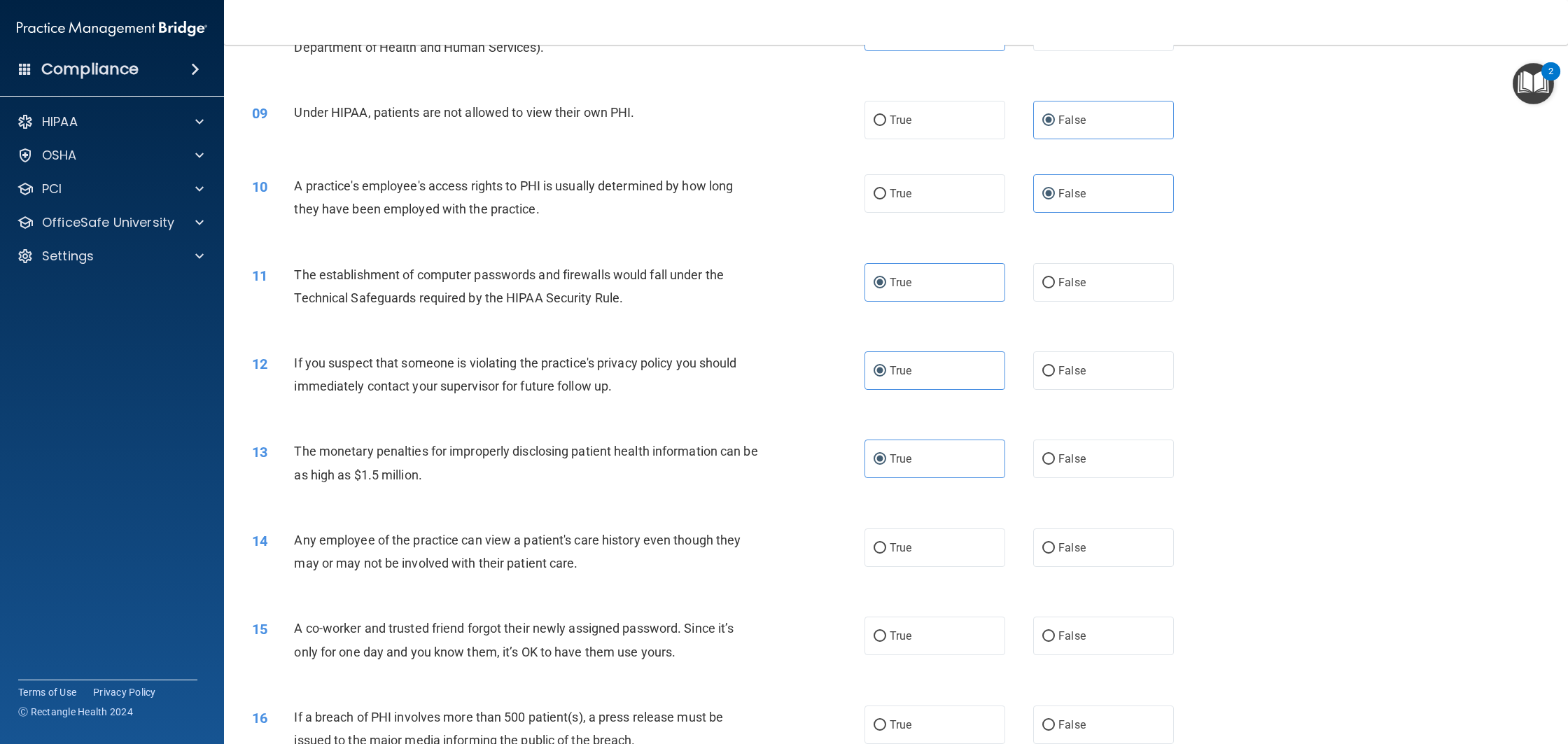
scroll to position [773, 0]
click at [1068, 567] on label "False" at bounding box center [1104, 547] width 141 height 38
click at [1055, 553] on input "False" at bounding box center [1049, 549] width 13 height 11
radio input "true"
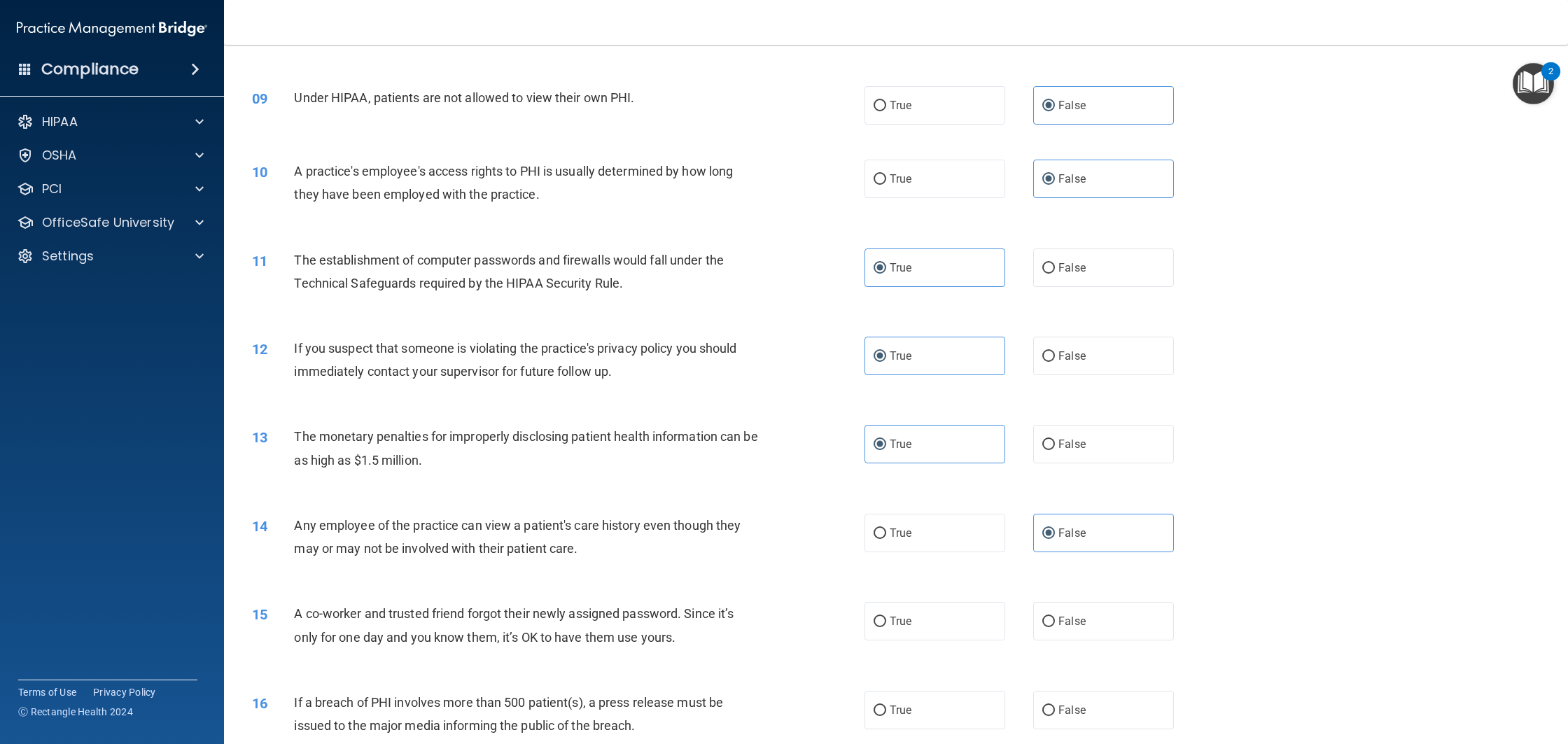
scroll to position [788, 0]
click at [1118, 641] on label "False" at bounding box center [1104, 621] width 141 height 38
click at [1055, 627] on input "False" at bounding box center [1049, 622] width 13 height 11
radio input "true"
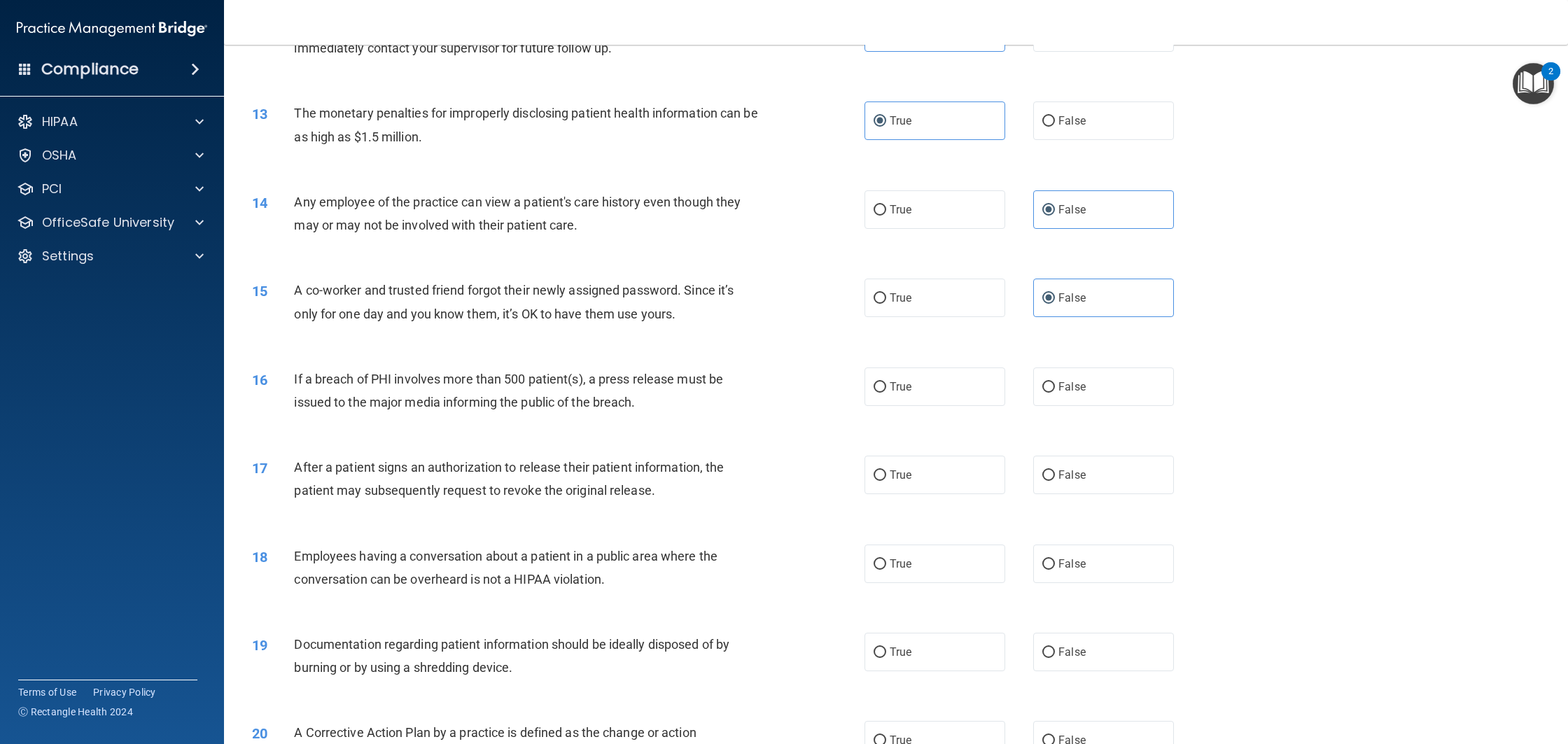
scroll to position [1113, 0]
click at [933, 404] on label "True" at bounding box center [935, 384] width 141 height 38
click at [887, 390] on input "True" at bounding box center [880, 385] width 13 height 11
radio input "true"
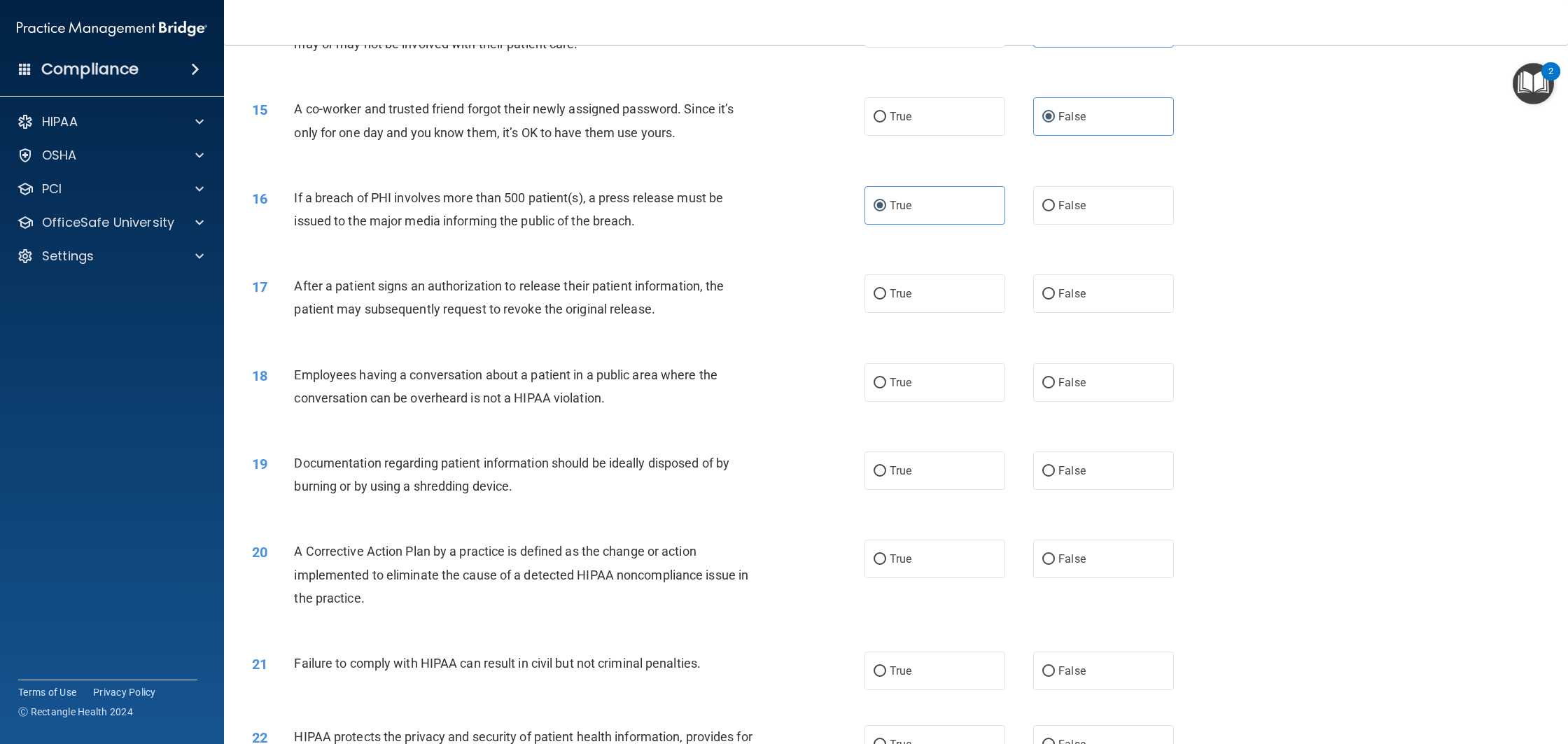
scroll to position [1456, 0]
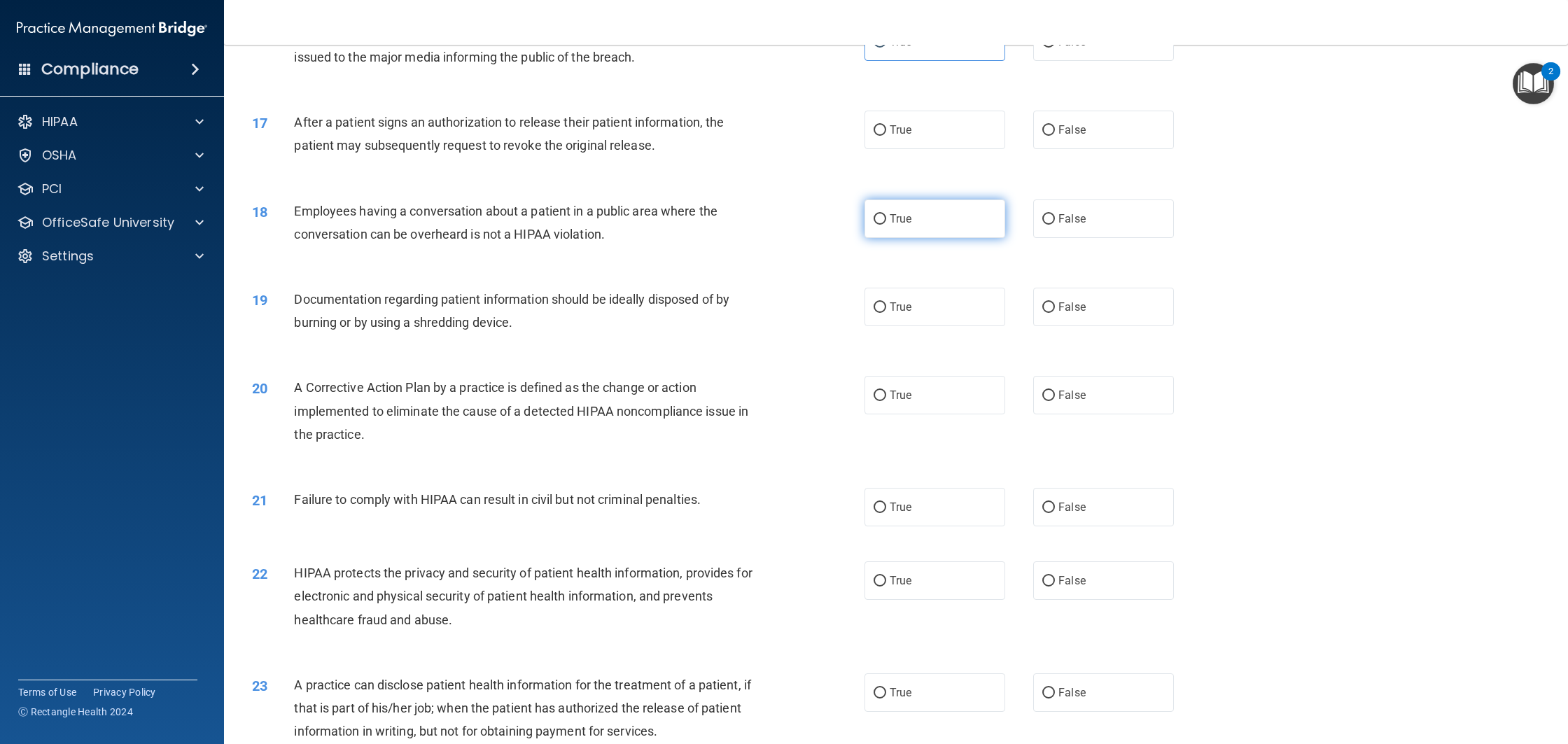
click at [900, 225] on span "True" at bounding box center [900, 219] width 22 height 14
click at [887, 225] on input "True" at bounding box center [880, 219] width 13 height 11
radio input "true"
click at [872, 149] on label "True" at bounding box center [935, 130] width 141 height 38
click at [874, 136] on input "True" at bounding box center [880, 130] width 13 height 11
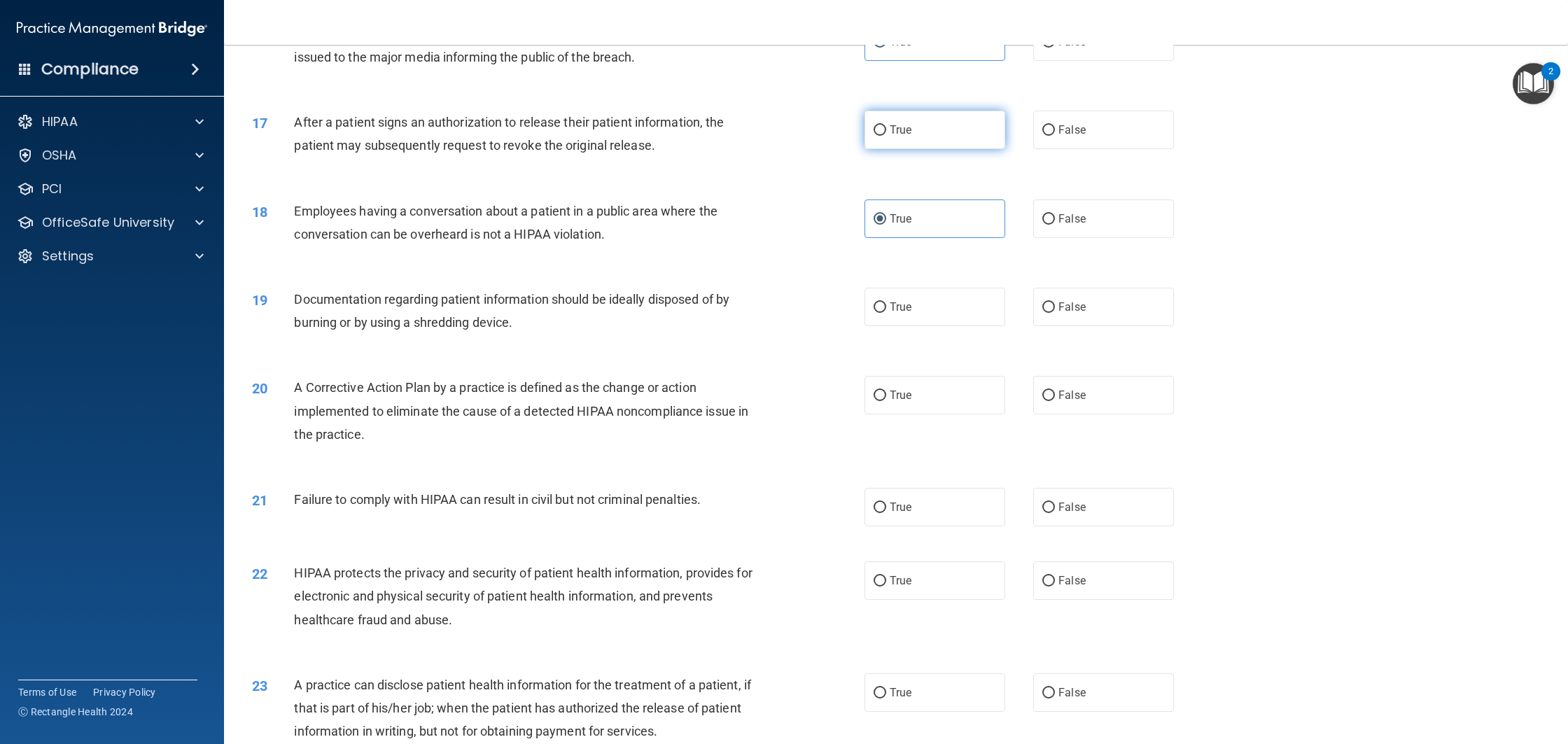
radio input "true"
click at [1092, 238] on label "False" at bounding box center [1104, 219] width 141 height 38
click at [1067, 238] on label "False" at bounding box center [1104, 219] width 141 height 38
click at [1055, 225] on input "False" at bounding box center [1049, 219] width 13 height 11
radio input "true"
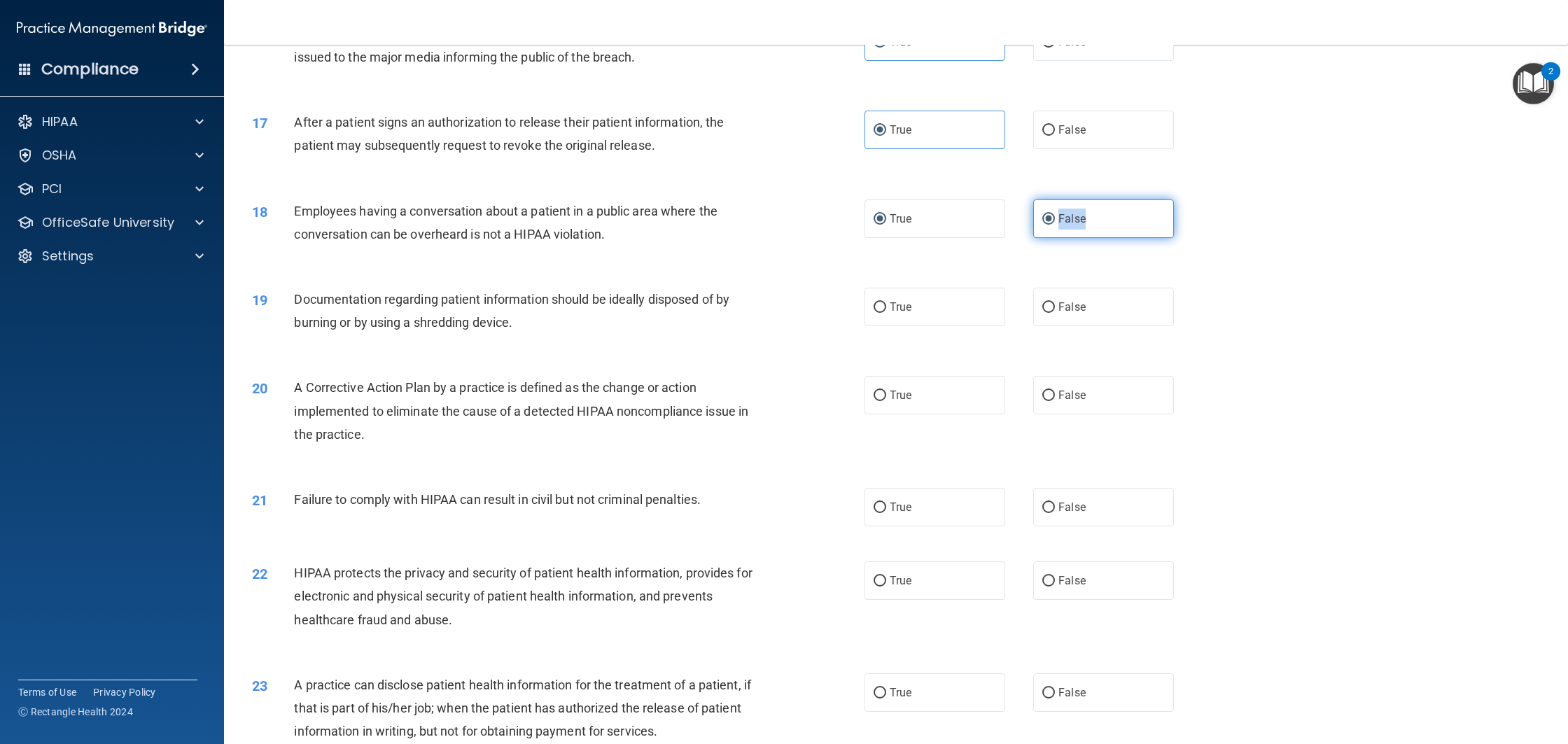
radio input "false"
click at [884, 326] on label "True" at bounding box center [935, 307] width 141 height 38
click at [884, 313] on input "True" at bounding box center [880, 308] width 13 height 11
radio input "true"
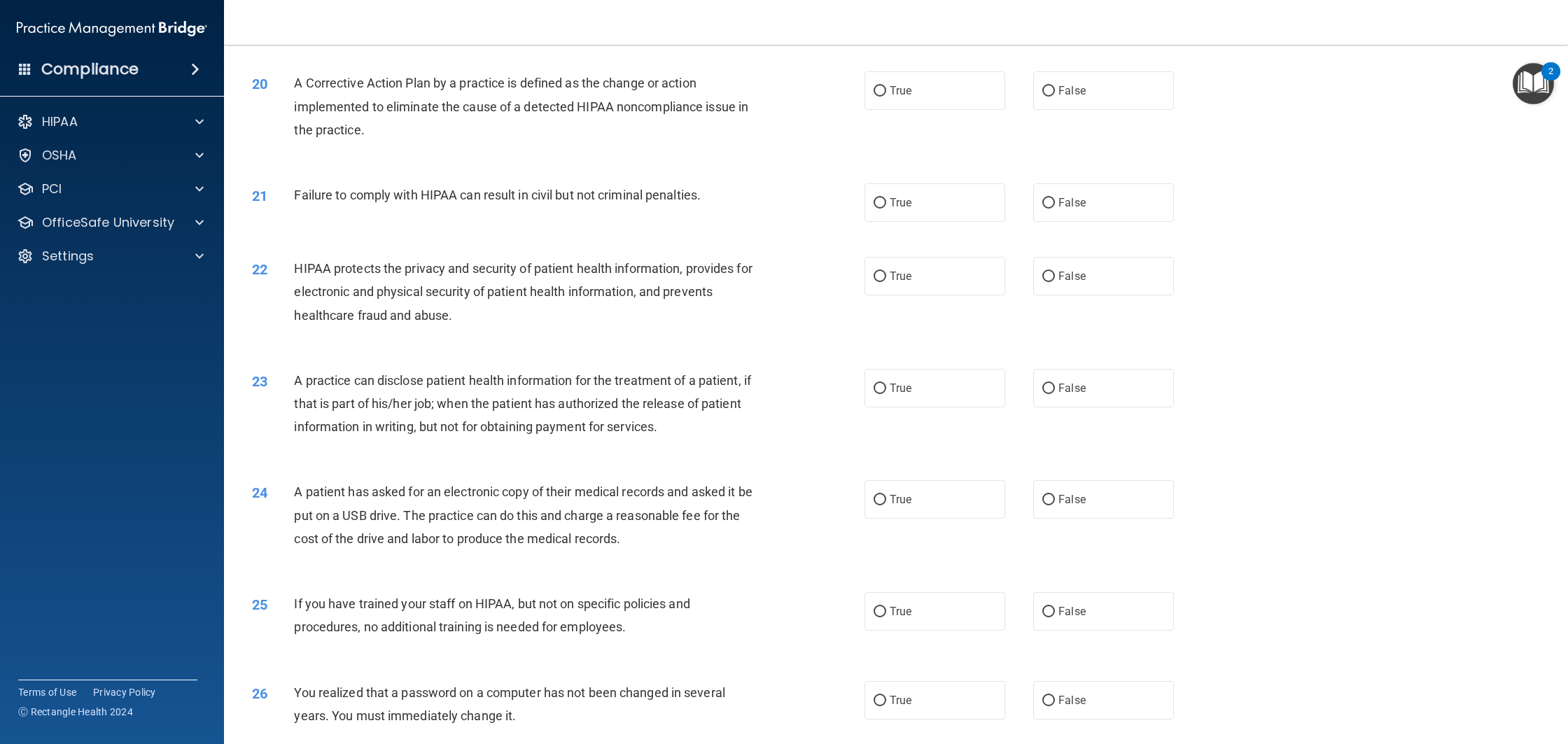
scroll to position [1759, 0]
click at [891, 80] on div "20 A Corrective Action Plan by a practice is defined as the change or action im…" at bounding box center [896, 110] width 1309 height 112
click at [876, 97] on input "True" at bounding box center [880, 92] width 13 height 11
radio input "true"
click at [1039, 222] on label "False" at bounding box center [1104, 203] width 141 height 38
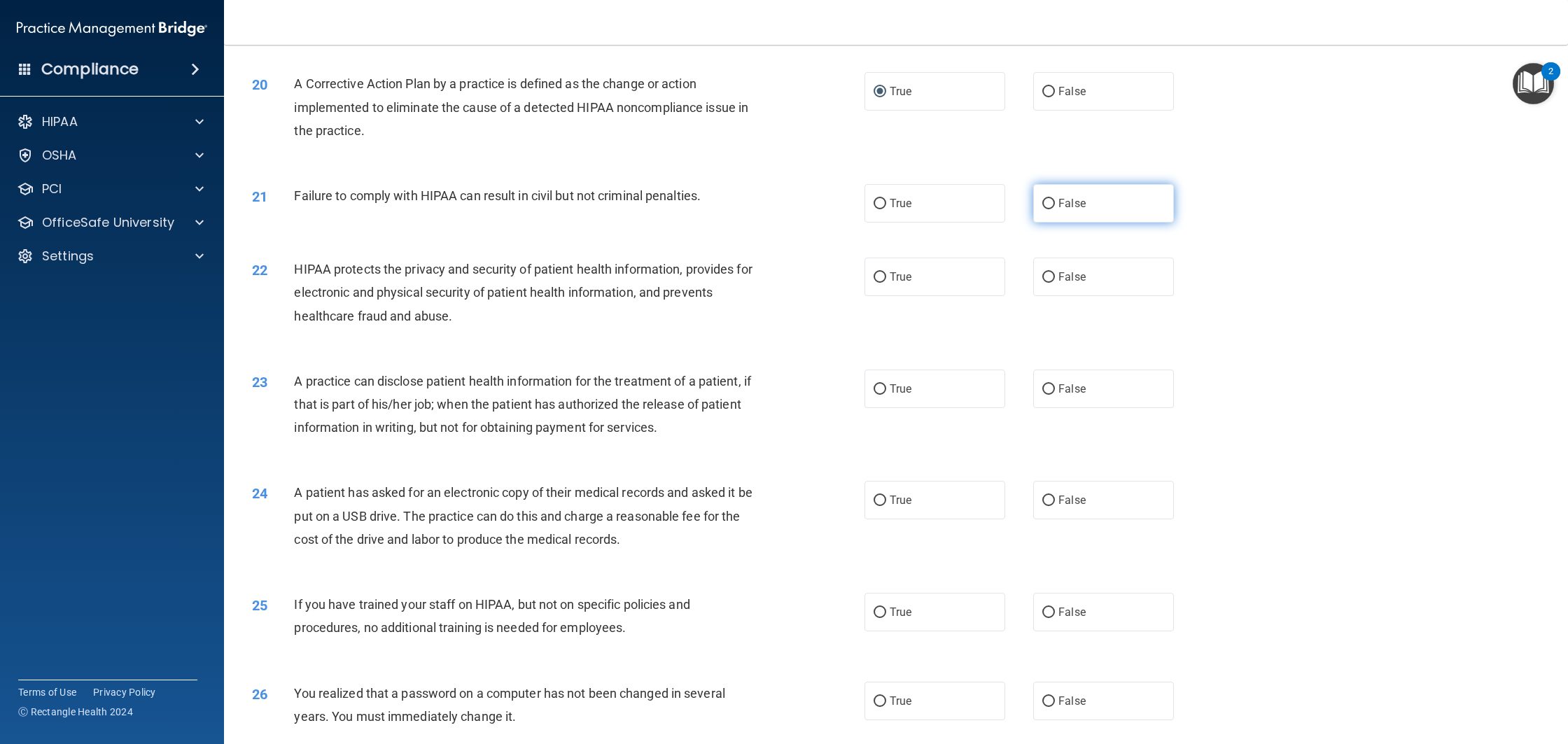
click at [1043, 210] on input "False" at bounding box center [1049, 204] width 13 height 11
radio input "true"
click at [945, 296] on label "True" at bounding box center [935, 277] width 141 height 38
click at [887, 283] on input "True" at bounding box center [880, 277] width 13 height 11
radio input "true"
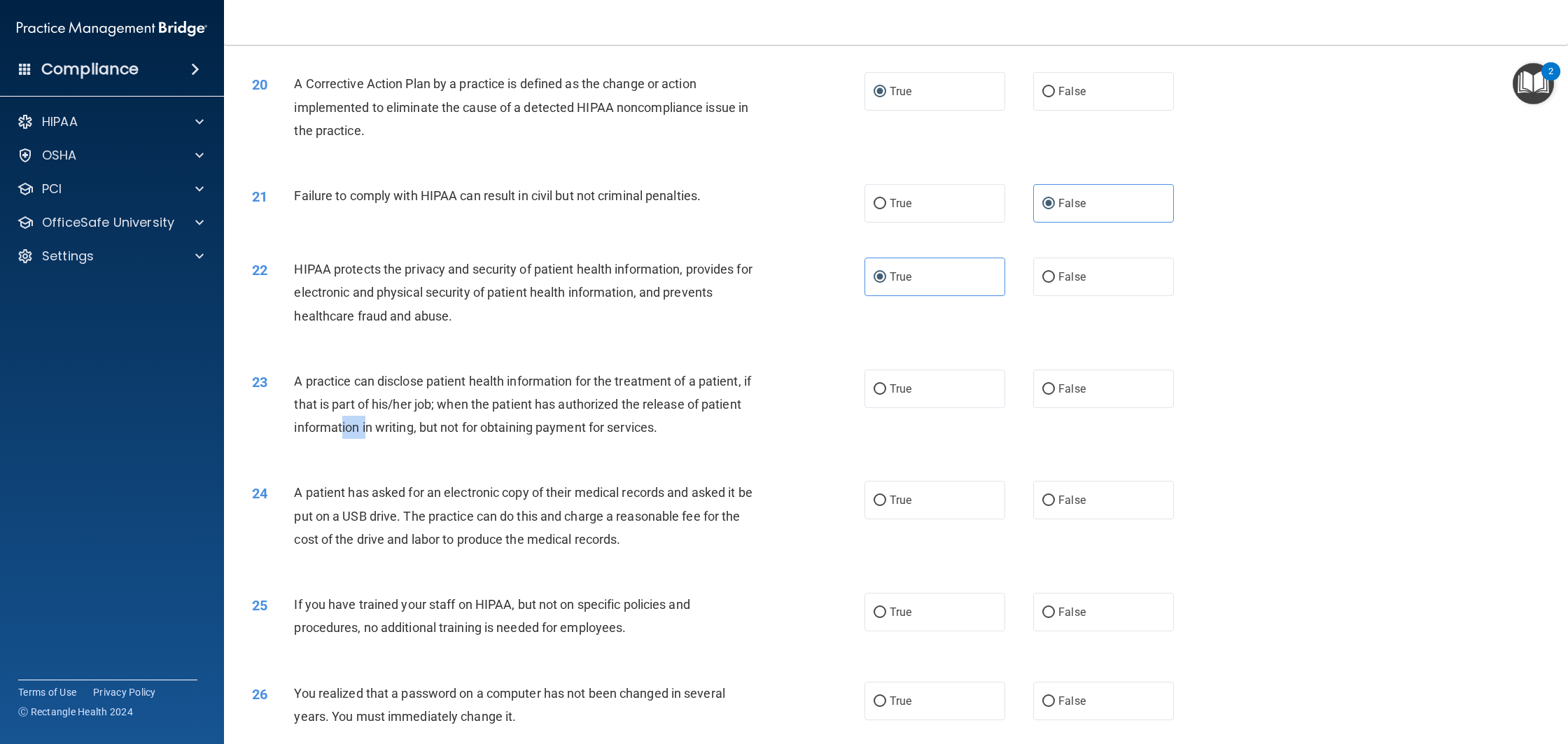
click at [411, 439] on div "A practice can disclose patient health information for the treatment of a patie…" at bounding box center [531, 404] width 475 height 70
click at [465, 446] on div "23 A practice can disclose patient health information for the treatment of a pa…" at bounding box center [558, 408] width 654 height 77
click at [1095, 408] on label "False" at bounding box center [1104, 388] width 141 height 38
click at [1055, 395] on input "False" at bounding box center [1049, 390] width 13 height 11
radio input "true"
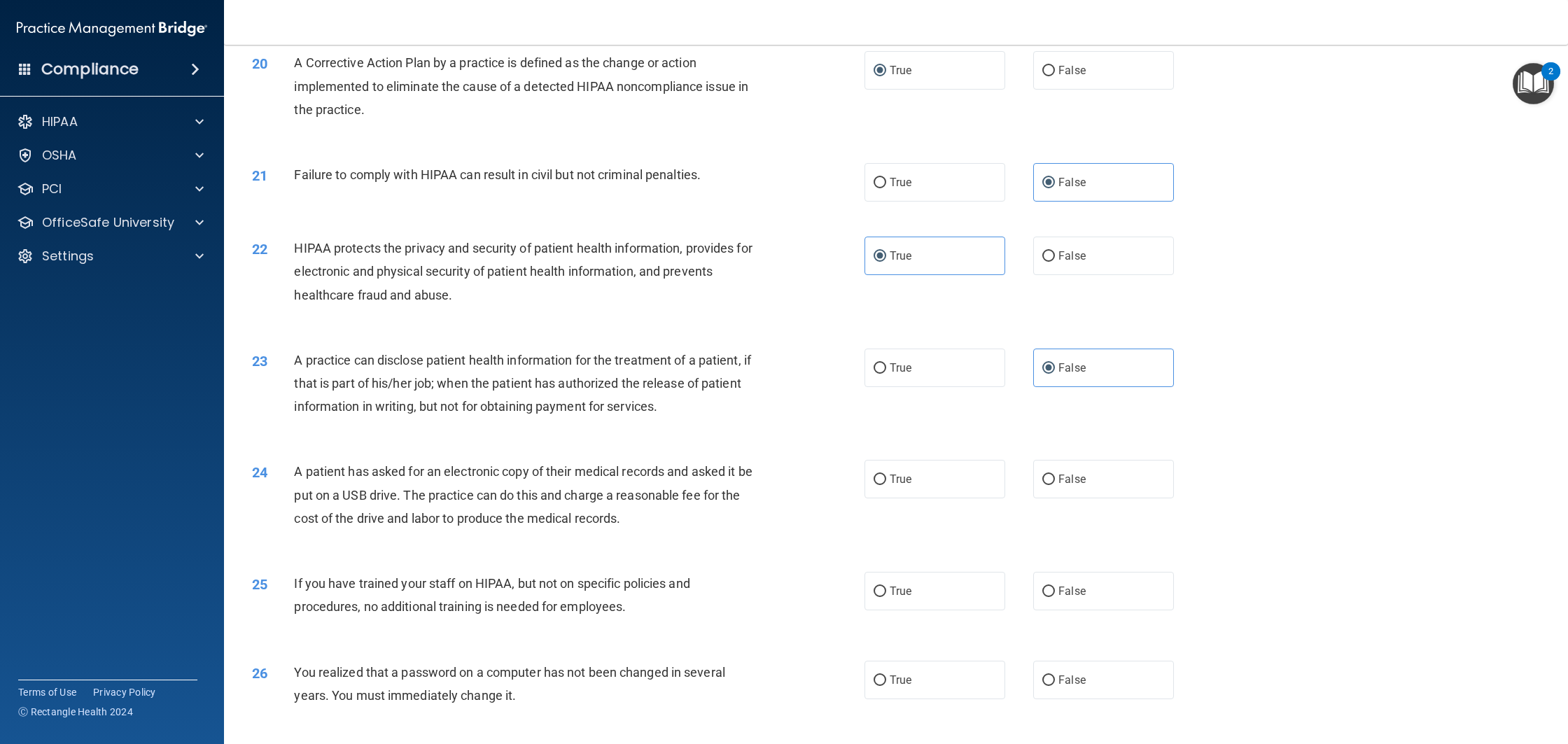
scroll to position [1783, 0]
click at [877, 495] on label "True" at bounding box center [935, 476] width 141 height 38
click at [877, 482] on input "True" at bounding box center [880, 477] width 13 height 11
radio input "true"
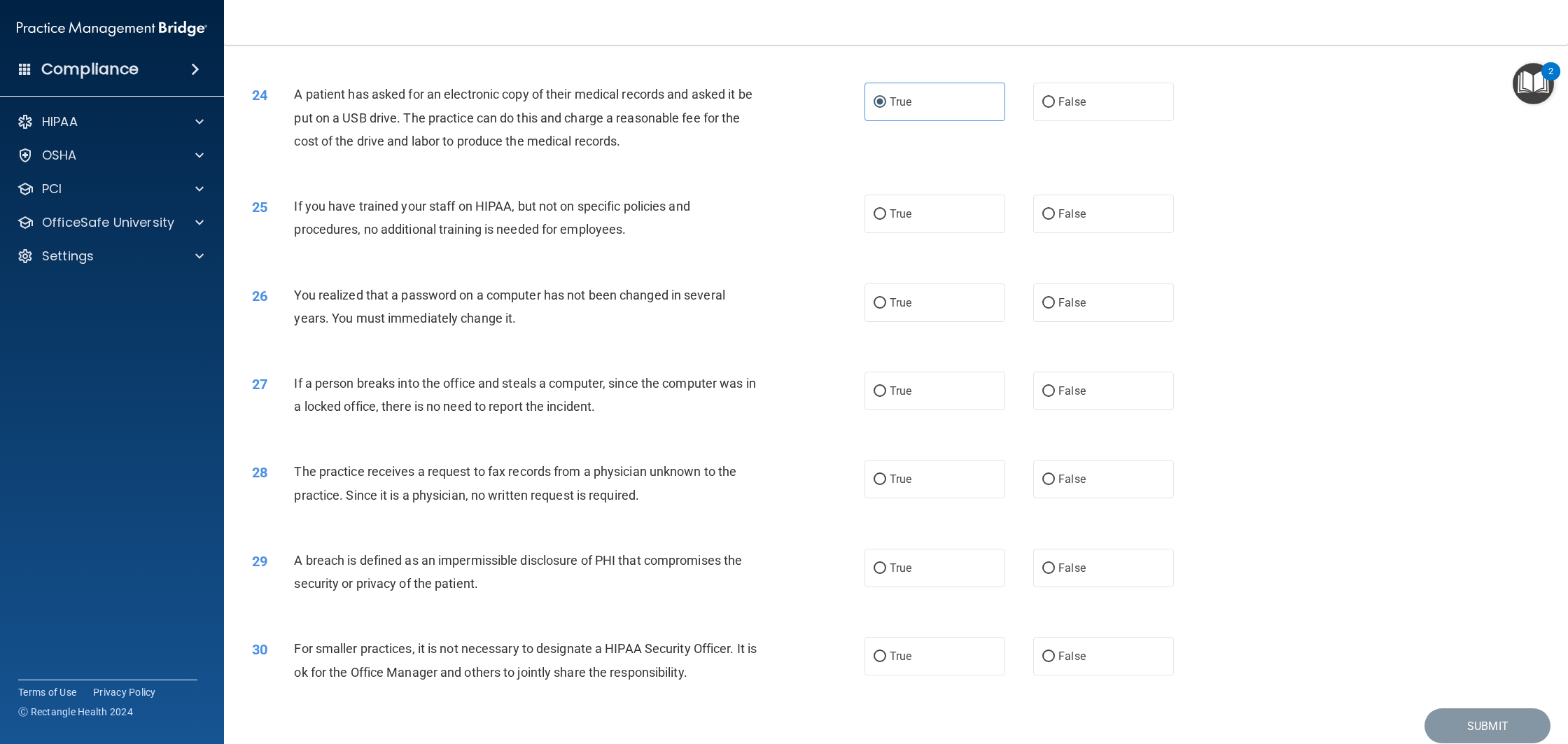
scroll to position [2160, 0]
click at [1083, 222] on label "False" at bounding box center [1104, 210] width 141 height 38
click at [1055, 217] on input "False" at bounding box center [1049, 212] width 13 height 11
radio input "true"
click at [952, 313] on label "True" at bounding box center [935, 299] width 141 height 38
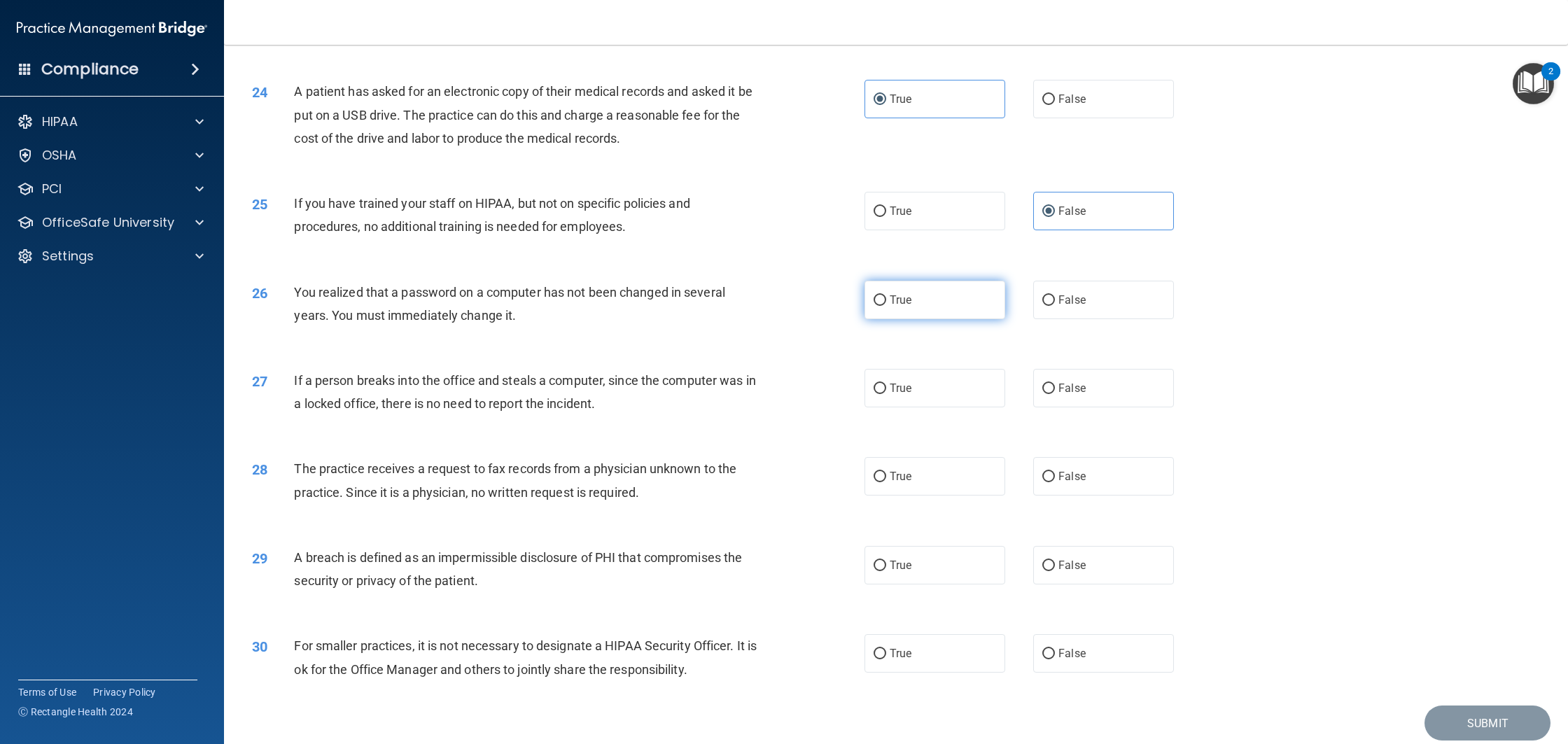
click at [887, 306] on input "True" at bounding box center [880, 301] width 13 height 11
radio input "true"
click at [1110, 403] on label "False" at bounding box center [1104, 387] width 141 height 38
click at [1055, 394] on input "False" at bounding box center [1049, 389] width 13 height 11
radio input "true"
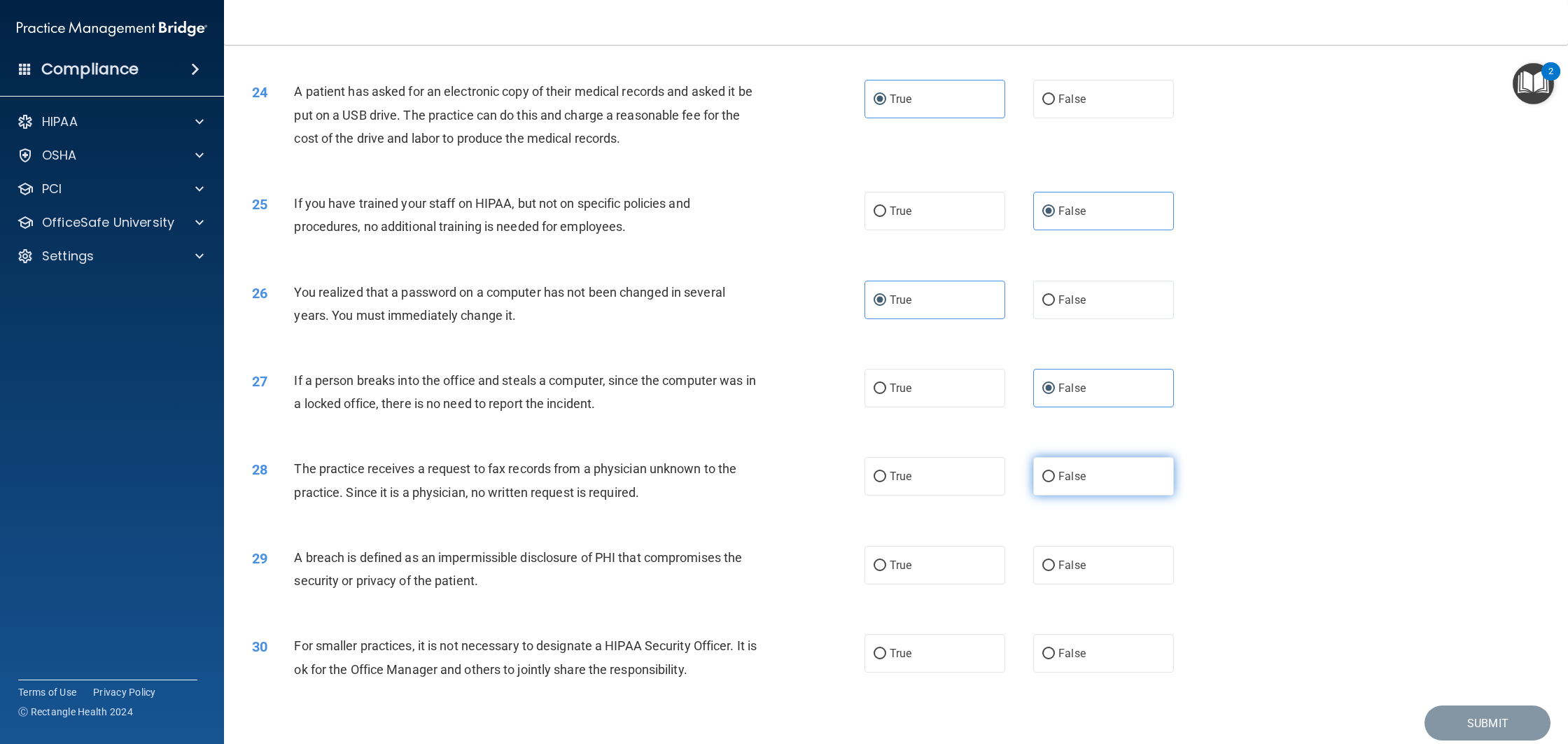
click at [1116, 495] on label "False" at bounding box center [1104, 476] width 141 height 38
click at [1055, 482] on input "False" at bounding box center [1049, 477] width 13 height 11
radio input "true"
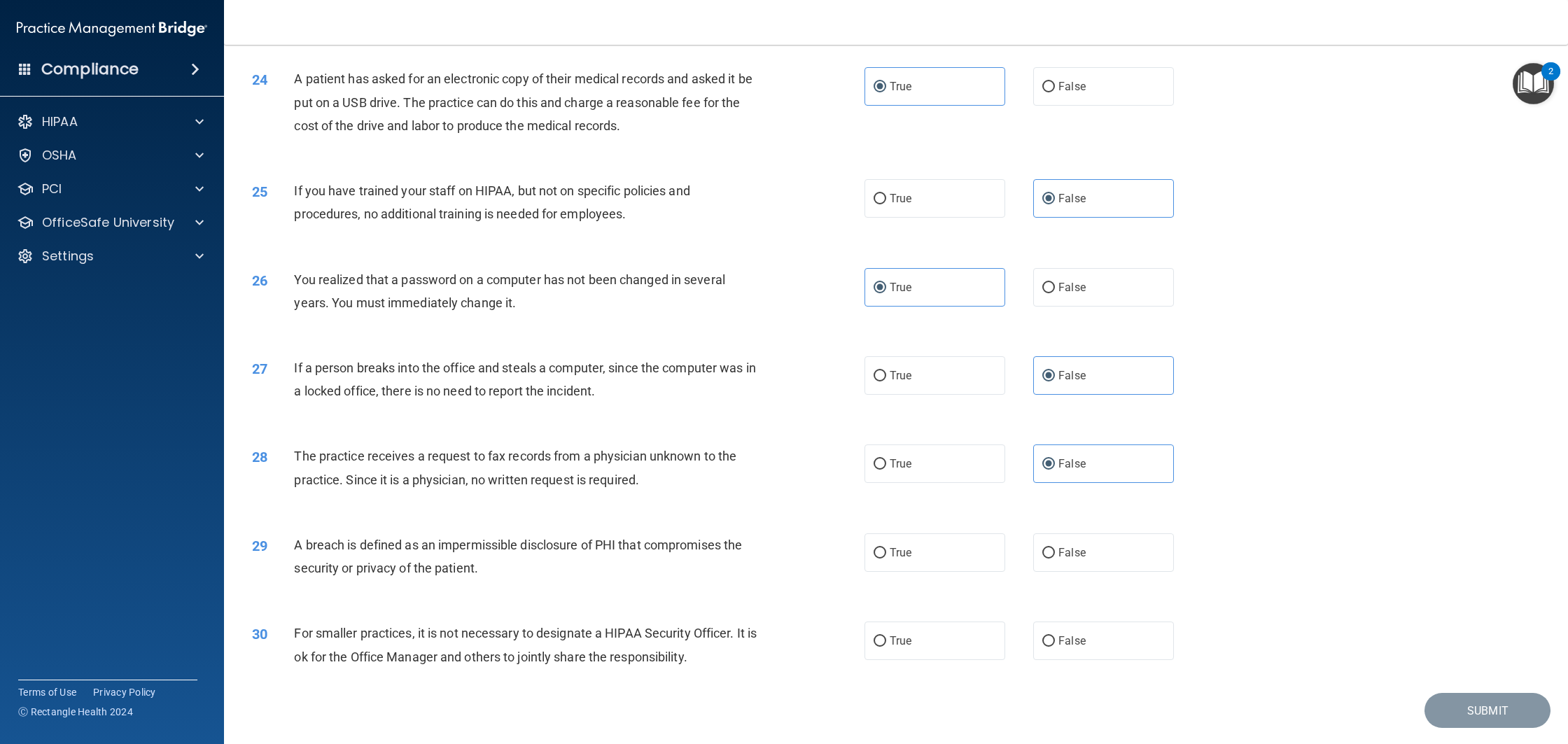
scroll to position [2174, 0]
click at [977, 571] on label "True" at bounding box center [935, 552] width 141 height 38
click at [887, 558] on input "True" at bounding box center [880, 553] width 13 height 11
radio input "true"
click at [960, 660] on label "True" at bounding box center [935, 640] width 141 height 38
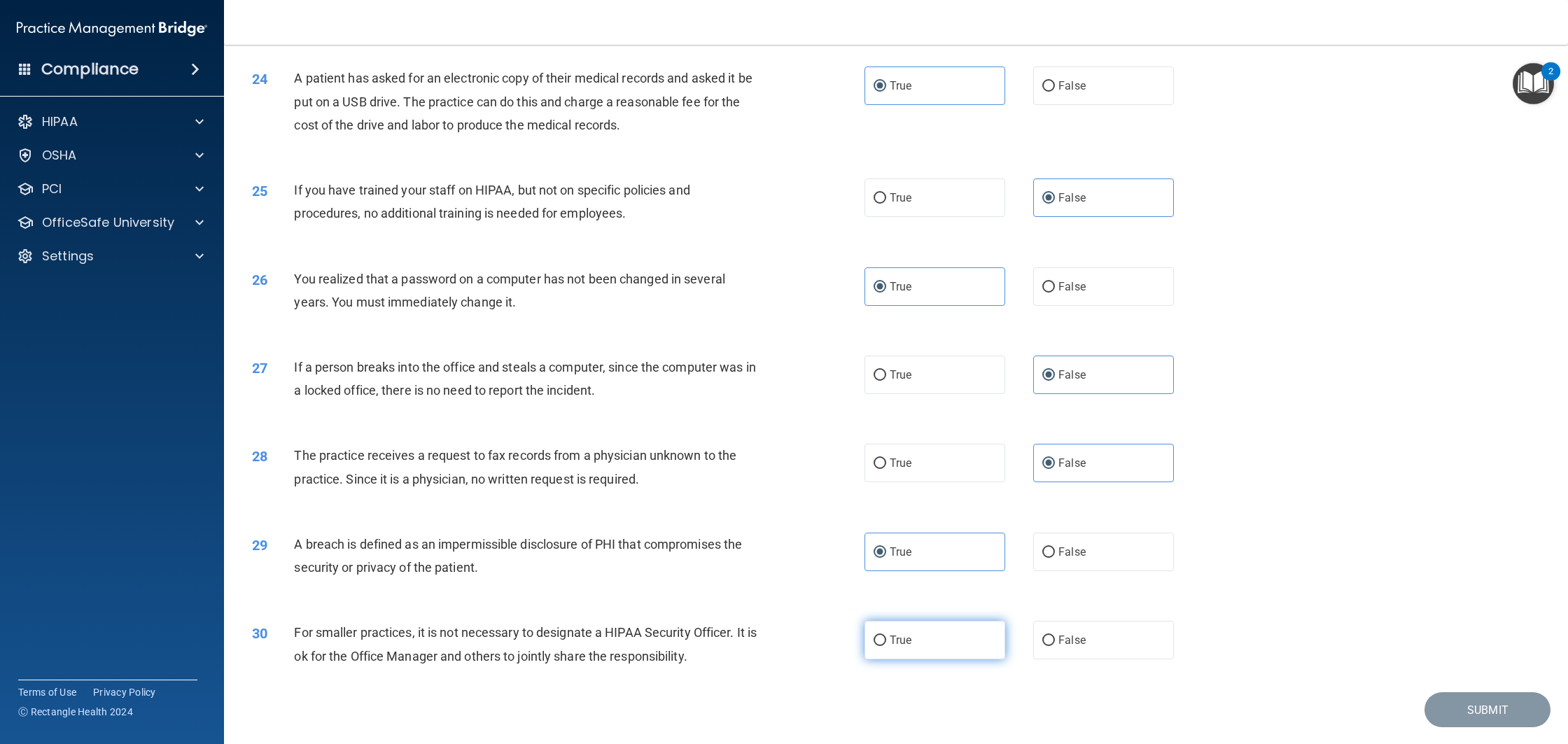
click at [887, 646] on input "True" at bounding box center [880, 641] width 13 height 11
radio input "true"
click at [1469, 720] on button "Submit" at bounding box center [1487, 709] width 126 height 35
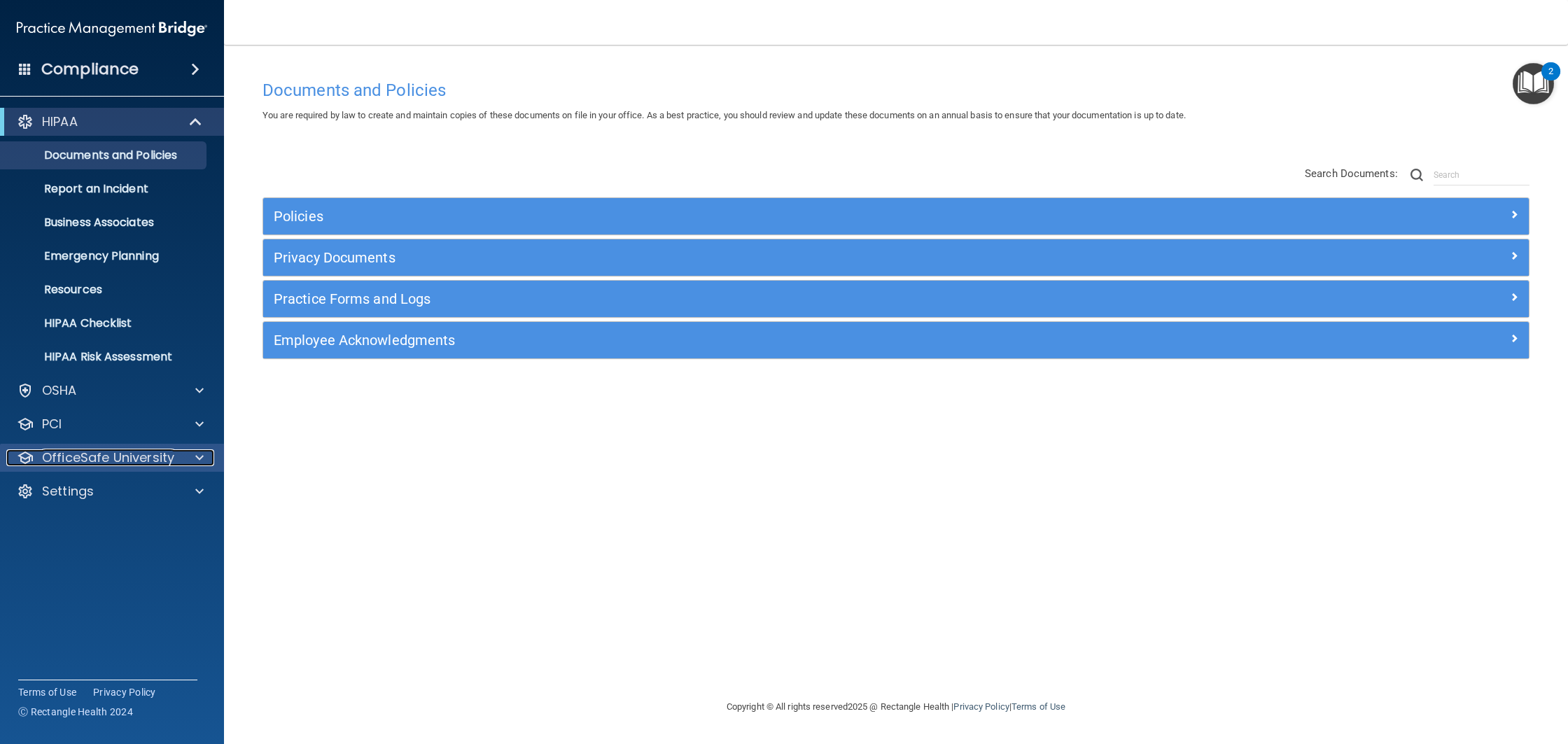
click at [132, 464] on p "OfficeSafe University" at bounding box center [108, 458] width 132 height 17
click at [145, 498] on div "HIPAA Training" at bounding box center [104, 491] width 191 height 14
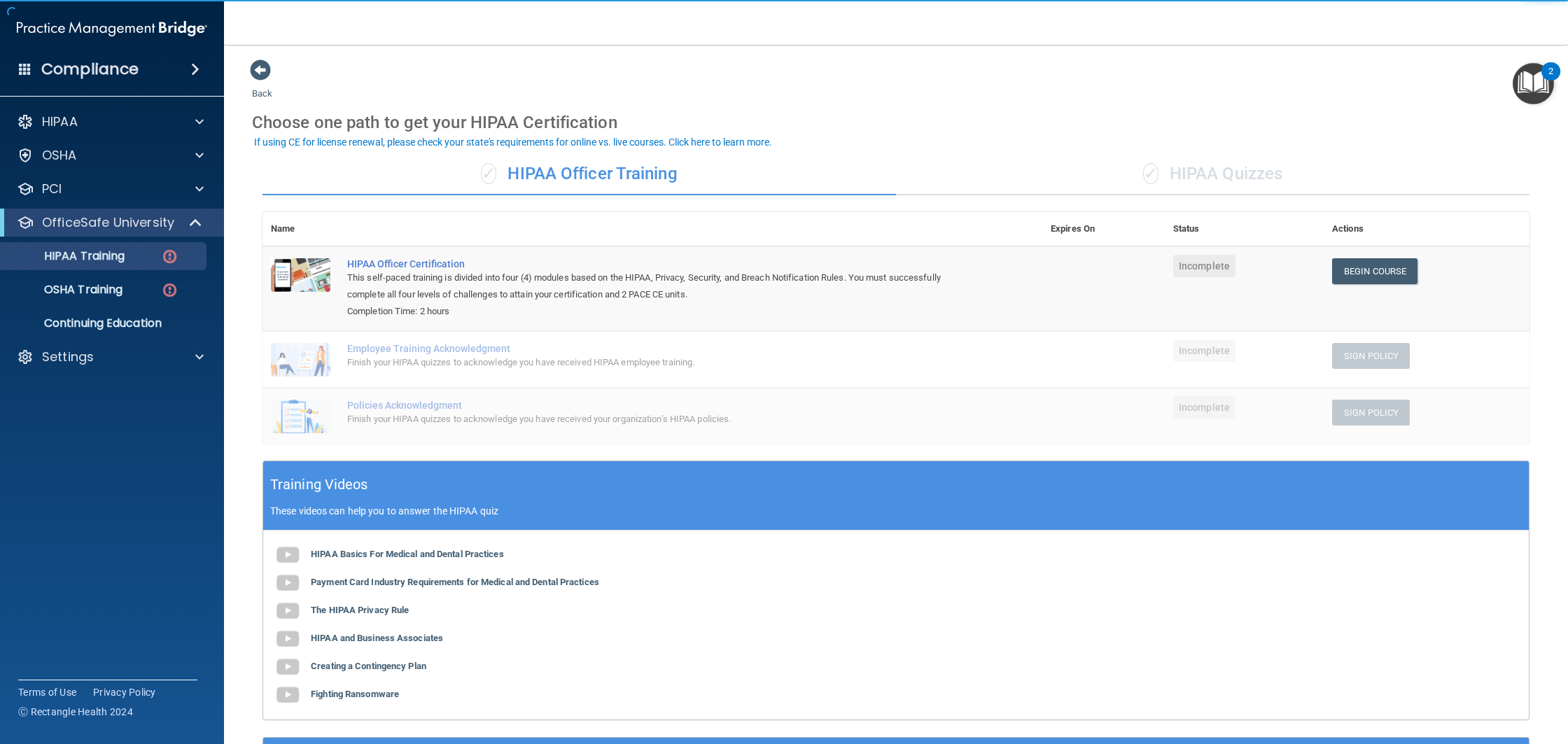
click at [1247, 182] on div "✓ HIPAA Quizzes" at bounding box center [1213, 174] width 633 height 42
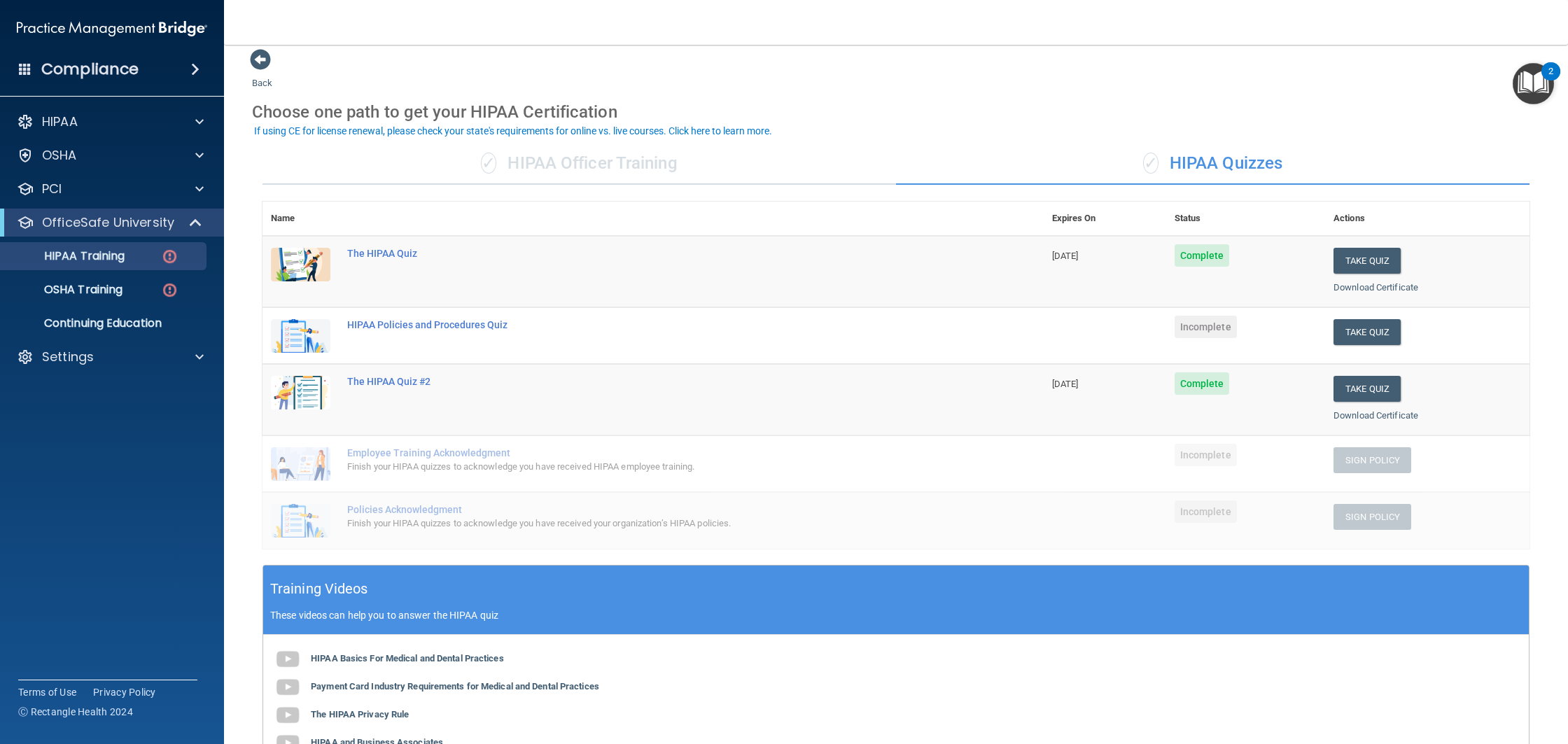
scroll to position [11, 0]
click at [1355, 331] on button "Take Quiz" at bounding box center [1367, 331] width 67 height 26
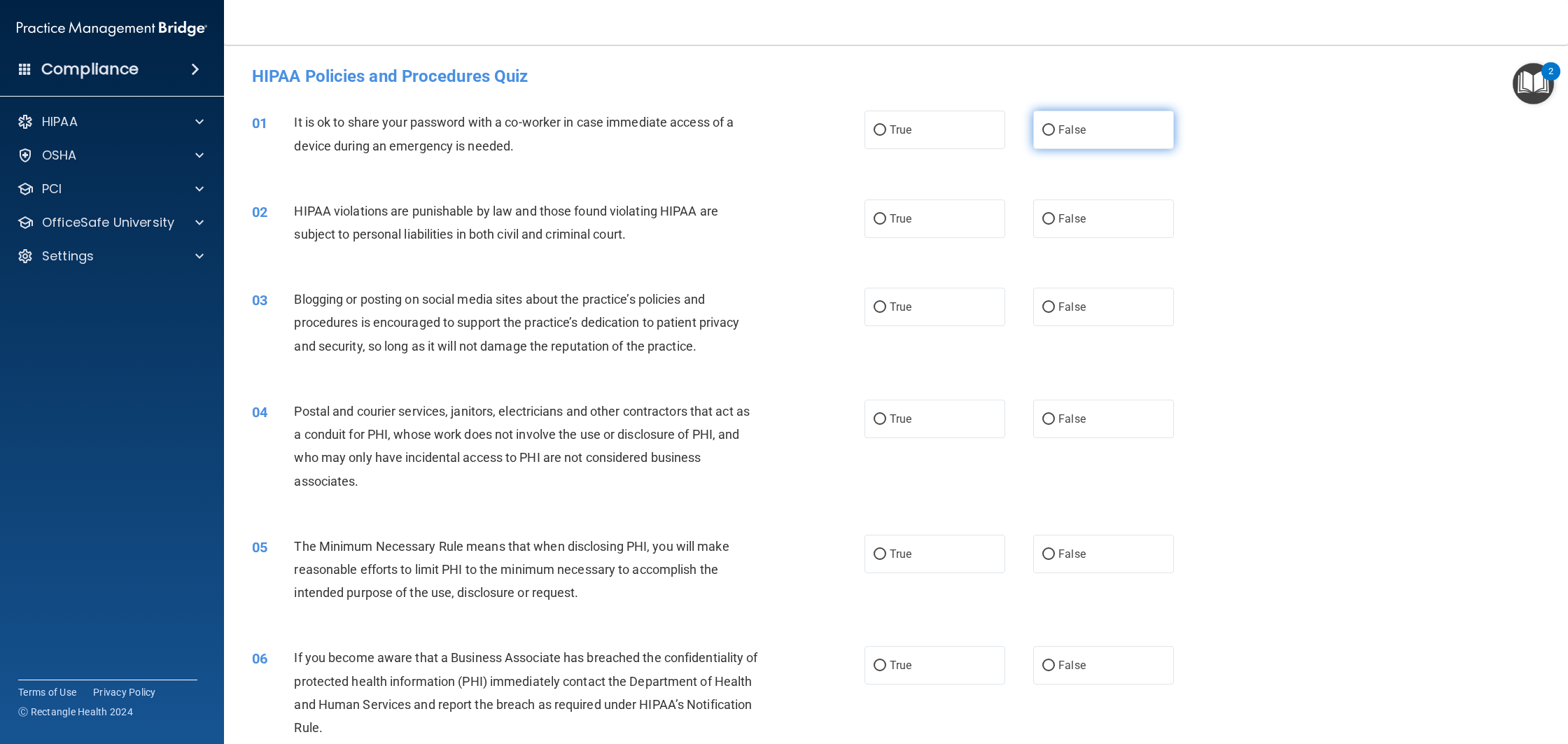
click at [1077, 133] on span "False" at bounding box center [1072, 130] width 27 height 14
click at [1055, 133] on input "False" at bounding box center [1049, 130] width 13 height 11
radio input "true"
click at [883, 219] on label "True" at bounding box center [935, 219] width 141 height 38
click at [883, 219] on input "True" at bounding box center [880, 219] width 13 height 11
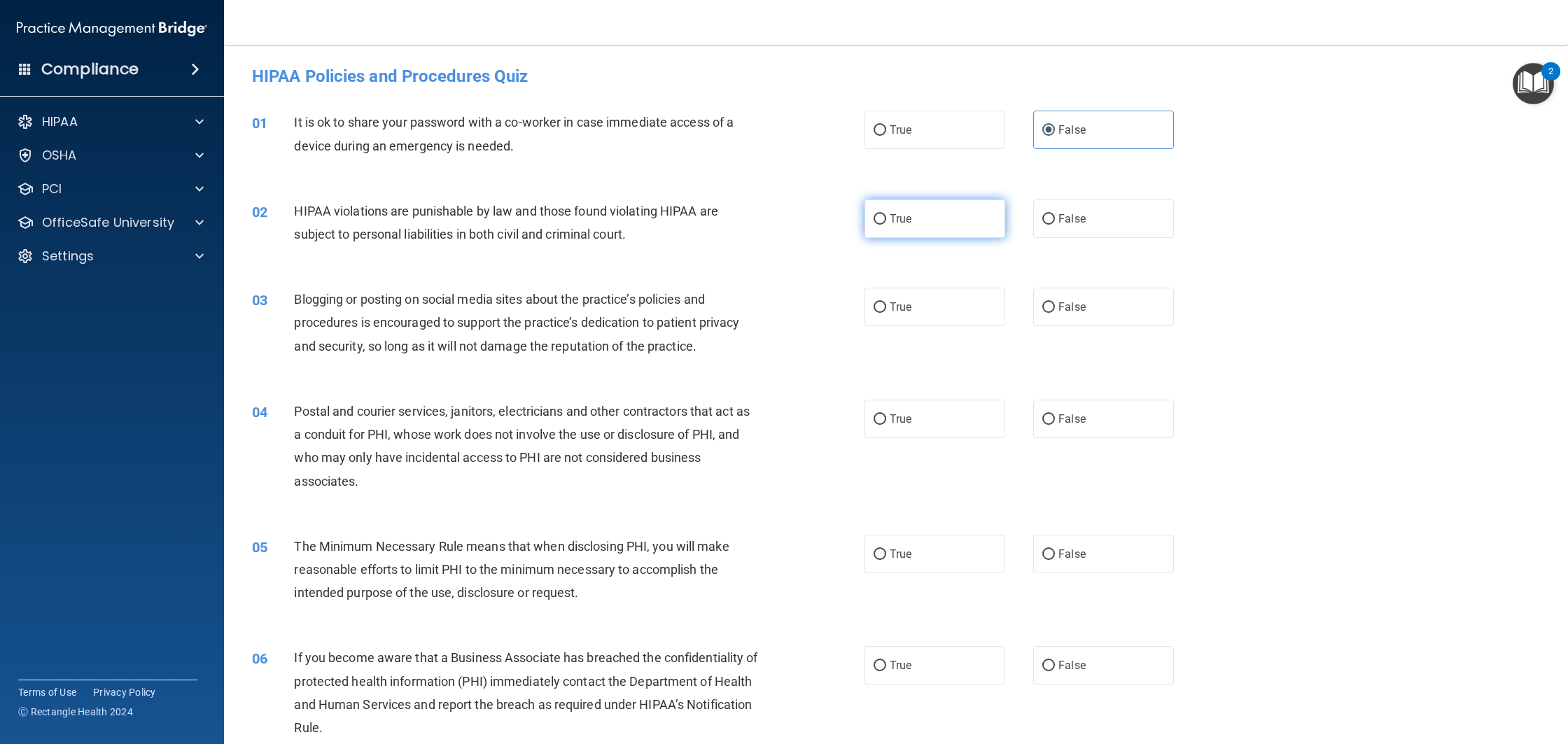
radio input "true"
click at [914, 299] on label "True" at bounding box center [935, 307] width 141 height 38
click at [887, 302] on input "True" at bounding box center [880, 308] width 13 height 11
radio input "true"
click at [1058, 414] on span "False" at bounding box center [1072, 419] width 27 height 14
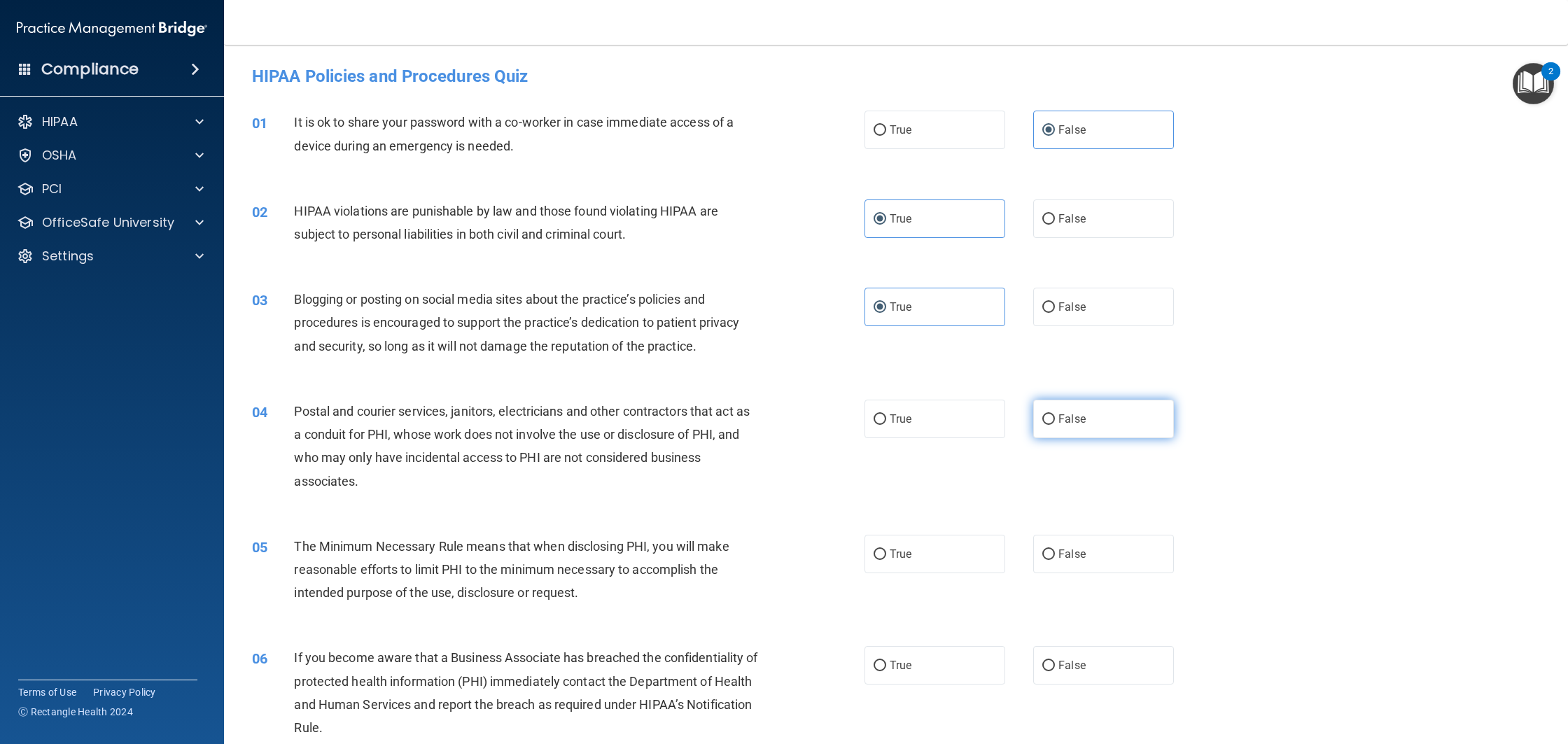
click at [1055, 415] on input "False" at bounding box center [1049, 420] width 13 height 11
radio input "true"
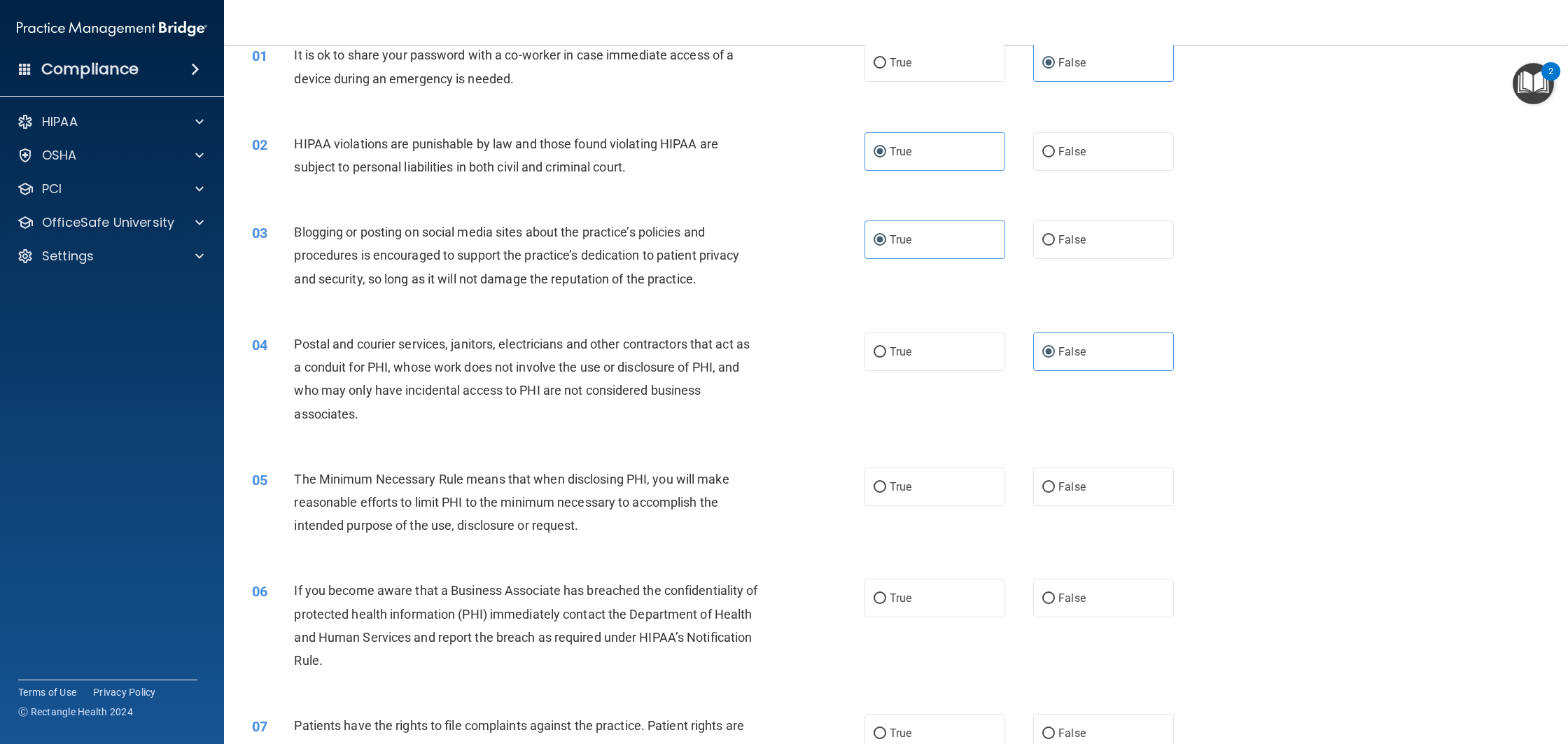
scroll to position [67, 0]
click at [906, 503] on label "True" at bounding box center [935, 486] width 141 height 38
click at [887, 493] on input "True" at bounding box center [880, 488] width 13 height 11
radio input "true"
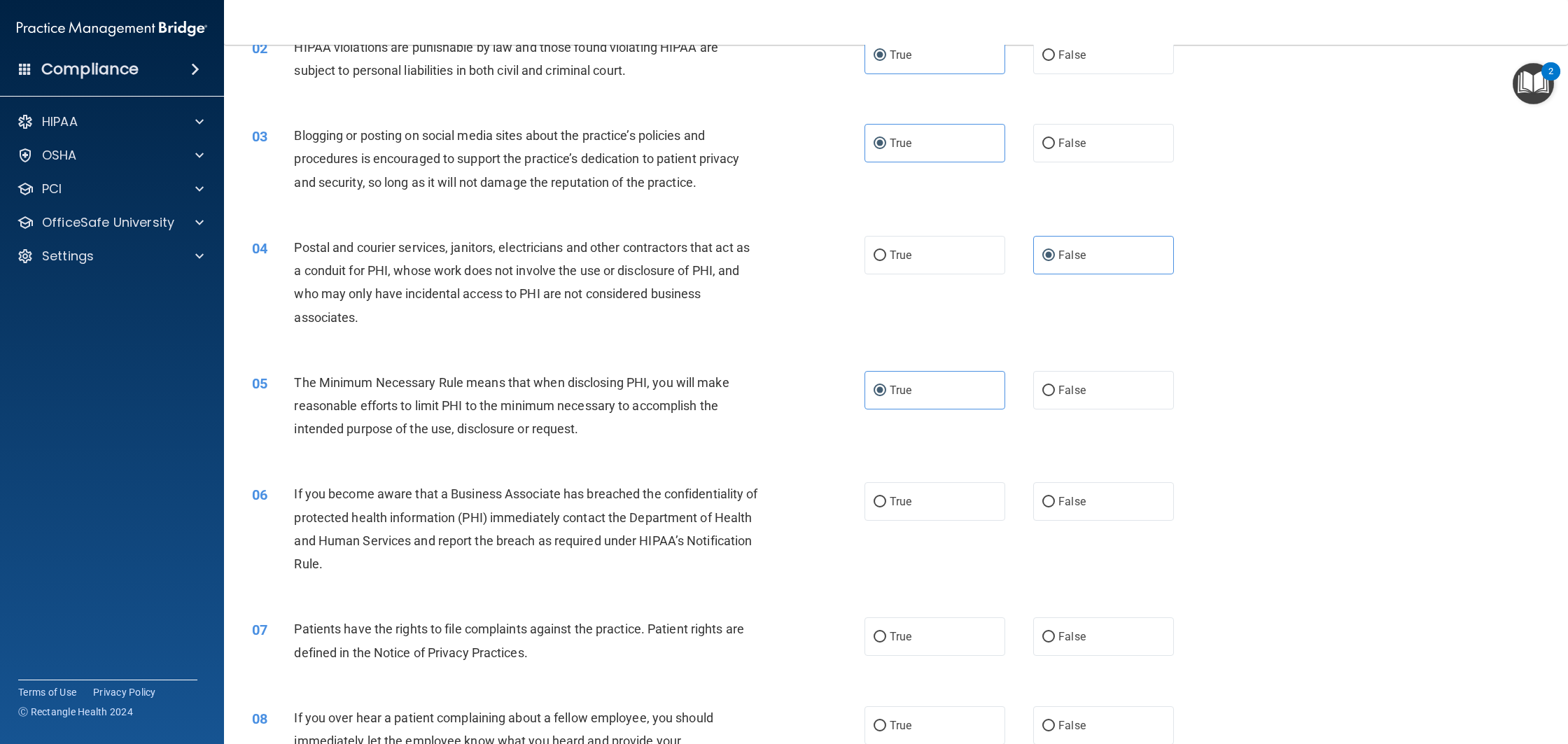
scroll to position [164, 0]
click at [933, 521] on div "06 If you become aware that a Business Associate has breached the confidentiali…" at bounding box center [896, 531] width 1309 height 135
click at [931, 516] on label "True" at bounding box center [935, 501] width 141 height 38
click at [887, 507] on input "True" at bounding box center [880, 501] width 13 height 11
radio input "true"
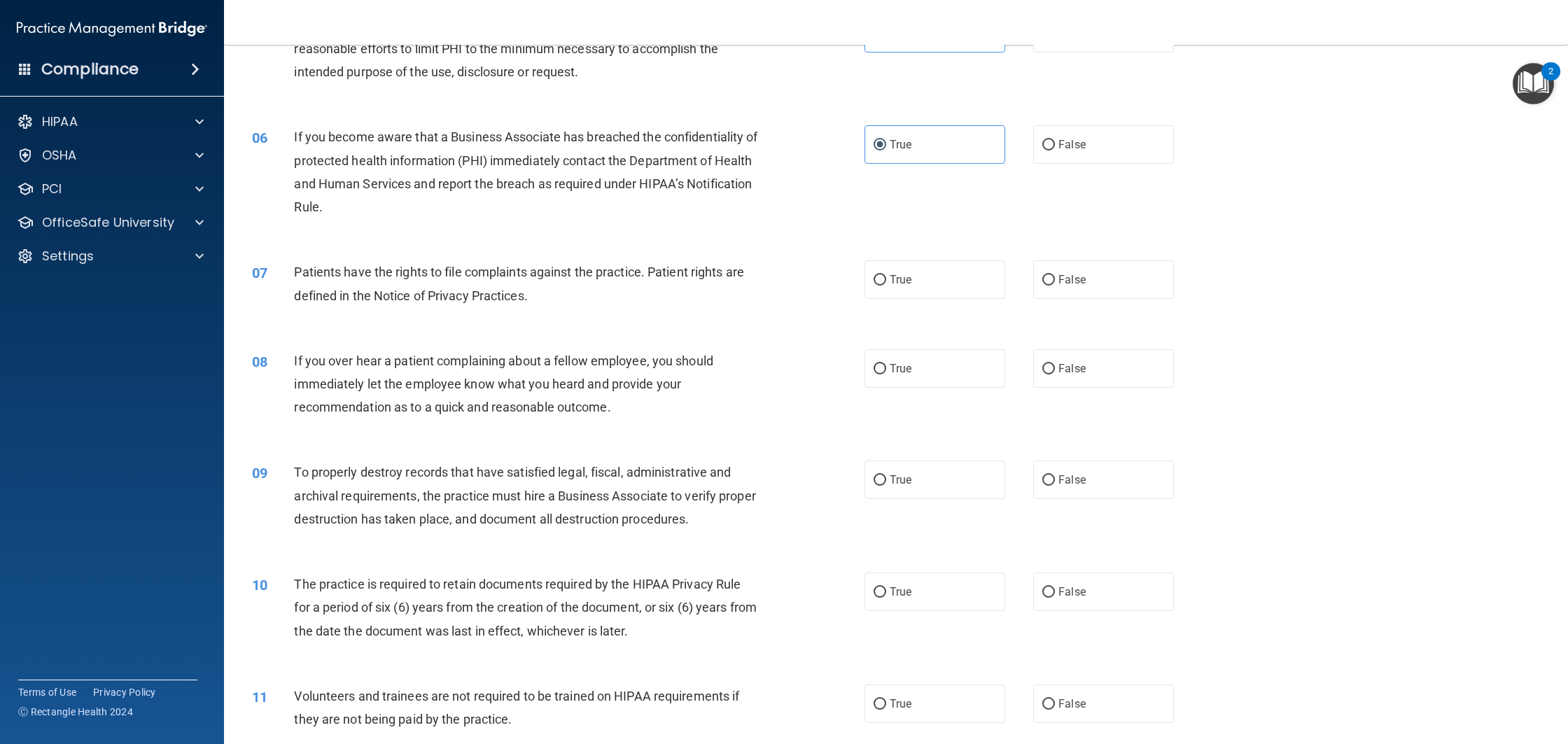
scroll to position [521, 0]
click at [924, 283] on label "True" at bounding box center [935, 279] width 141 height 38
click at [887, 283] on input "True" at bounding box center [880, 280] width 13 height 11
radio input "true"
click at [1058, 377] on label "False" at bounding box center [1104, 368] width 141 height 38
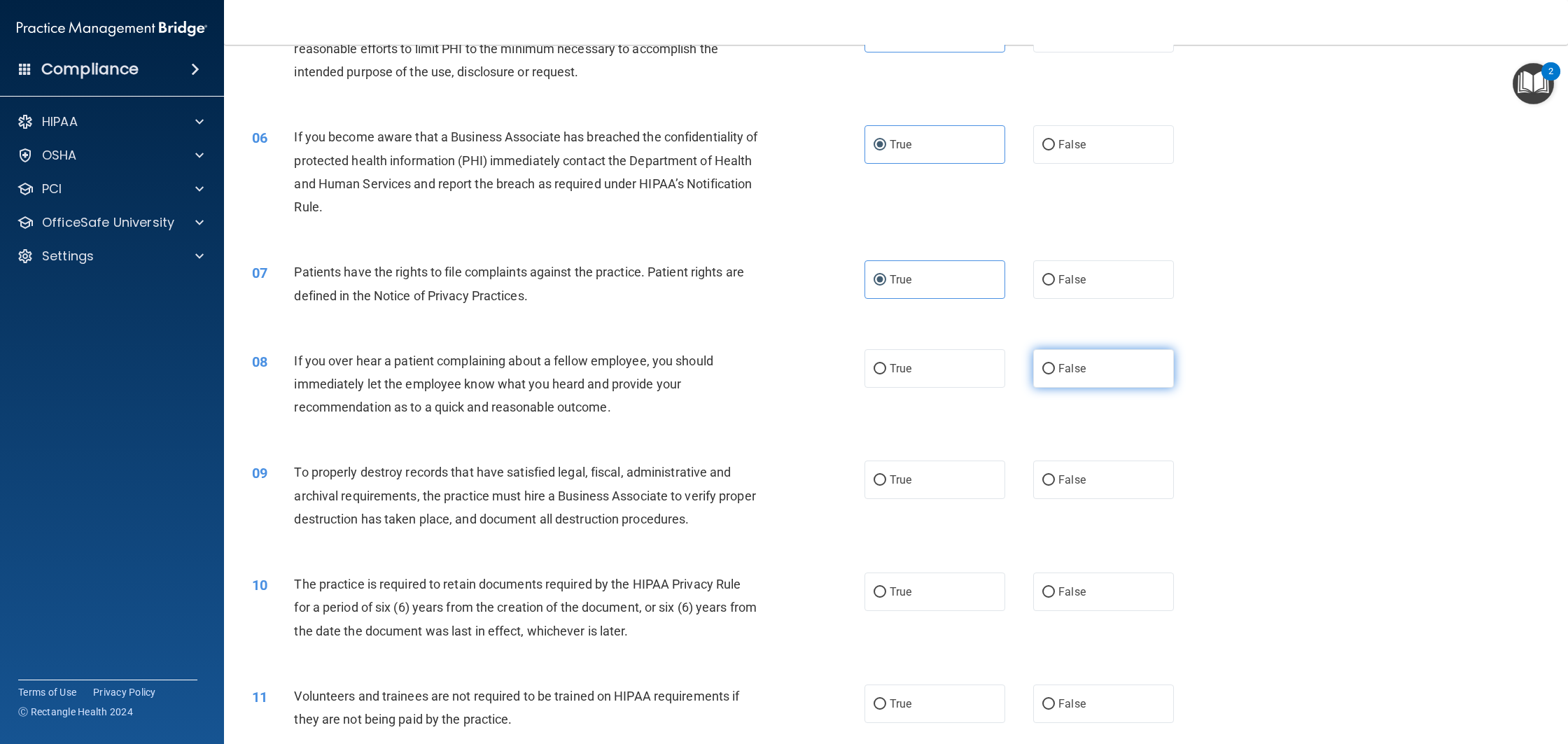
click at [1055, 375] on input "False" at bounding box center [1049, 369] width 13 height 11
radio input "true"
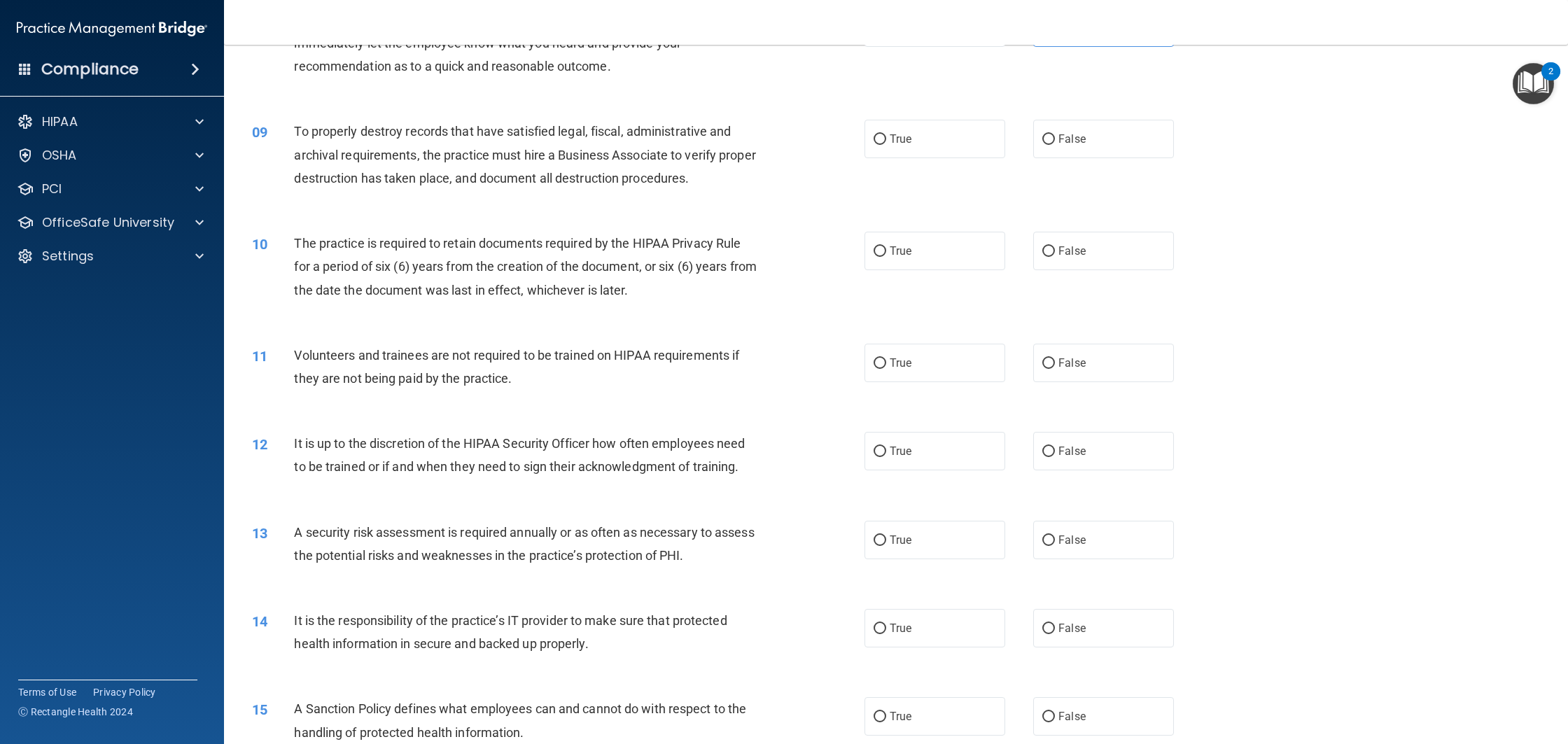
scroll to position [865, 0]
click at [901, 122] on label "True" at bounding box center [935, 136] width 141 height 38
click at [887, 132] on input "True" at bounding box center [880, 137] width 13 height 11
radio input "true"
click at [904, 257] on label "True" at bounding box center [935, 248] width 141 height 38
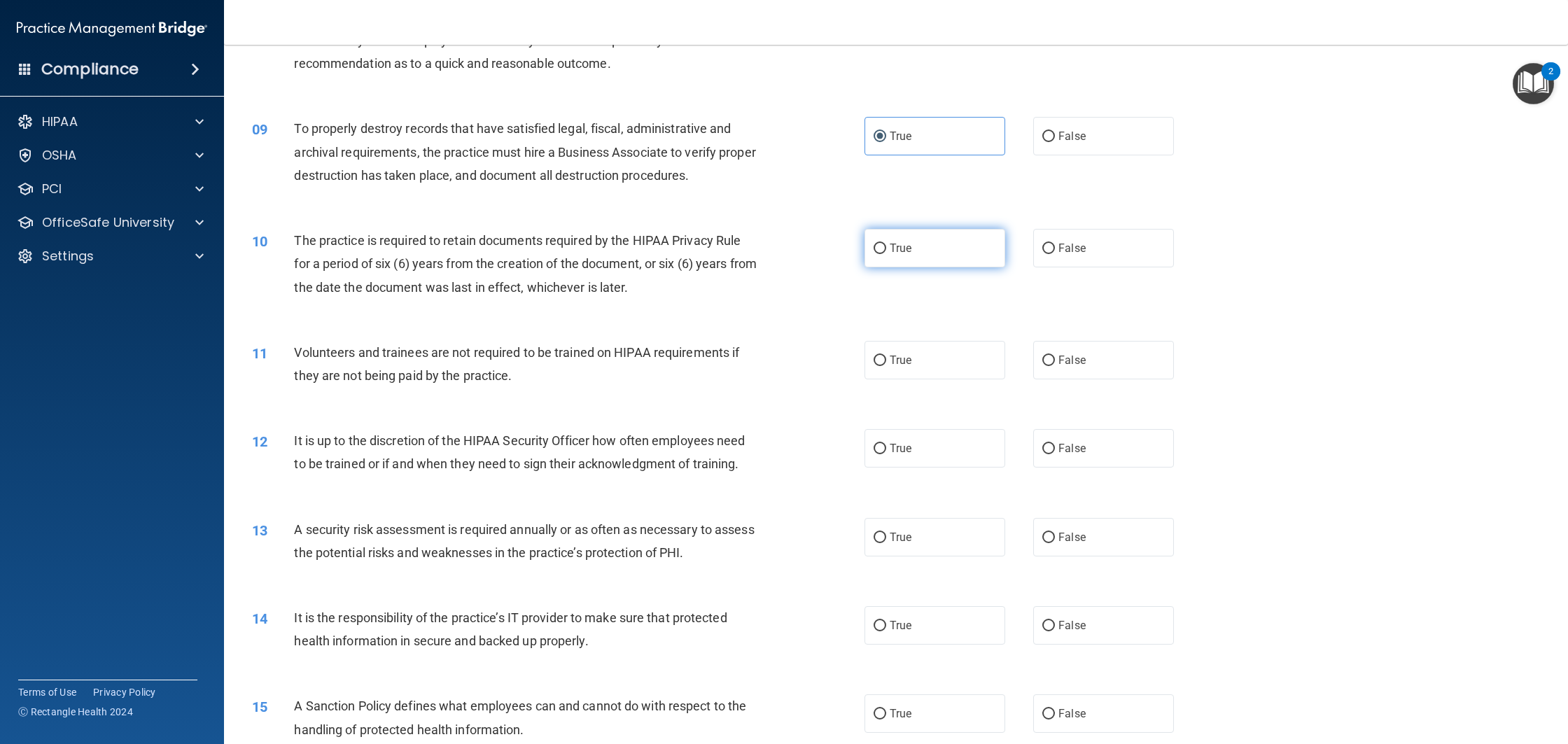
click at [887, 254] on input "True" at bounding box center [880, 249] width 13 height 11
radio input "true"
click at [1059, 360] on span "False" at bounding box center [1072, 360] width 27 height 14
click at [1055, 360] on input "False" at bounding box center [1049, 361] width 13 height 11
radio input "true"
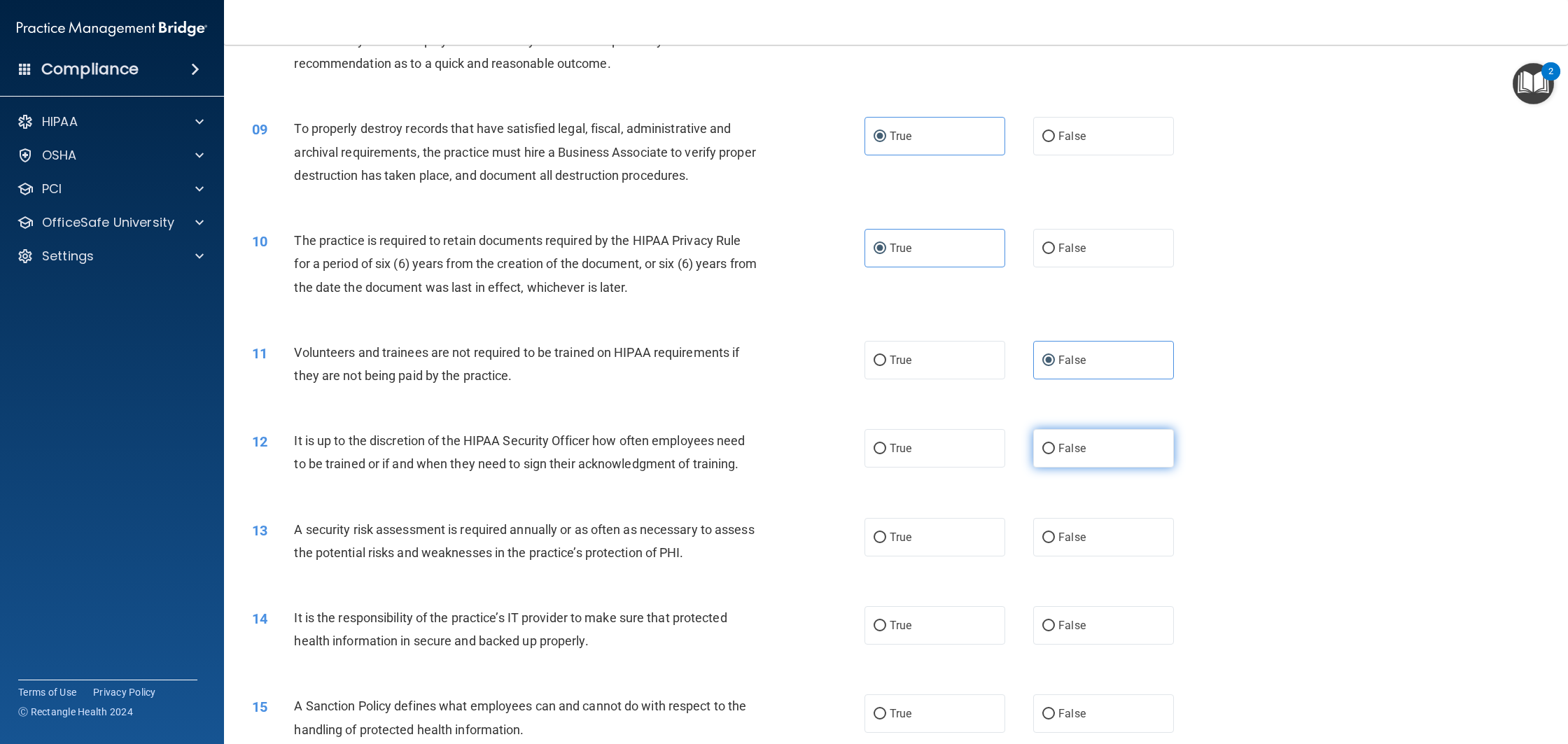
click at [1081, 451] on label "False" at bounding box center [1104, 448] width 141 height 38
click at [1055, 451] on input "False" at bounding box center [1049, 449] width 13 height 11
radio input "true"
click at [917, 540] on label "True" at bounding box center [935, 537] width 141 height 38
click at [887, 540] on input "True" at bounding box center [880, 538] width 13 height 11
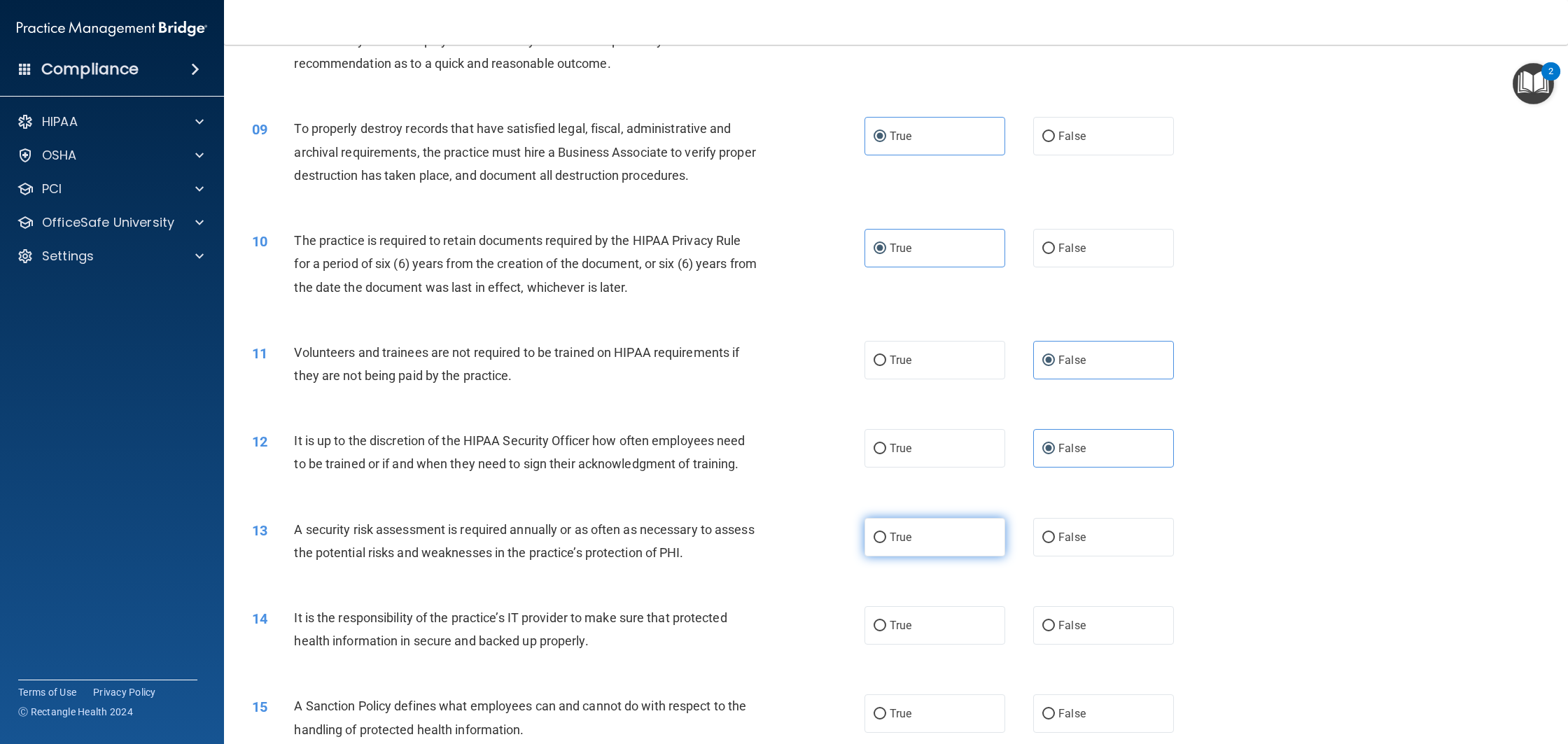
radio input "true"
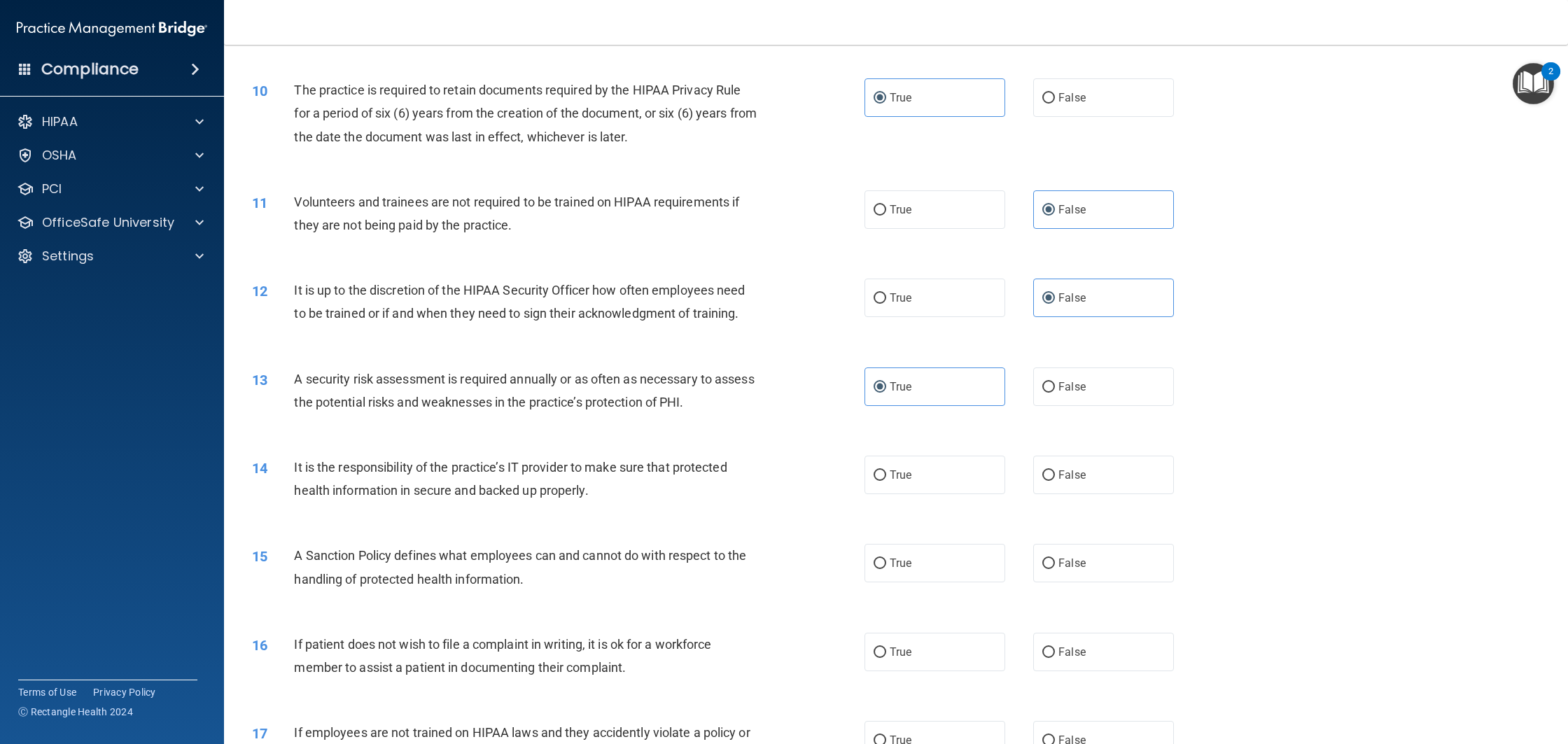
scroll to position [1015, 0]
click at [1093, 488] on label "False" at bounding box center [1104, 474] width 141 height 38
click at [1055, 480] on input "False" at bounding box center [1049, 475] width 13 height 11
radio input "true"
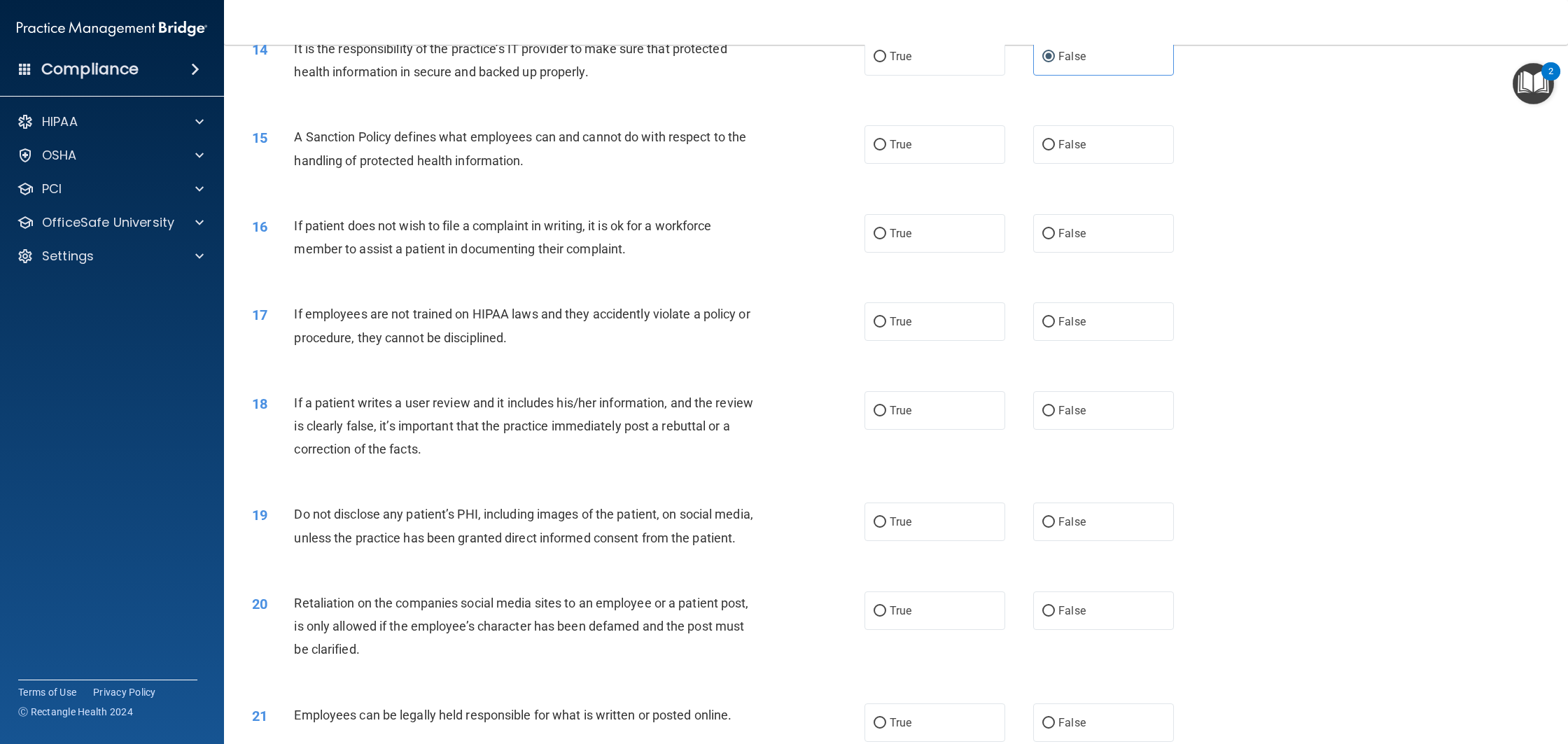
scroll to position [1520, 0]
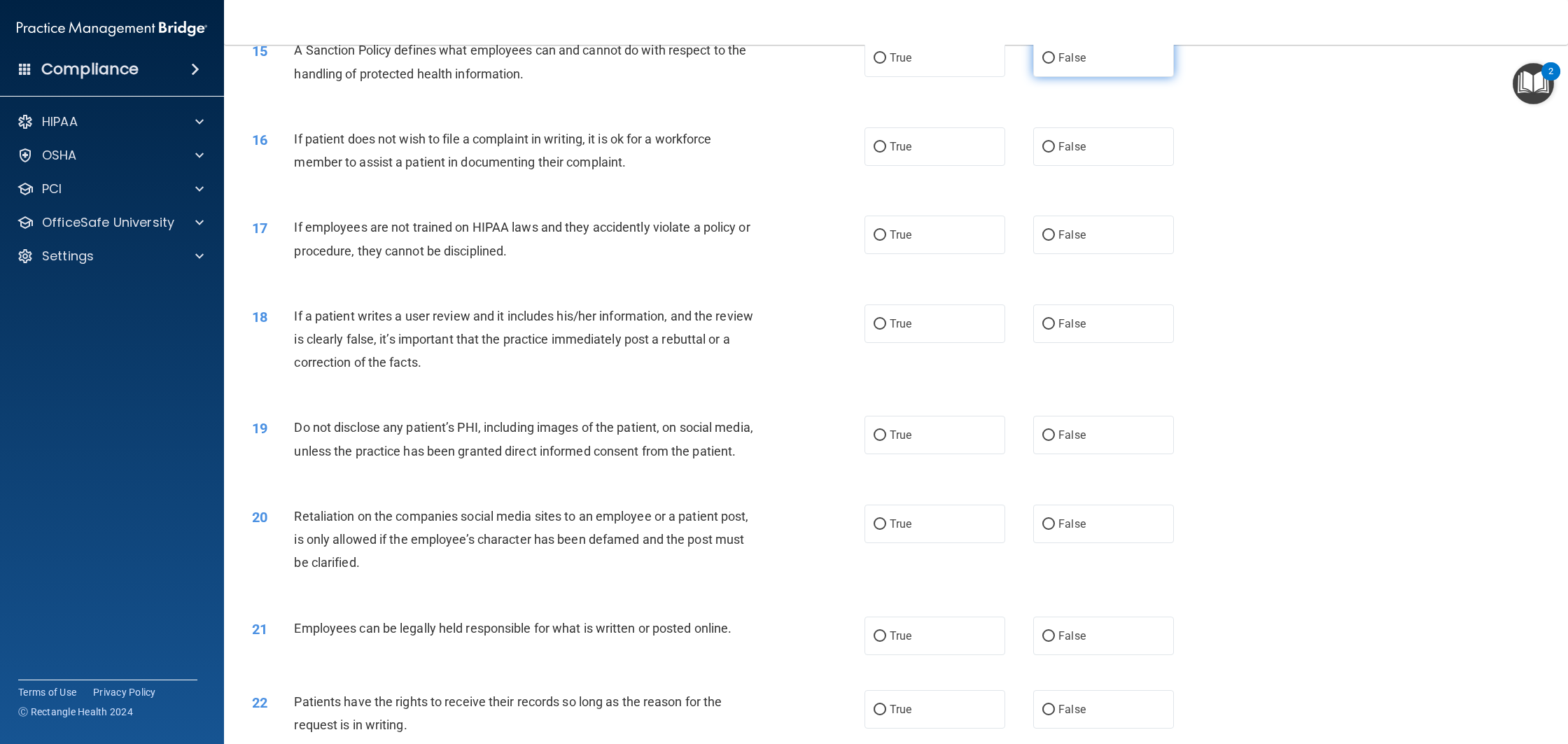
click at [1067, 66] on label "False" at bounding box center [1104, 57] width 141 height 38
click at [1055, 63] on input "False" at bounding box center [1049, 59] width 13 height 11
radio input "true"
click at [970, 152] on label "True" at bounding box center [935, 146] width 141 height 38
click at [887, 152] on input "True" at bounding box center [880, 147] width 13 height 11
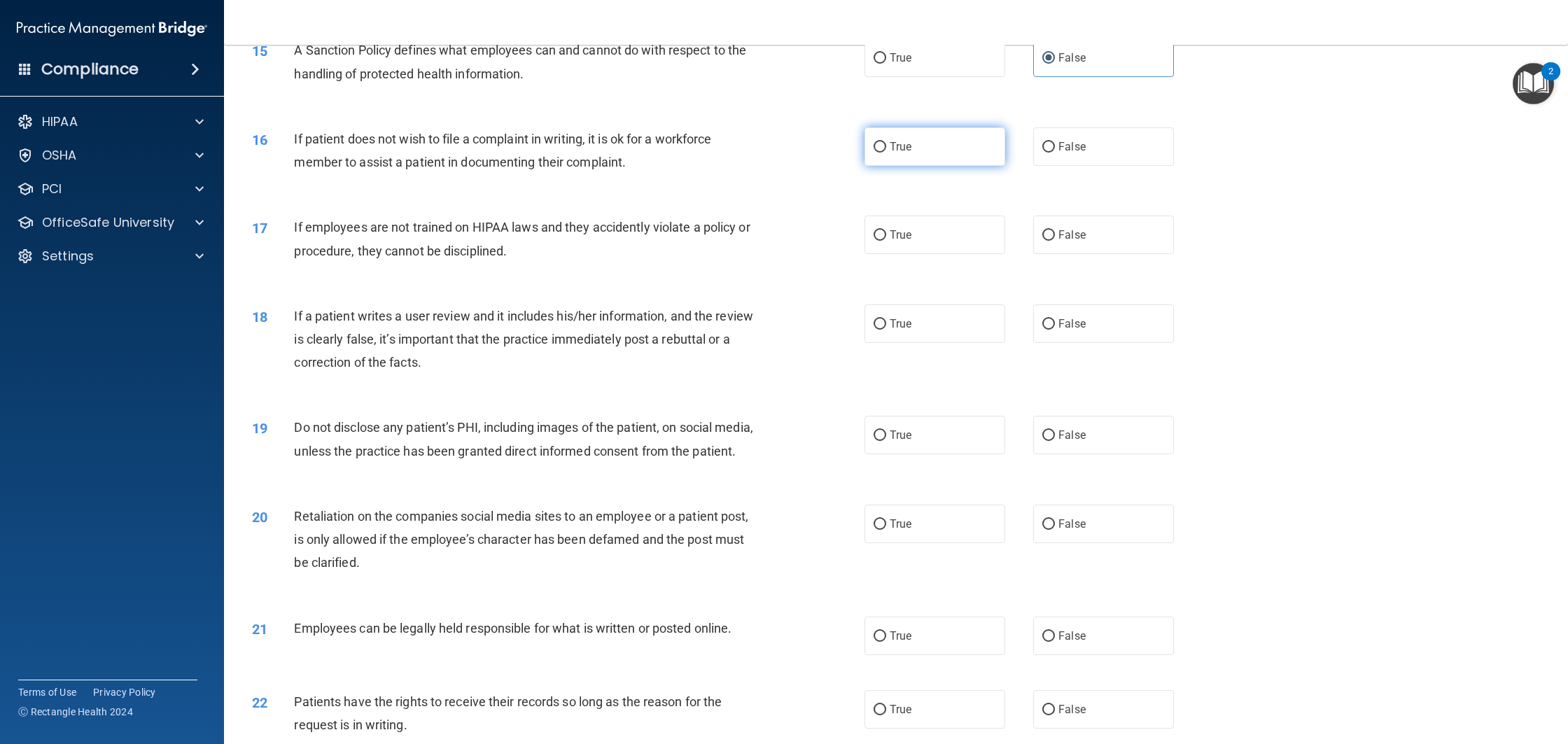
radio input "true"
click at [1034, 230] on label "False" at bounding box center [1104, 234] width 141 height 38
click at [1043, 230] on input "False" at bounding box center [1049, 235] width 13 height 11
radio input "true"
click at [1061, 337] on label "False" at bounding box center [1104, 323] width 141 height 38
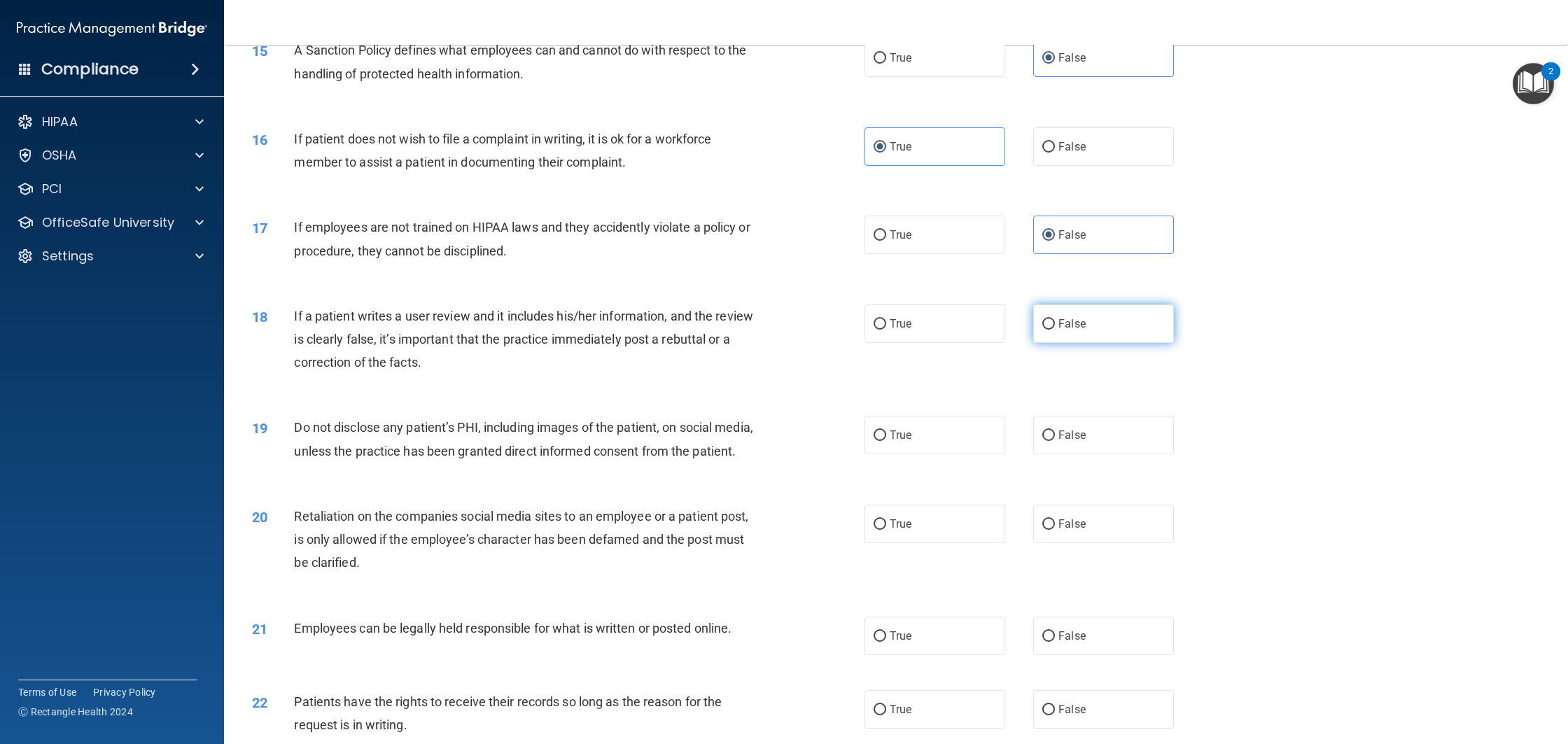
click at [1055, 329] on input "False" at bounding box center [1049, 324] width 13 height 11
radio input "true"
click at [940, 447] on label "True" at bounding box center [935, 435] width 141 height 38
click at [887, 441] on input "True" at bounding box center [880, 436] width 13 height 11
radio input "true"
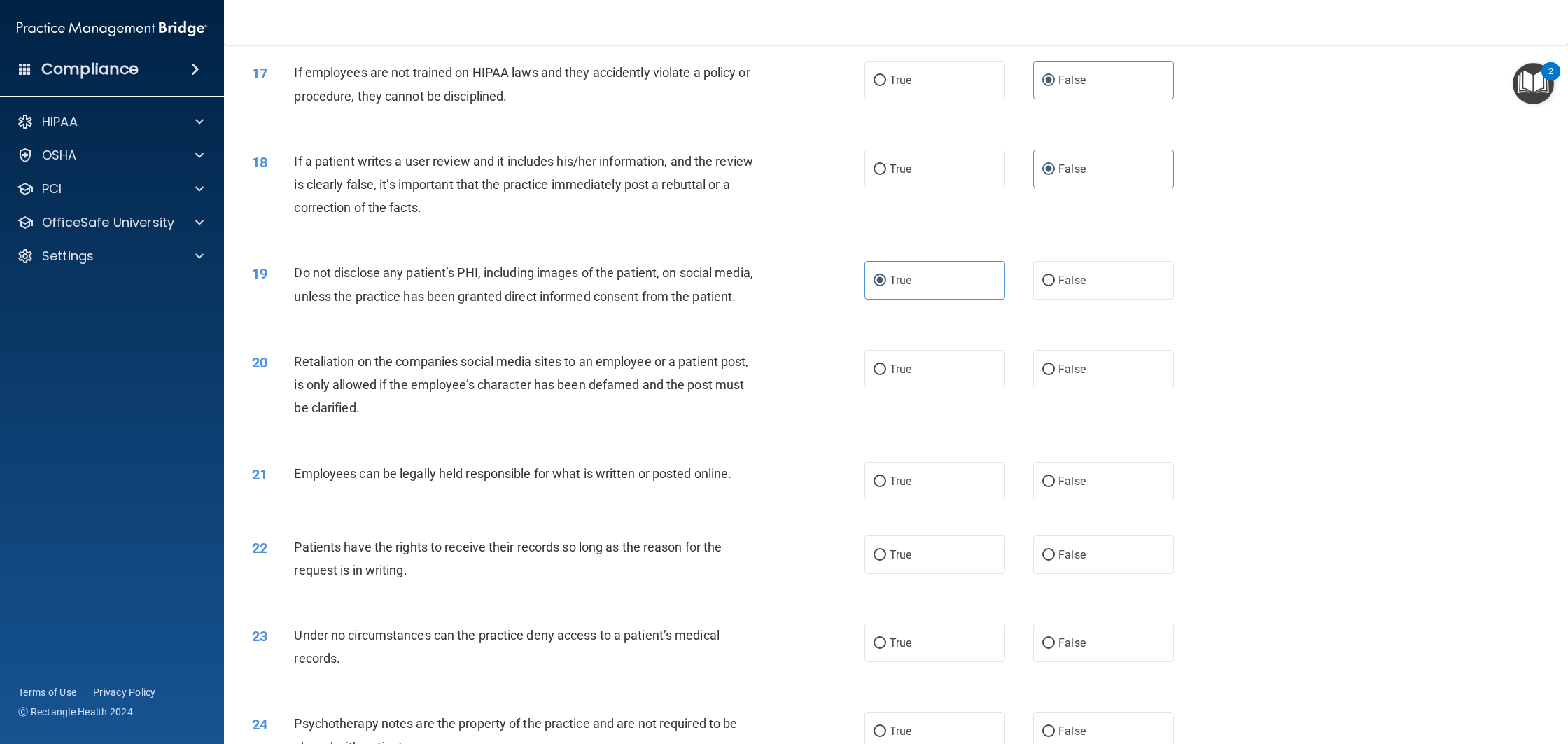
scroll to position [1787, 0]
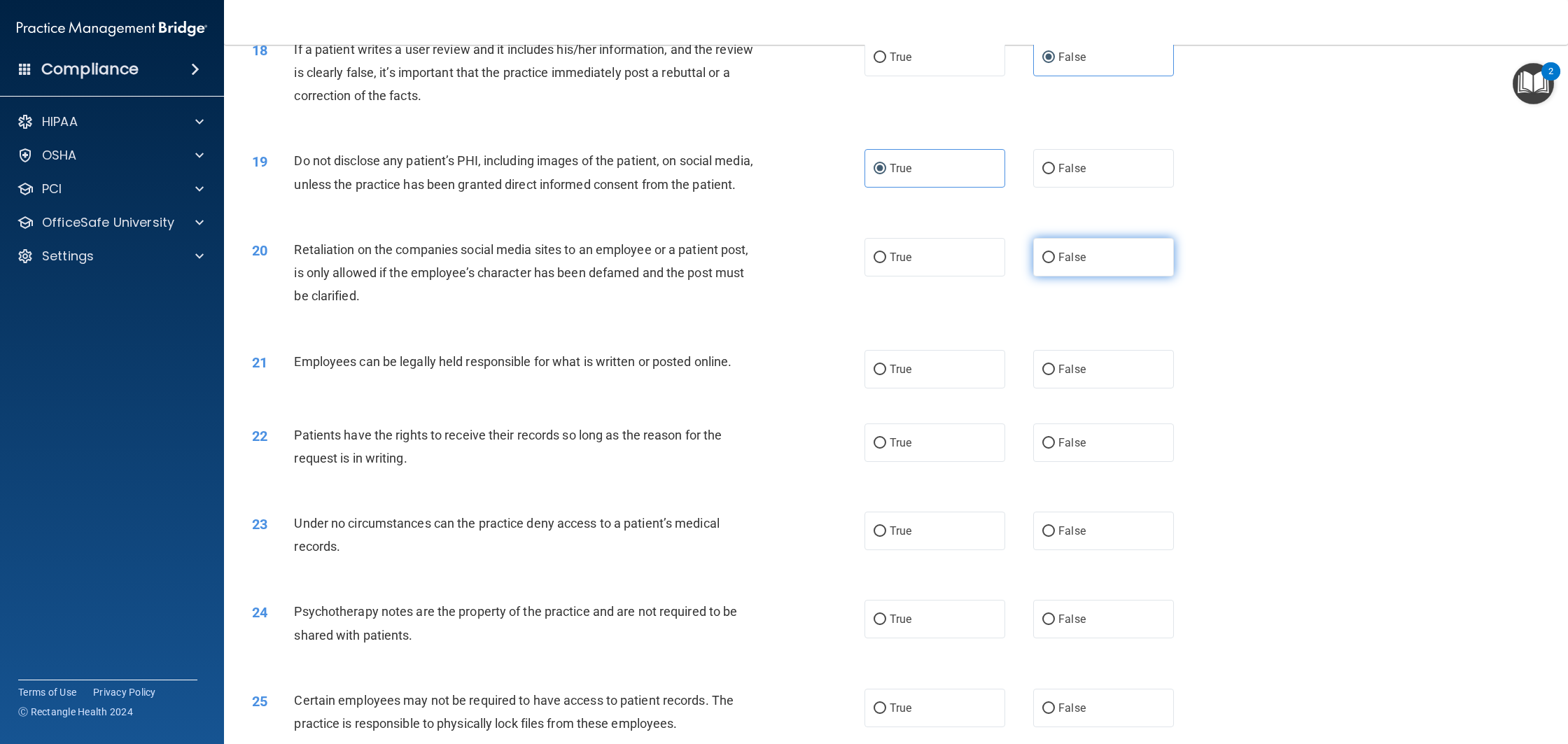
click at [1066, 277] on label "False" at bounding box center [1104, 257] width 141 height 38
click at [1055, 263] on input "False" at bounding box center [1049, 258] width 13 height 11
radio input "true"
click at [945, 384] on label "True" at bounding box center [935, 369] width 141 height 38
click at [887, 375] on input "True" at bounding box center [880, 370] width 13 height 11
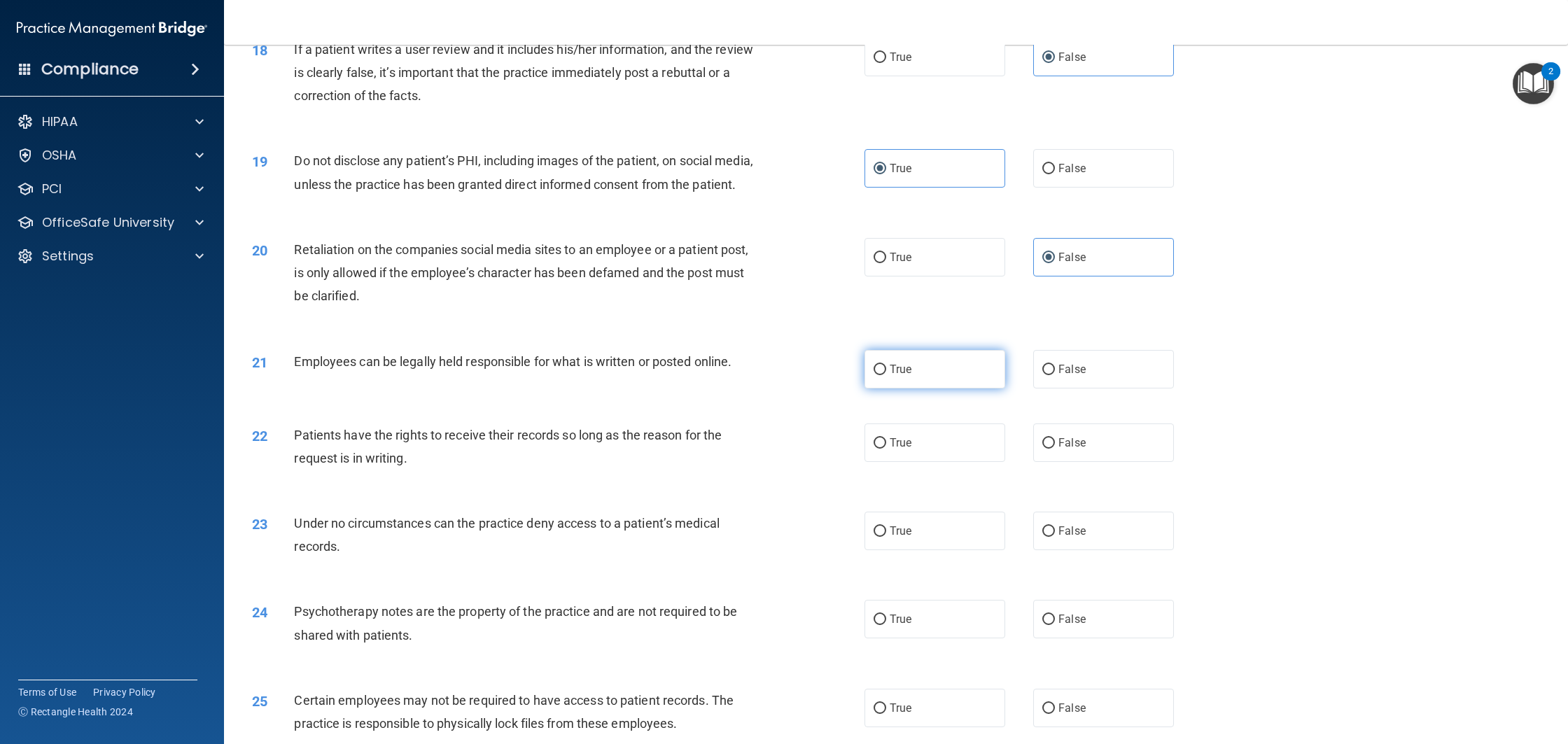
radio input "true"
click at [1050, 452] on label "False" at bounding box center [1104, 442] width 141 height 38
click at [1050, 449] on input "False" at bounding box center [1049, 443] width 13 height 11
radio input "true"
click at [928, 550] on label "True" at bounding box center [935, 531] width 141 height 38
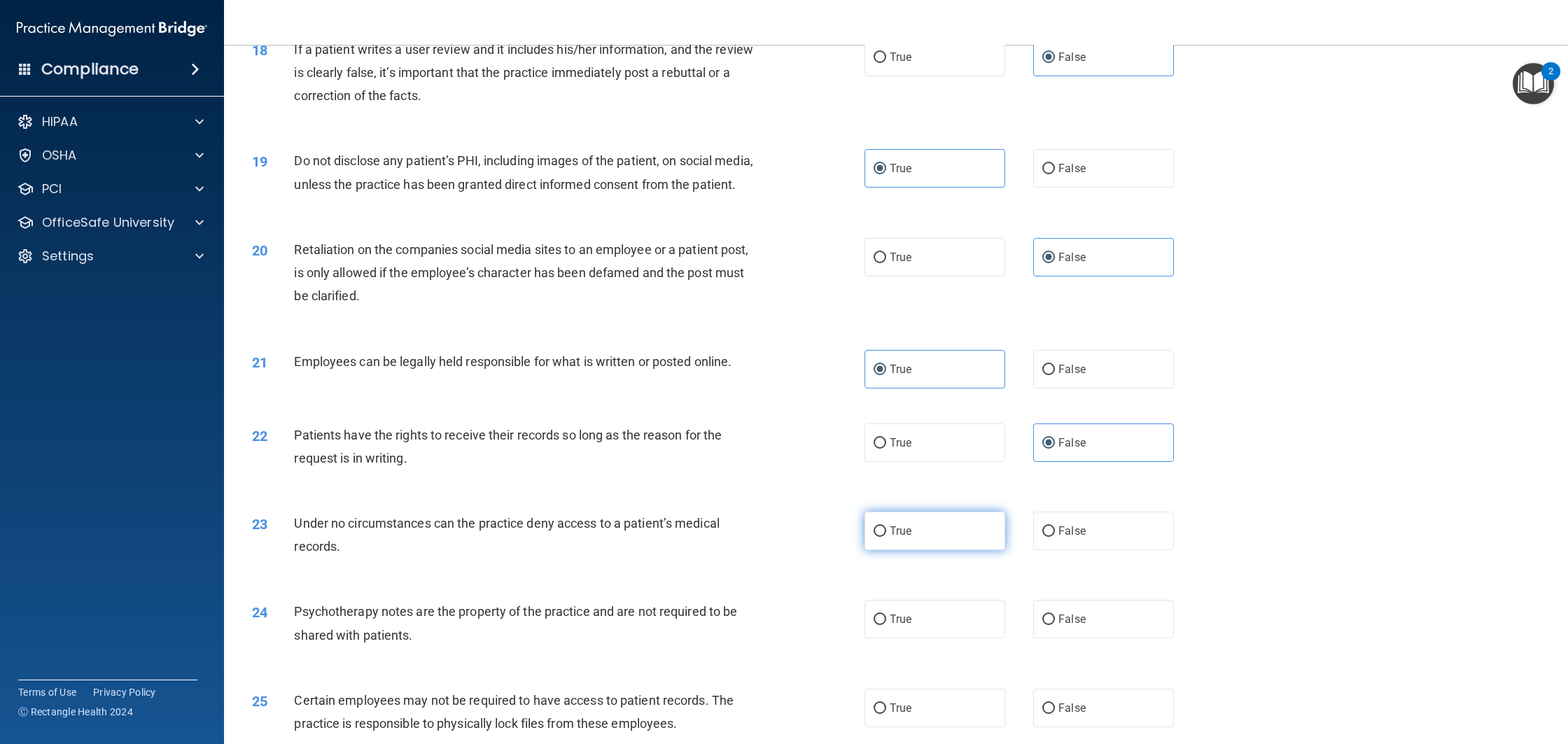
click at [887, 537] on input "True" at bounding box center [880, 531] width 13 height 11
radio input "true"
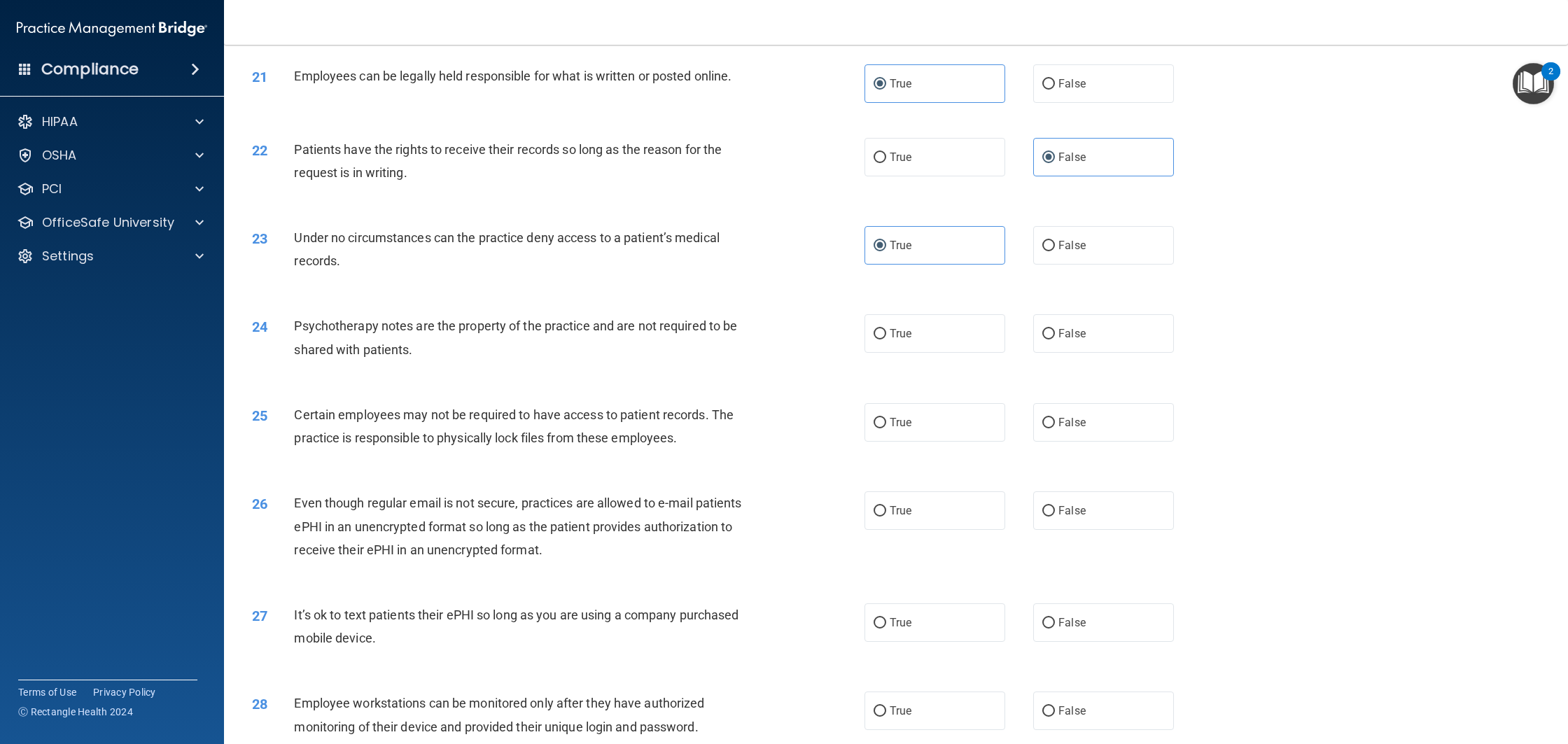
scroll to position [2076, 0]
click at [941, 349] on label "True" at bounding box center [935, 329] width 141 height 38
click at [887, 336] on input "True" at bounding box center [880, 331] width 13 height 11
radio input "true"
click at [893, 438] on label "True" at bounding box center [935, 418] width 141 height 38
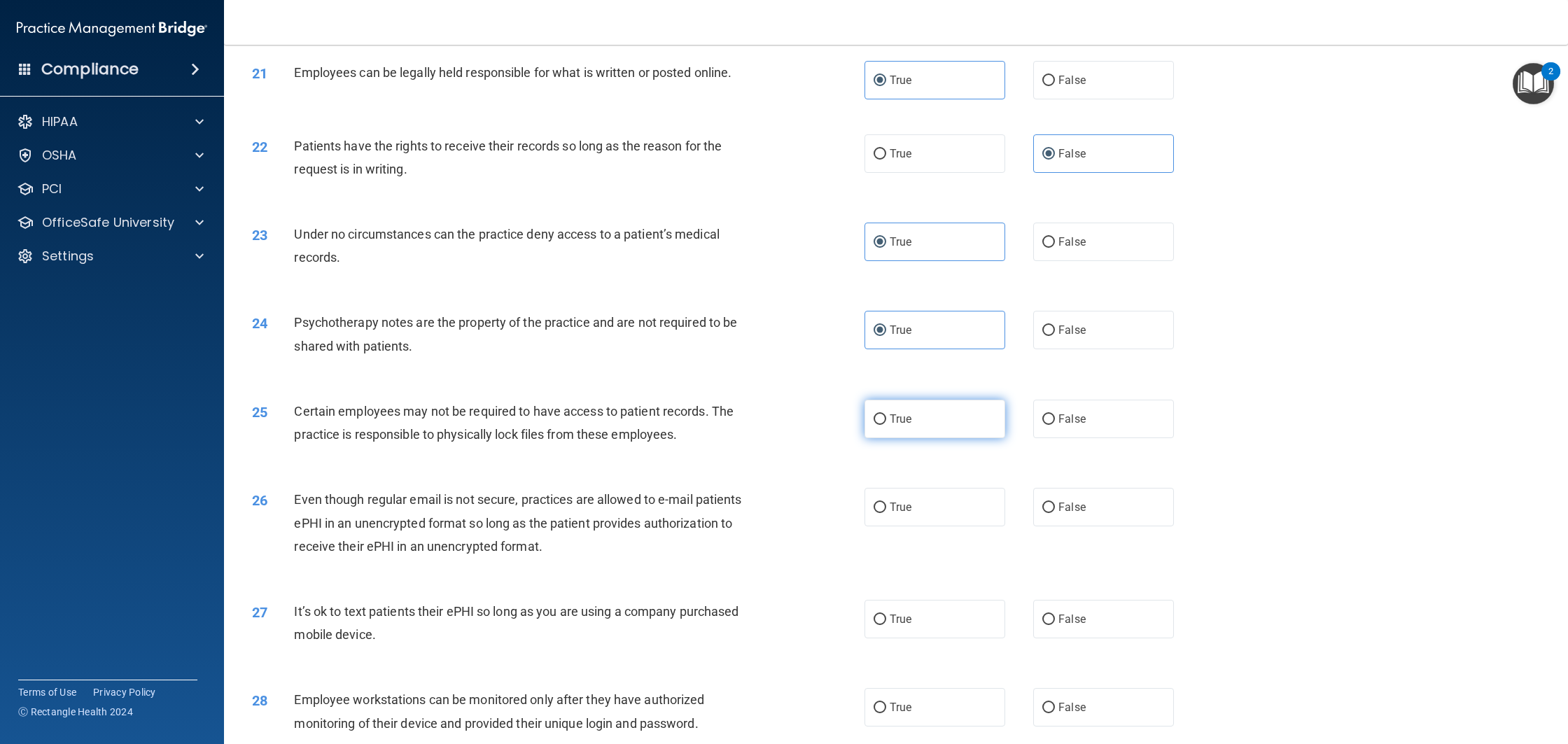
click at [887, 425] on input "True" at bounding box center [880, 420] width 13 height 11
radio input "true"
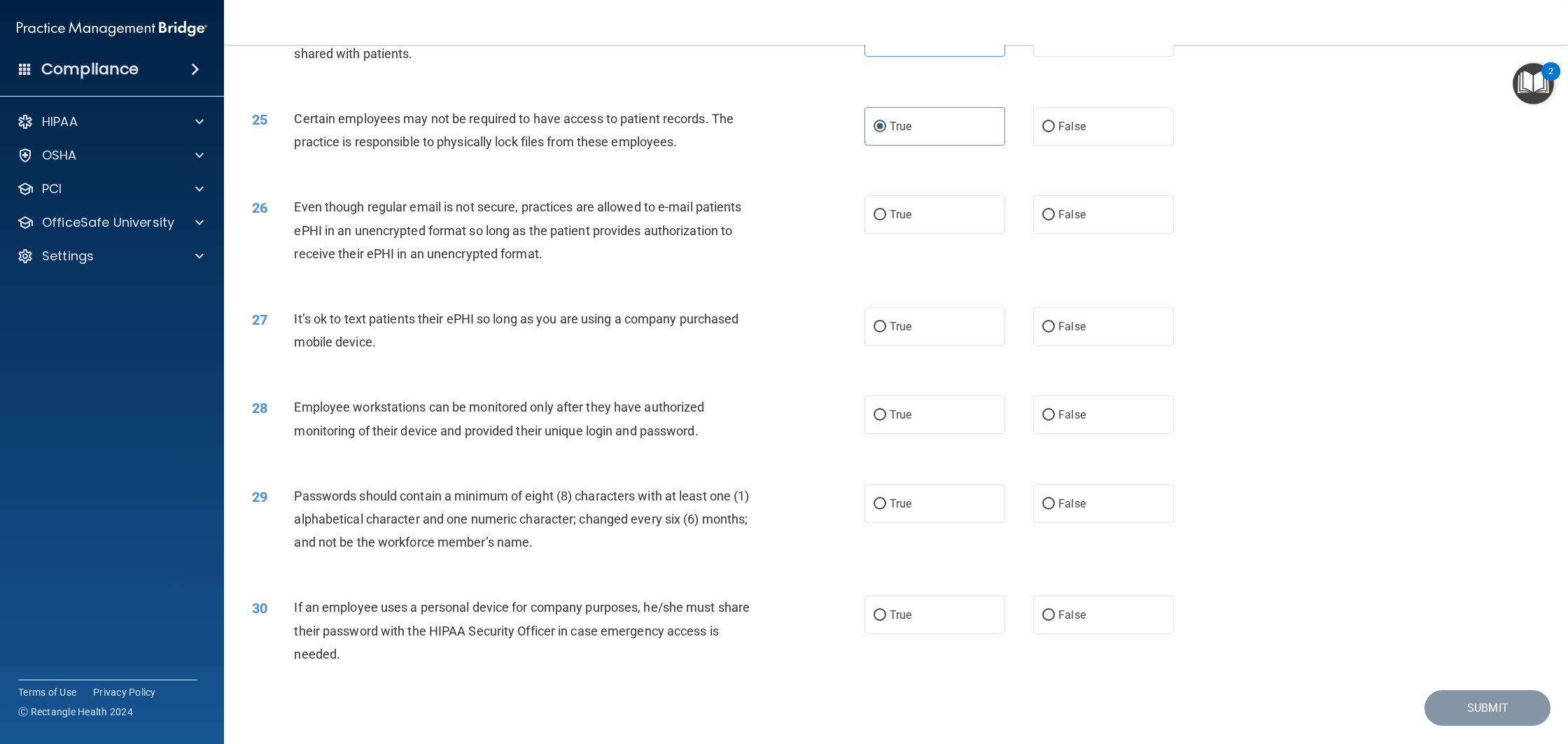
scroll to position [2369, 0]
click at [952, 233] on label "True" at bounding box center [935, 213] width 141 height 38
click at [887, 220] on input "True" at bounding box center [880, 215] width 13 height 11
radio input "true"
click at [1064, 345] on label "False" at bounding box center [1104, 326] width 141 height 38
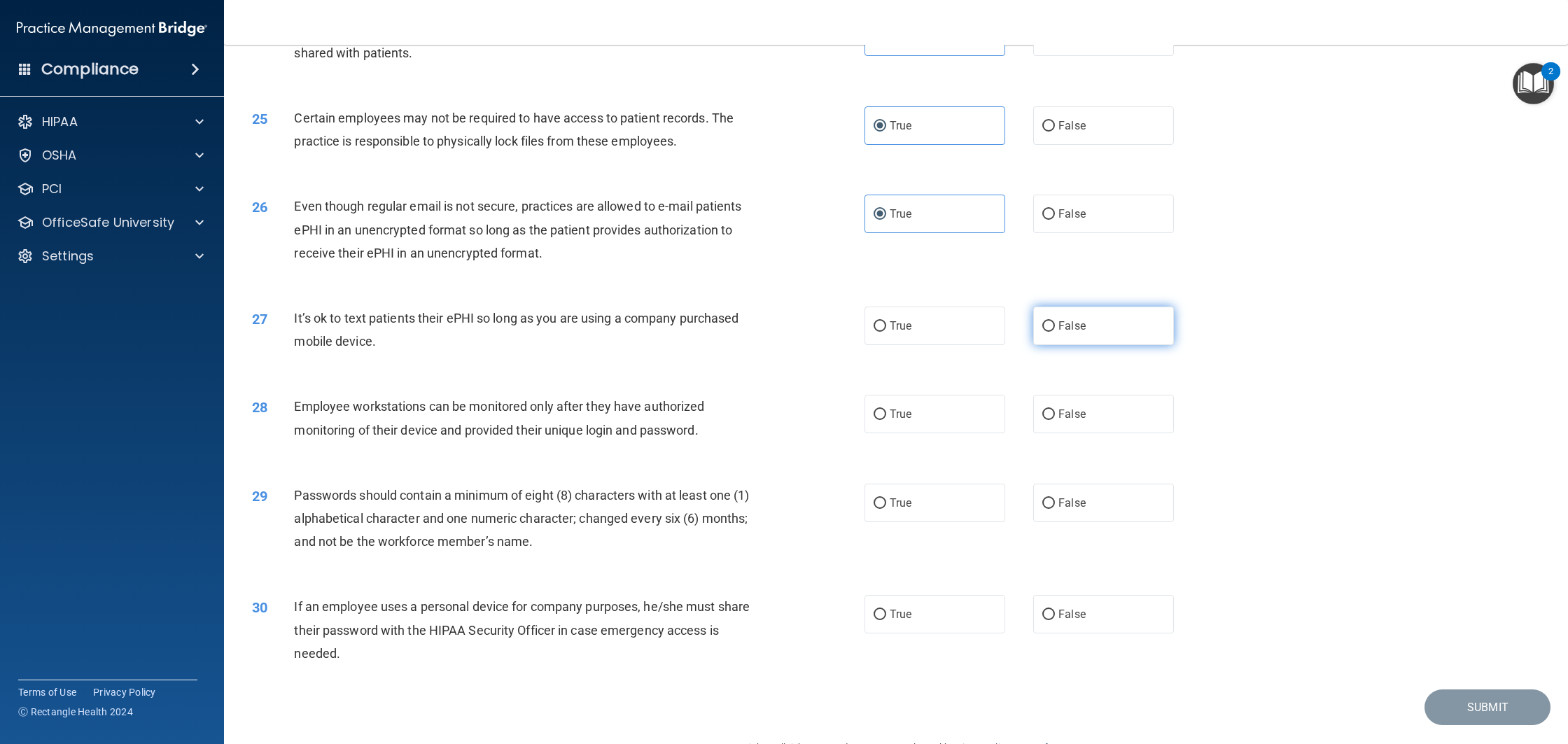
click at [1055, 332] on input "False" at bounding box center [1049, 326] width 13 height 11
radio input "true"
click at [1099, 522] on label "False" at bounding box center [1104, 503] width 141 height 38
click at [1055, 509] on input "False" at bounding box center [1049, 504] width 13 height 11
radio input "true"
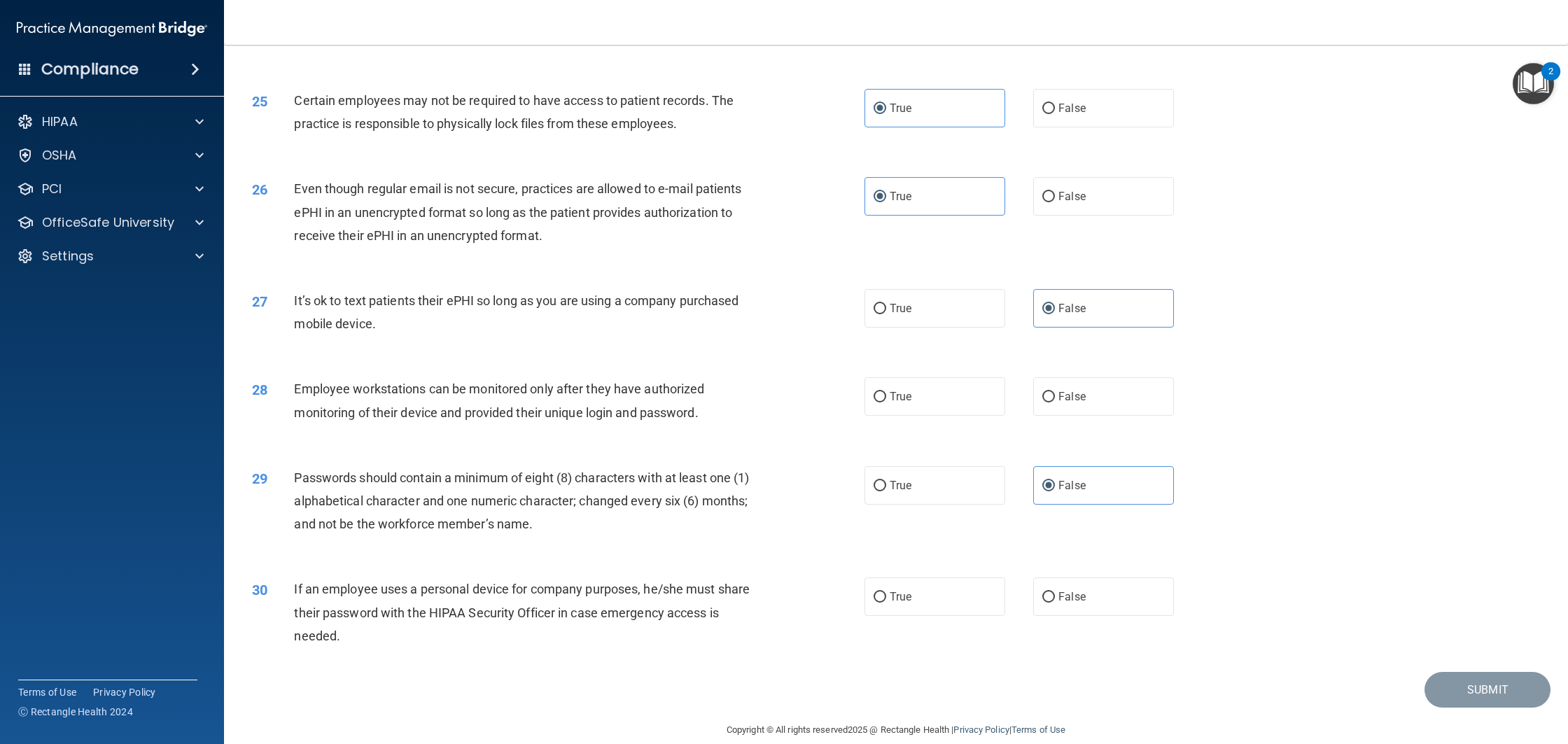
scroll to position [2388, 0]
click at [1063, 614] on label "False" at bounding box center [1104, 595] width 141 height 38
click at [1055, 602] on input "False" at bounding box center [1049, 596] width 13 height 11
radio input "true"
click at [1083, 442] on div "28 Employee workstations can be monitored only after they have authorized monit…" at bounding box center [896, 402] width 1309 height 88
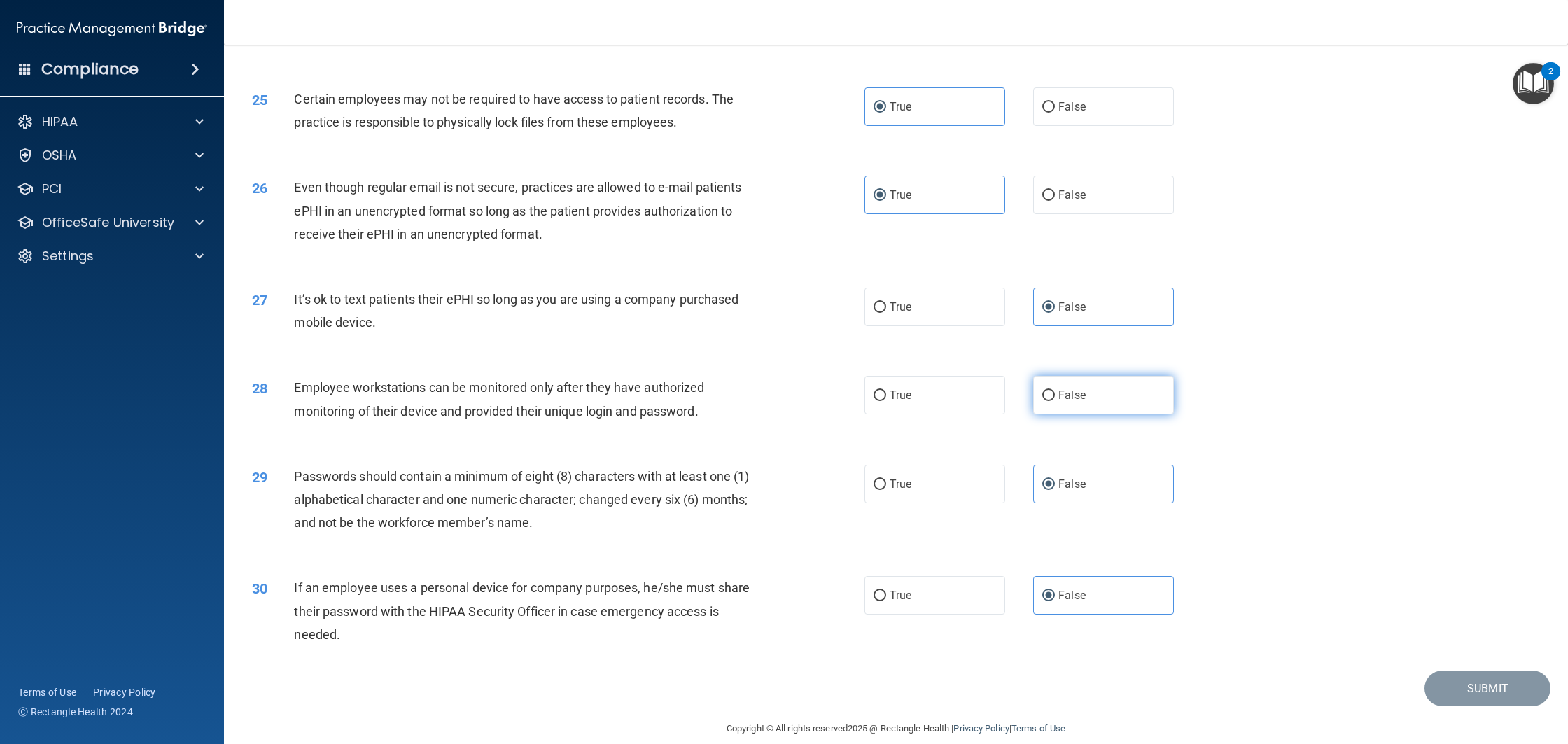
click at [1083, 415] on label "False" at bounding box center [1104, 395] width 141 height 38
click at [1055, 401] on input "False" at bounding box center [1049, 396] width 13 height 11
radio input "true"
click at [1484, 703] on button "Submit" at bounding box center [1487, 688] width 126 height 35
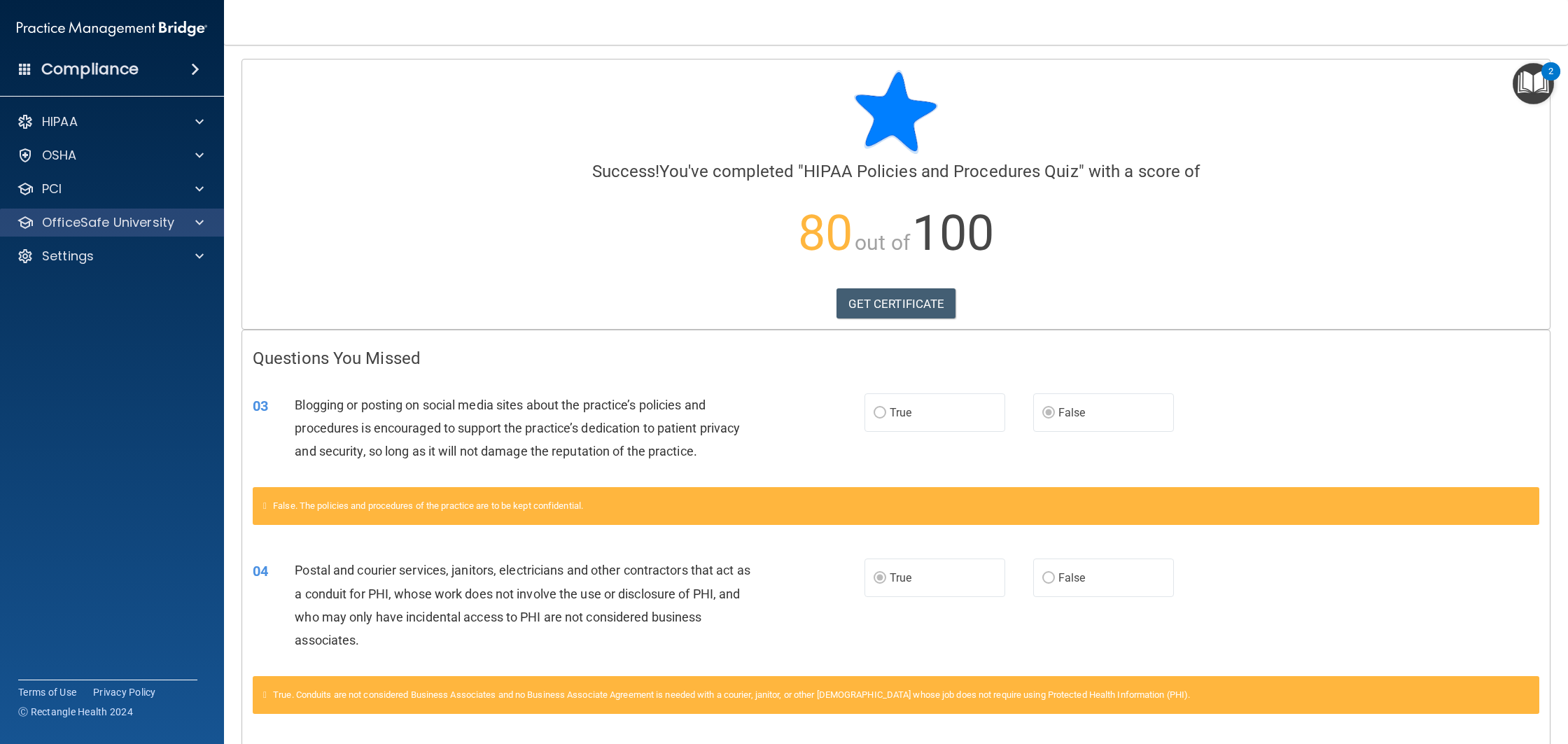
click at [121, 231] on div "OfficeSafe University" at bounding box center [112, 222] width 225 height 28
click at [156, 235] on div "OfficeSafe University" at bounding box center [112, 222] width 225 height 28
click at [173, 205] on div "HIPAA Documents and Policies Report an Incident Business Associates Emergency P…" at bounding box center [112, 192] width 225 height 179
click at [173, 215] on div "OfficeSafe University" at bounding box center [93, 222] width 173 height 17
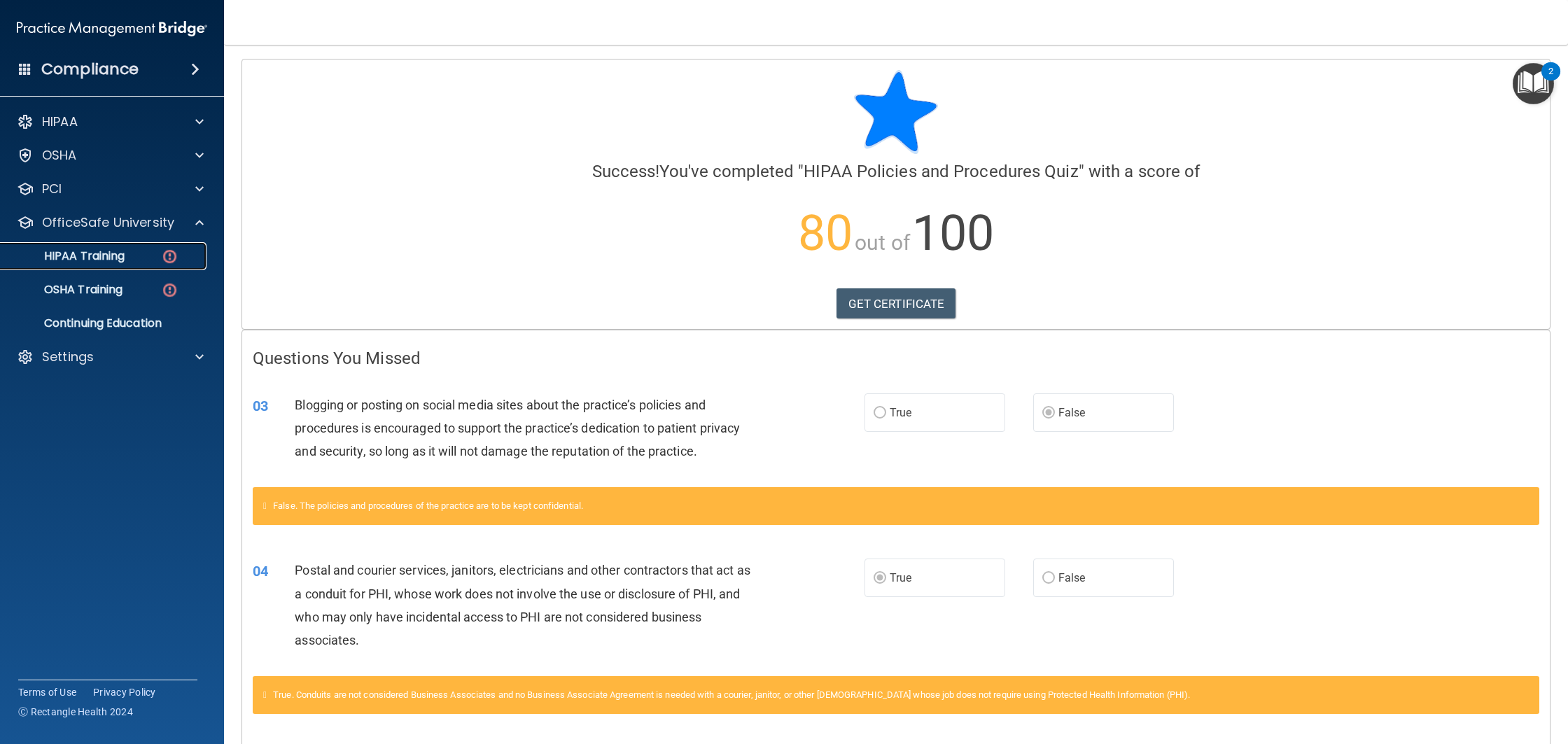
click at [168, 251] on img at bounding box center [170, 256] width 17 height 17
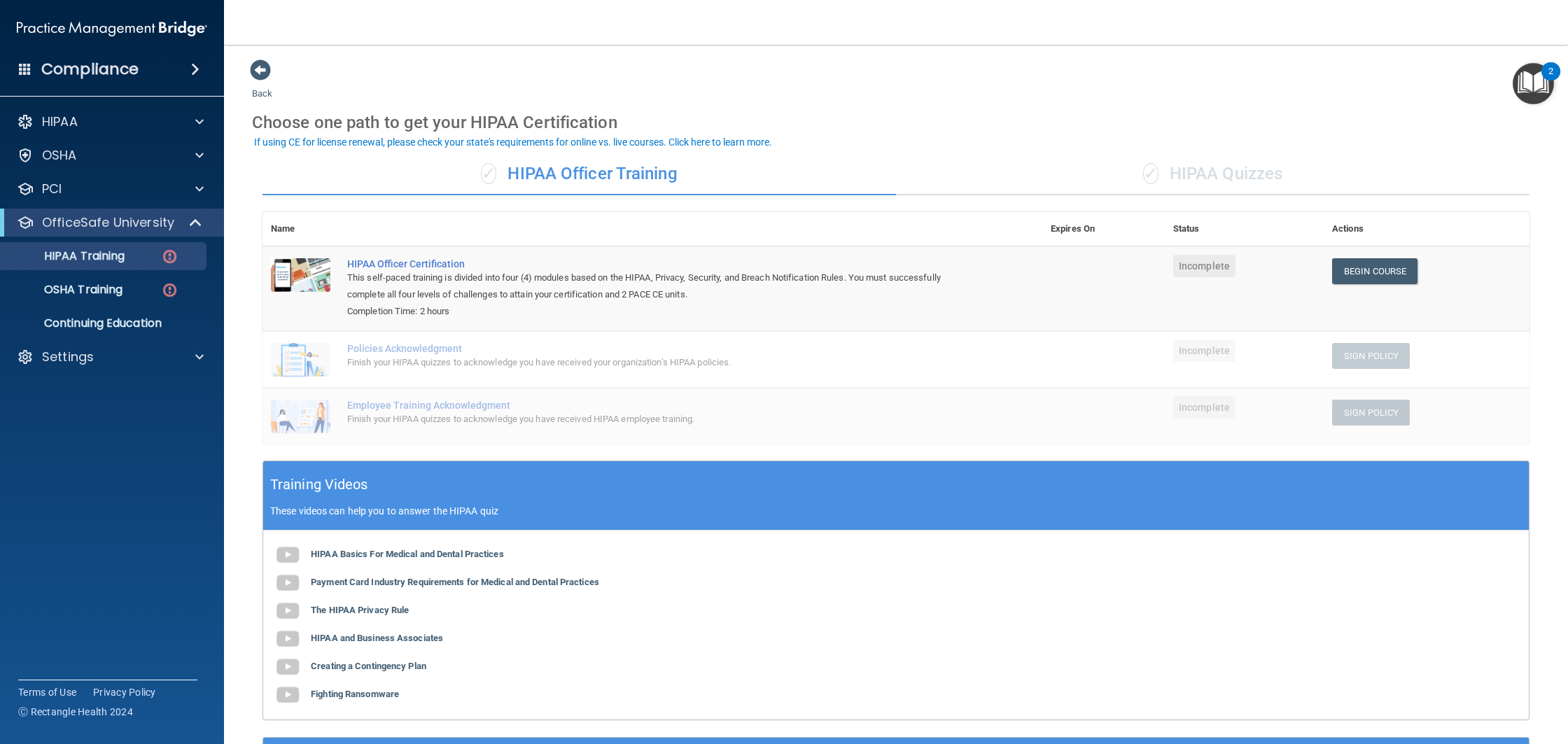
click at [1229, 167] on div "✓ HIPAA Quizzes" at bounding box center [1213, 174] width 633 height 42
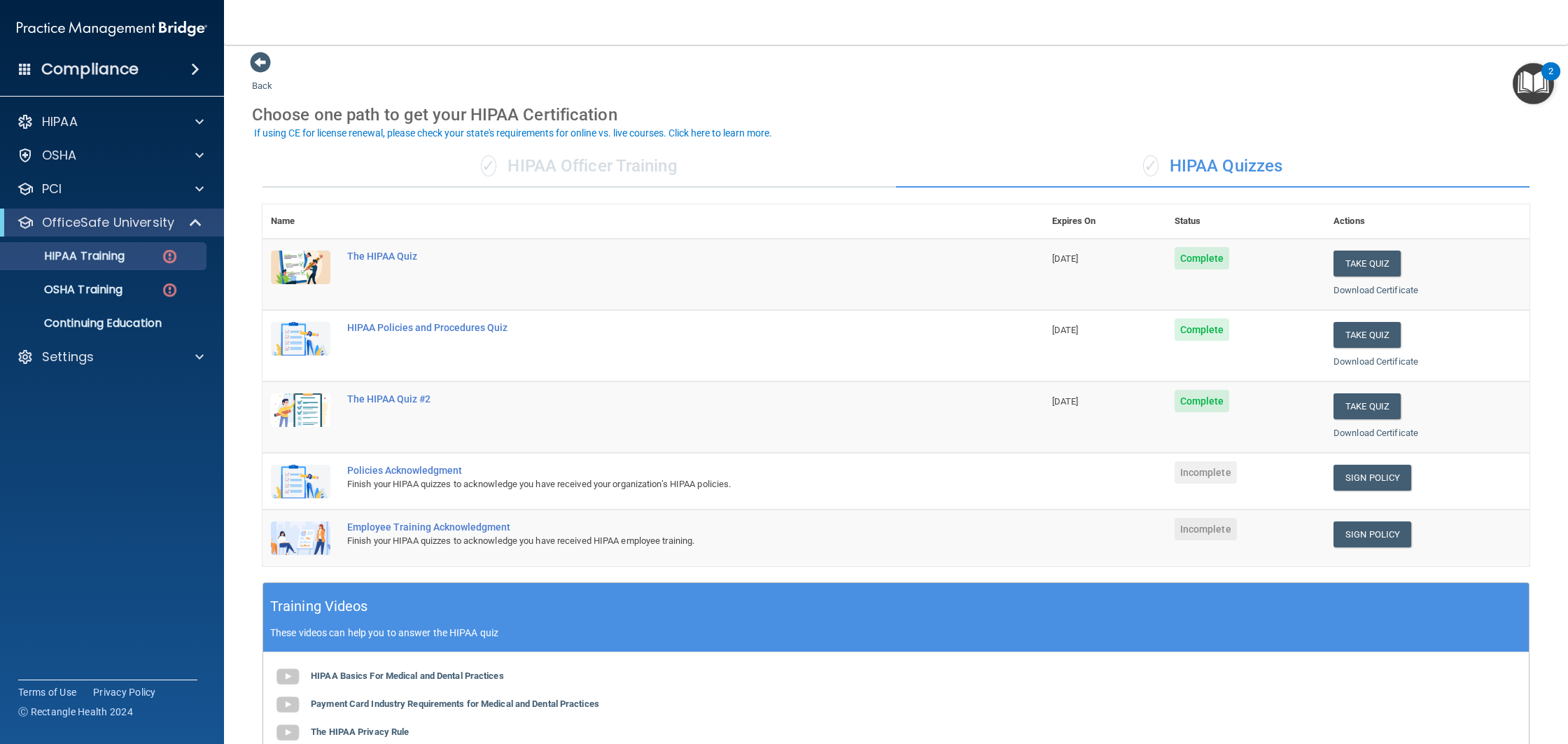
scroll to position [9, 0]
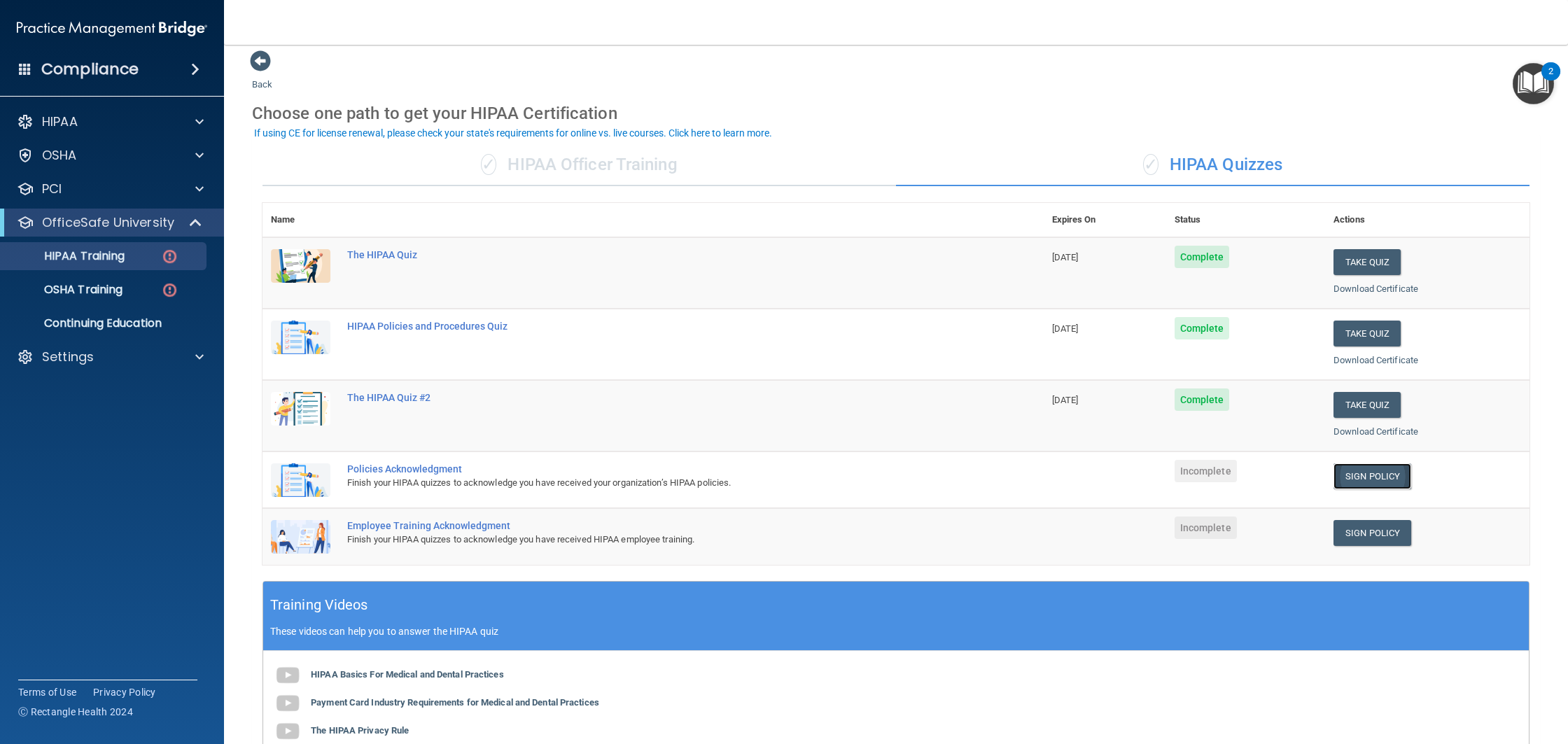
click at [1365, 482] on link "Sign Policy" at bounding box center [1372, 476] width 78 height 26
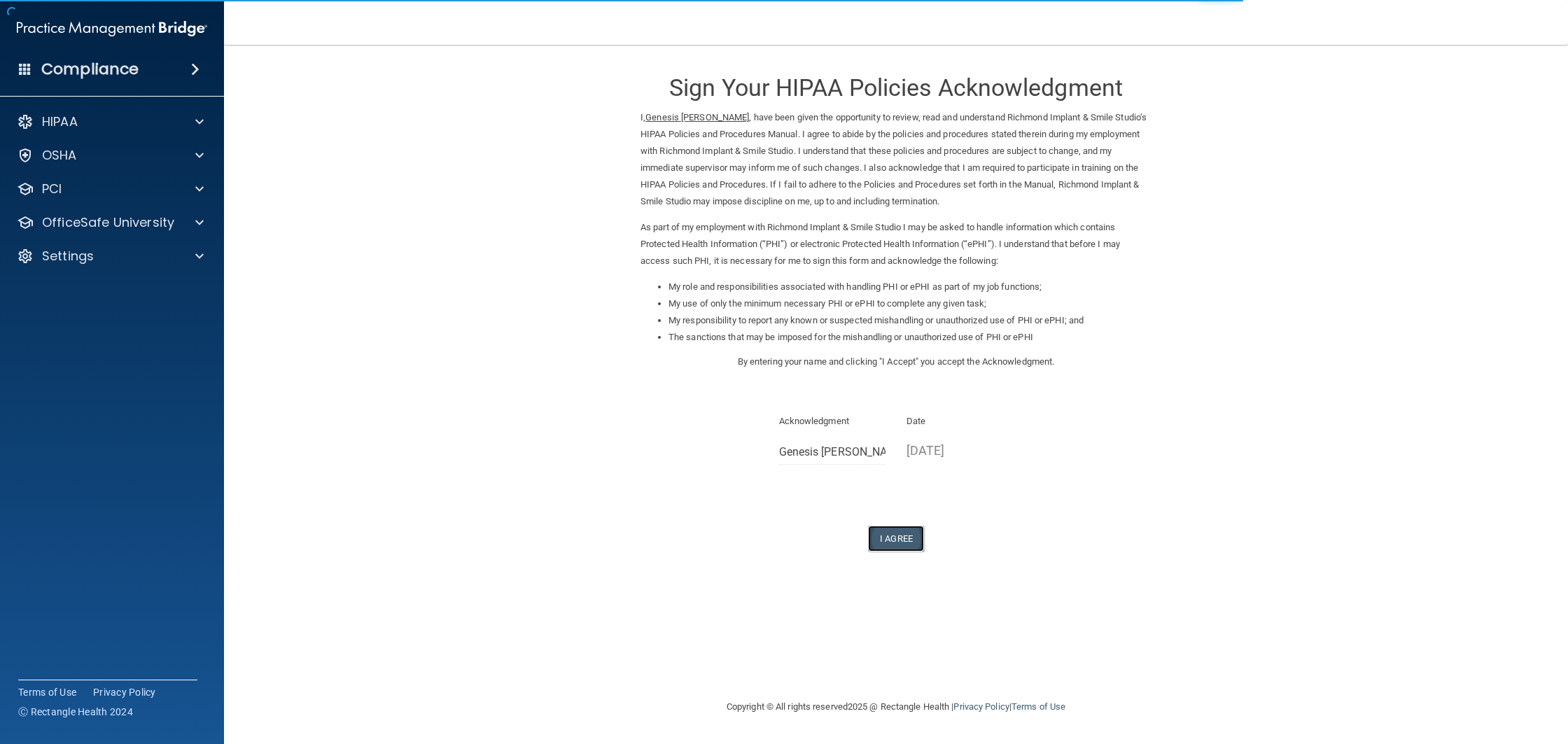
click at [877, 531] on button "I Agree" at bounding box center [896, 538] width 56 height 26
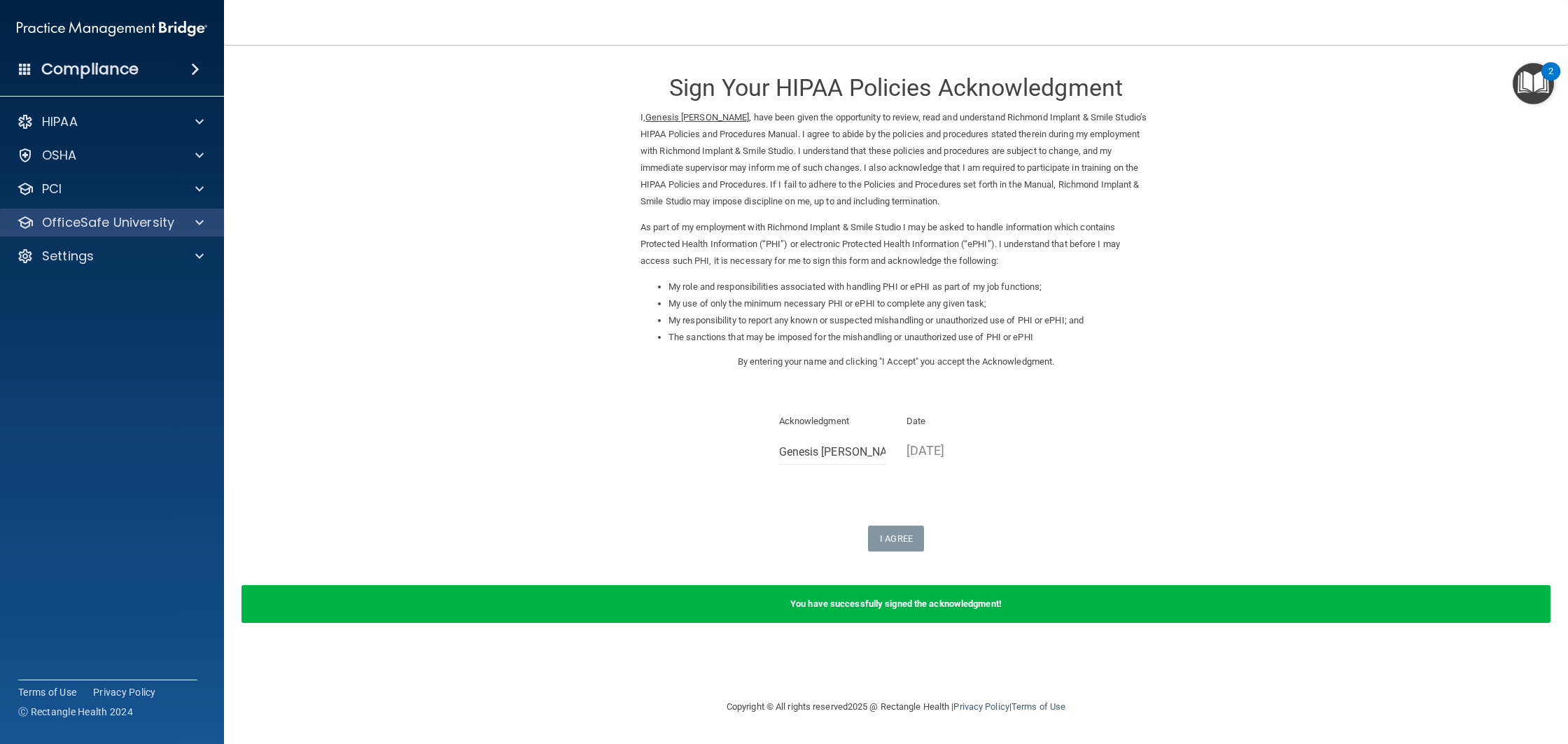
click at [145, 233] on div "OfficeSafe University" at bounding box center [112, 222] width 225 height 28
click at [204, 224] on div at bounding box center [198, 222] width 35 height 17
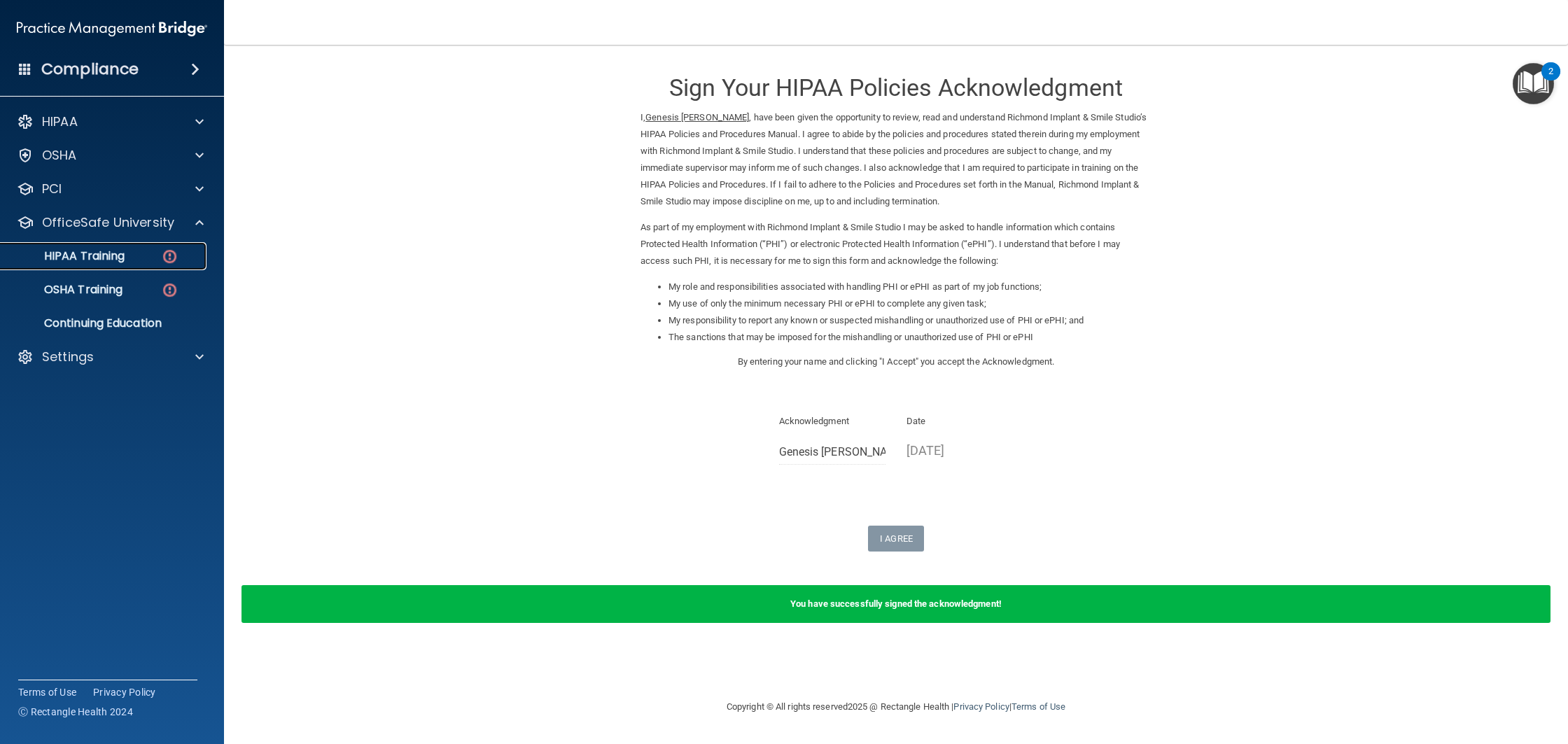
click at [164, 259] on img at bounding box center [170, 256] width 17 height 17
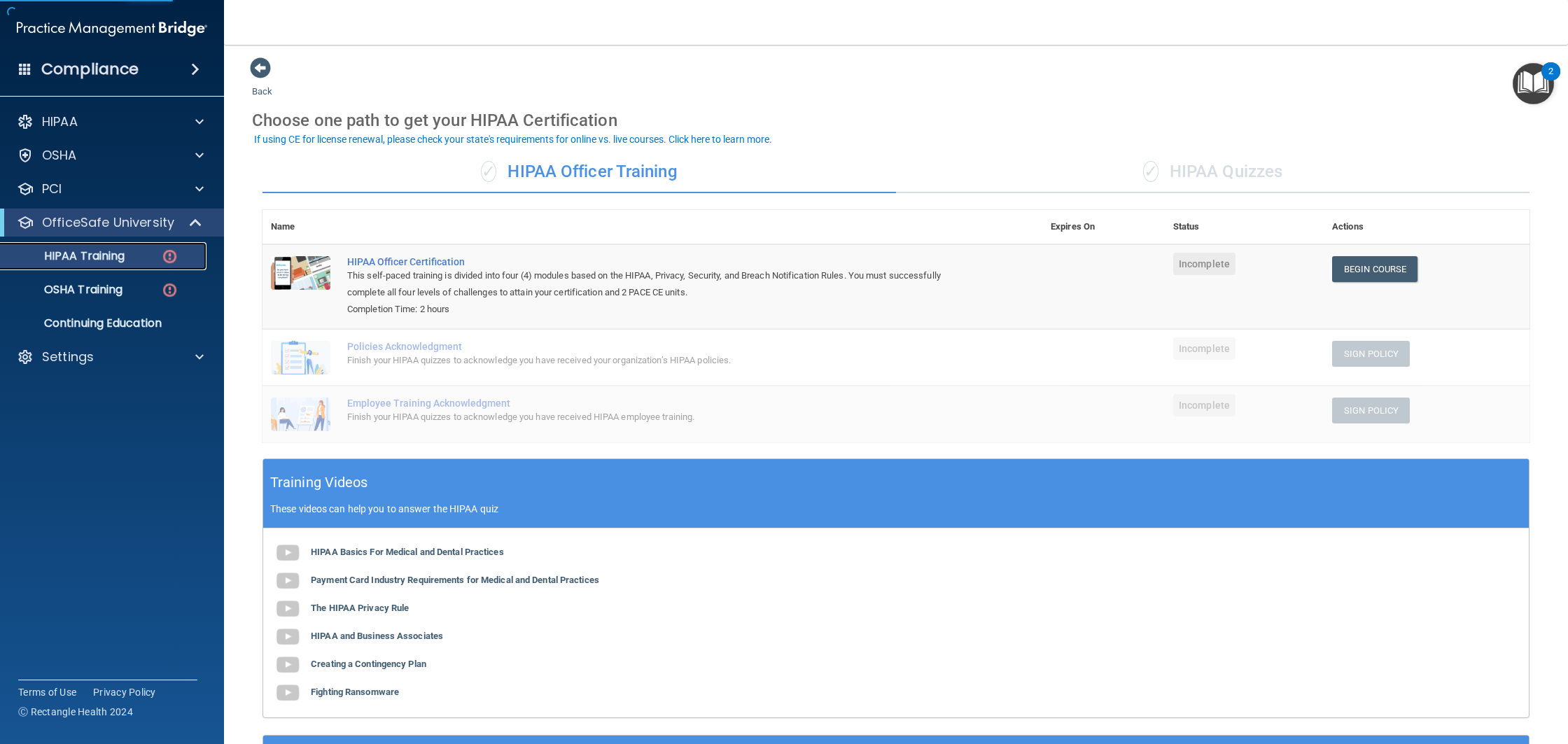
scroll to position [3, 0]
click at [1259, 175] on div "✓ HIPAA Quizzes" at bounding box center [1213, 172] width 633 height 42
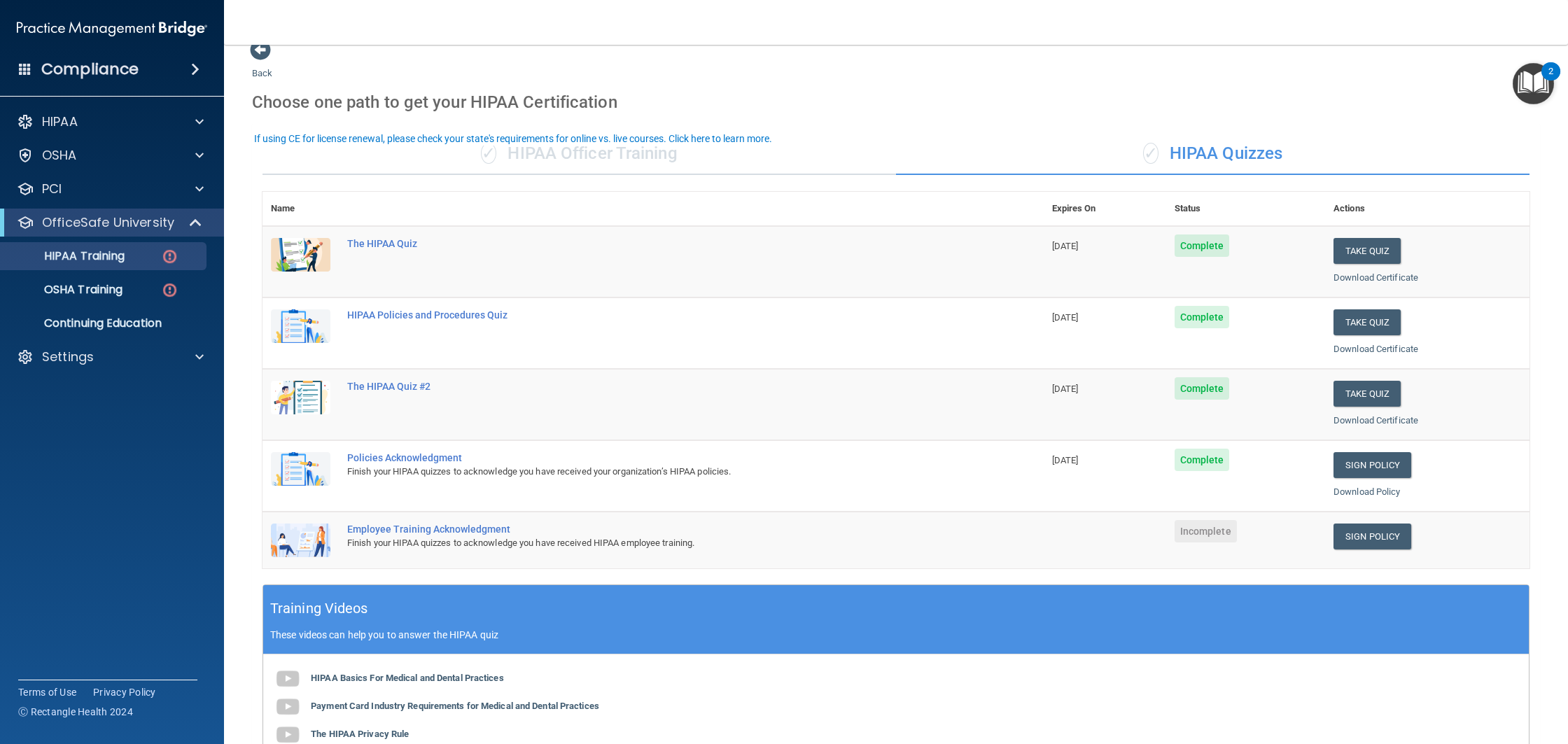
scroll to position [114, 0]
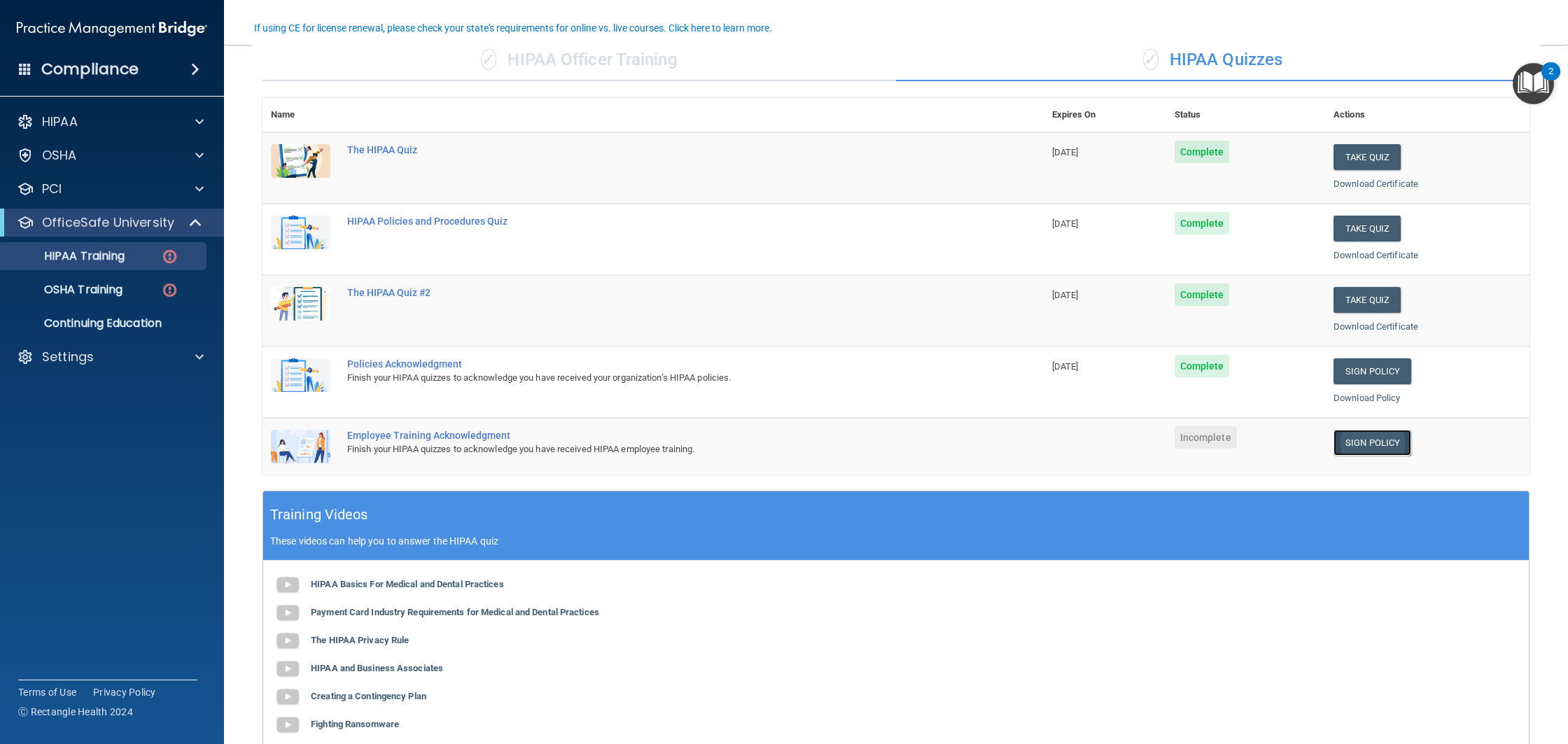
click at [1359, 437] on link "Sign Policy" at bounding box center [1372, 442] width 78 height 26
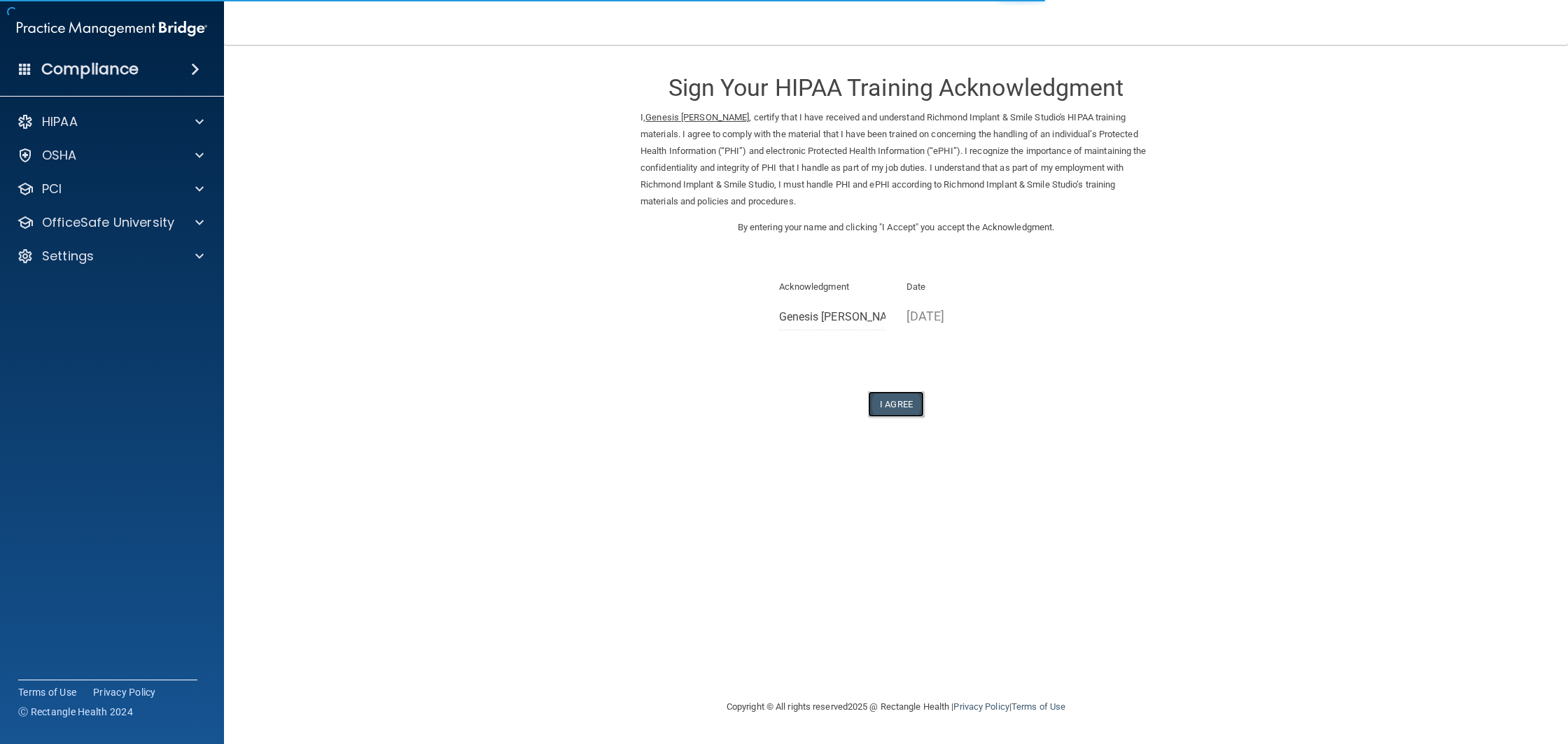
click at [895, 408] on button "I Agree" at bounding box center [896, 404] width 56 height 26
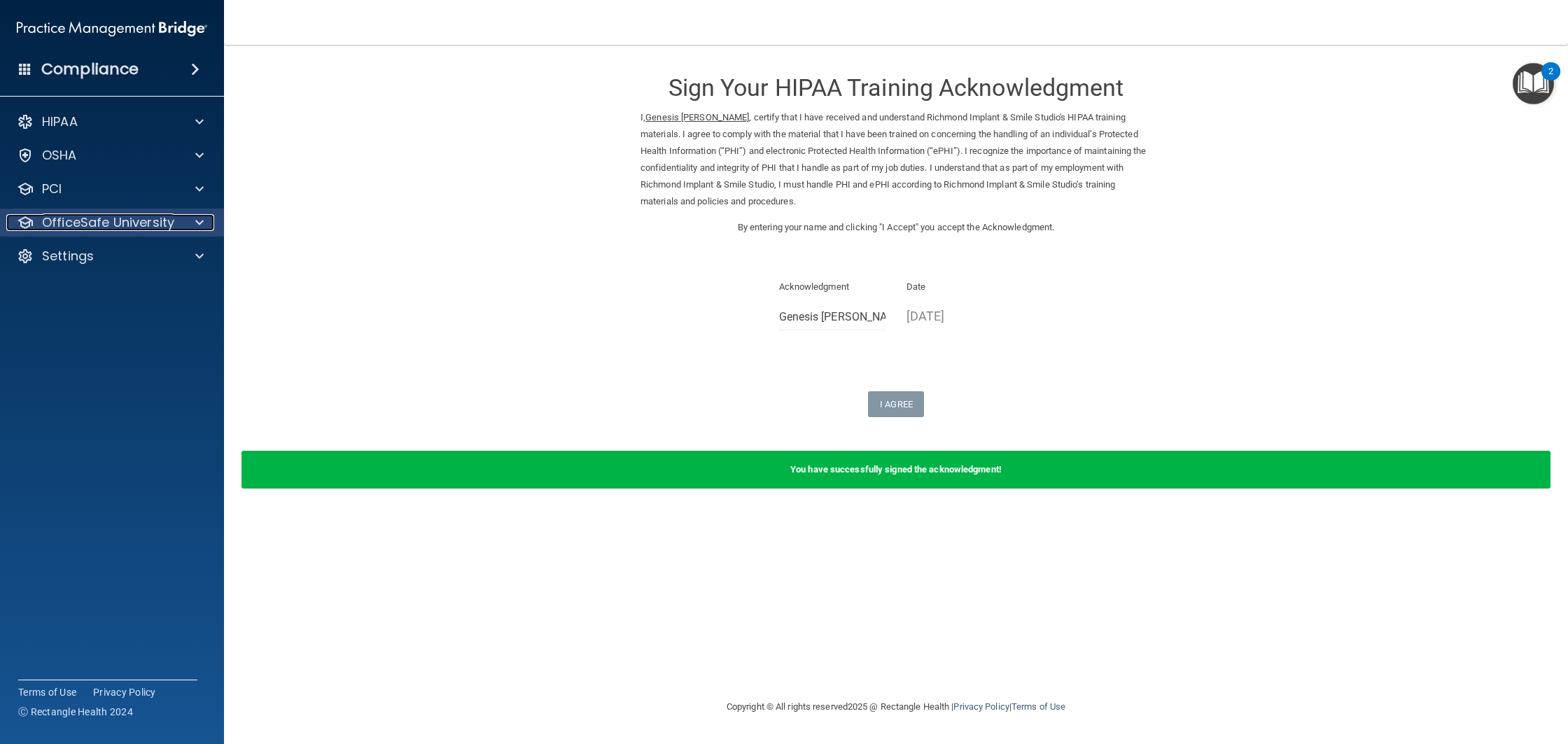
click at [111, 231] on p "OfficeSafe University" at bounding box center [108, 222] width 132 height 17
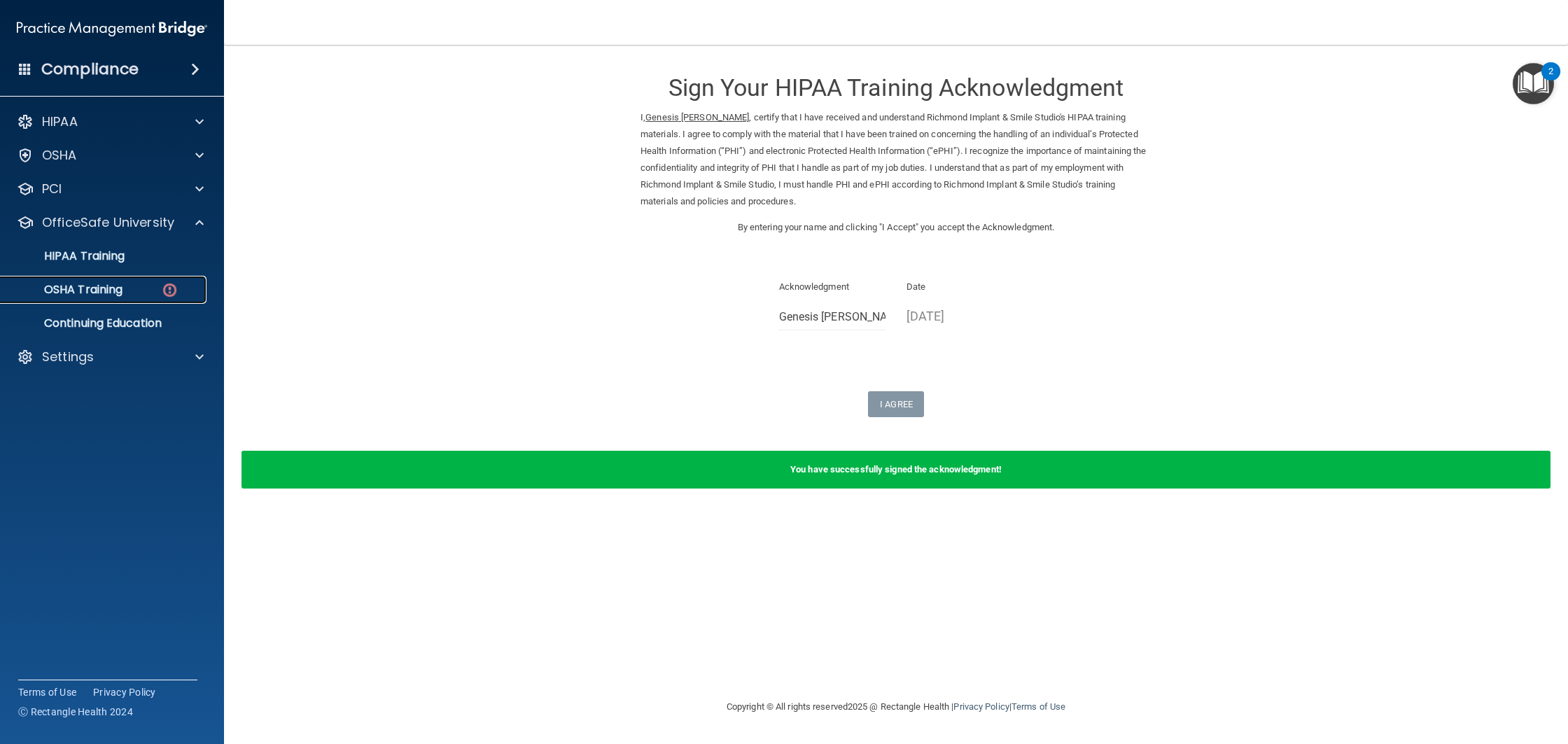
click at [113, 288] on p "OSHA Training" at bounding box center [66, 289] width 113 height 14
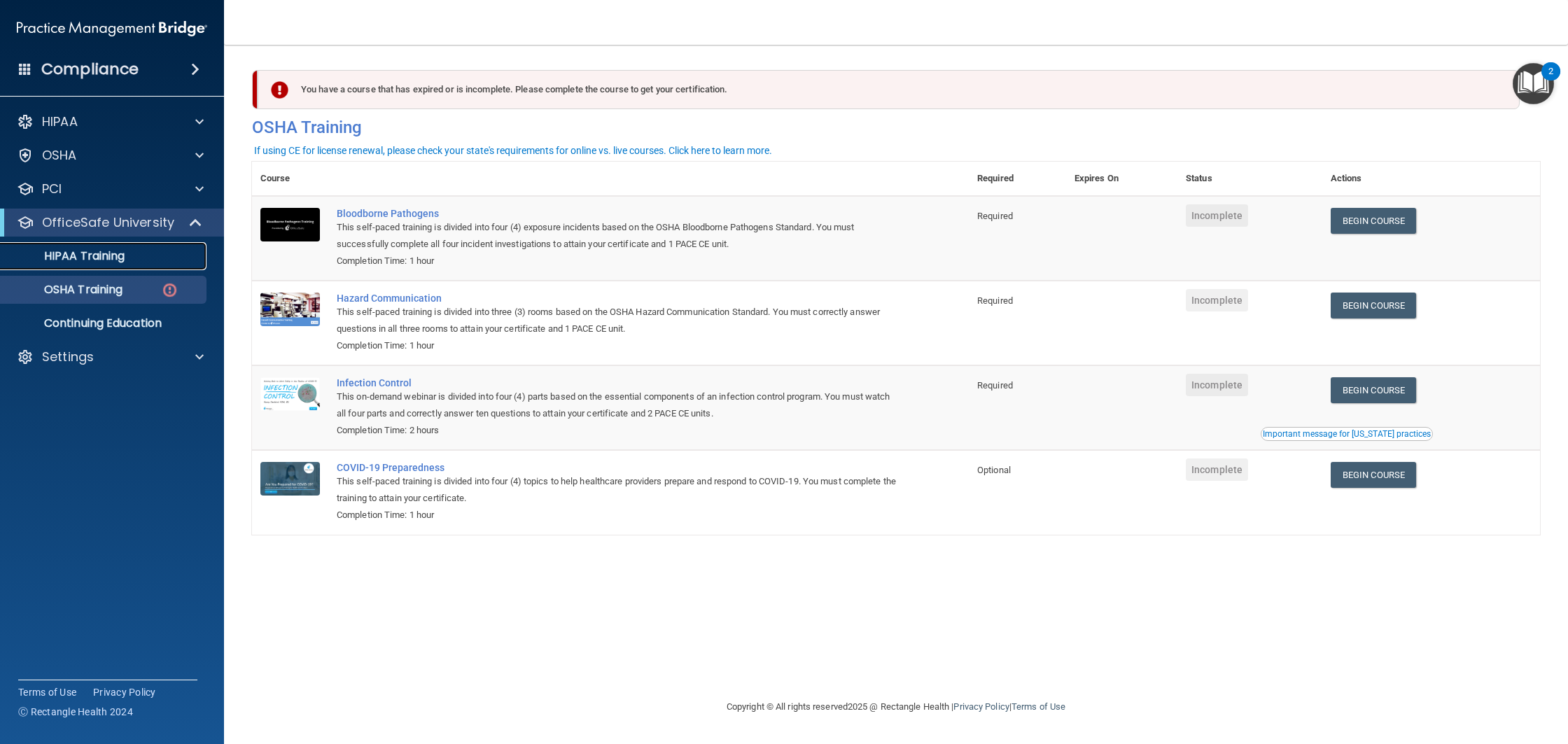
click at [98, 256] on p "HIPAA Training" at bounding box center [66, 256] width 115 height 14
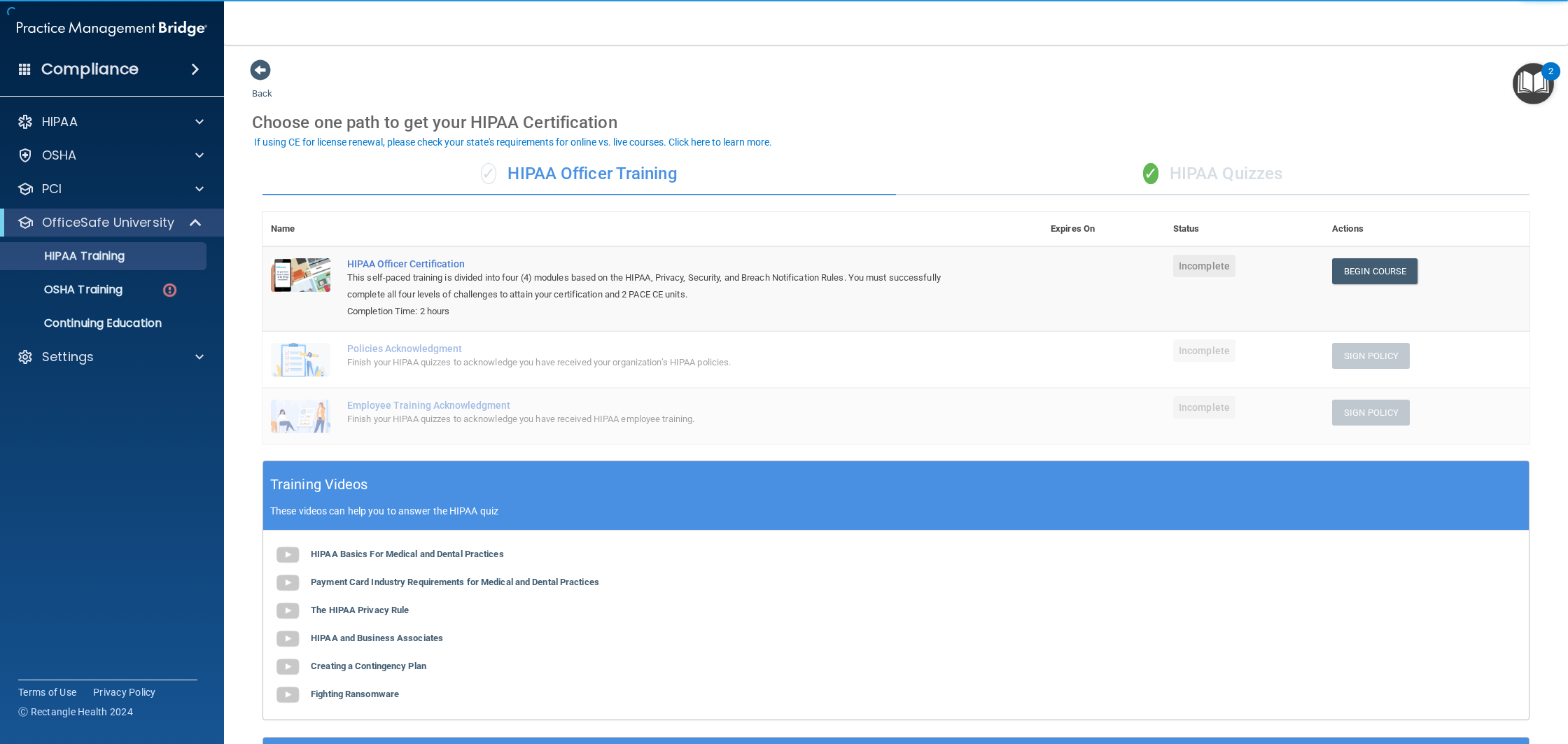
click at [1236, 180] on div "✓ HIPAA Quizzes" at bounding box center [1213, 174] width 633 height 42
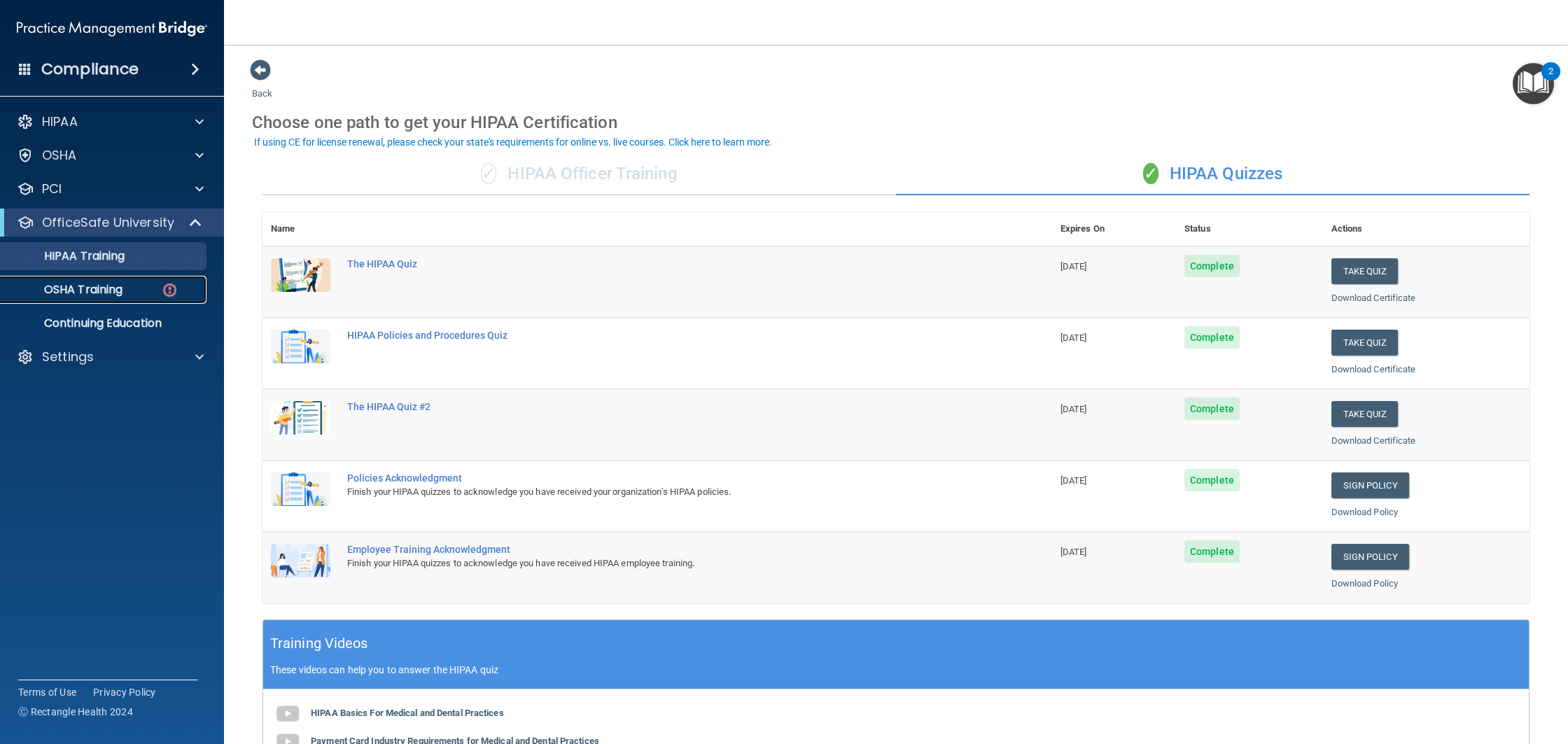
click at [143, 299] on link "OSHA Training" at bounding box center [96, 289] width 220 height 28
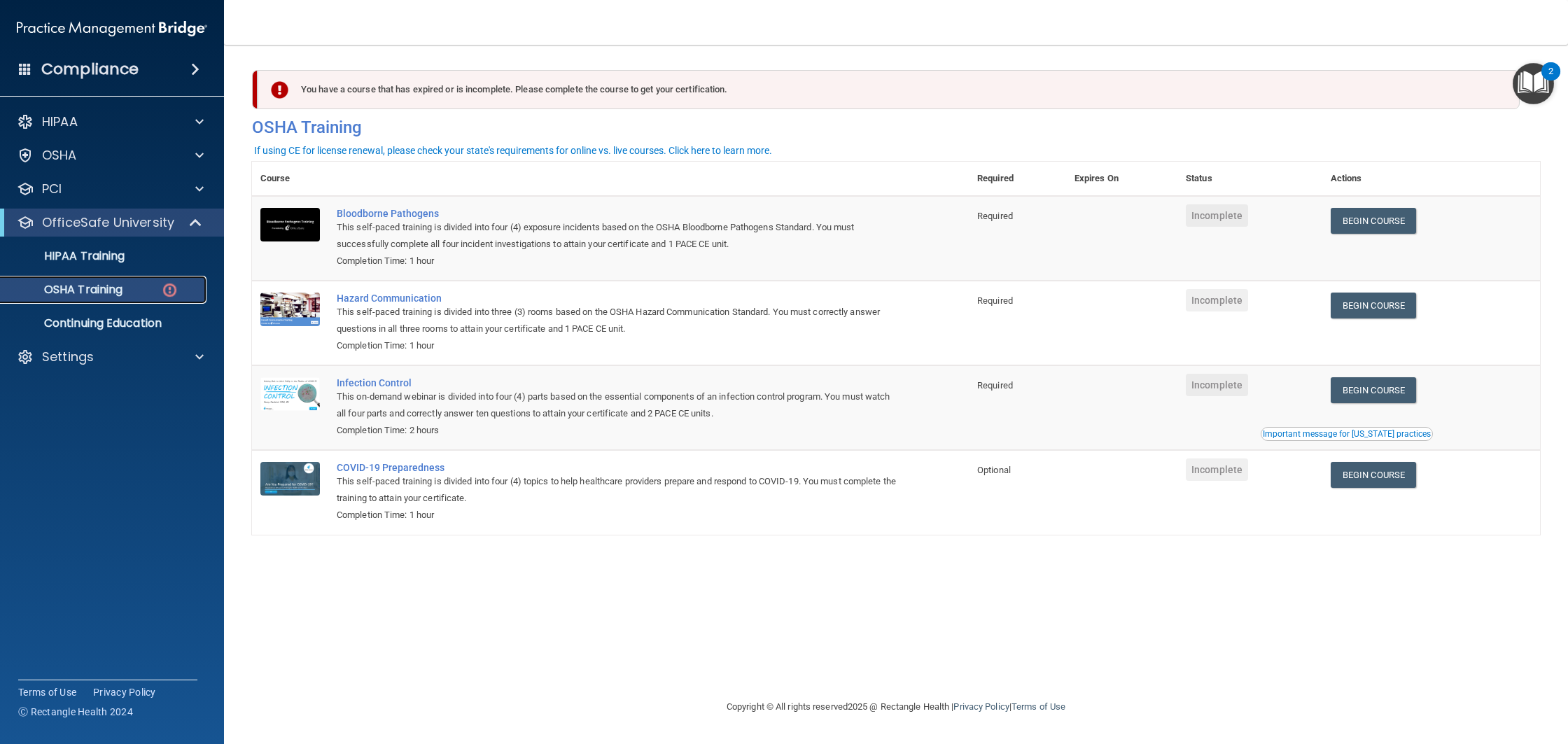
click at [182, 283] on div "OSHA Training" at bounding box center [104, 289] width 191 height 14
click at [1395, 481] on link "Begin Course" at bounding box center [1373, 475] width 85 height 26
click at [137, 285] on div "OSHA Training" at bounding box center [104, 289] width 191 height 14
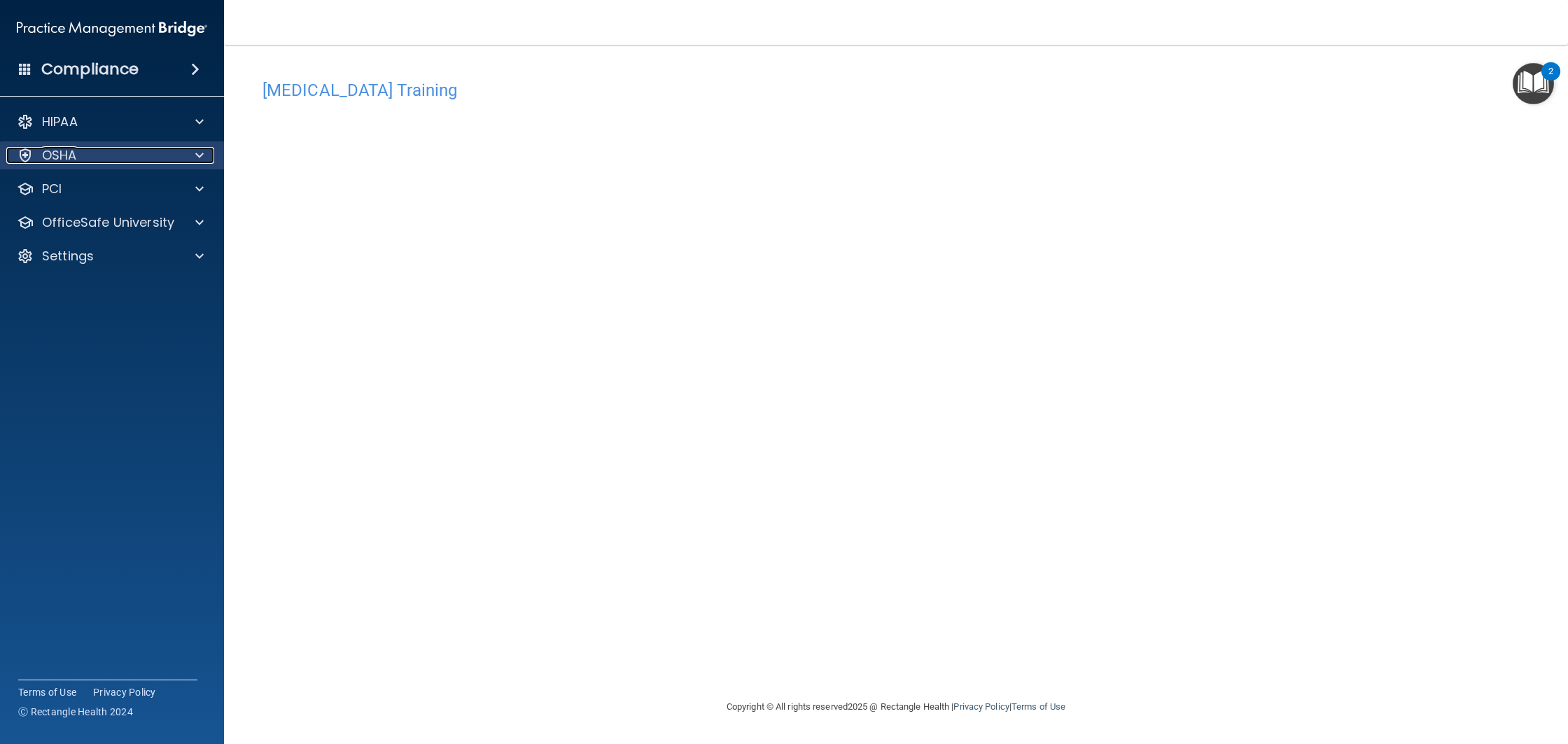
click at [124, 161] on div "OSHA" at bounding box center [93, 155] width 173 height 17
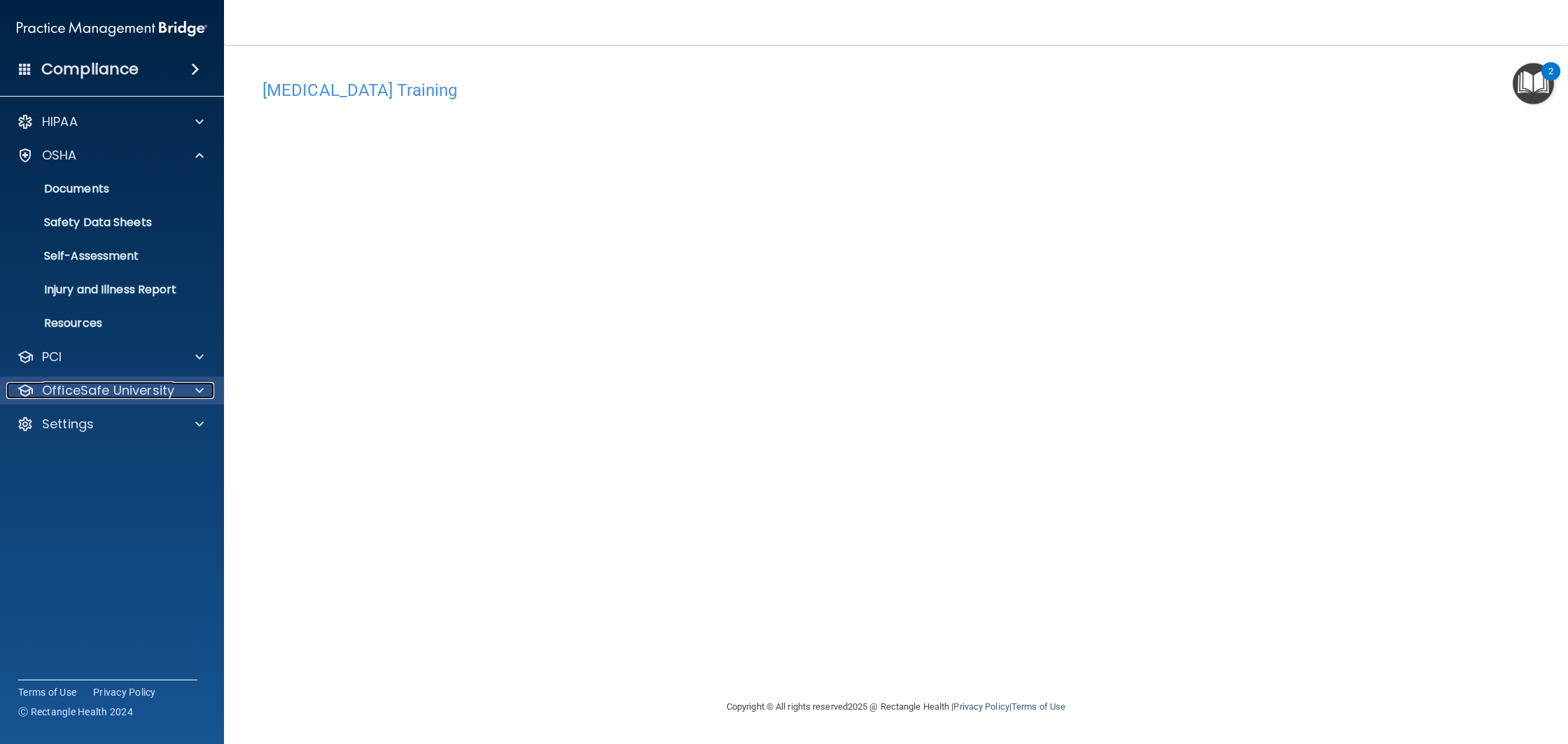
click at [128, 388] on p "OfficeSafe University" at bounding box center [108, 390] width 132 height 17
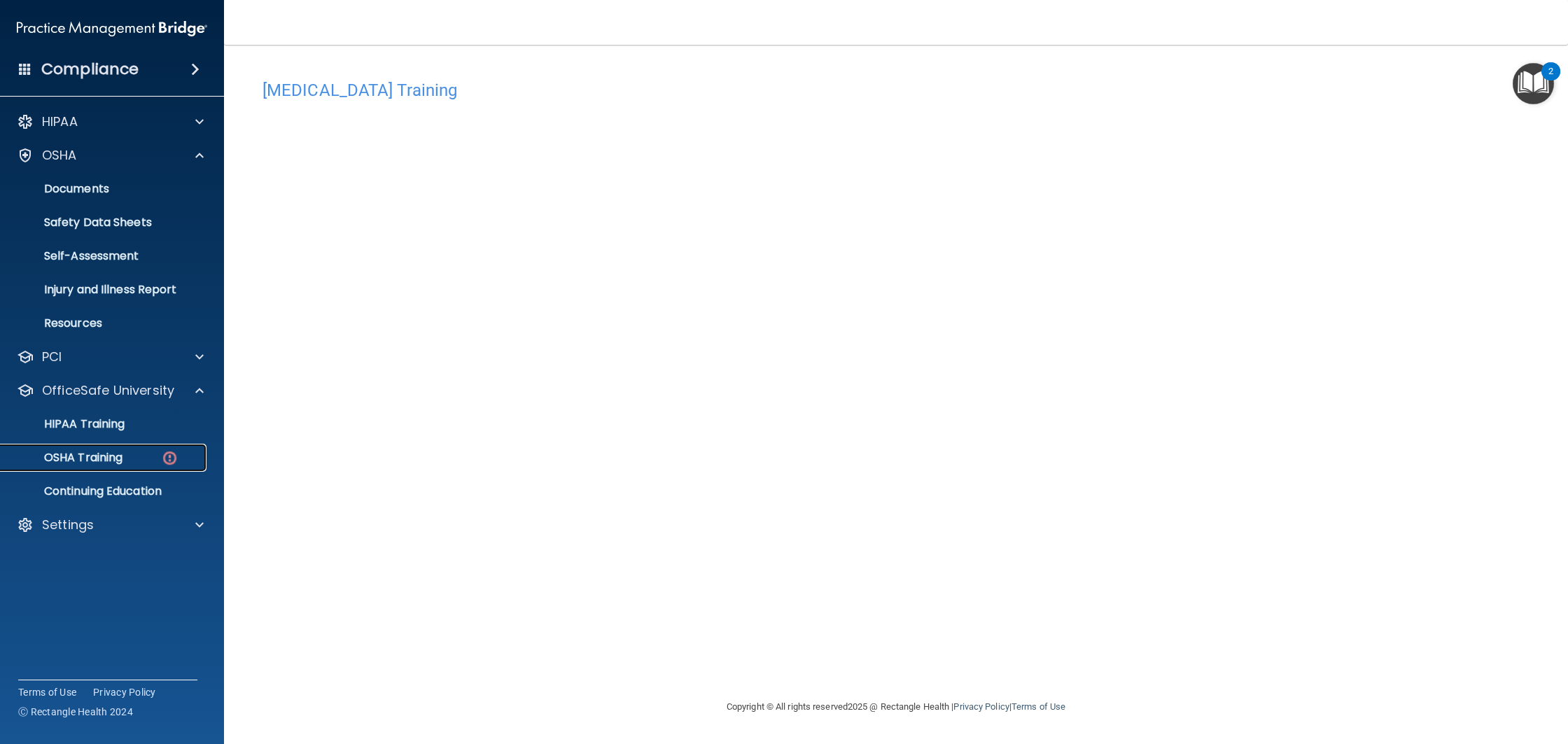
click at [183, 466] on link "OSHA Training" at bounding box center [96, 458] width 220 height 28
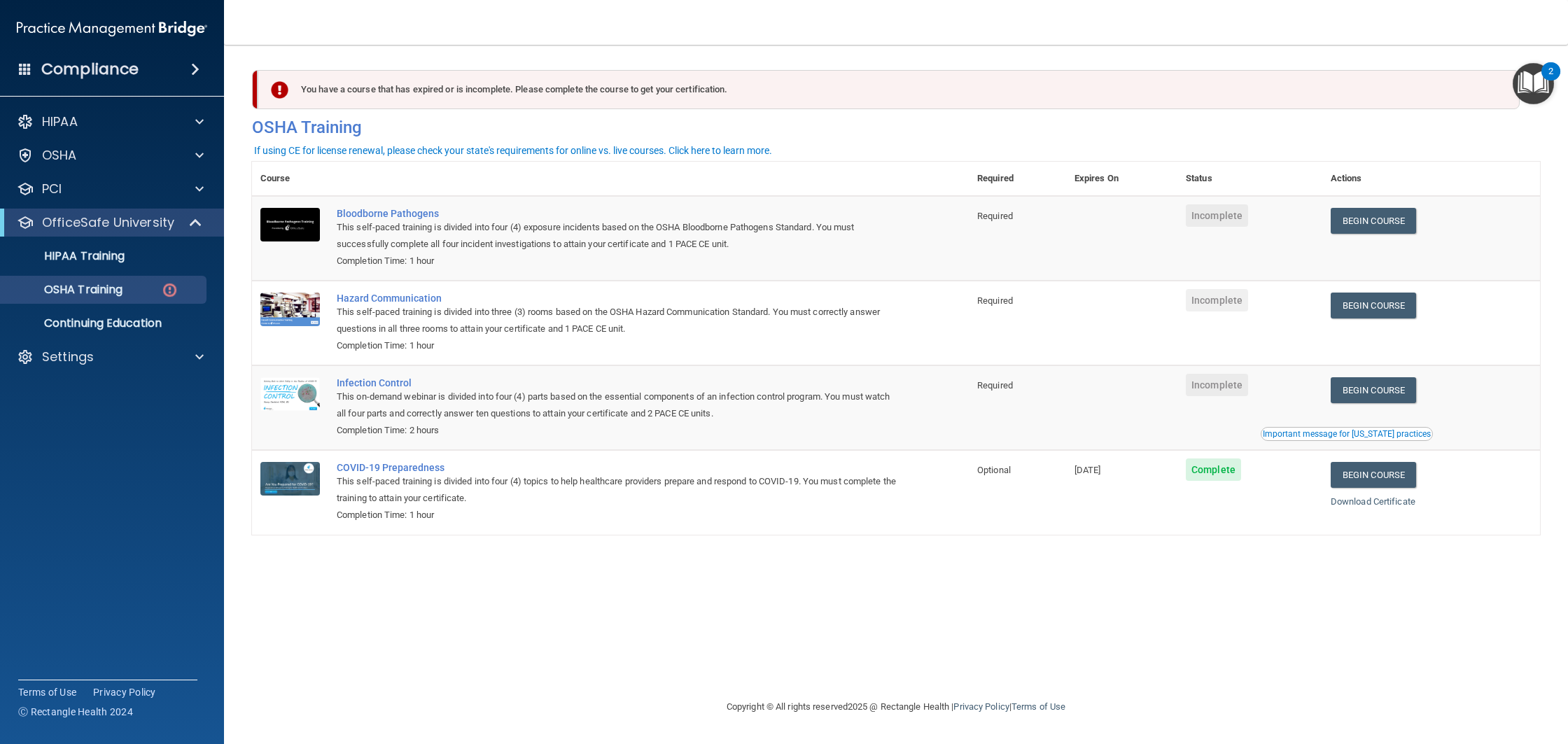
click at [1542, 87] on img "Open Resource Center, 2 new notifications" at bounding box center [1533, 84] width 41 height 41
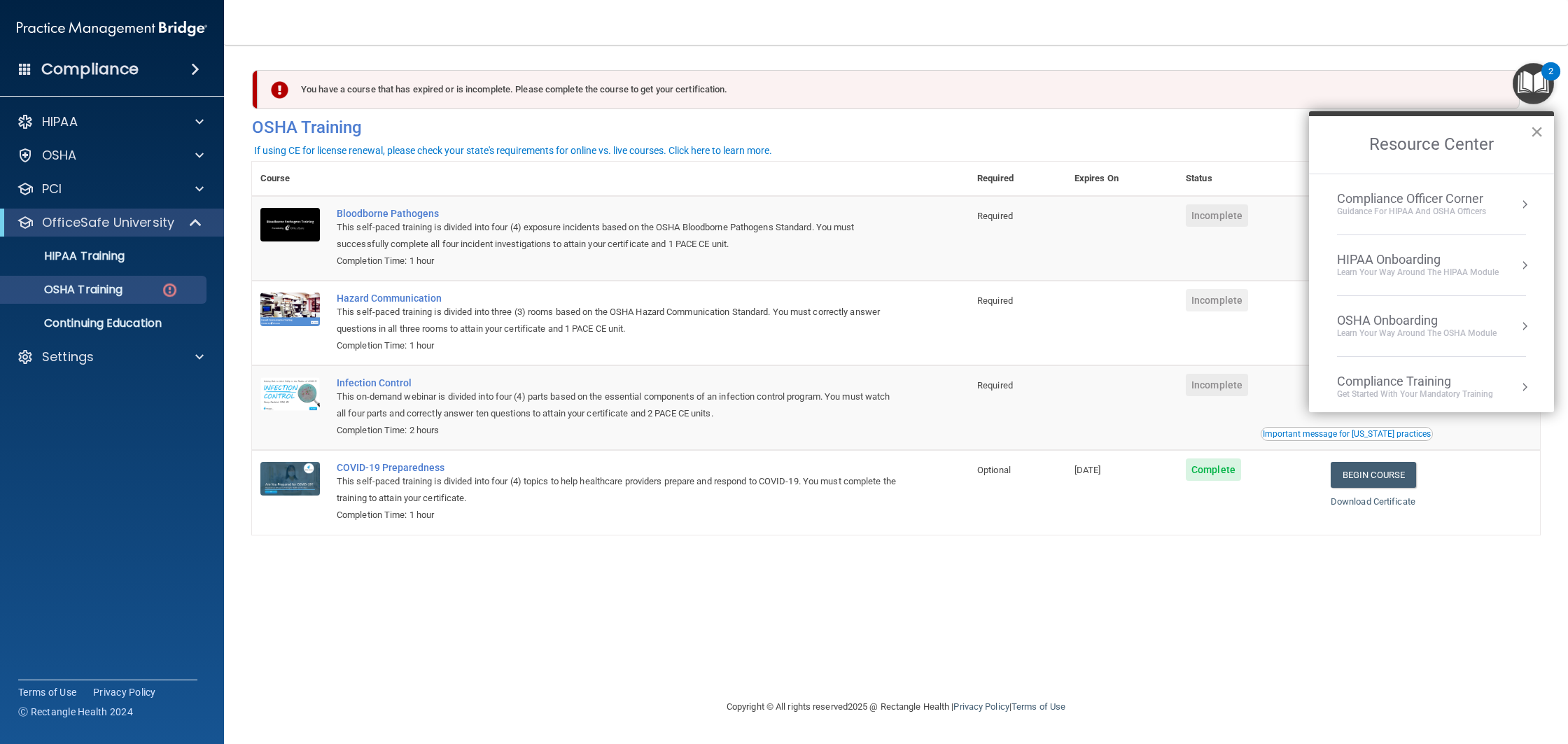
click at [1533, 141] on button "×" at bounding box center [1537, 132] width 14 height 23
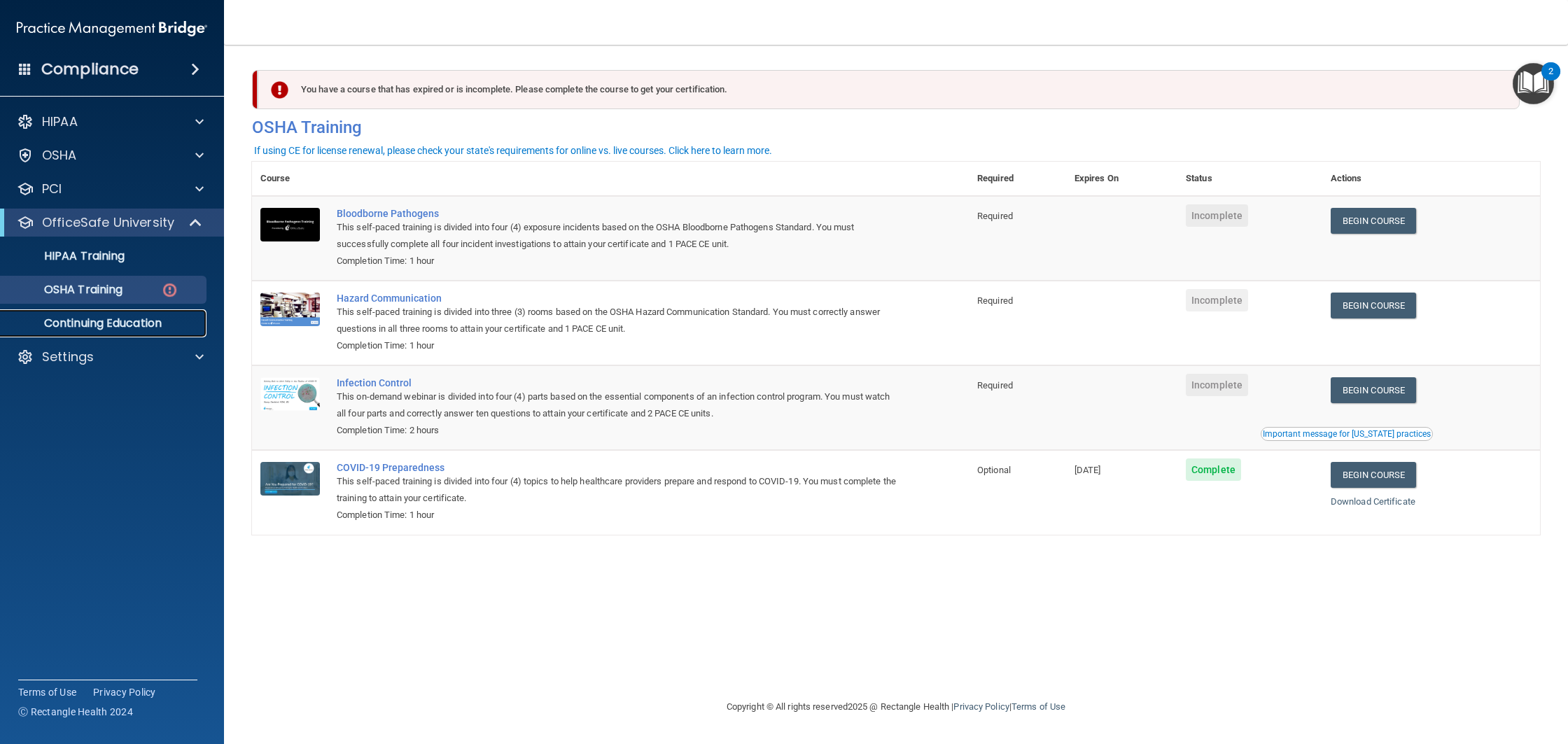
click at [140, 335] on link "Continuing Education" at bounding box center [96, 323] width 220 height 28
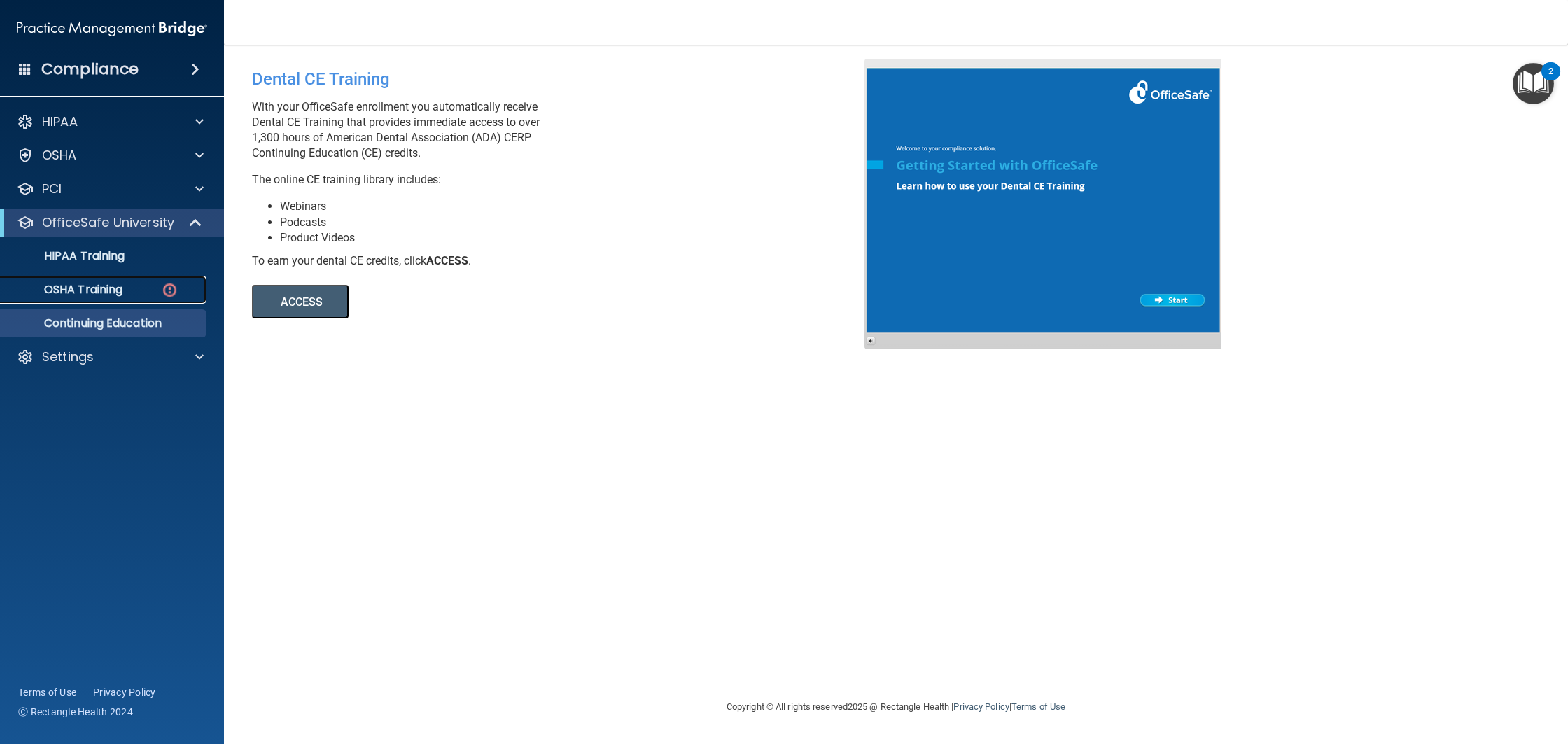
click at [186, 296] on div "OSHA Training" at bounding box center [104, 289] width 191 height 14
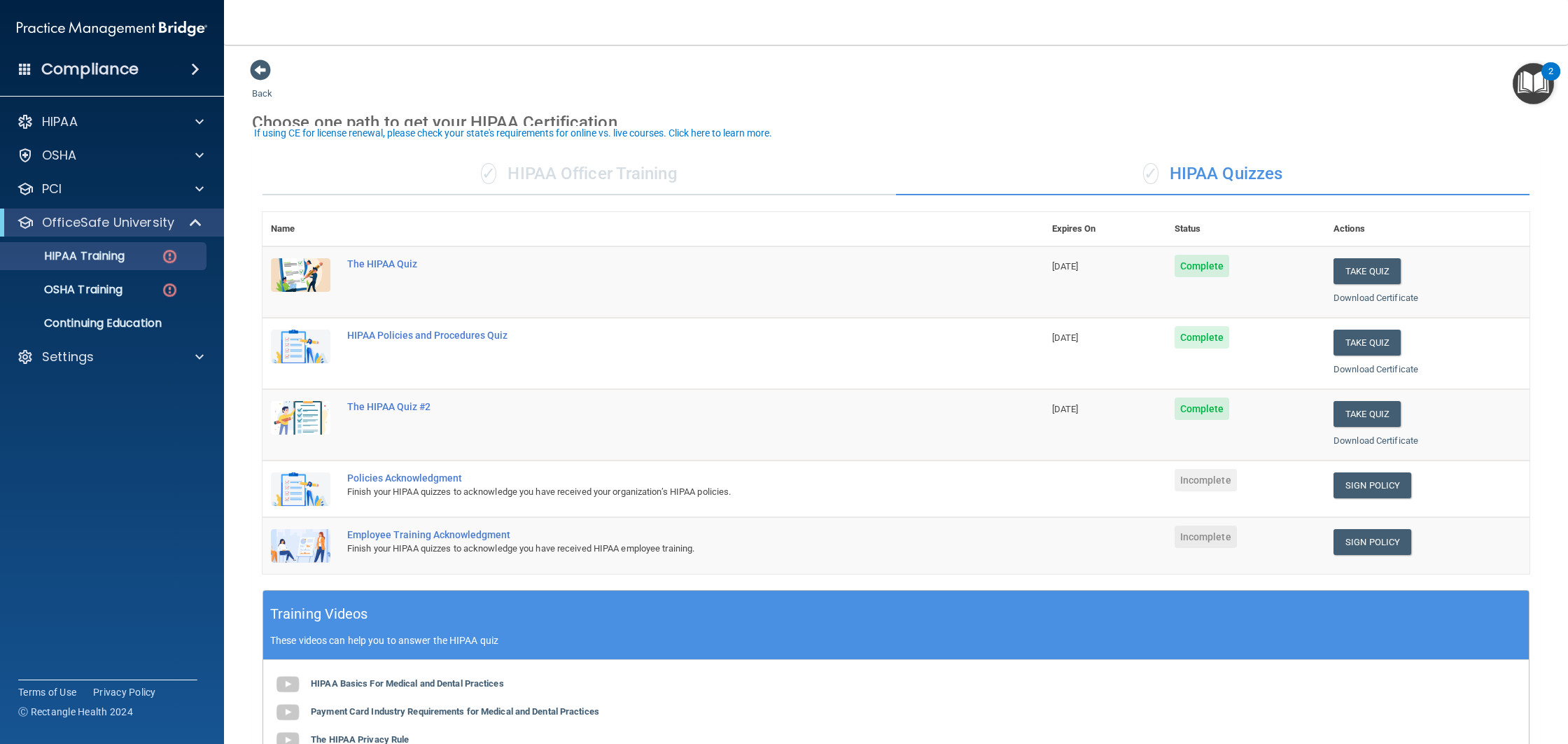
scroll to position [9, 0]
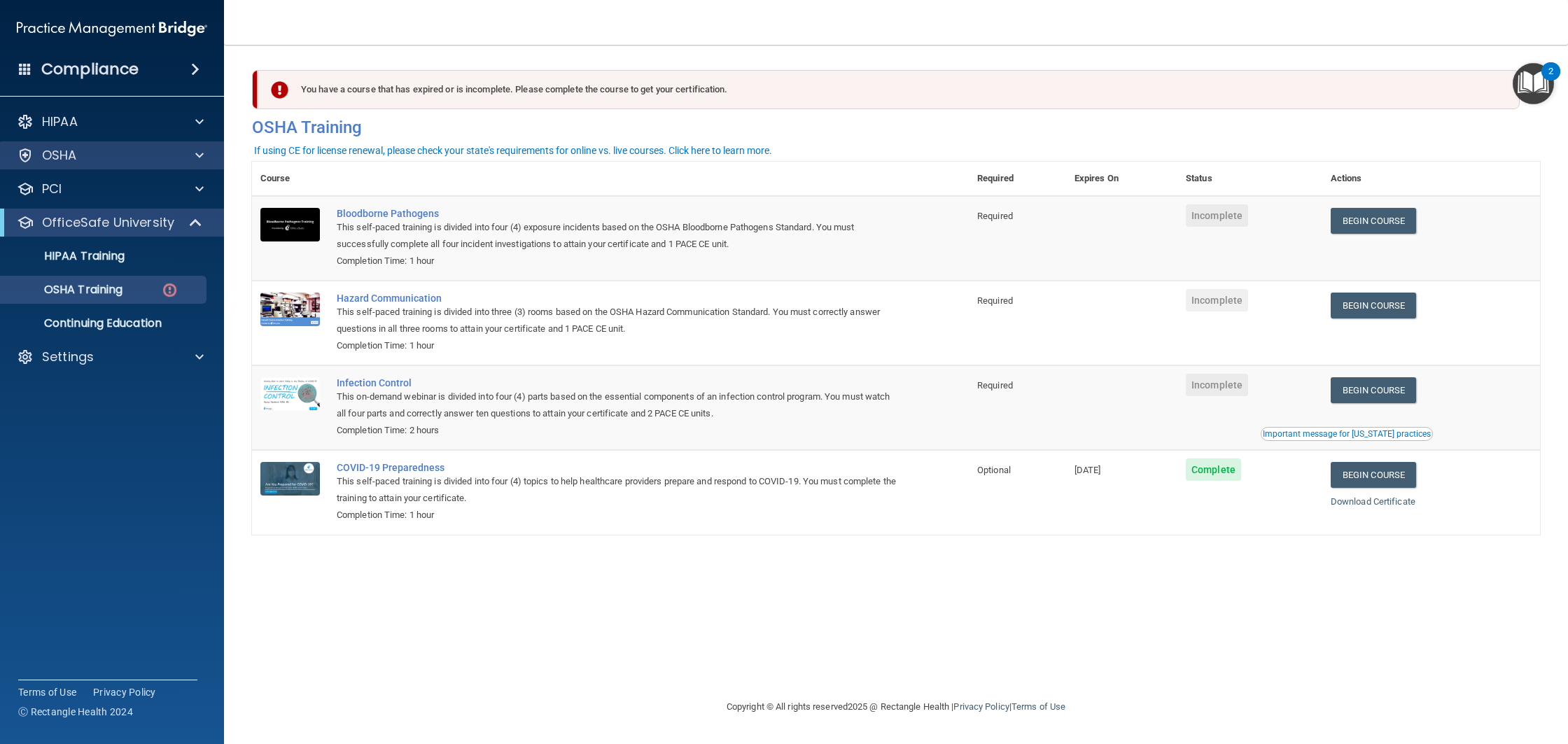
click at [111, 164] on div "OSHA" at bounding box center [112, 155] width 225 height 28
click at [202, 158] on span at bounding box center [199, 155] width 8 height 17
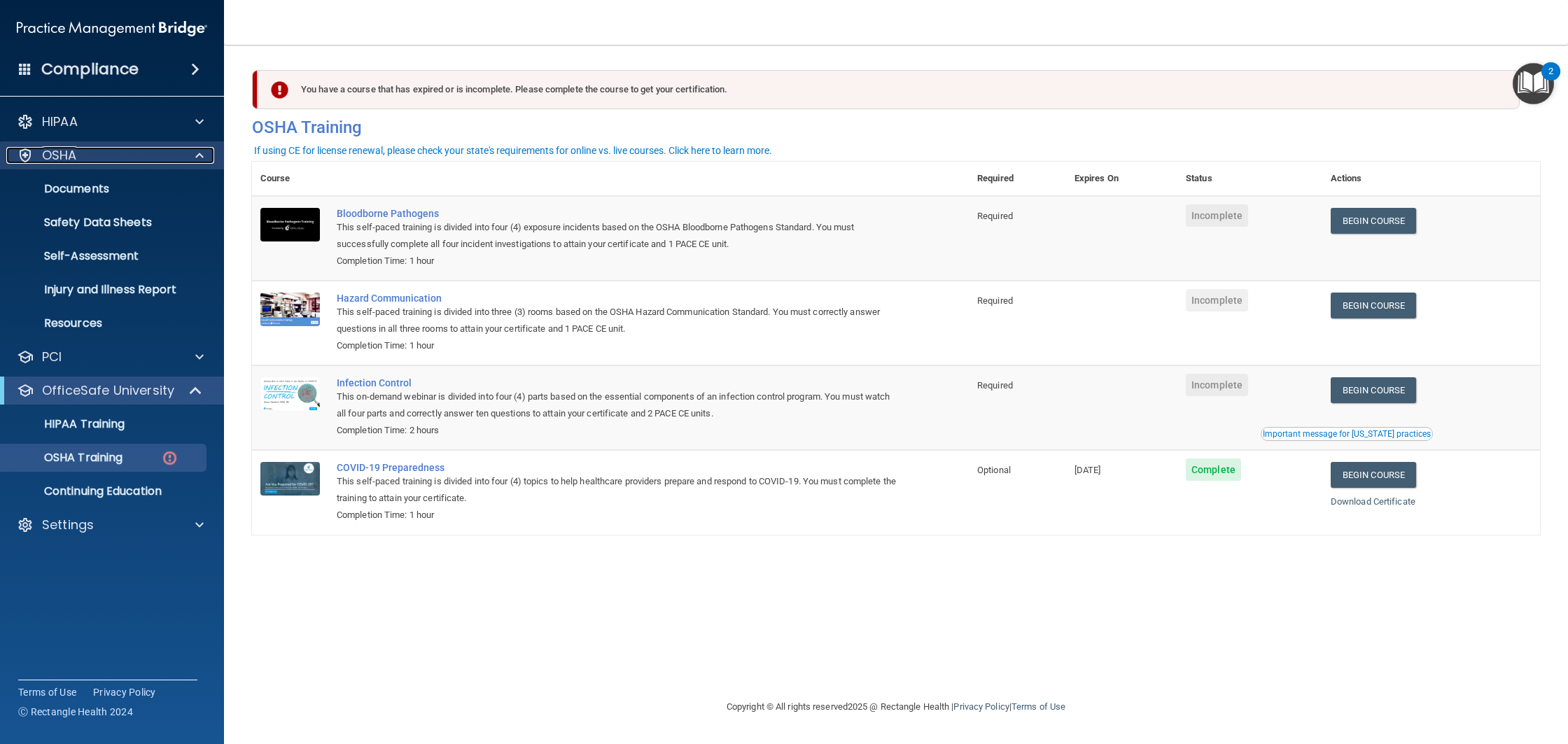
click at [202, 158] on span at bounding box center [199, 155] width 8 height 17
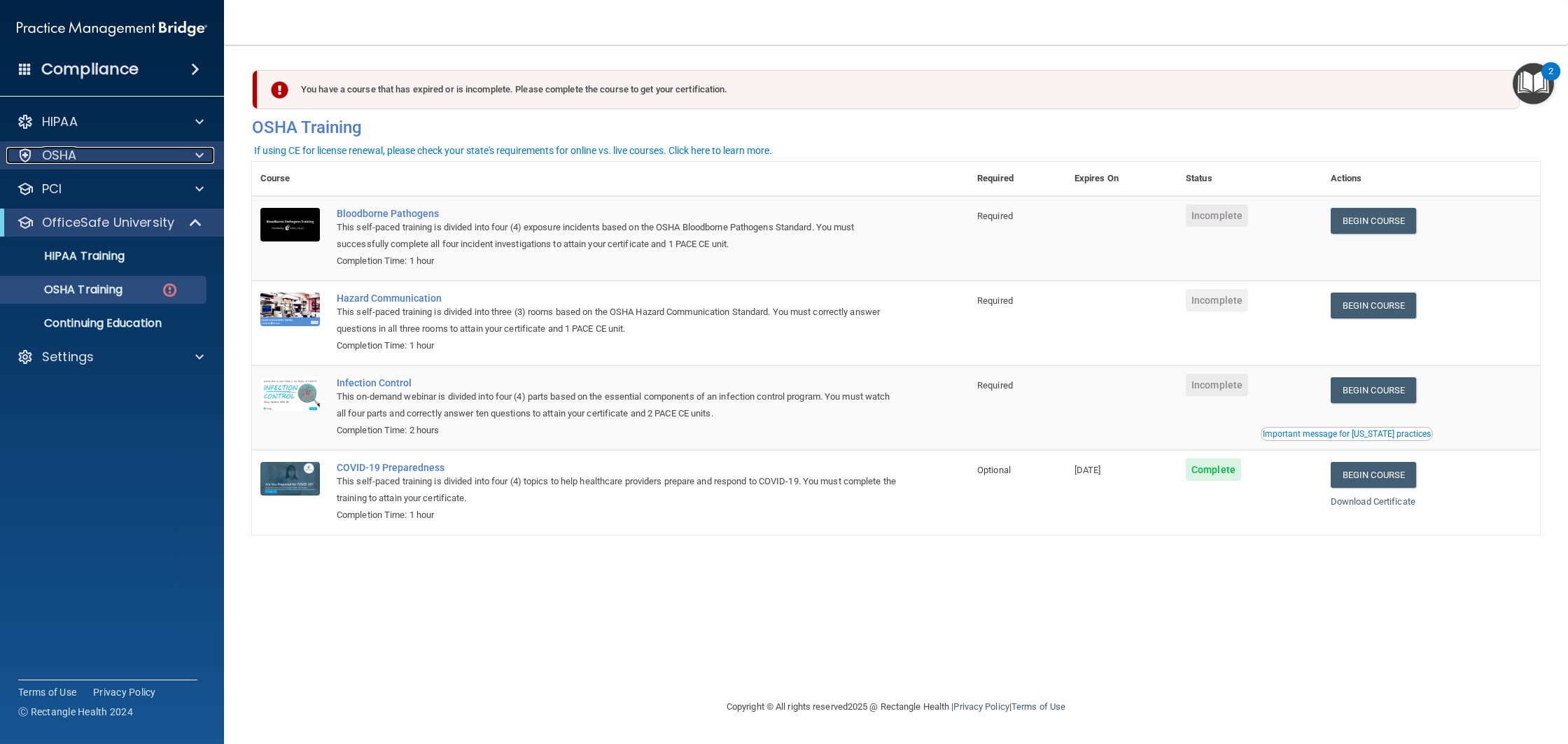
click at [202, 158] on span at bounding box center [199, 155] width 8 height 17
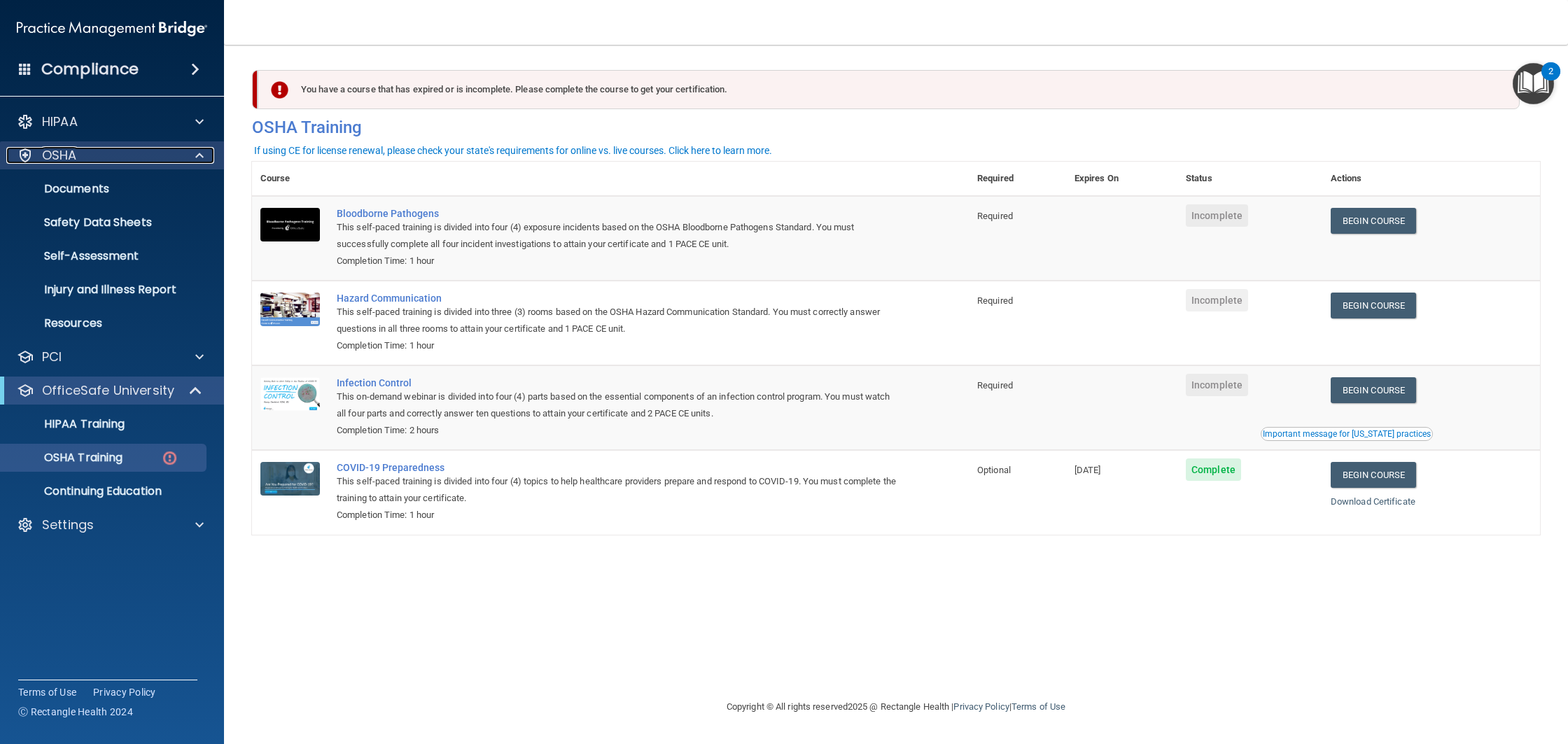
click at [192, 162] on div at bounding box center [198, 155] width 35 height 17
